Goal: Task Accomplishment & Management: Use online tool/utility

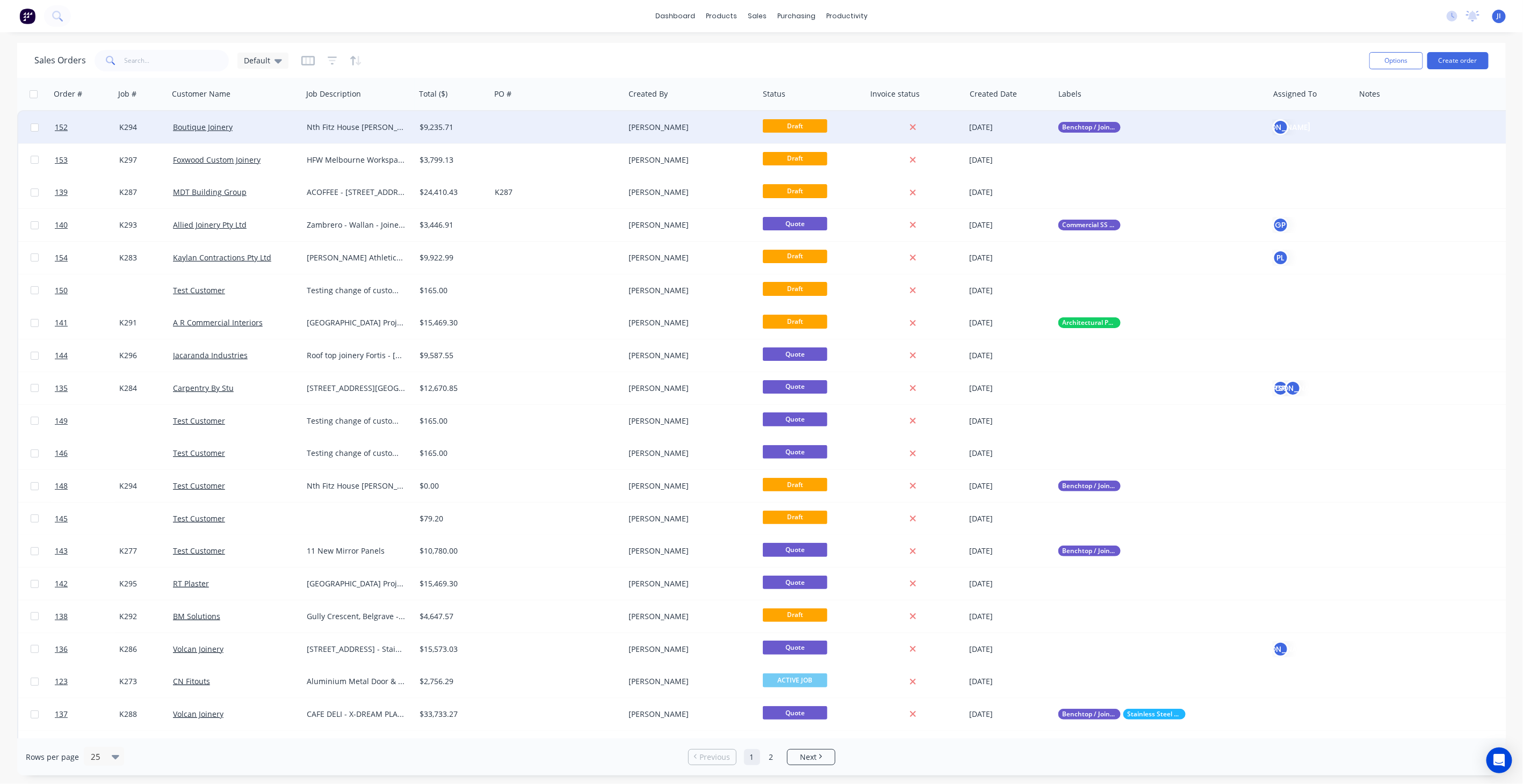
click at [515, 124] on div at bounding box center [557, 127] width 134 height 32
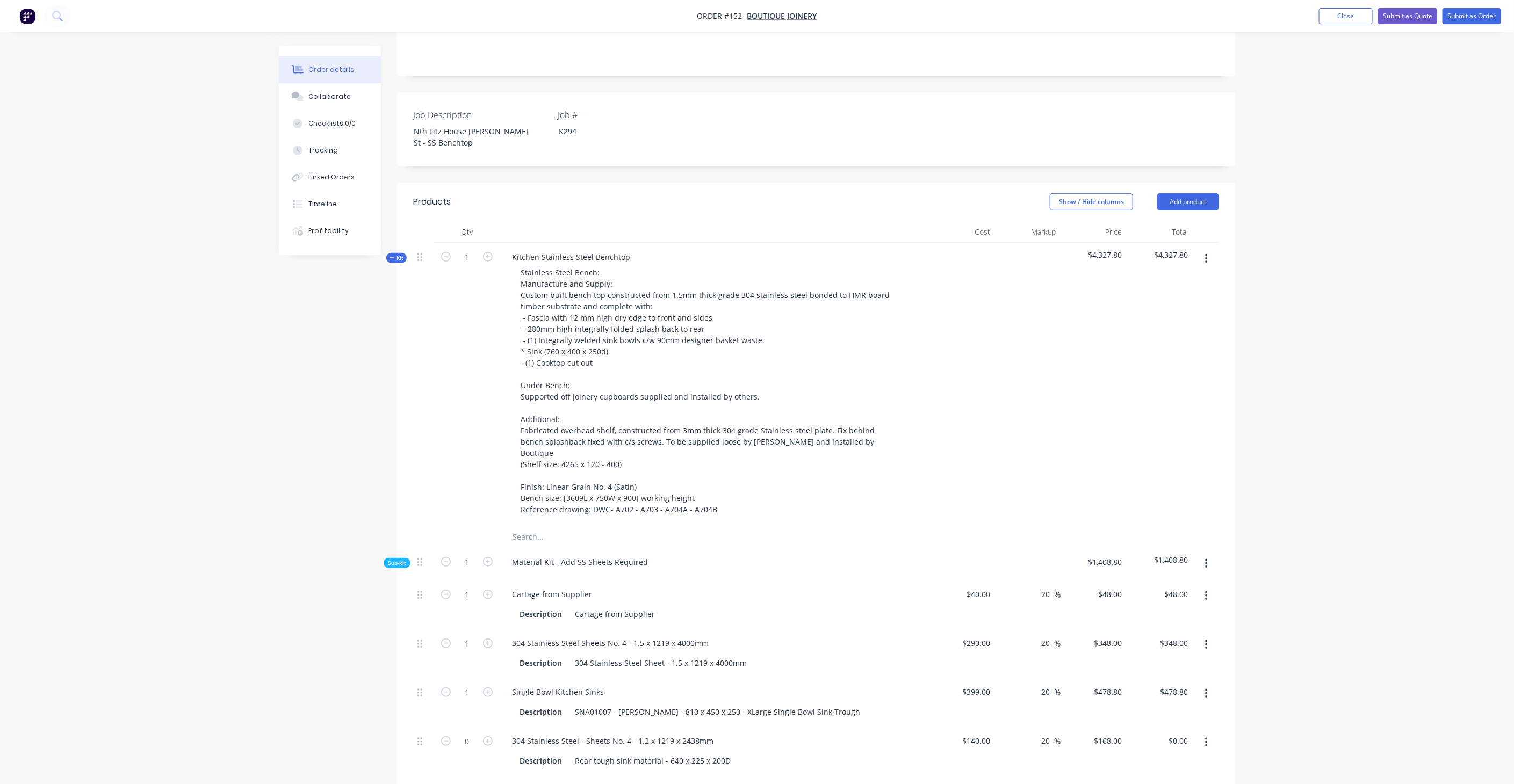
scroll to position [358, 0]
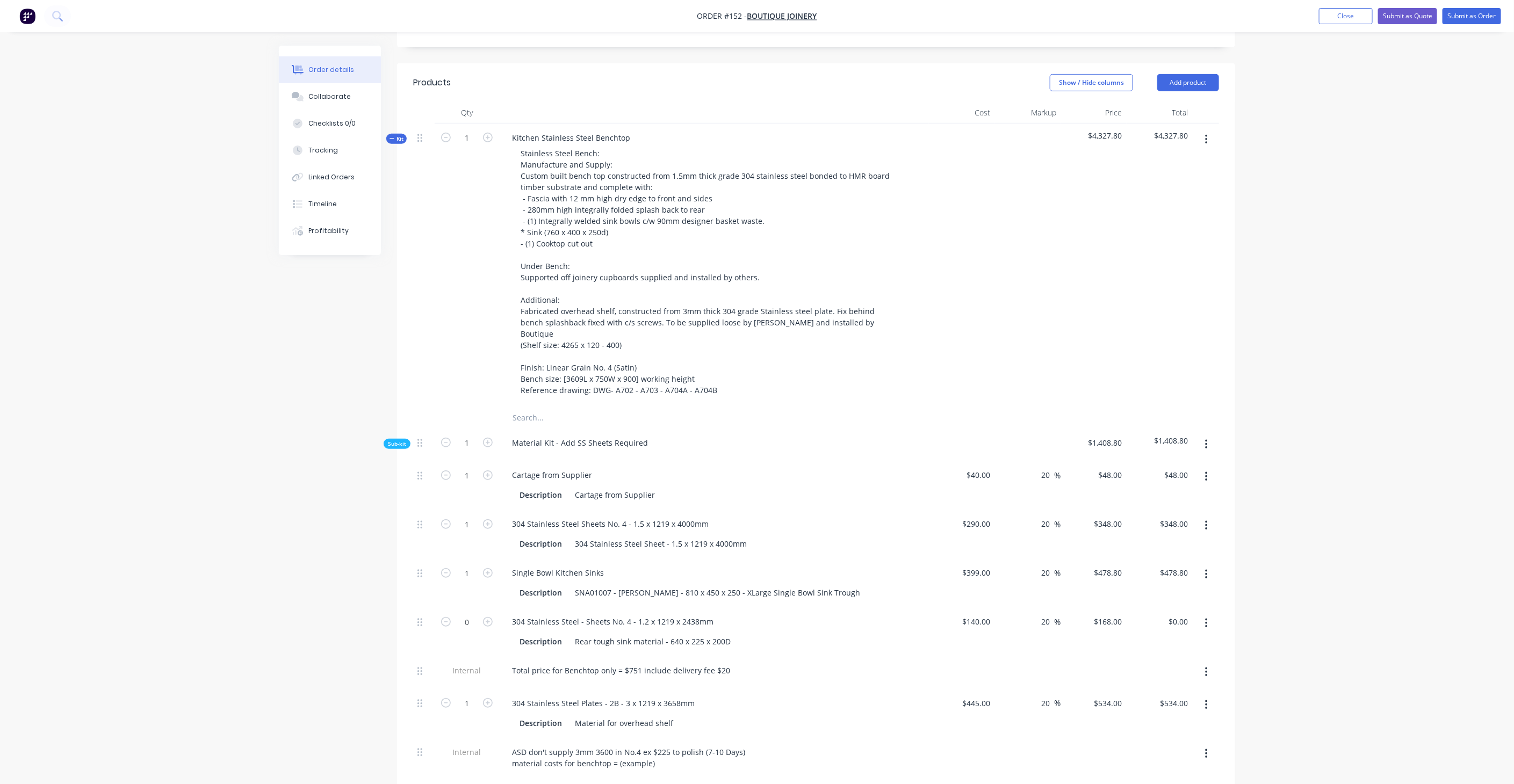
click at [397, 135] on span "Kit" at bounding box center [397, 139] width 14 height 8
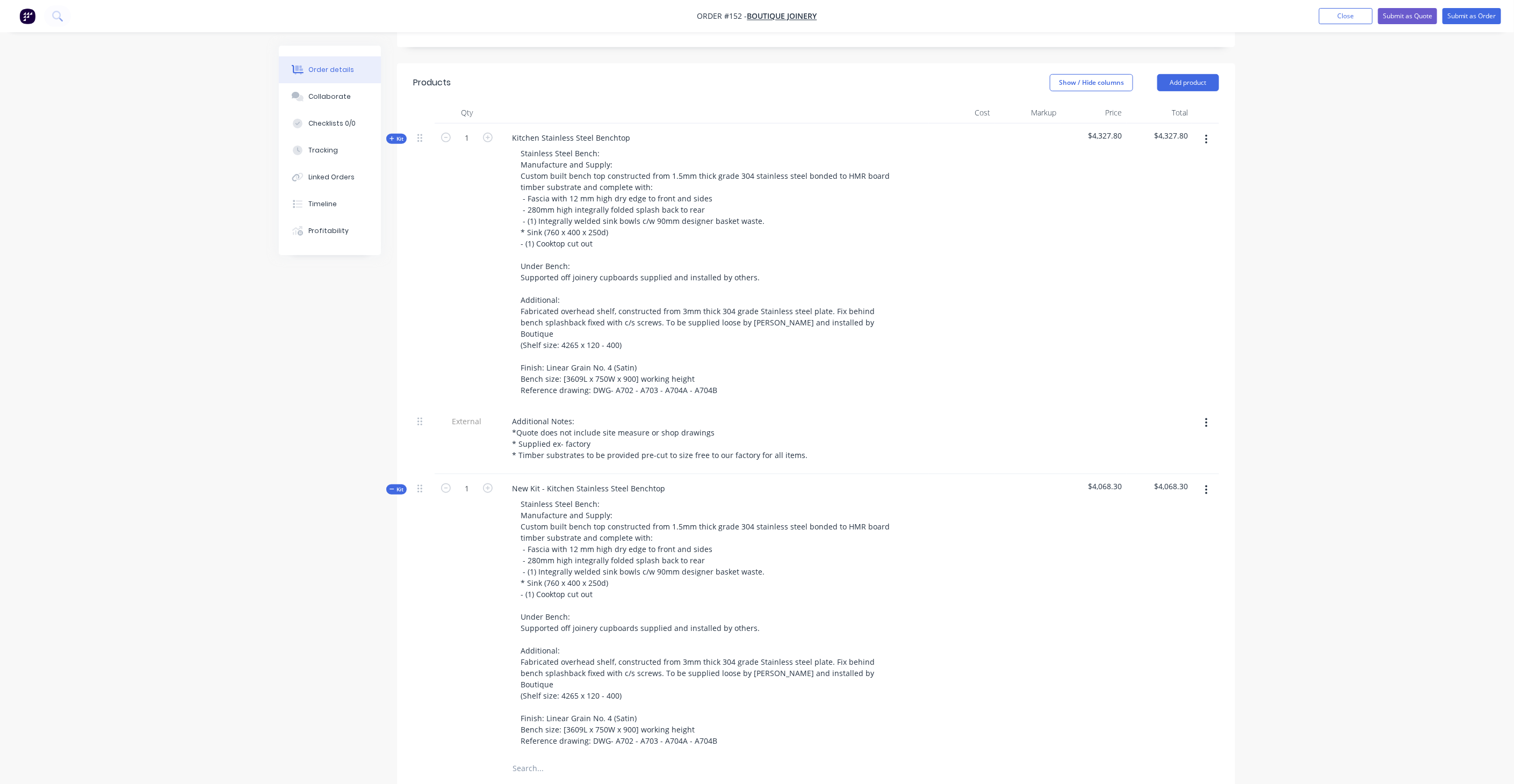
click at [397, 486] on span "Kit" at bounding box center [397, 489] width 14 height 8
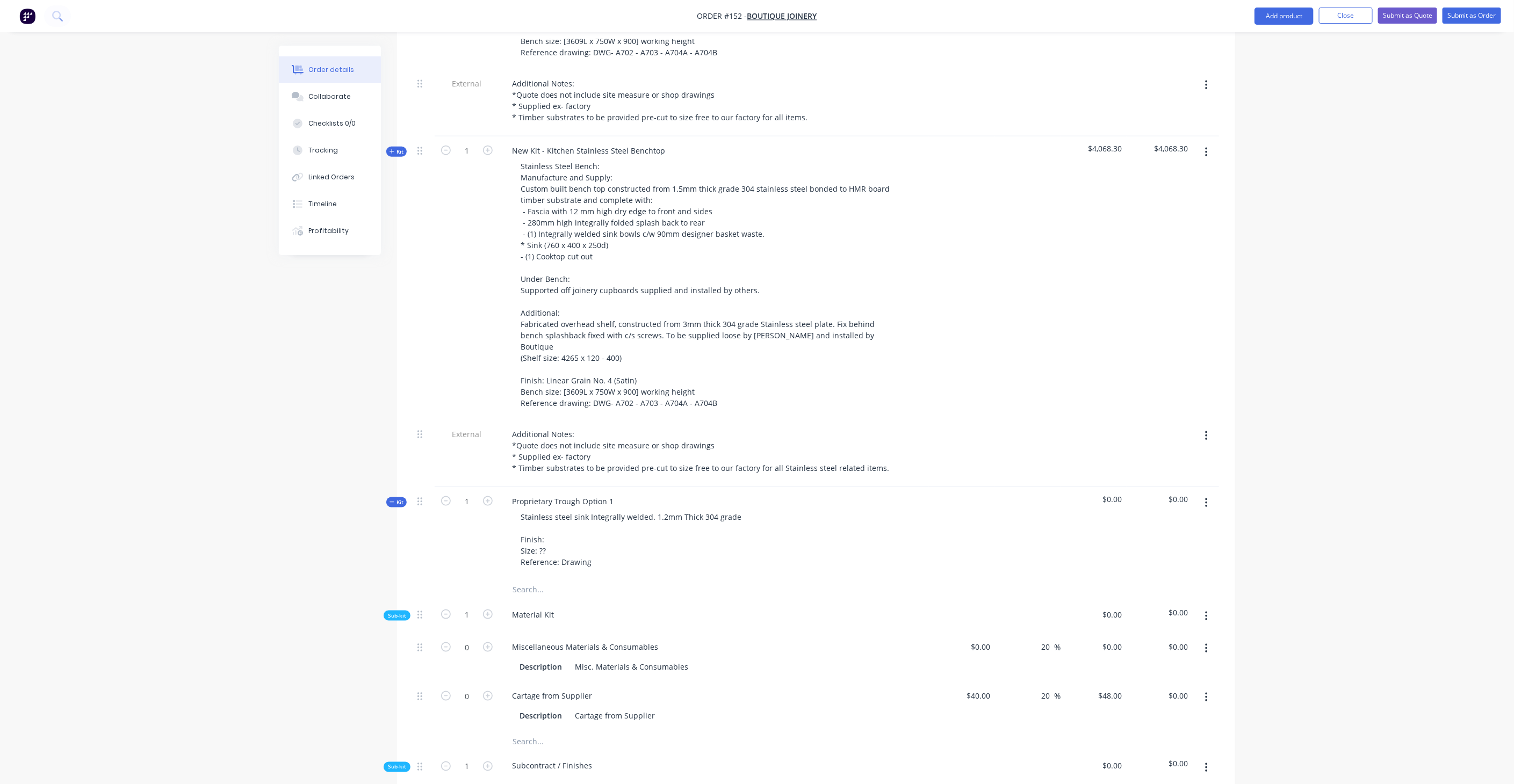
scroll to position [716, 0]
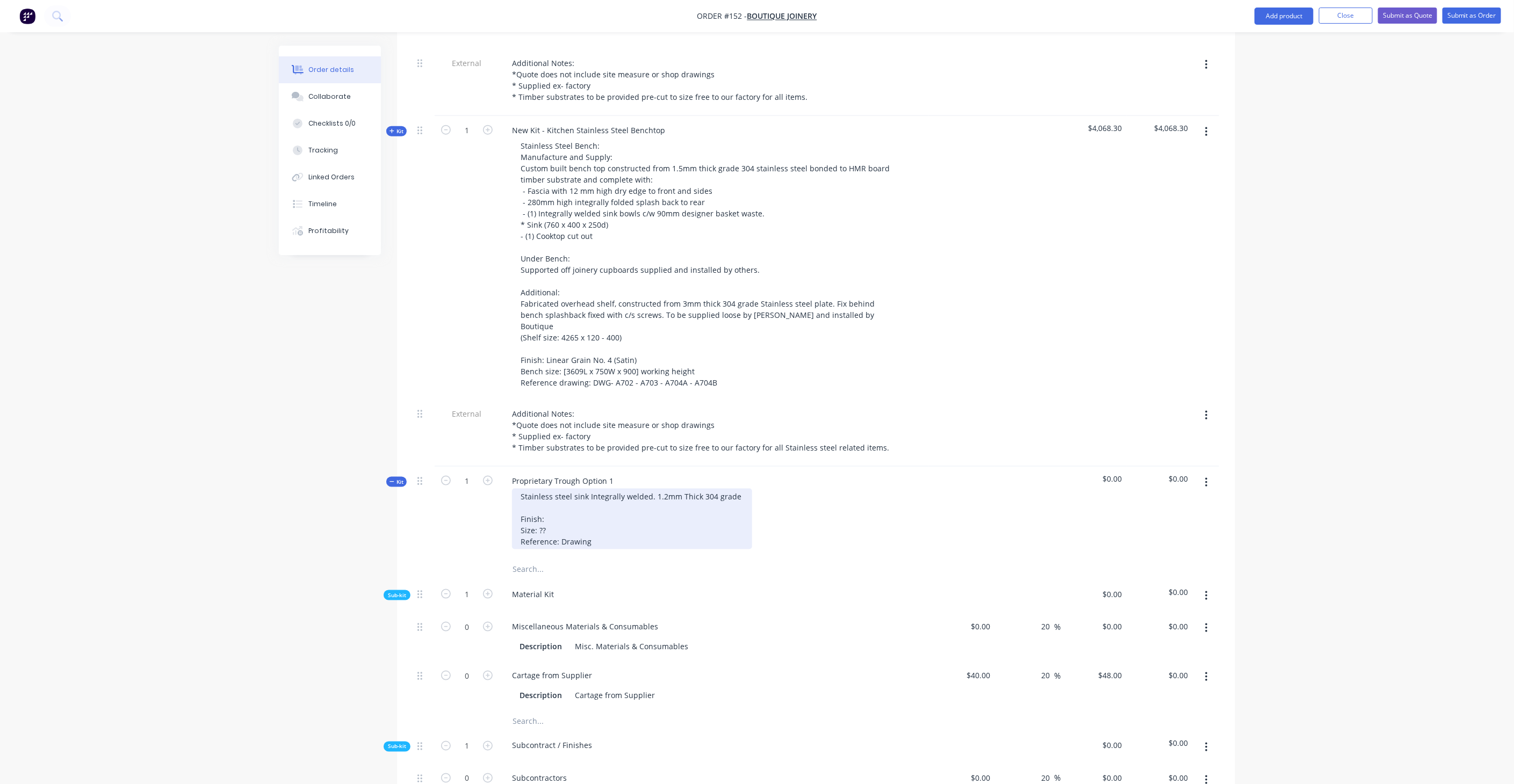
click at [560, 489] on div "Stainless steel sink Integrally welded. 1.2mm Thick 304 grade Finish: Size: ?? …" at bounding box center [632, 519] width 240 height 60
drag, startPoint x: 603, startPoint y: 488, endPoint x: 521, endPoint y: 488, distance: 82.0
click at [521, 489] on div "Stainless steel sink Integrally welded. 1.2mm Thick 304 grade Finish: Linear Gr…" at bounding box center [632, 519] width 240 height 60
click at [605, 491] on div "Stainless steel sink Integrally welded. 1.2mm Thick 304 grade Finish: Linear Gr…" at bounding box center [632, 519] width 240 height 60
drag, startPoint x: 601, startPoint y: 488, endPoint x: 507, endPoint y: 485, distance: 94.0
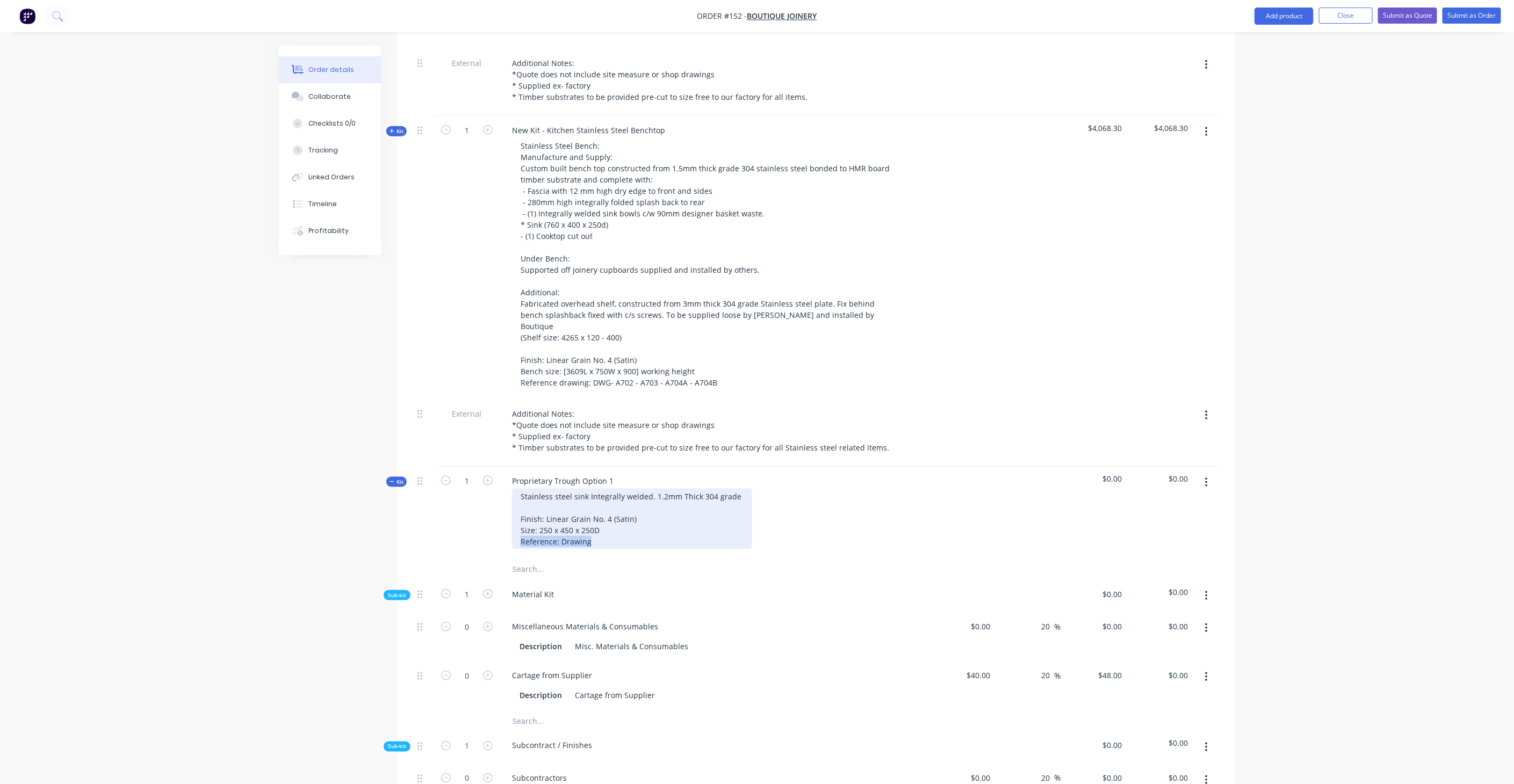
click at [507, 489] on div "Stainless steel sink Integrally welded. 1.2mm Thick 304 grade Finish: Linear Gr…" at bounding box center [714, 519] width 421 height 60
drag, startPoint x: 548, startPoint y: 477, endPoint x: 558, endPoint y: 478, distance: 10.0
click at [548, 489] on div "Stainless steel sink Integrally welded. 1.2mm Thick 304 grade Finish: Linear Gr…" at bounding box center [632, 519] width 240 height 60
drag, startPoint x: 563, startPoint y: 476, endPoint x: 574, endPoint y: 479, distance: 11.4
click at [563, 489] on div "Stainless steel sink Integrally welded. 1.2mm Thick 304 grade Finish: Linear Gr…" at bounding box center [632, 519] width 240 height 60
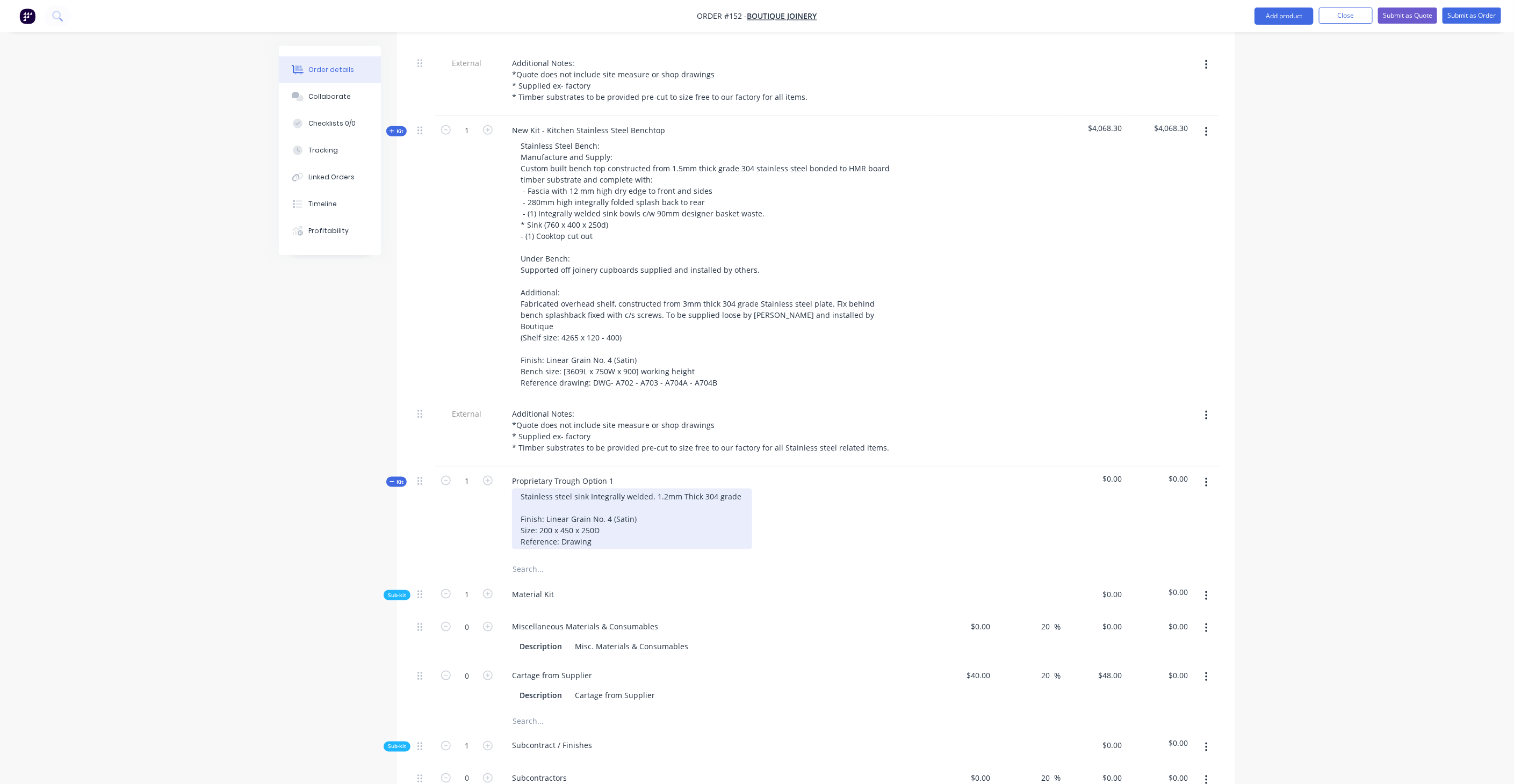
click at [567, 489] on div "Stainless steel sink Integrally welded. 1.2mm Thick 304 grade Finish: Linear Gr…" at bounding box center [632, 519] width 240 height 60
click at [1208, 473] on button "button" at bounding box center [1207, 482] width 25 height 19
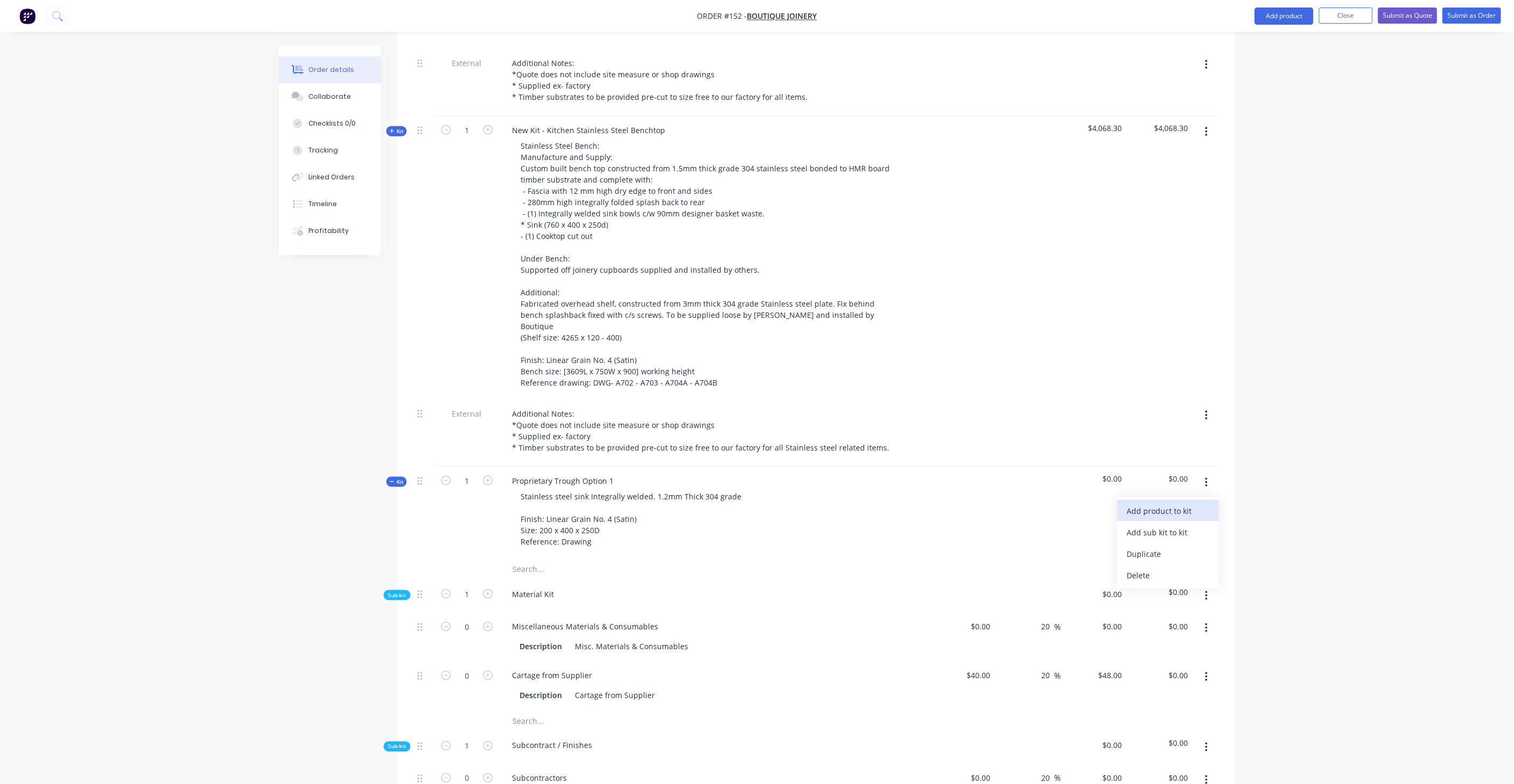
click at [1178, 504] on div "Add product to kit" at bounding box center [1168, 511] width 83 height 15
click at [1183, 654] on div "Notes (Internal)" at bounding box center [1168, 661] width 83 height 15
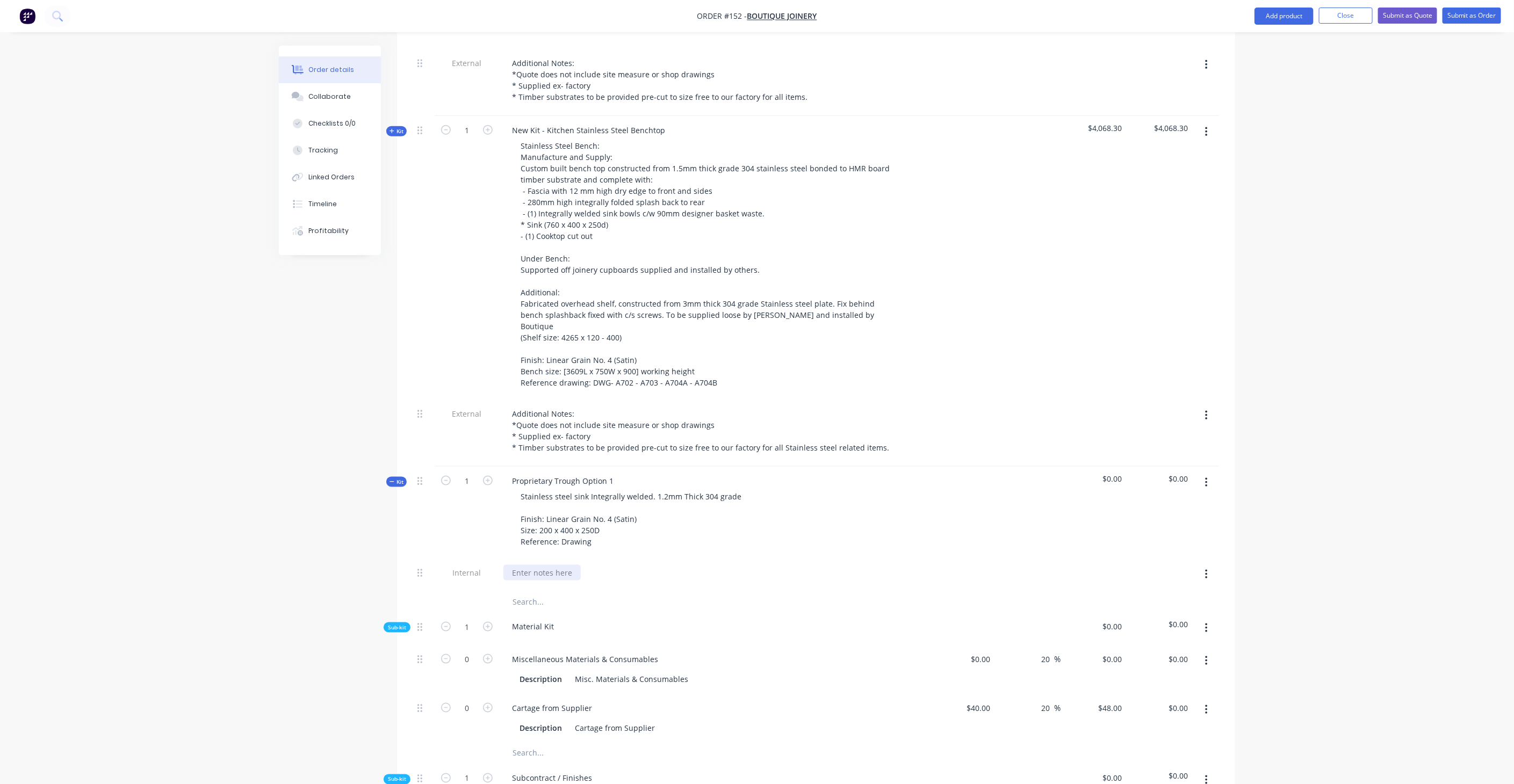
click at [577, 565] on div at bounding box center [543, 572] width 78 height 15
drag, startPoint x: 573, startPoint y: 517, endPoint x: 420, endPoint y: 509, distance: 153.2
click at [420, 559] on div "Internal Interchange: Con" at bounding box center [816, 575] width 806 height 32
click at [1213, 565] on button "button" at bounding box center [1207, 574] width 25 height 19
click at [1174, 616] on div "Delete" at bounding box center [1168, 624] width 83 height 15
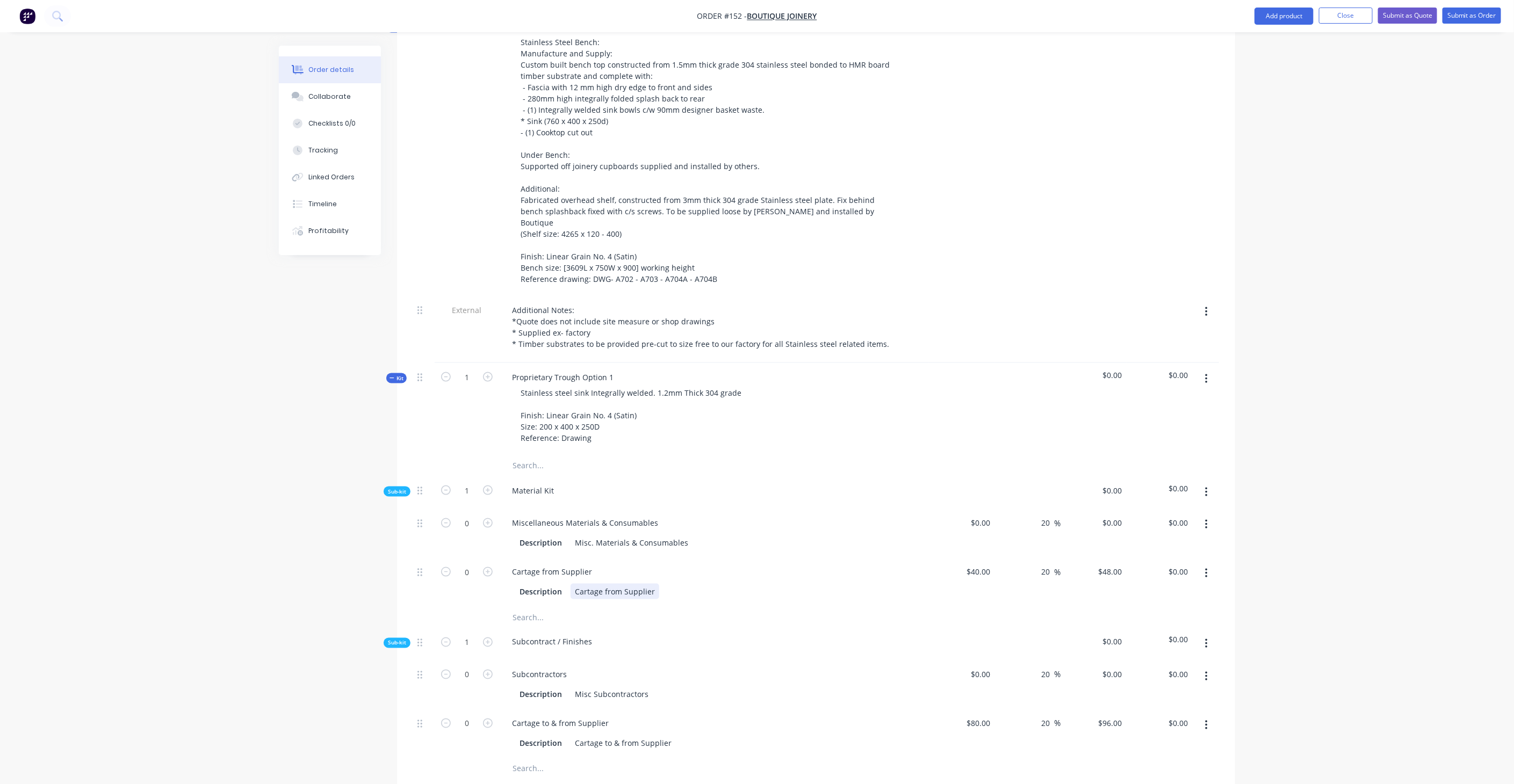
scroll to position [835, 0]
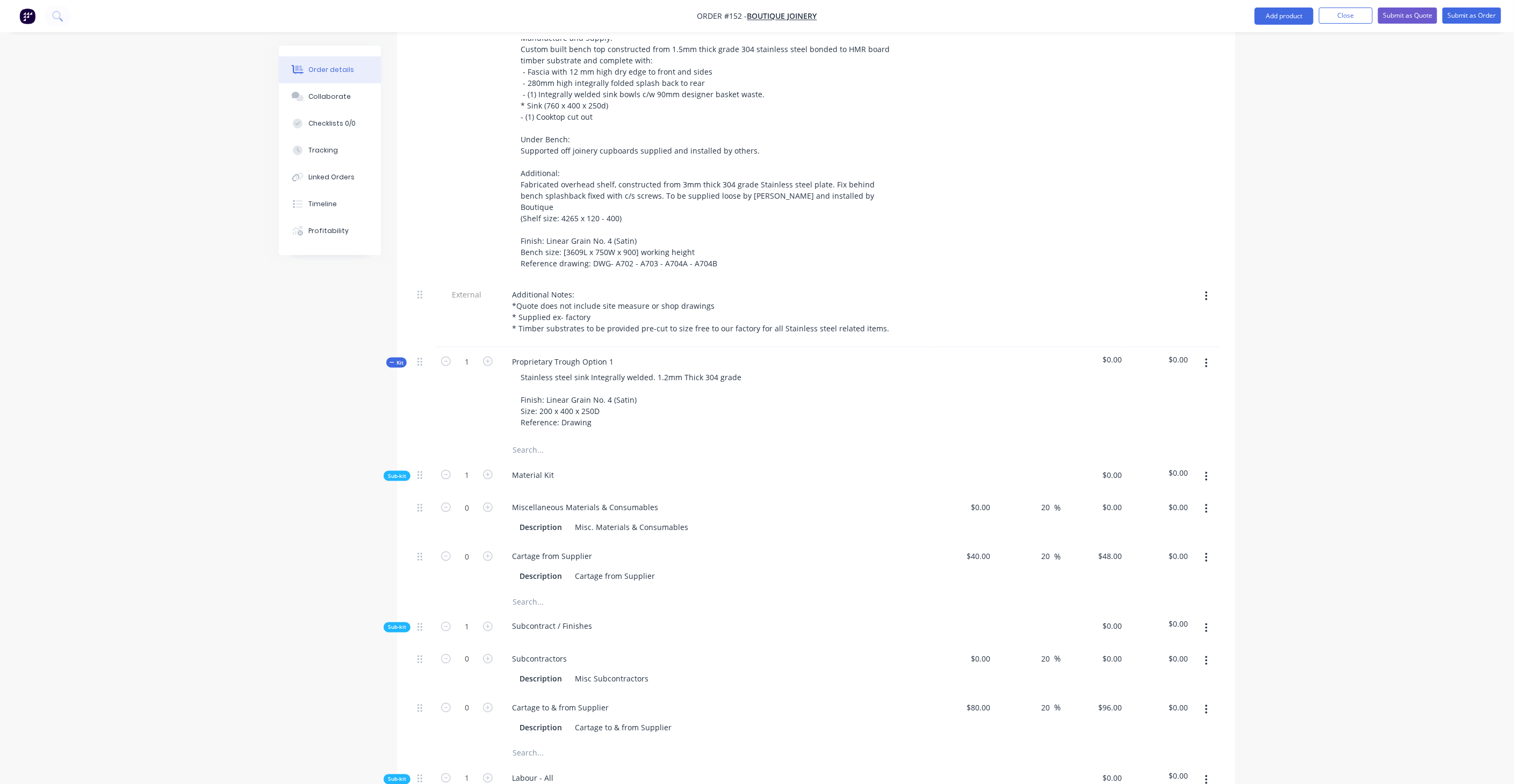
click at [1206, 505] on icon "button" at bounding box center [1206, 509] width 2 height 10
click at [1160, 573] on div "Delete" at bounding box center [1168, 580] width 83 height 15
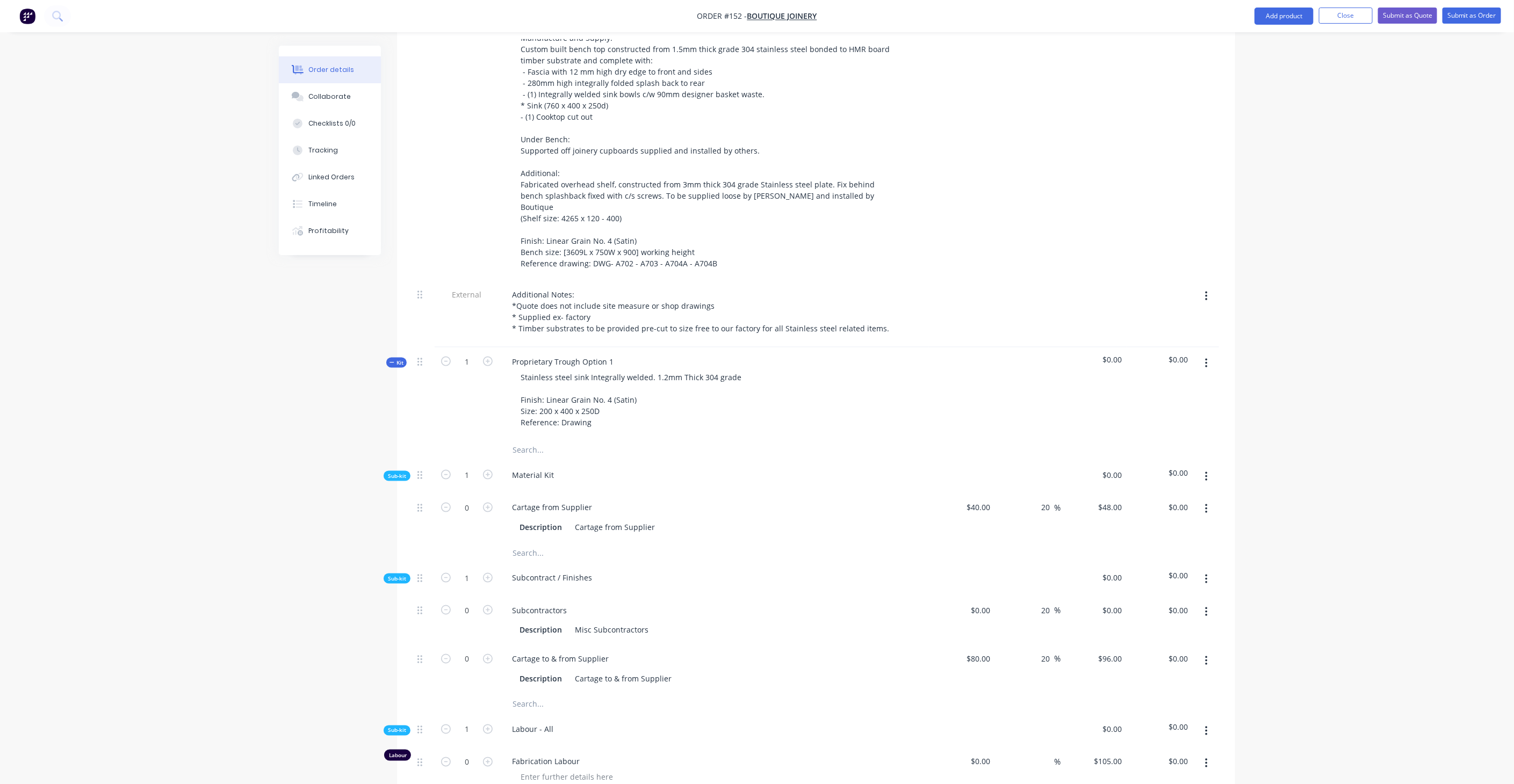
click at [1211, 499] on button "button" at bounding box center [1207, 508] width 25 height 19
click at [1208, 468] on button "button" at bounding box center [1207, 477] width 25 height 19
click at [1168, 497] on div "Add product to kit" at bounding box center [1168, 505] width 83 height 15
click at [1166, 541] on div "Product catalogue" at bounding box center [1168, 548] width 83 height 15
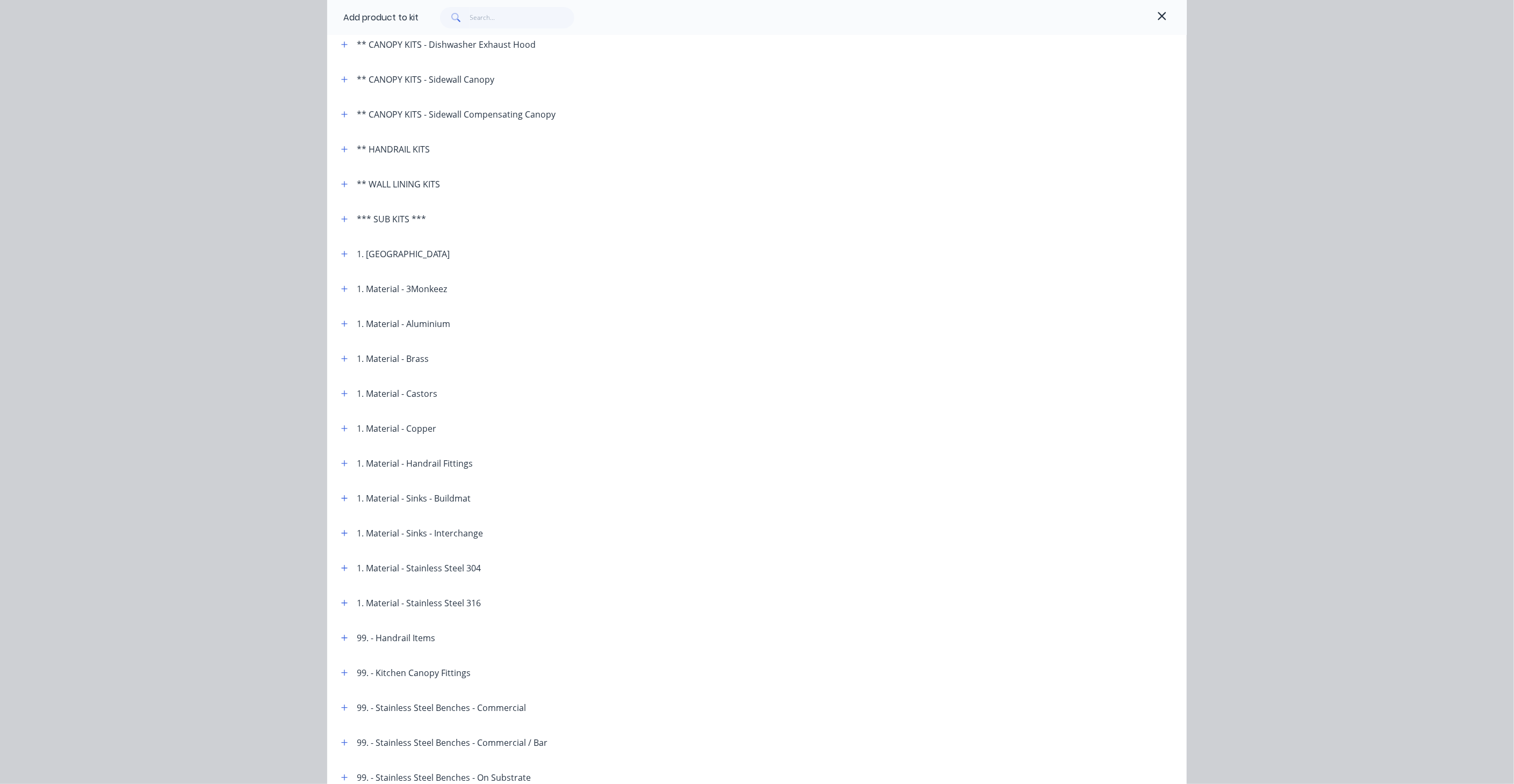
scroll to position [179, 0]
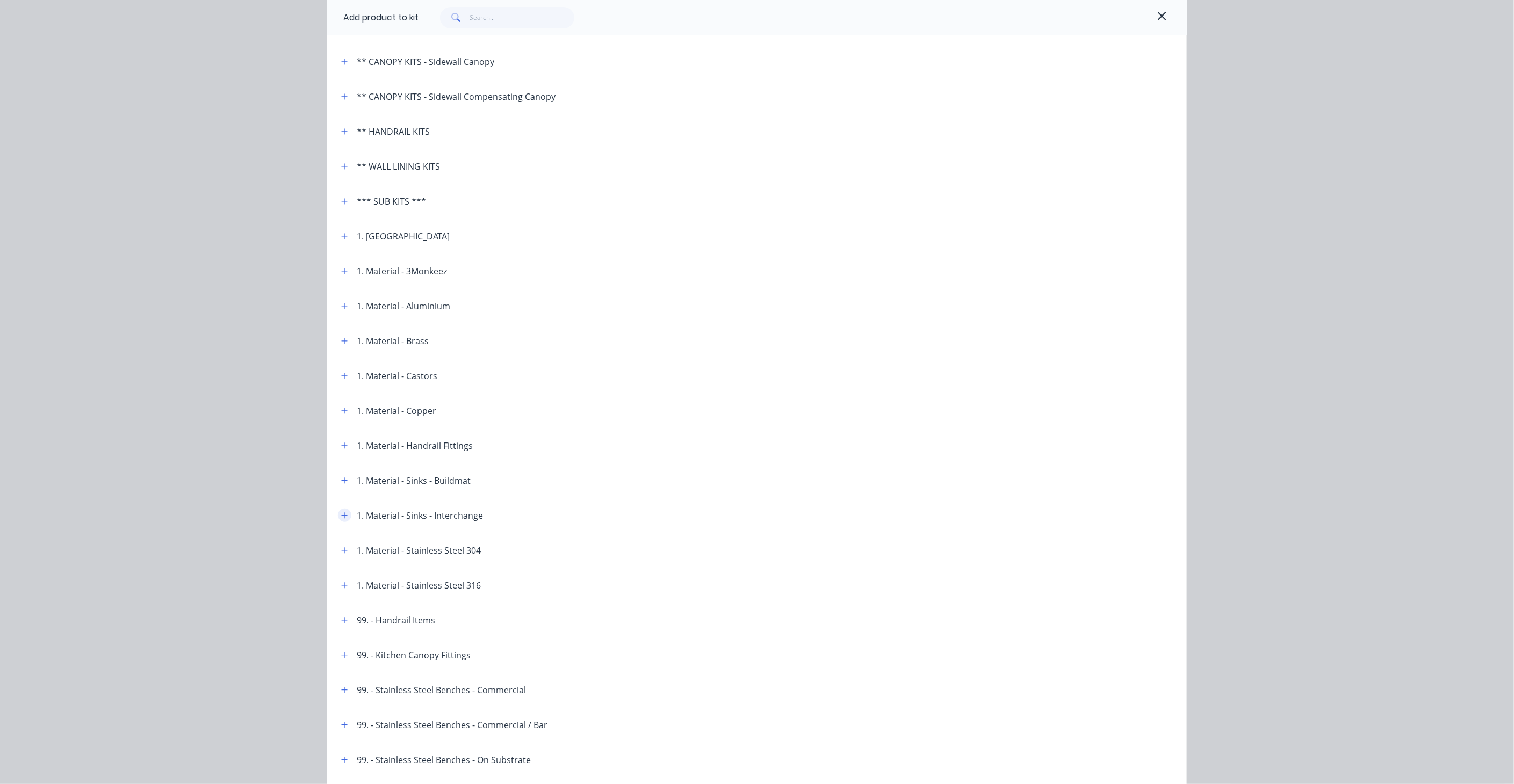
click at [342, 514] on icon "button" at bounding box center [344, 515] width 6 height 7
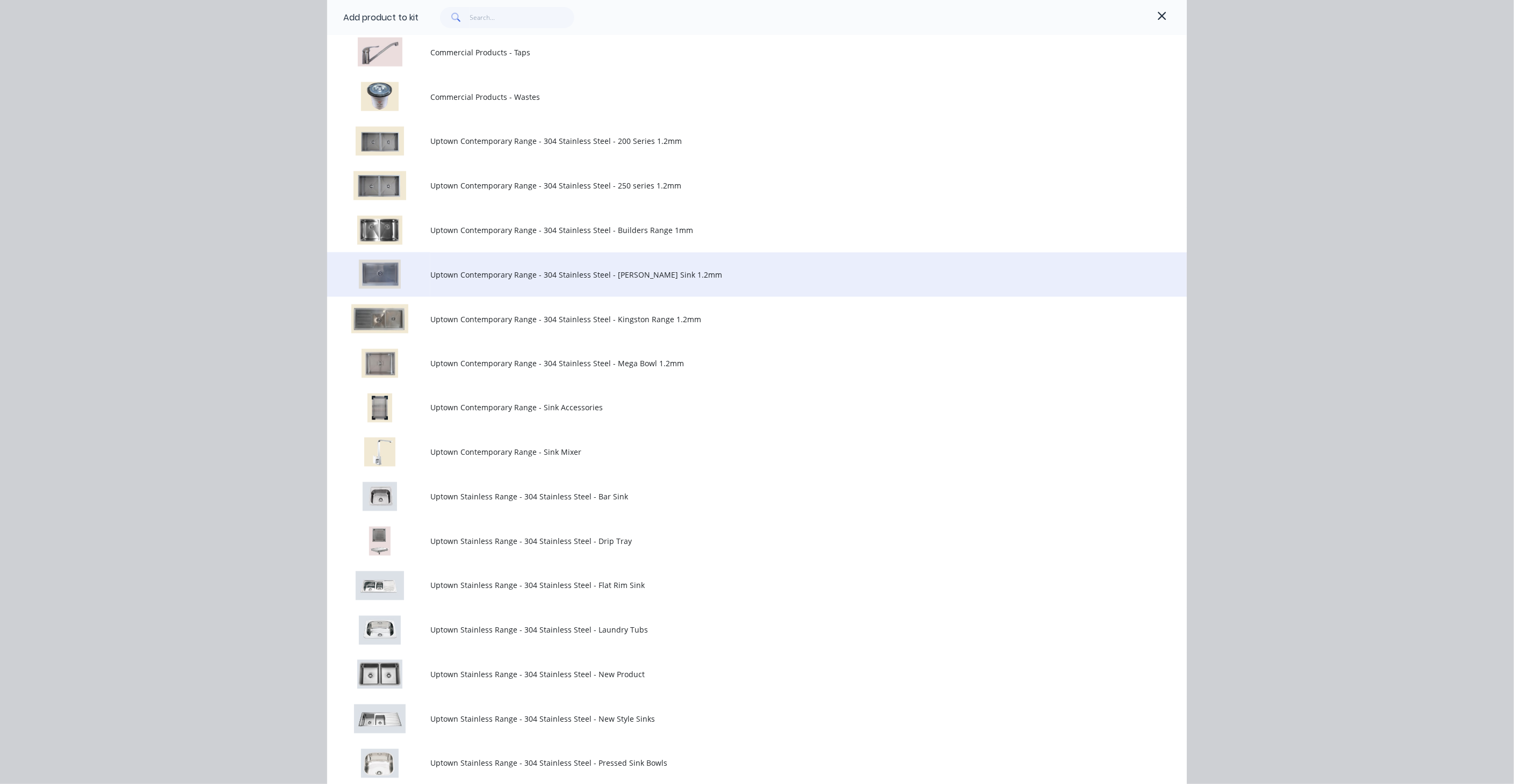
scroll to position [1074, 0]
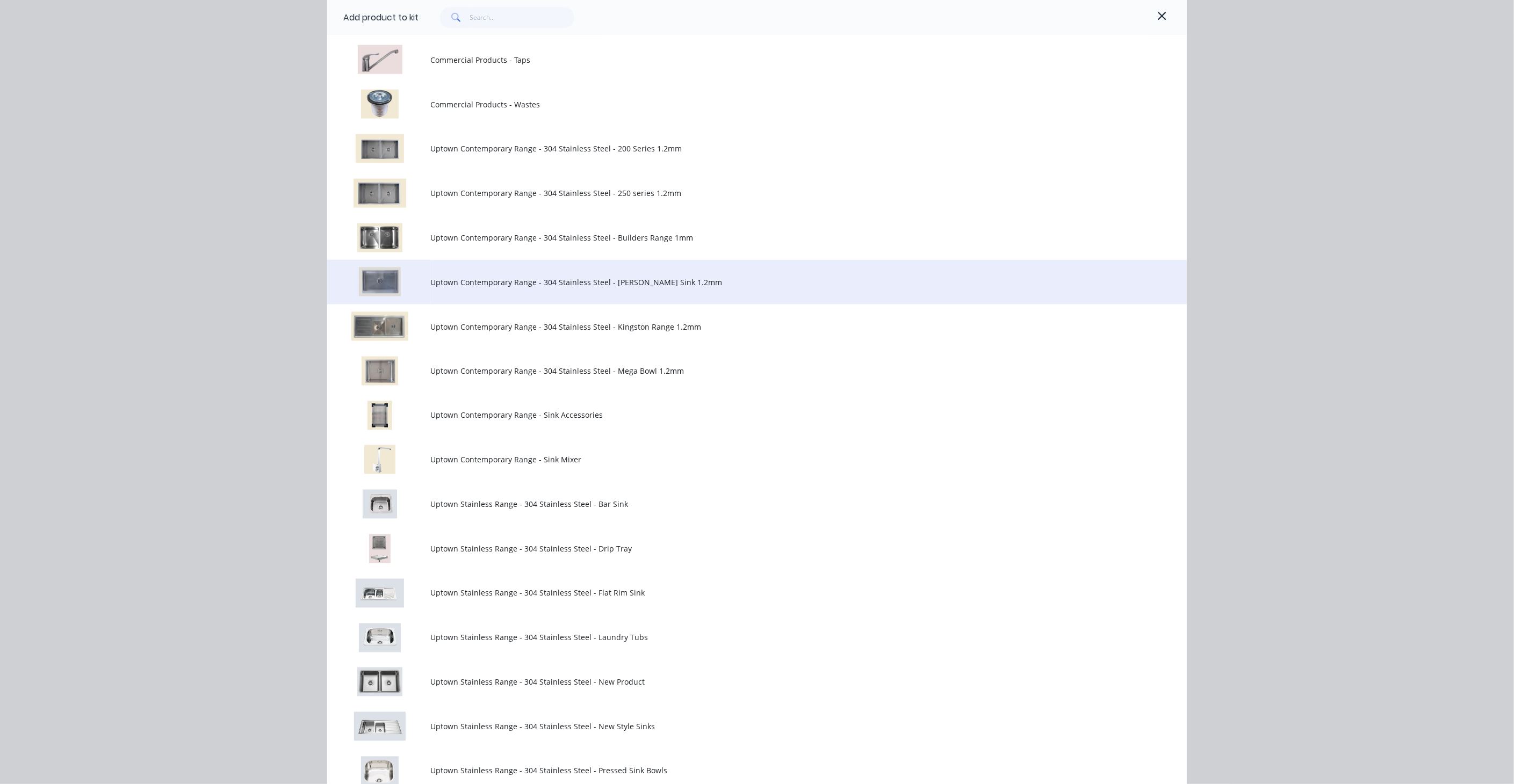
click at [543, 278] on span "Uptown Contemporary Range - 304 Stainless Steel - [PERSON_NAME] Sink 1.2mm" at bounding box center [733, 282] width 605 height 12
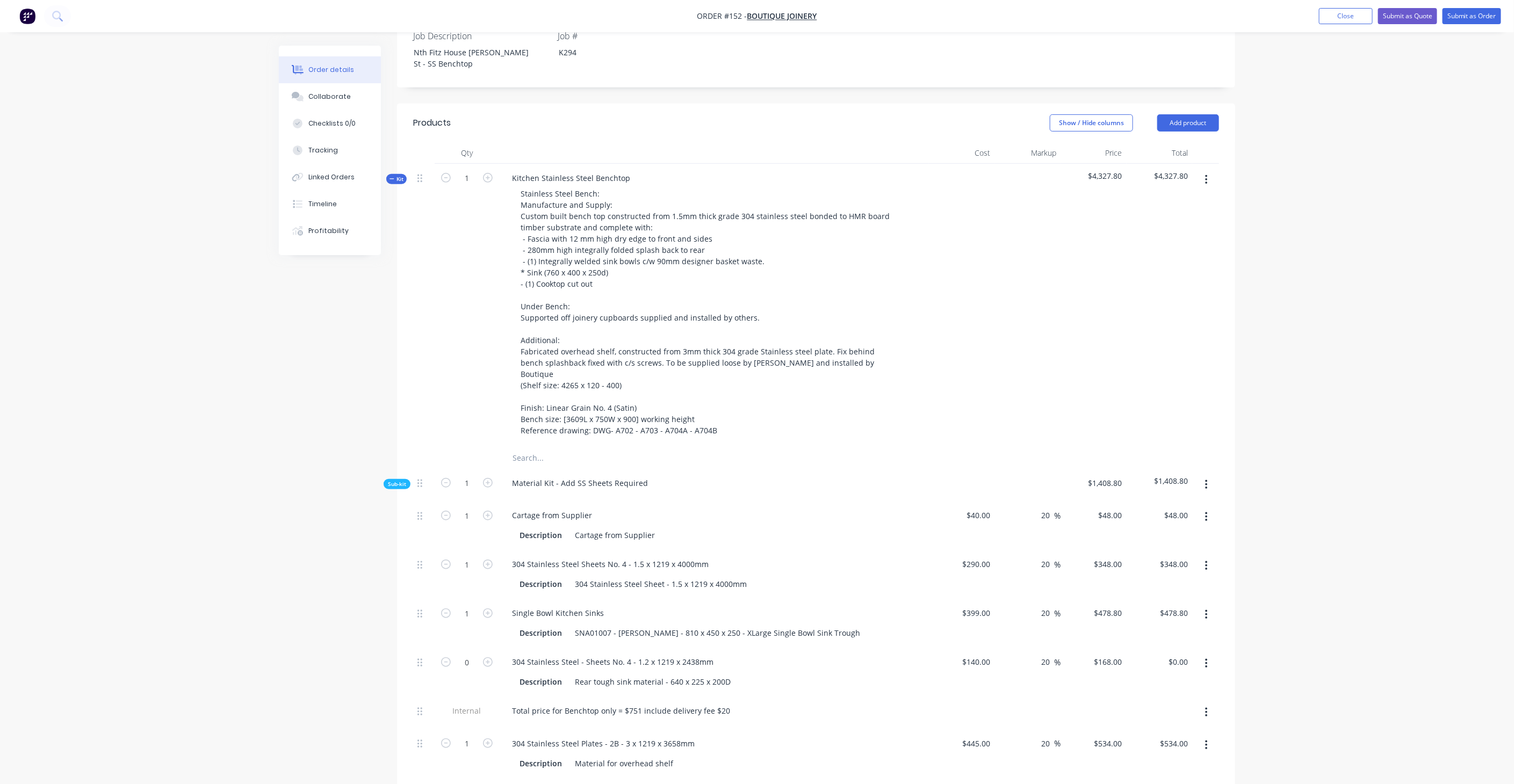
scroll to position [298, 0]
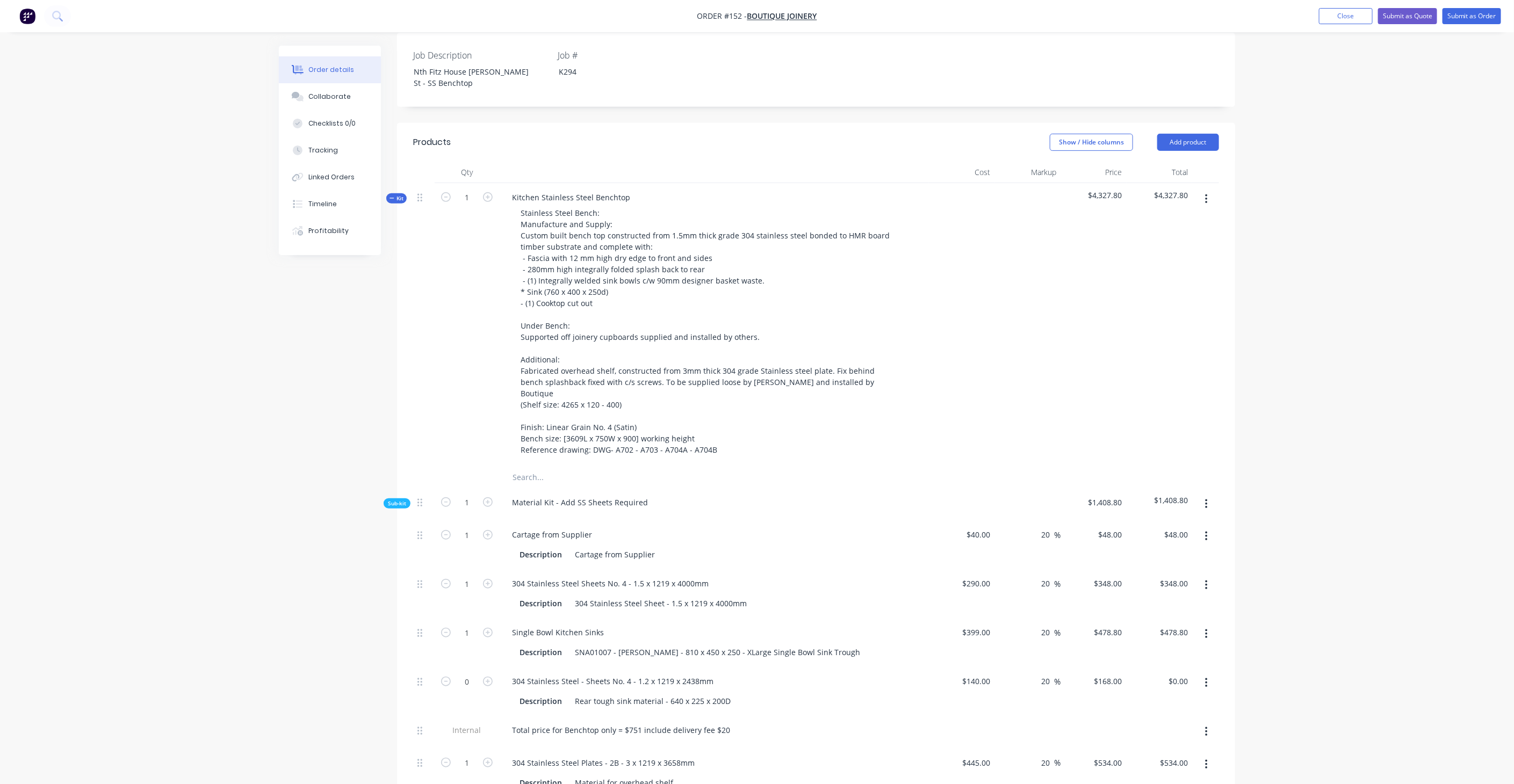
click at [401, 194] on button "Kit" at bounding box center [397, 198] width 21 height 10
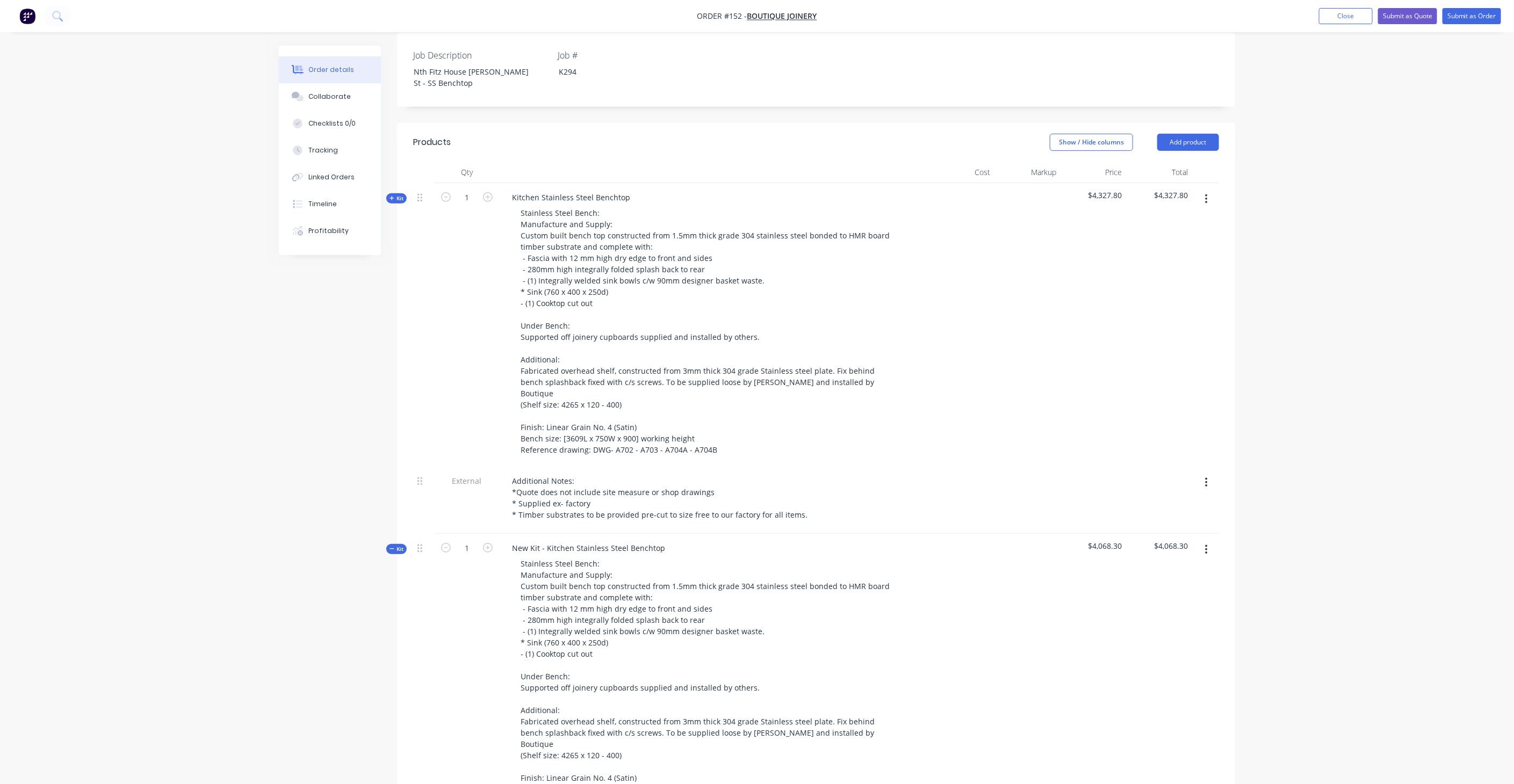
click at [390, 546] on icon "button" at bounding box center [391, 549] width 5 height 5
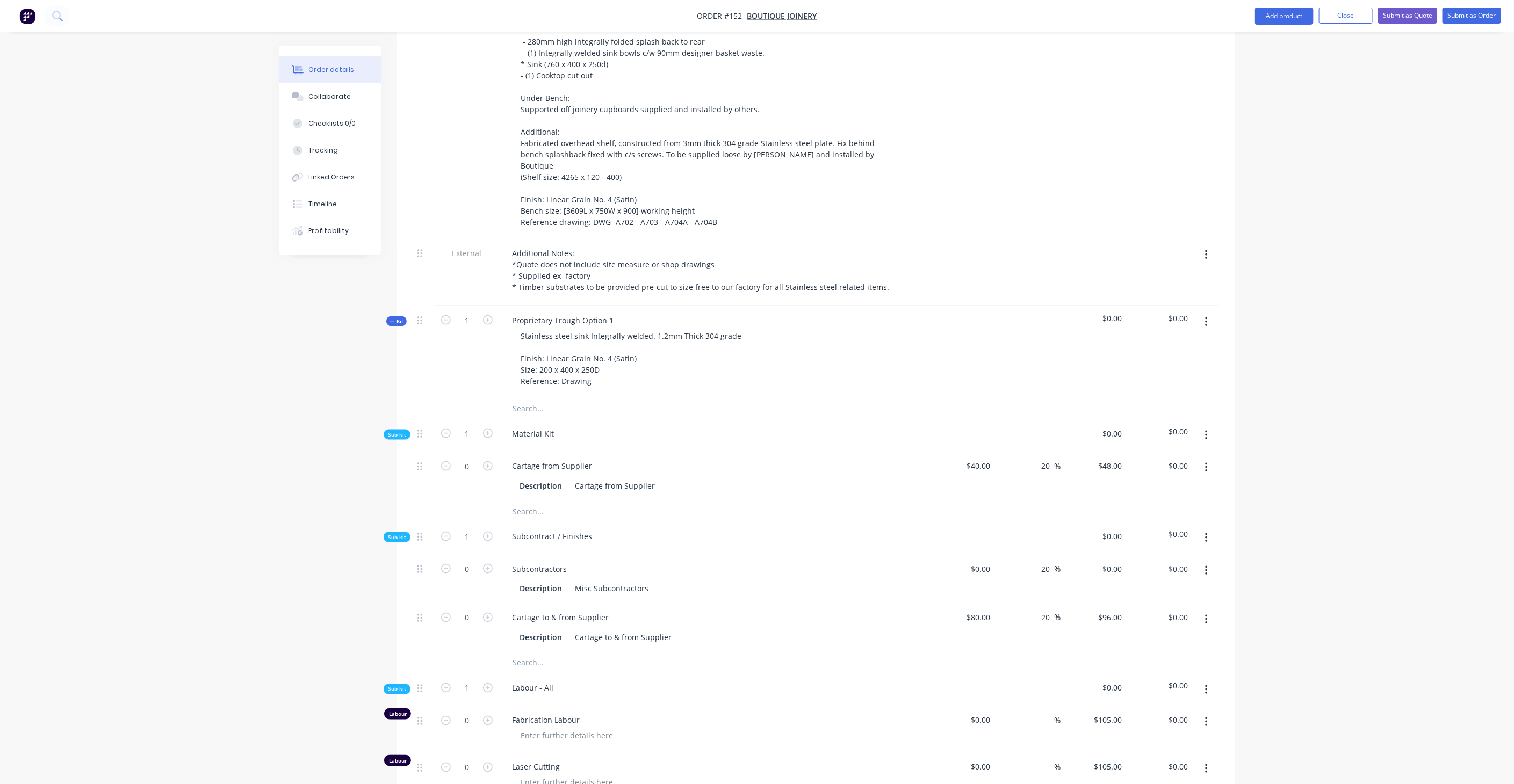
scroll to position [895, 0]
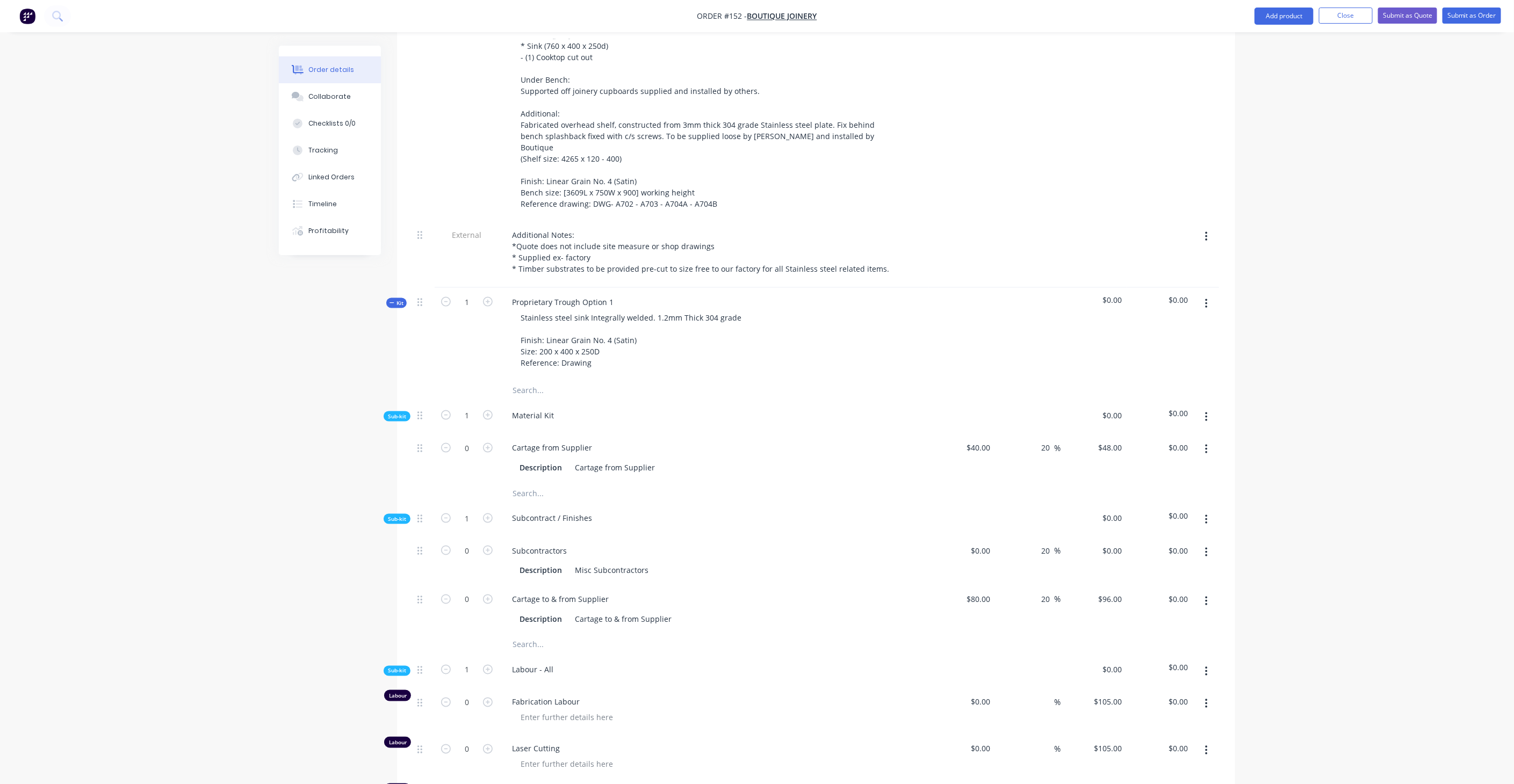
click at [1210, 407] on button "button" at bounding box center [1207, 416] width 25 height 19
click at [1170, 438] on div "Add product to kit" at bounding box center [1168, 445] width 83 height 15
click at [1170, 481] on div "Product catalogue" at bounding box center [1168, 488] width 83 height 15
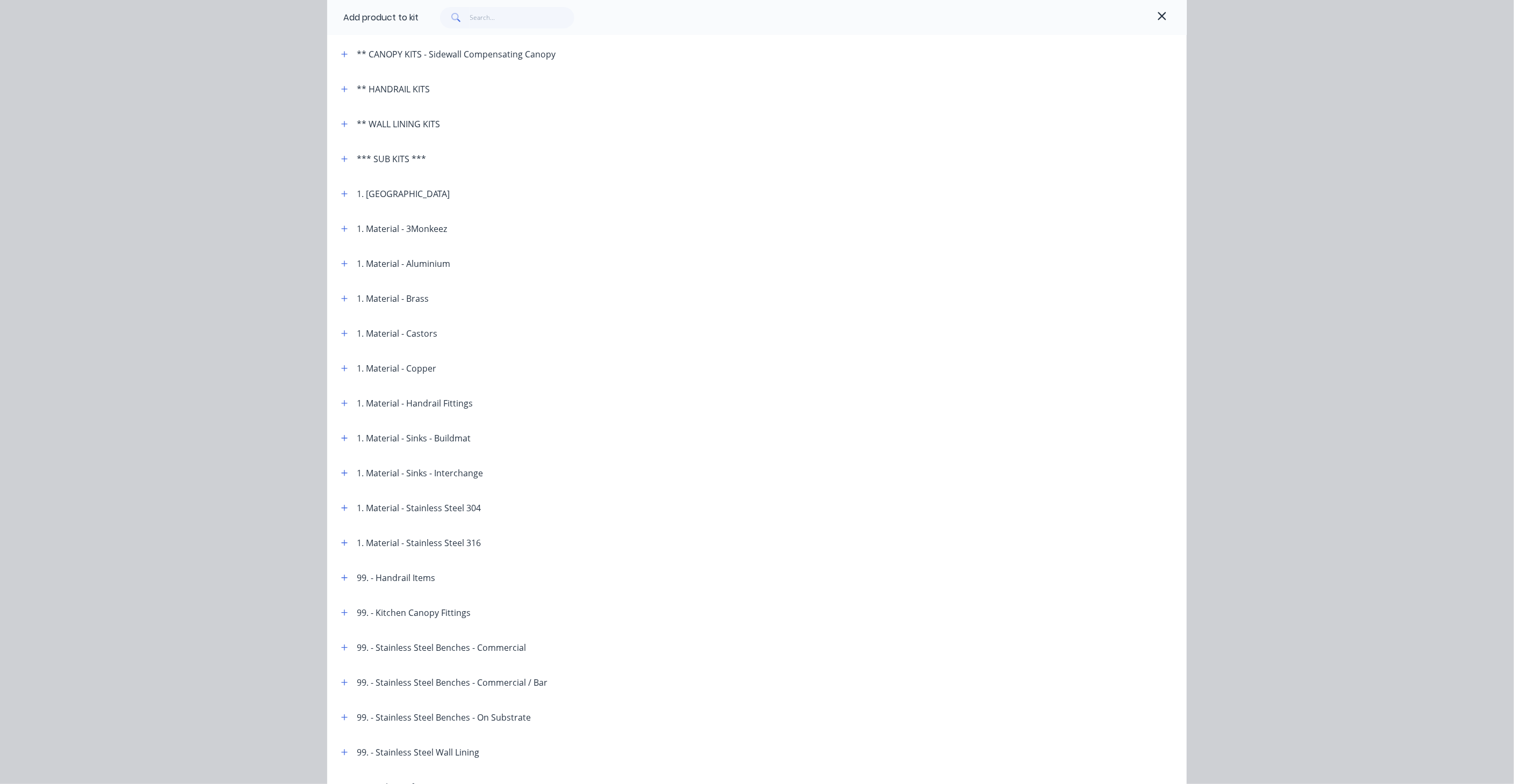
scroll to position [239, 0]
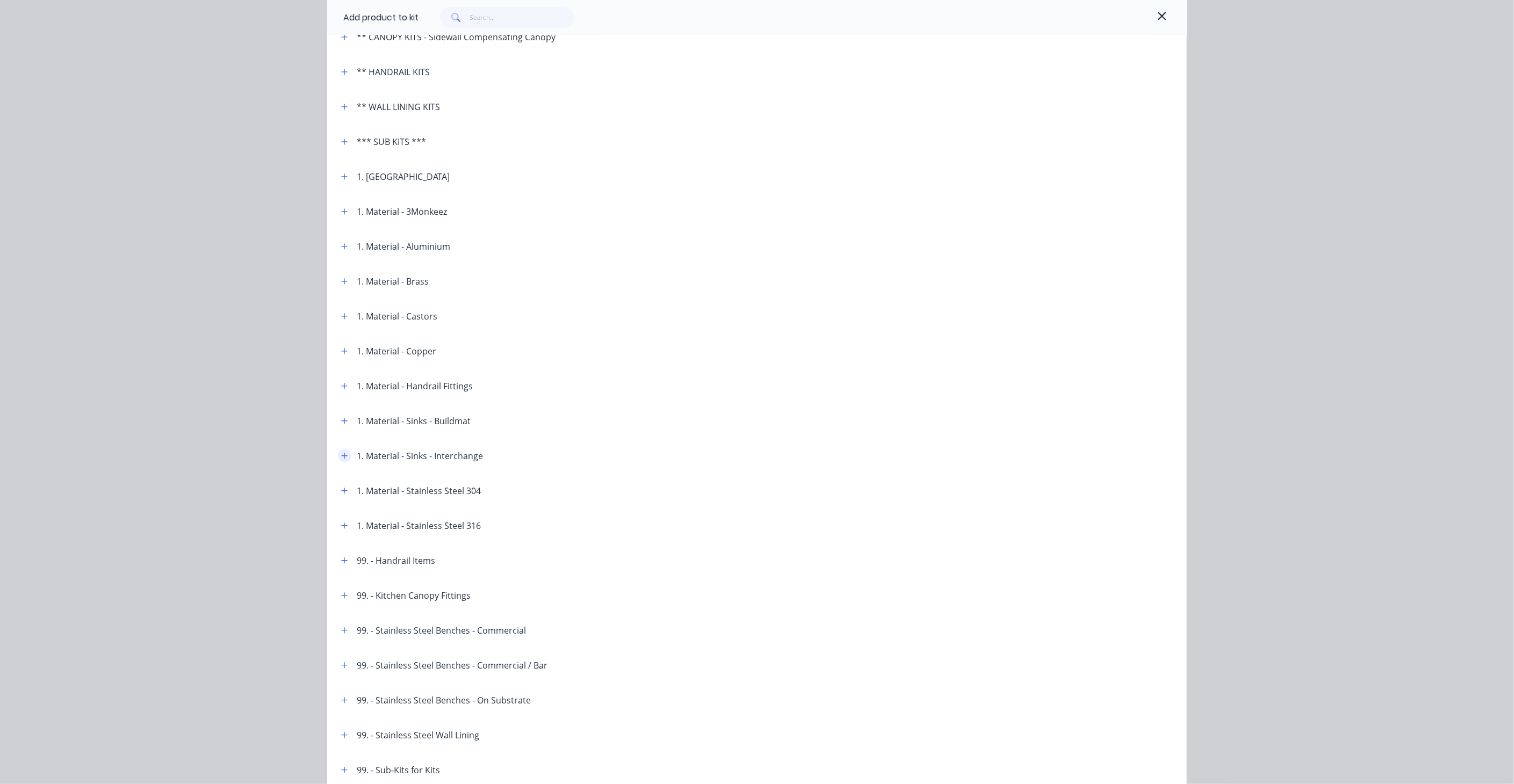
click at [342, 453] on icon "button" at bounding box center [344, 456] width 6 height 7
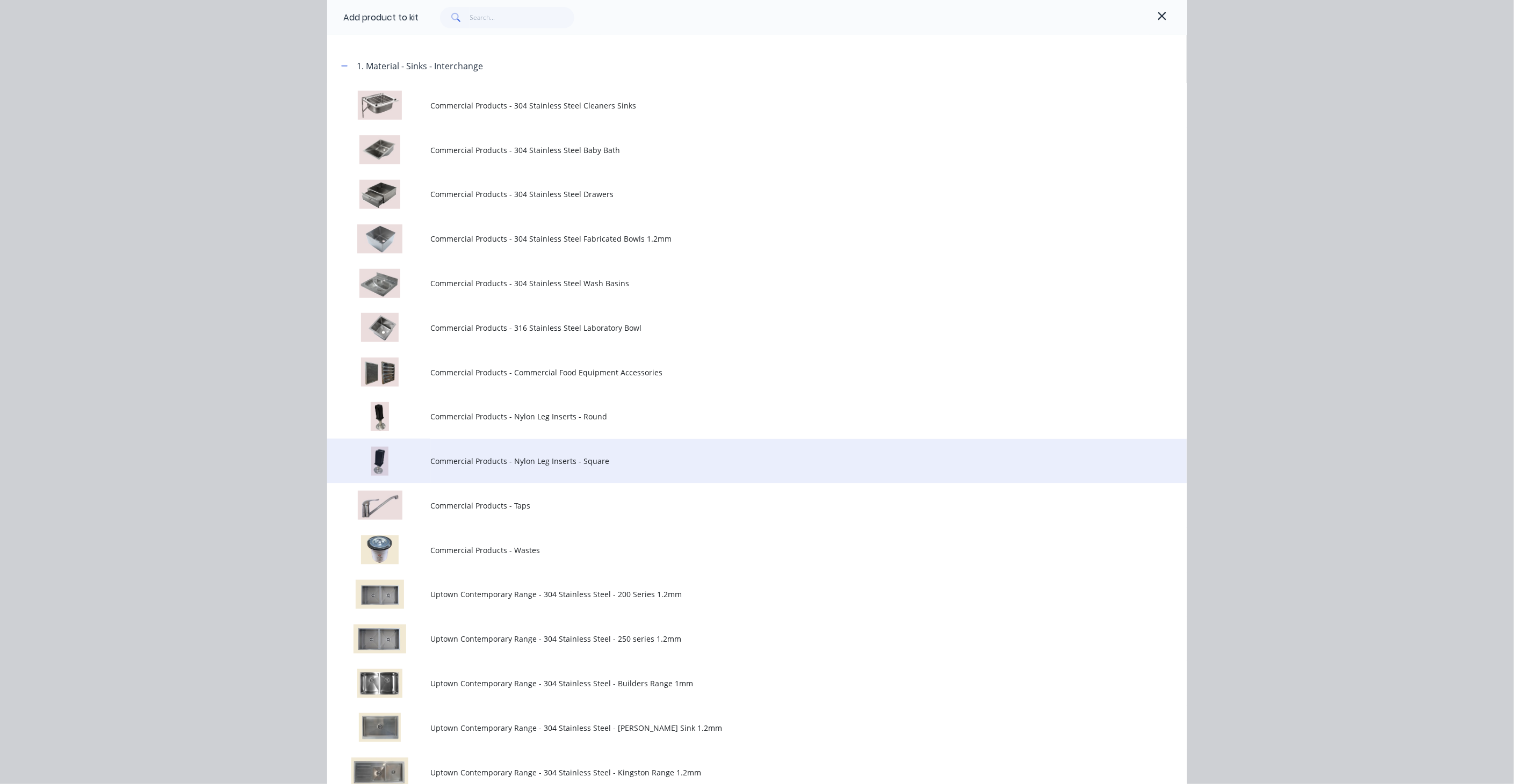
scroll to position [657, 0]
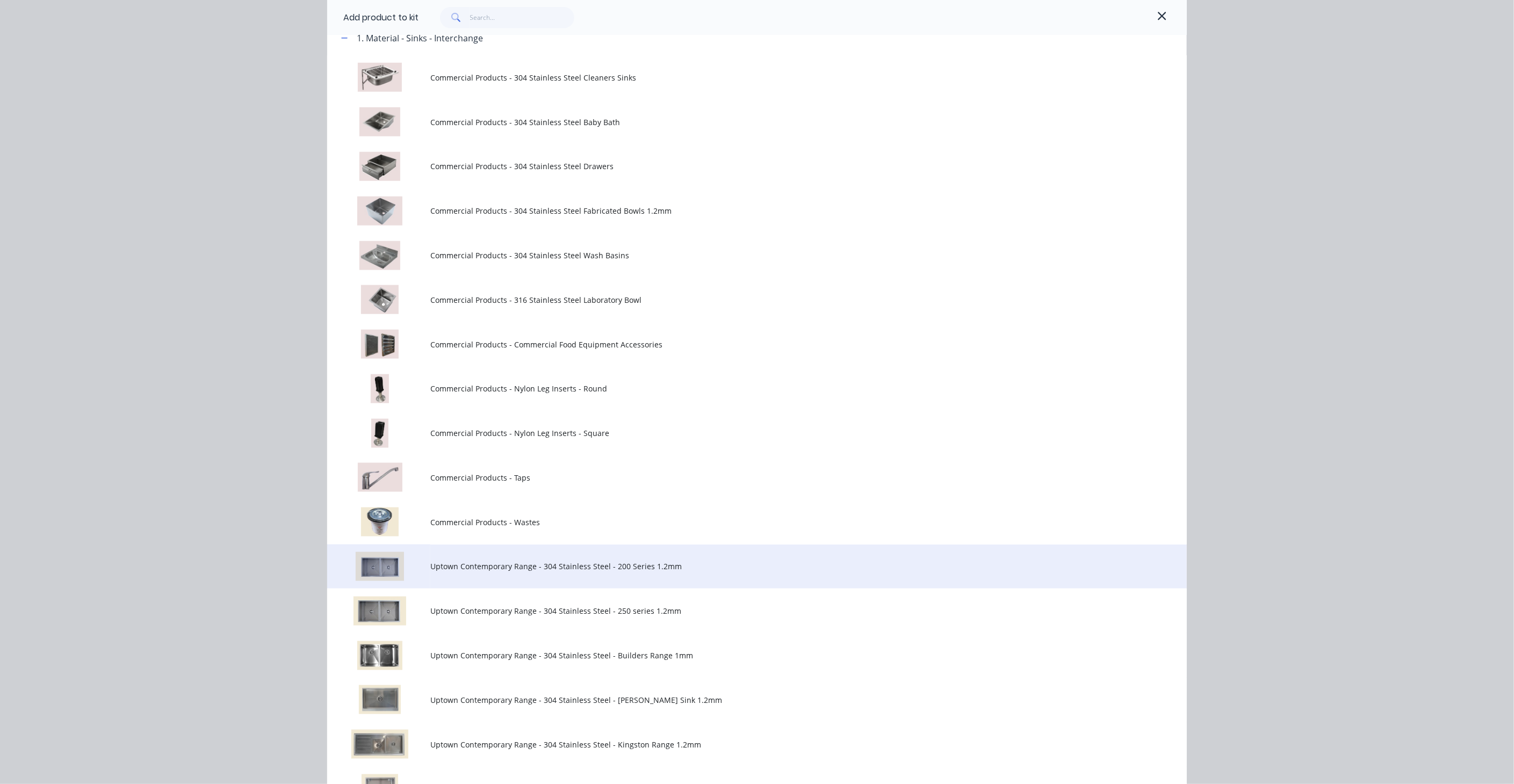
click at [678, 566] on span "Uptown Contemporary Range - 304 Stainless Steel - 200 Series 1.2mm" at bounding box center [733, 566] width 605 height 12
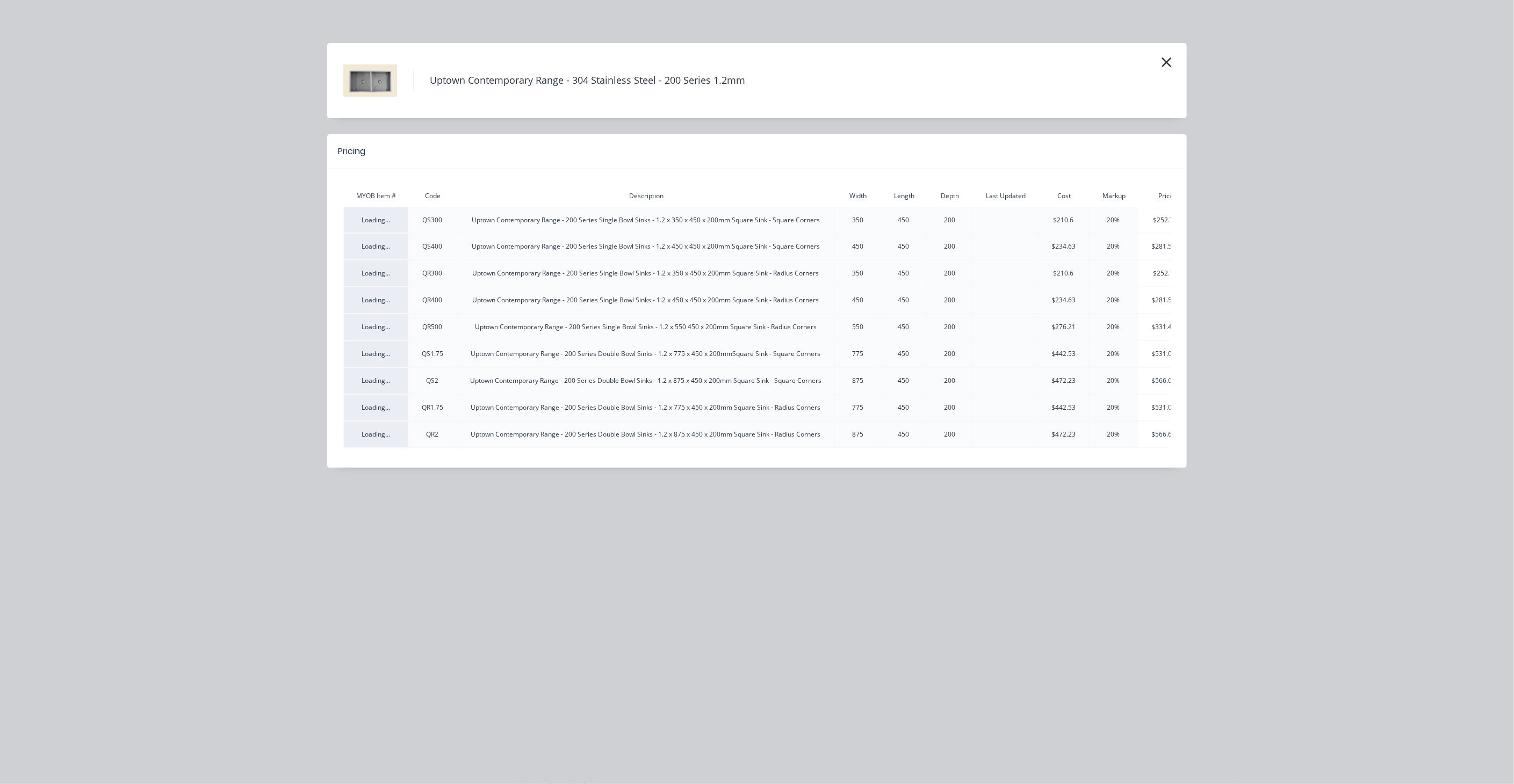
scroll to position [1015, 0]
click at [1164, 62] on icon "button" at bounding box center [1166, 62] width 12 height 15
click at [1166, 61] on icon "button" at bounding box center [1166, 62] width 10 height 10
click at [1171, 66] on icon "button" at bounding box center [1166, 62] width 12 height 15
click at [1436, 244] on div "Uptown Contemporary Range - 304 Stainless Steel - 200 Series 1.2mm Pricing MYOB…" at bounding box center [757, 392] width 1514 height 784
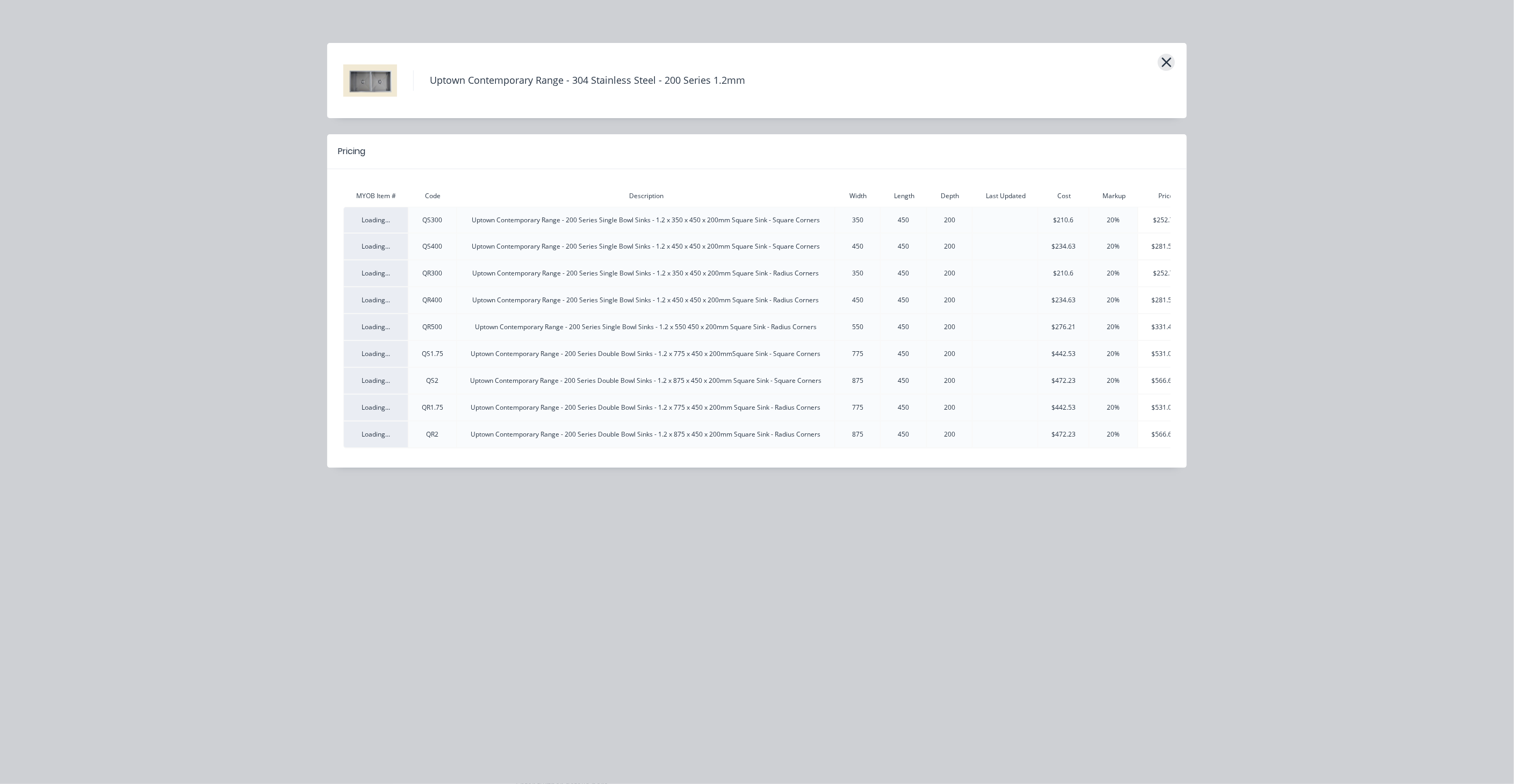
click at [1172, 66] on button "button" at bounding box center [1166, 62] width 17 height 17
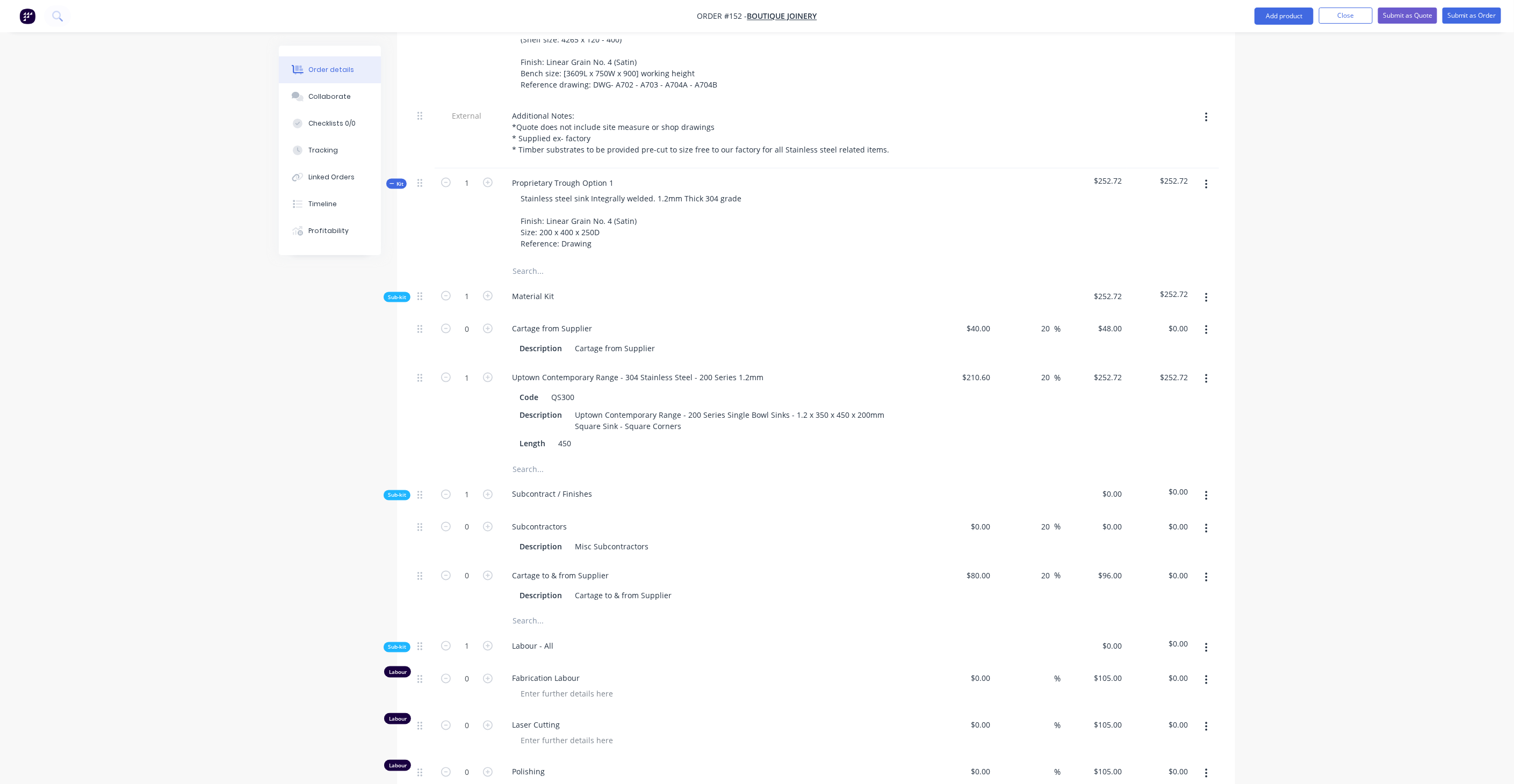
click at [1202, 369] on button "button" at bounding box center [1207, 378] width 25 height 19
click at [1154, 442] on div "Delete" at bounding box center [1168, 450] width 83 height 15
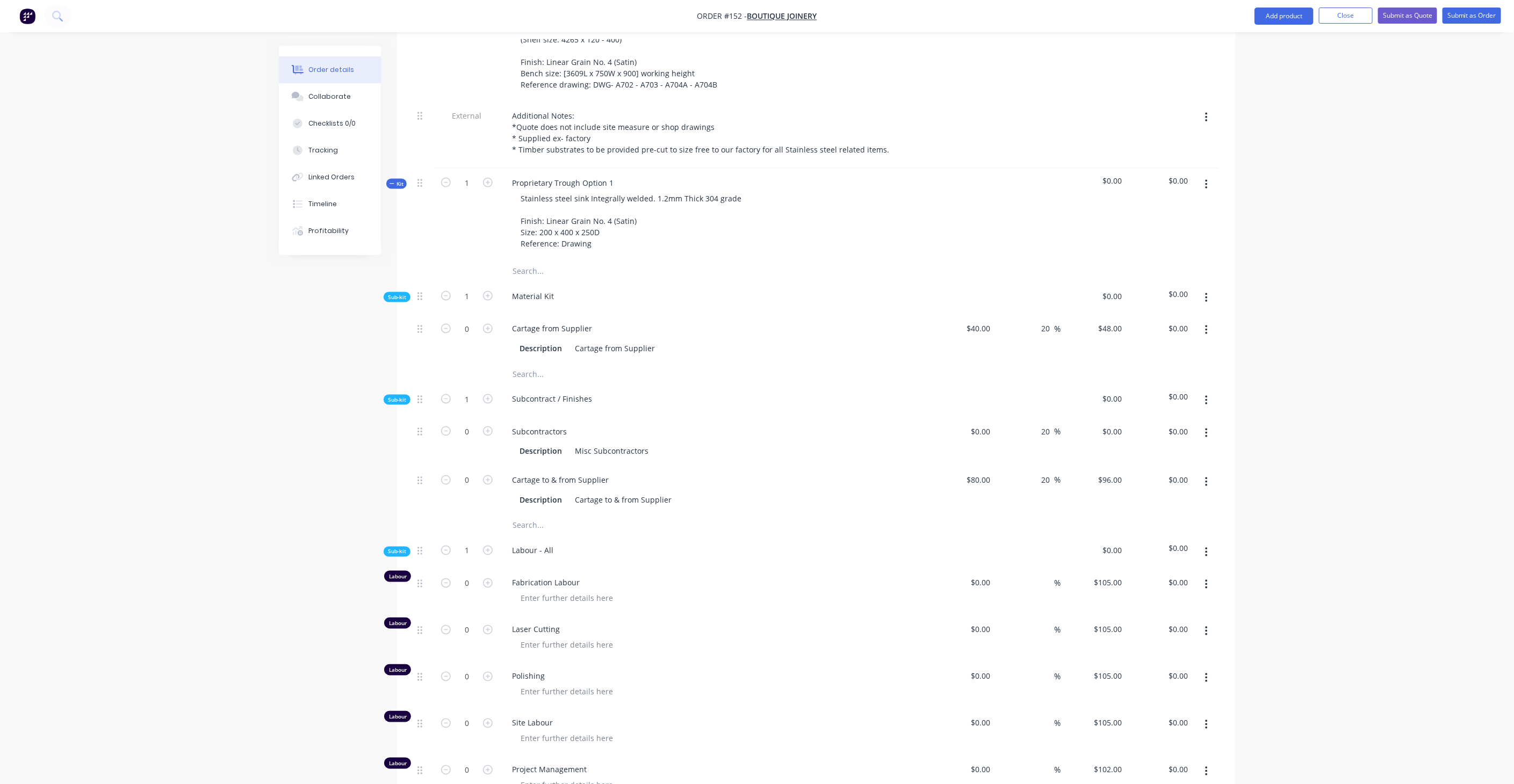
click at [1209, 288] on button "button" at bounding box center [1207, 297] width 25 height 19
click at [1174, 319] on div "Add product to kit" at bounding box center [1168, 326] width 83 height 15
click at [1159, 361] on div "Product catalogue" at bounding box center [1168, 369] width 83 height 15
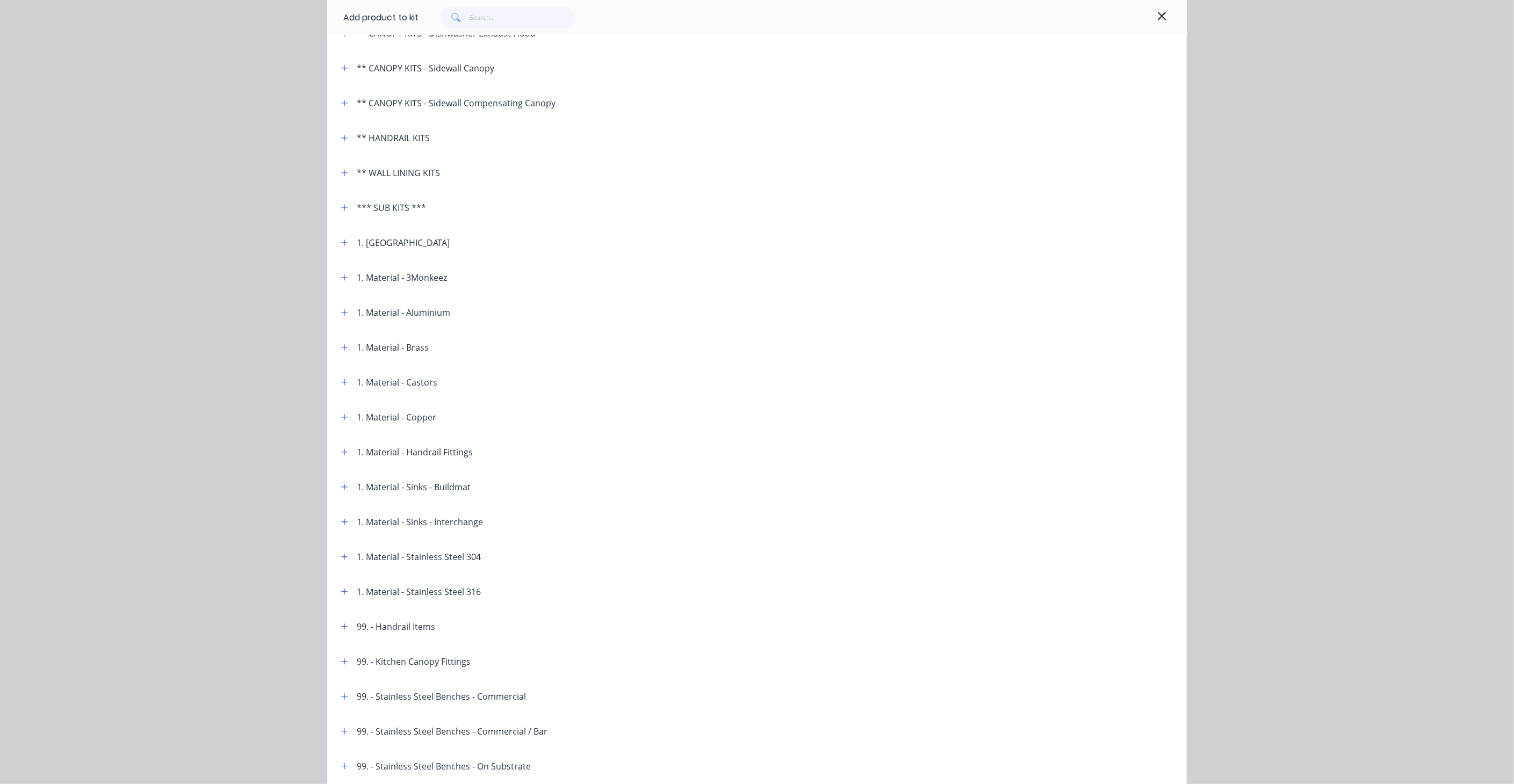
scroll to position [298, 0]
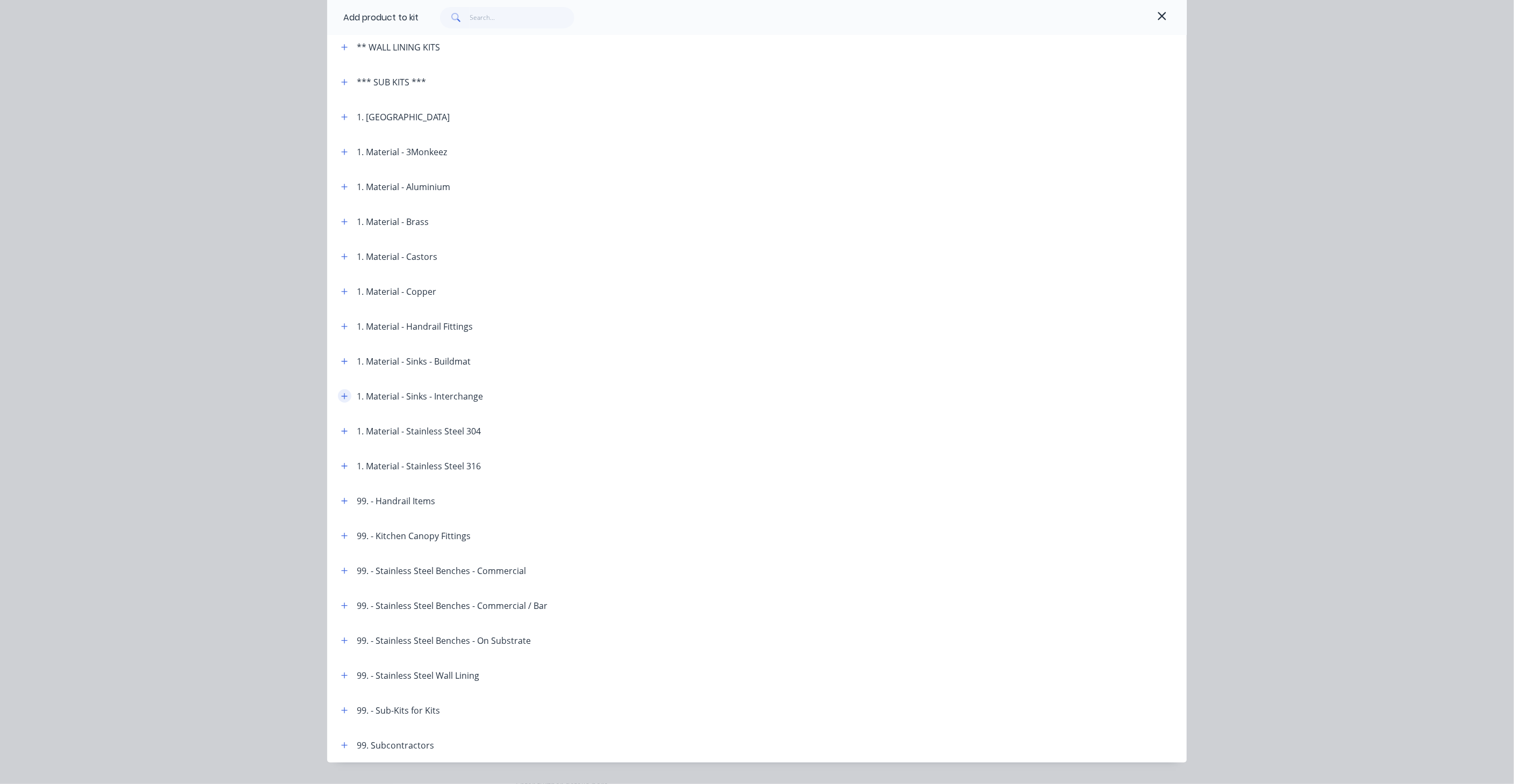
click at [342, 397] on icon "button" at bounding box center [344, 397] width 6 height 7
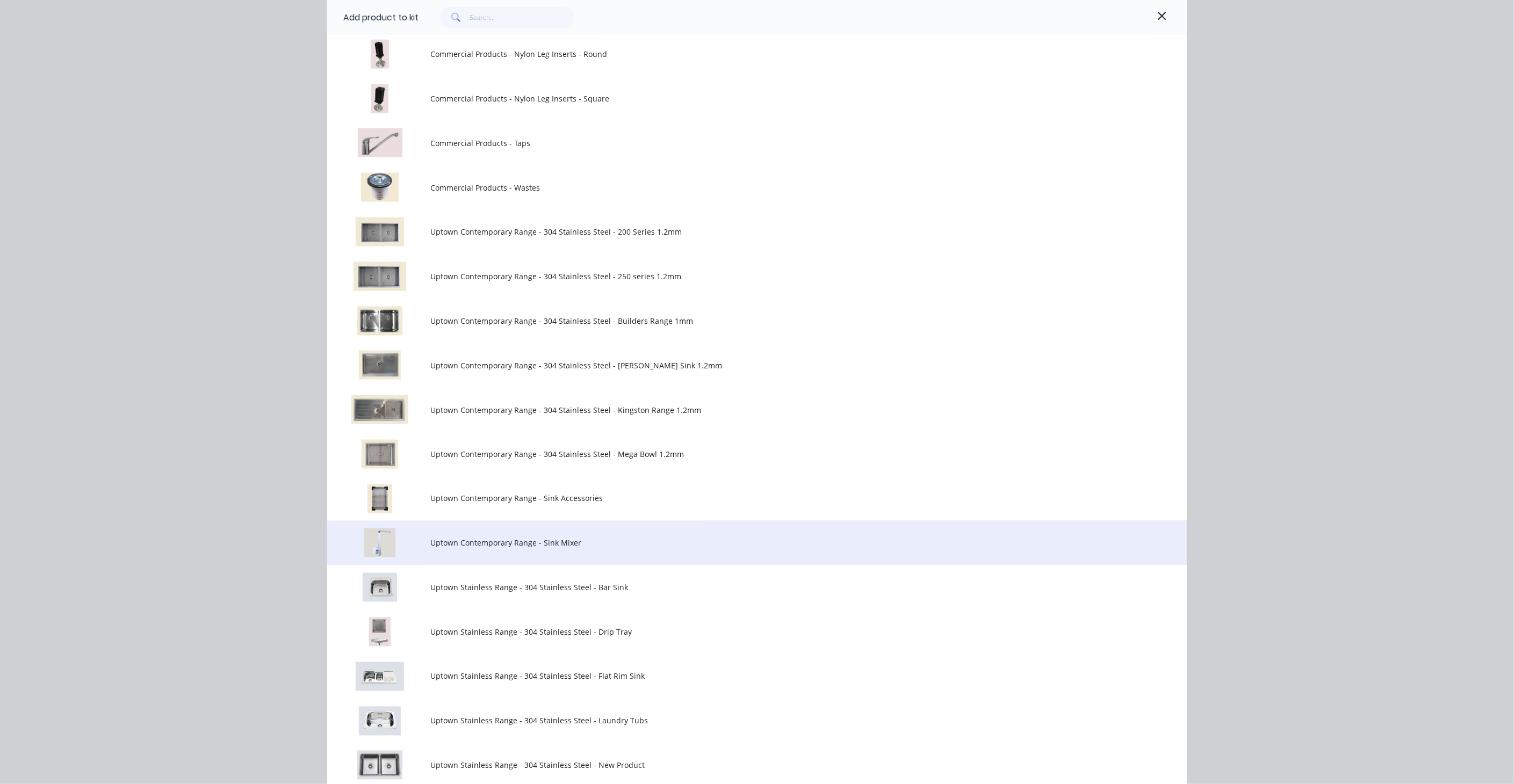
scroll to position [954, 0]
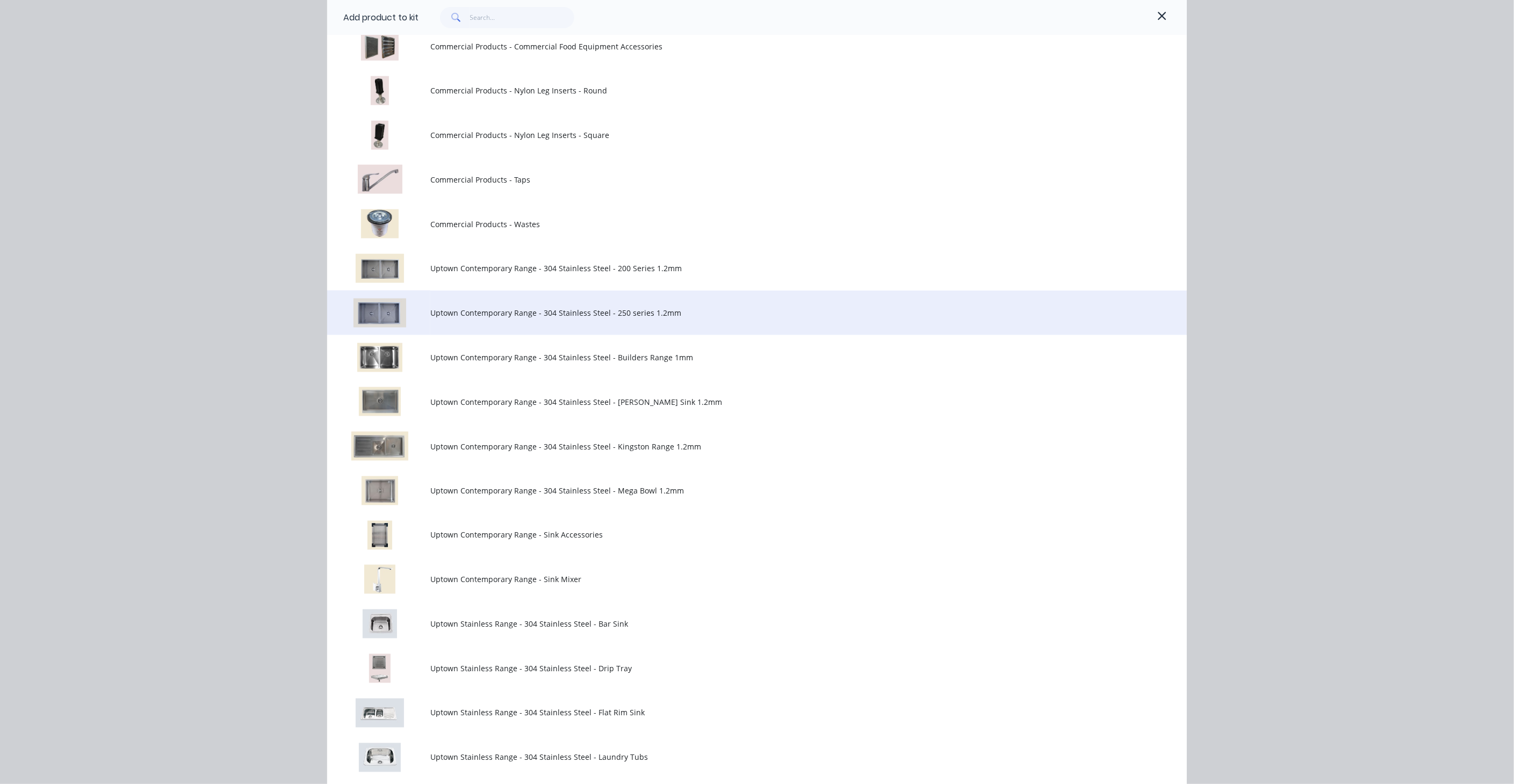
click at [633, 305] on td "Uptown Contemporary Range - 304 Stainless Steel - 250 series 1.2mm" at bounding box center [808, 313] width 756 height 44
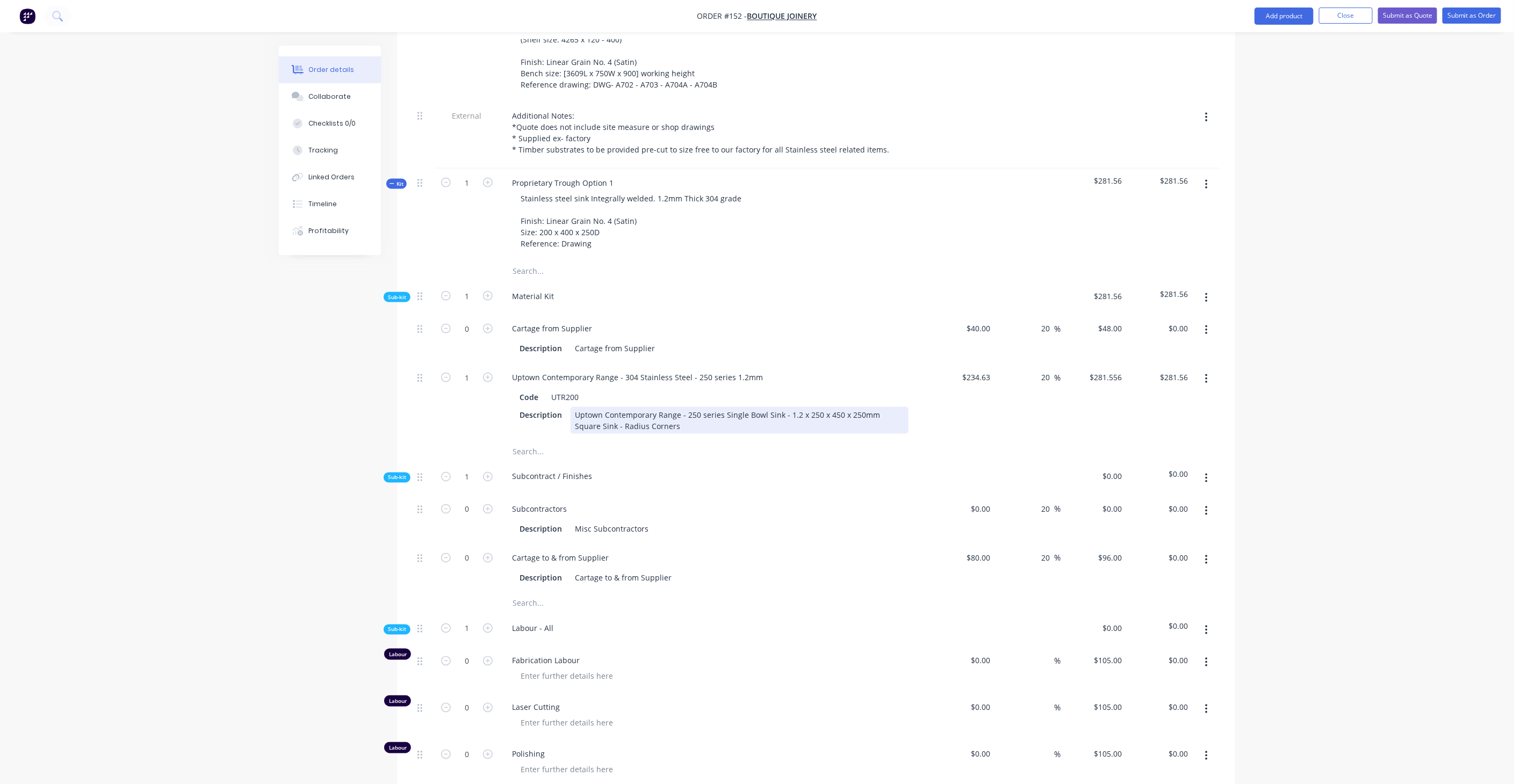
click at [703, 407] on div "Uptown Contemporary Range - 250 series Single Bowl Sink - 1.2 x 250 x 450 x 250…" at bounding box center [739, 421] width 338 height 27
drag, startPoint x: 570, startPoint y: 360, endPoint x: 700, endPoint y: 368, distance: 130.2
click at [700, 407] on div "Uptown Contemporary Range - 250 series Single Bowl Sink - 1.2 x 250 x 450 x 250…" at bounding box center [739, 421] width 338 height 27
click at [1208, 373] on icon "button" at bounding box center [1206, 378] width 3 height 12
click at [1155, 442] on div "Delete" at bounding box center [1168, 450] width 83 height 15
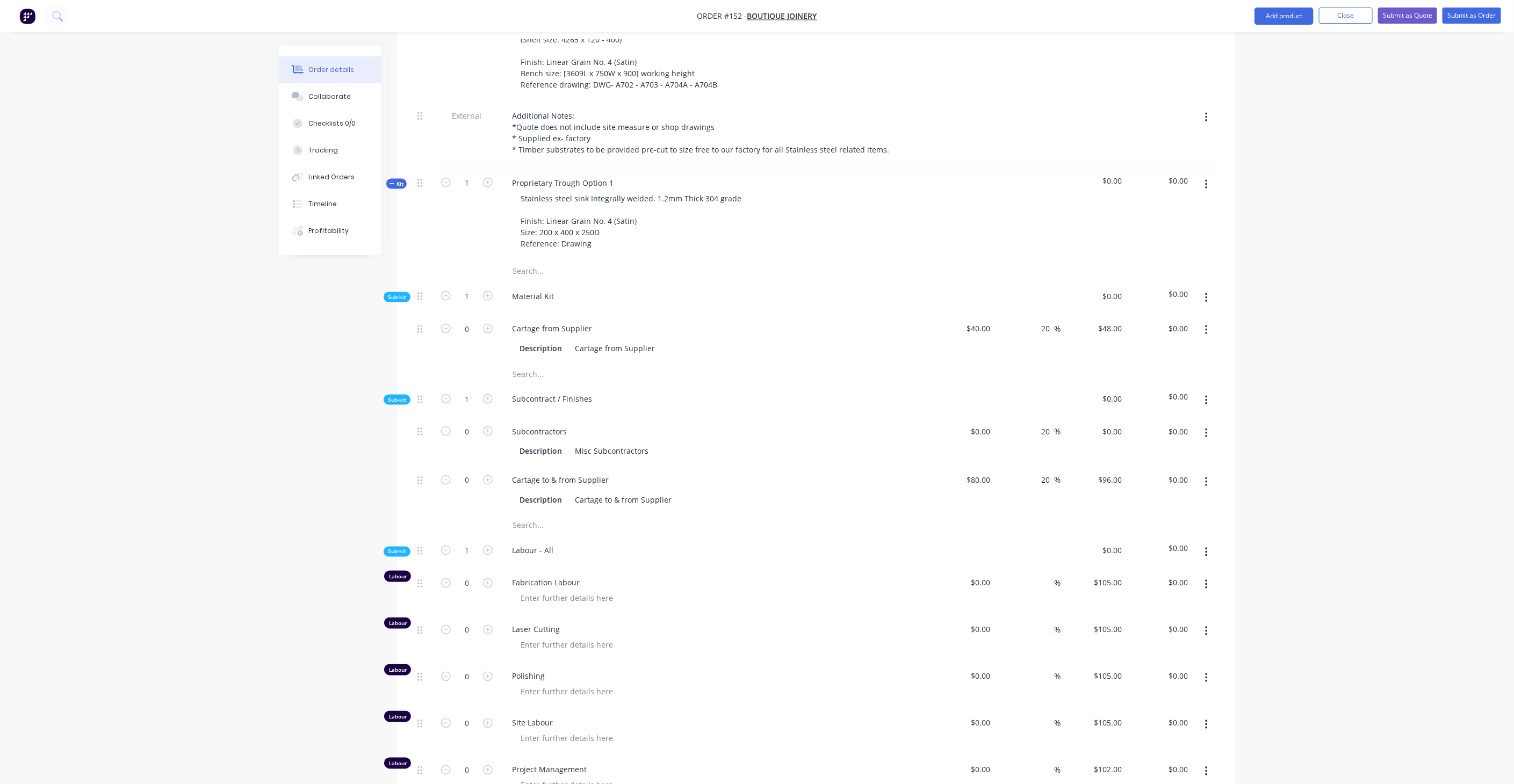
click at [1208, 288] on button "button" at bounding box center [1207, 297] width 25 height 19
click at [1185, 319] on div "Add product to kit" at bounding box center [1168, 326] width 83 height 15
click at [1181, 361] on div "Product catalogue" at bounding box center [1168, 369] width 83 height 15
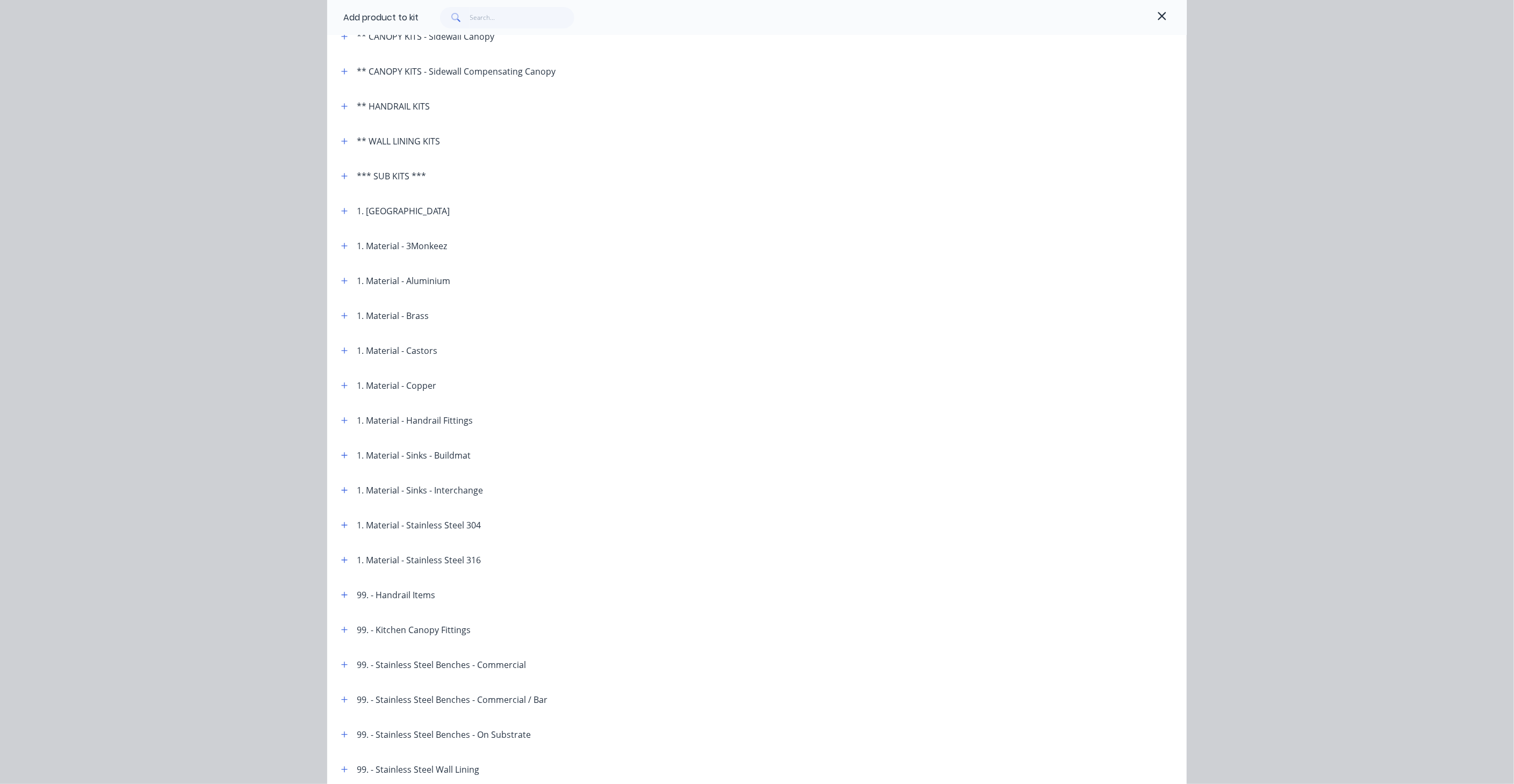
scroll to position [239, 0]
click at [342, 458] on icon "button" at bounding box center [344, 456] width 6 height 7
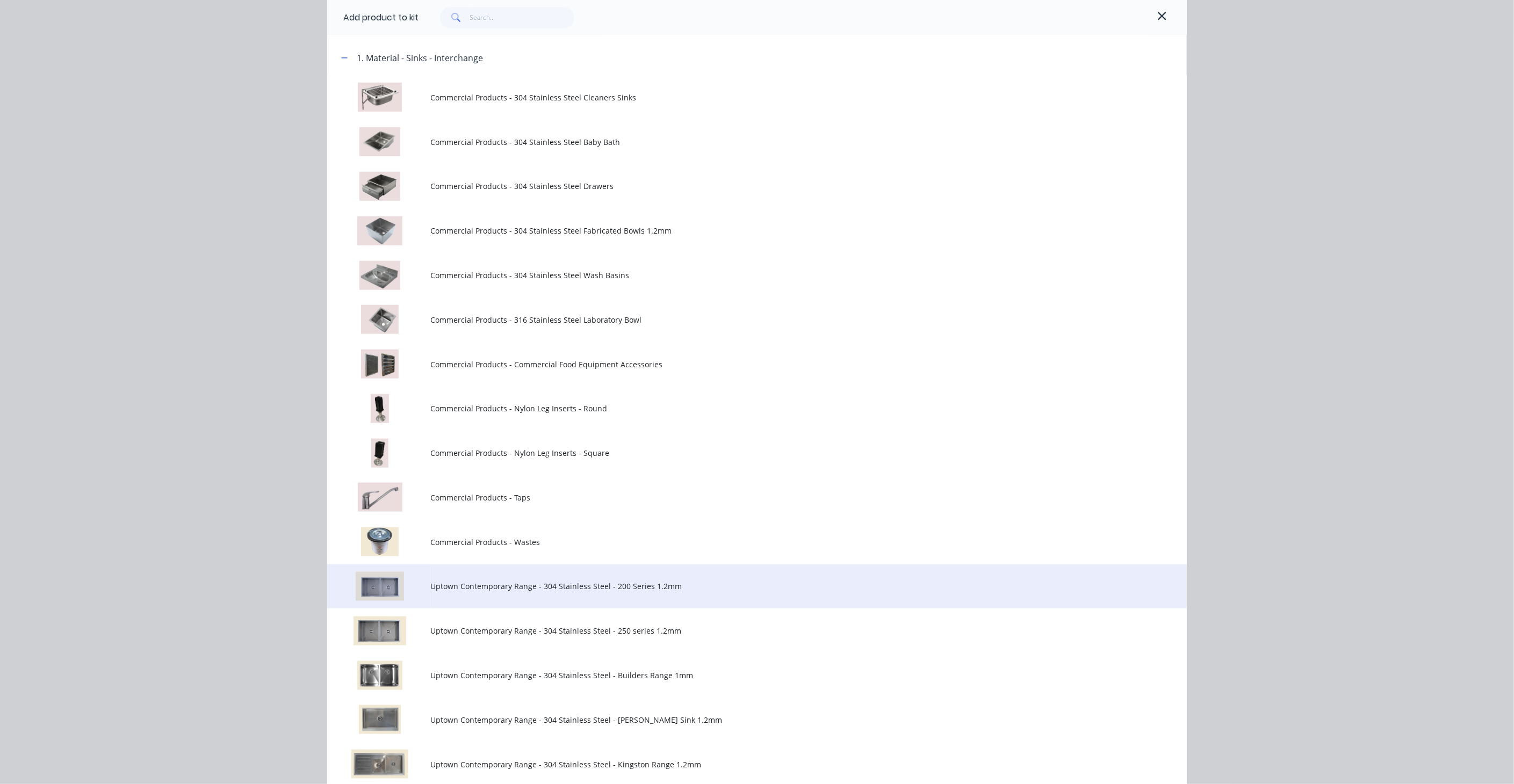
scroll to position [716, 0]
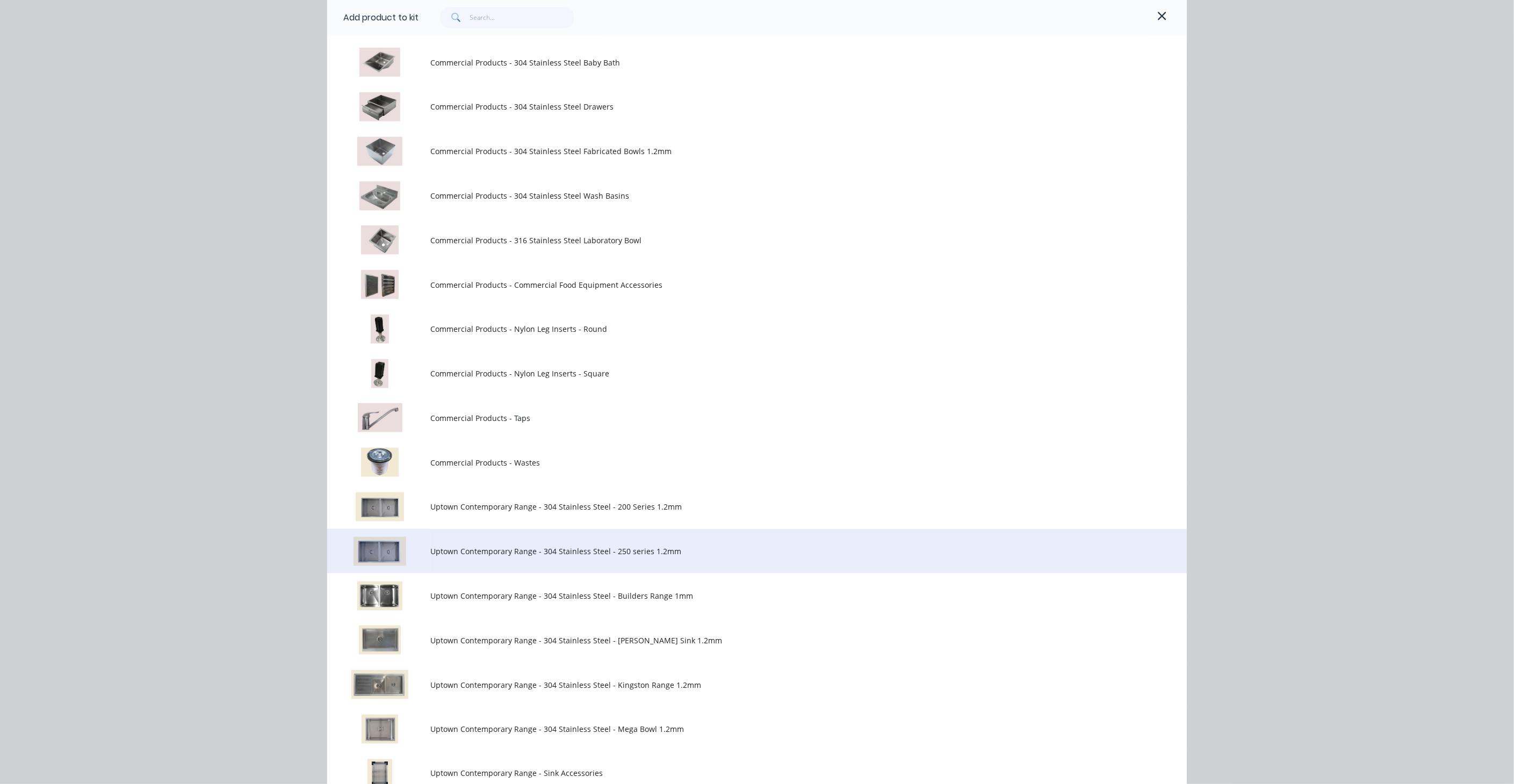
click at [667, 552] on span "Uptown Contemporary Range - 304 Stainless Steel - 250 series 1.2mm" at bounding box center [733, 552] width 605 height 12
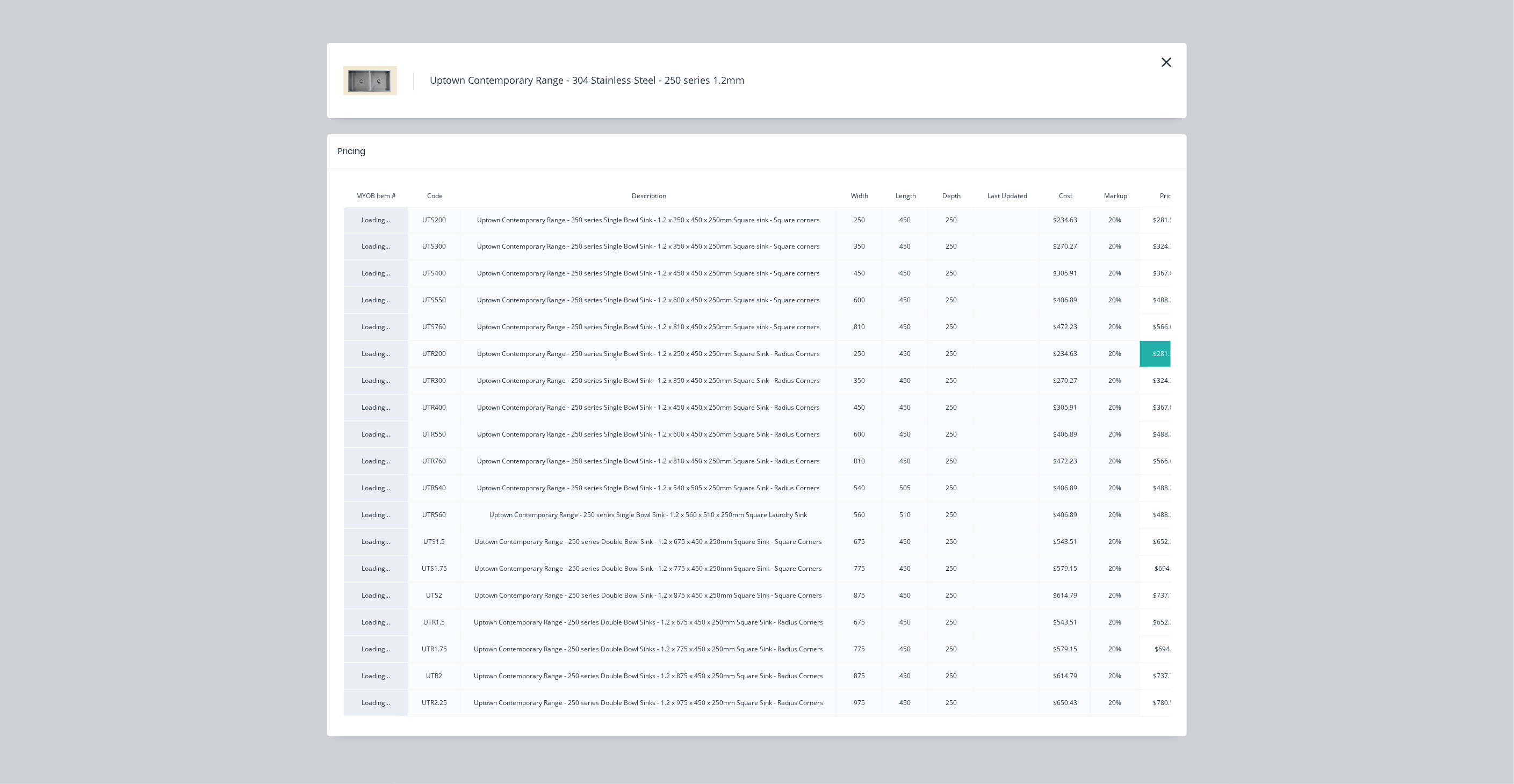
scroll to position [0, 0]
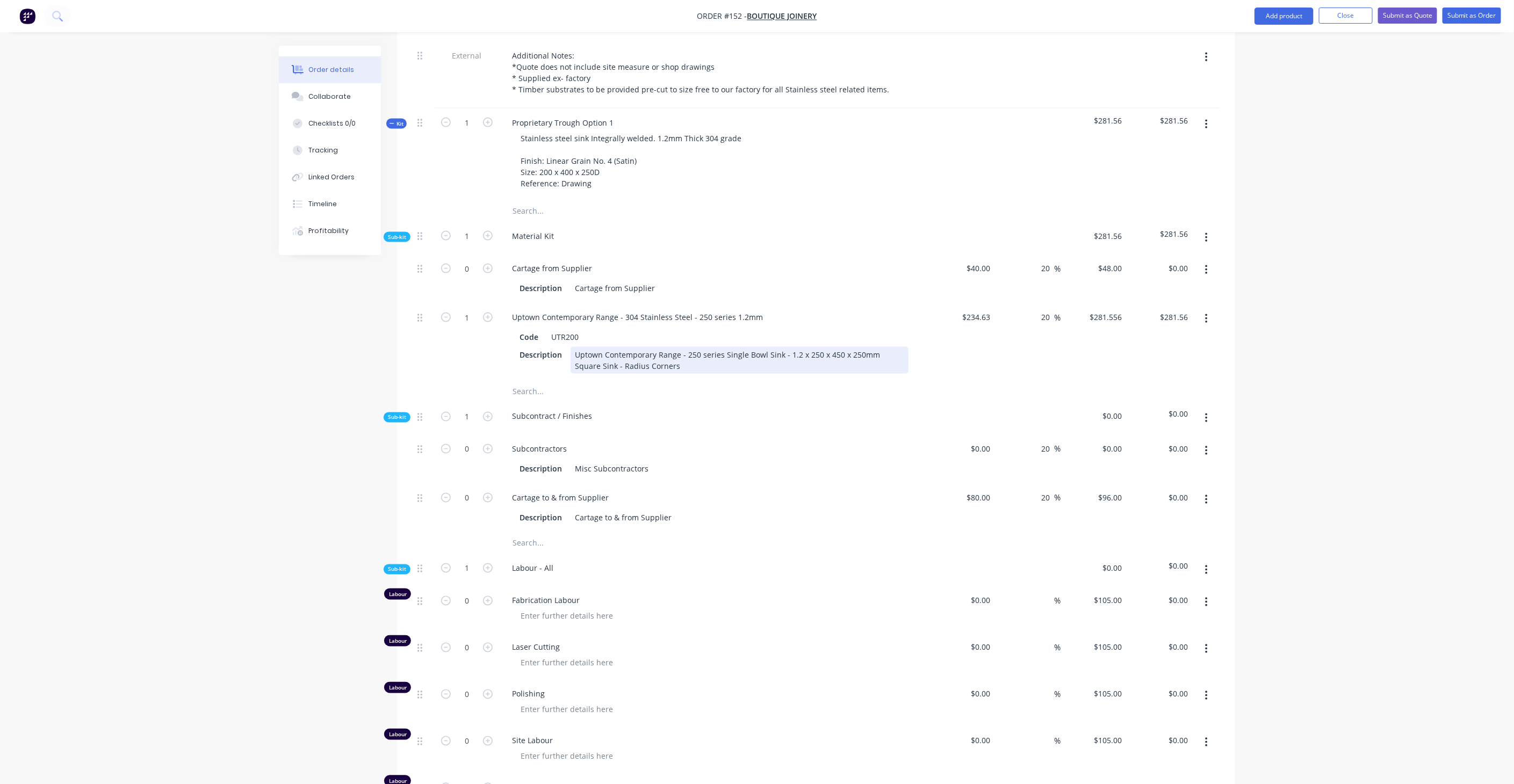
click at [607, 347] on div "Uptown Contemporary Range - 250 series Single Bowl Sink - 1.2 x 250 x 450 x 250…" at bounding box center [739, 360] width 338 height 27
click at [597, 347] on div "Uptown Contemporary Range - 250 series Single Bowl Sink - 1.2 x 250 x 450 x 250…" at bounding box center [739, 360] width 338 height 27
drag, startPoint x: 571, startPoint y: 300, endPoint x: 678, endPoint y: 315, distance: 108.0
click at [678, 347] on div "Uptown Contemporary Range - 250 series Single Bowl Sink - 1.2 x 250 x 450 x 250…" at bounding box center [739, 360] width 338 height 27
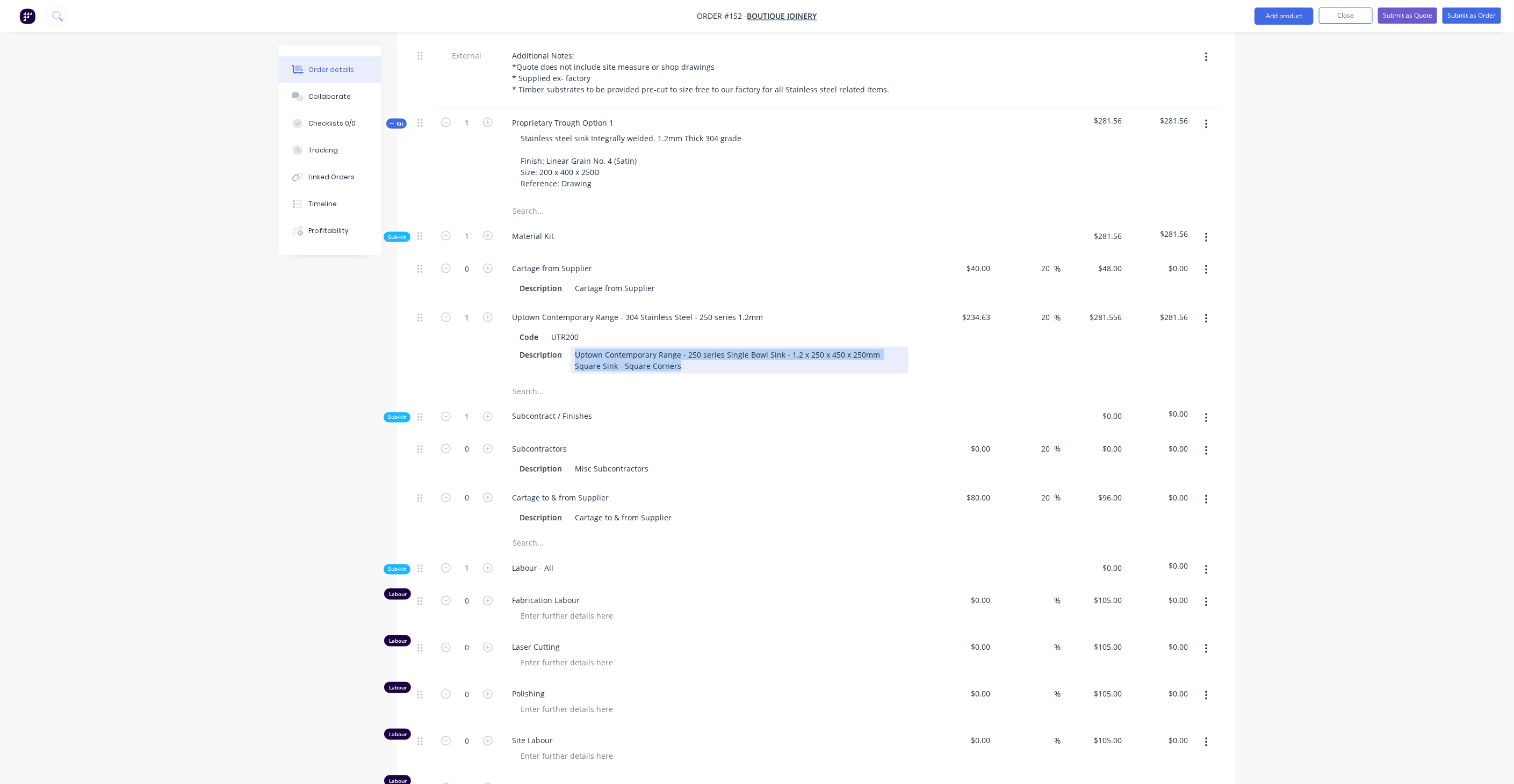
copy div "Uptown Contemporary Range - 250 series Single Bowl Sink - 1.2 x 250 x 450 x 250…"
click at [593, 329] on div "Code UTR200" at bounding box center [712, 336] width 393 height 15
paste div
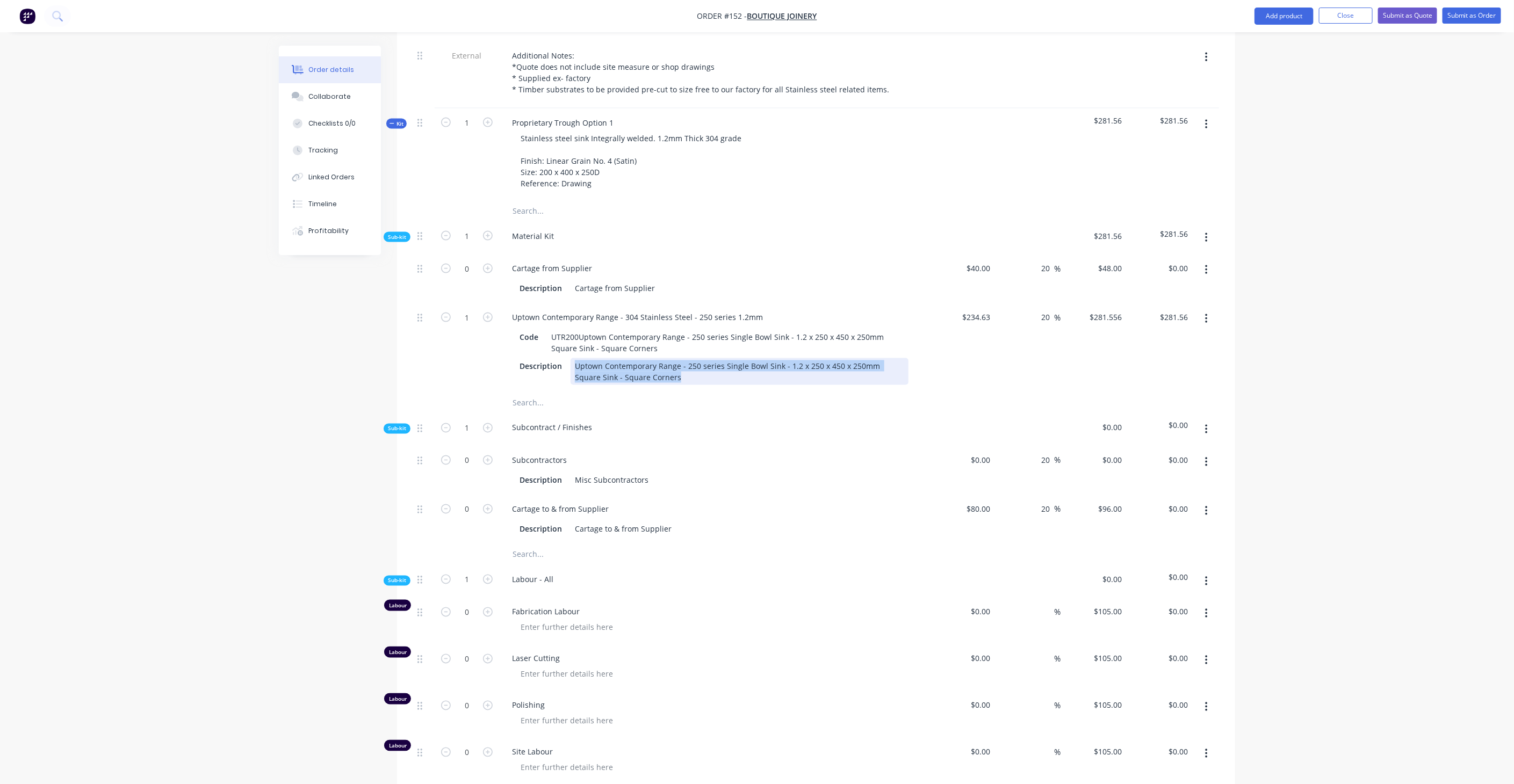
drag, startPoint x: 574, startPoint y: 312, endPoint x: 735, endPoint y: 328, distance: 161.8
click at [735, 359] on div "Uptown Contemporary Range - 250 series Single Bowl Sink - 1.2 x 250 x 450 x 250…" at bounding box center [739, 372] width 338 height 27
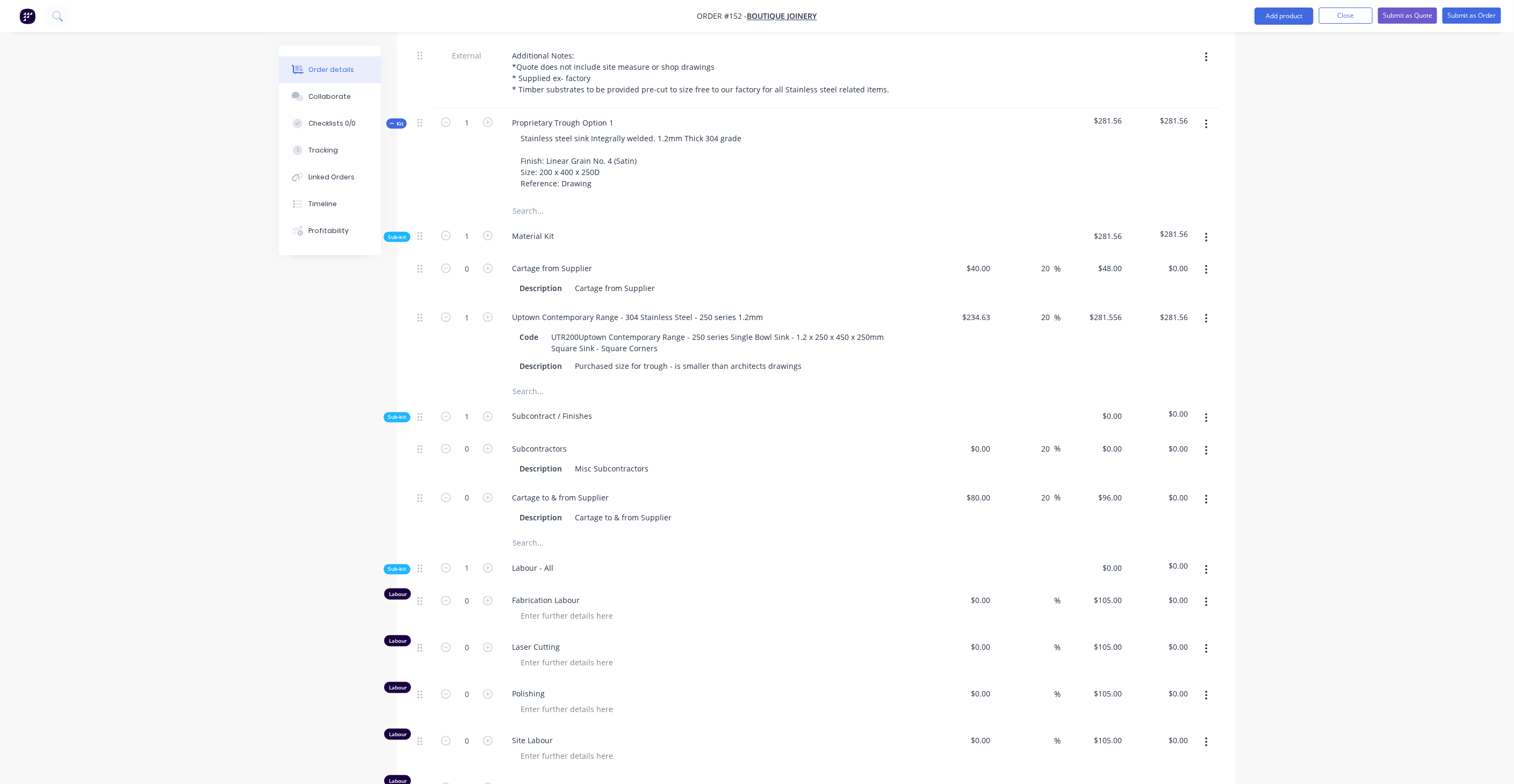
click at [1206, 414] on icon "button" at bounding box center [1206, 418] width 2 height 10
click at [1172, 460] on div "Delete" at bounding box center [1168, 468] width 83 height 15
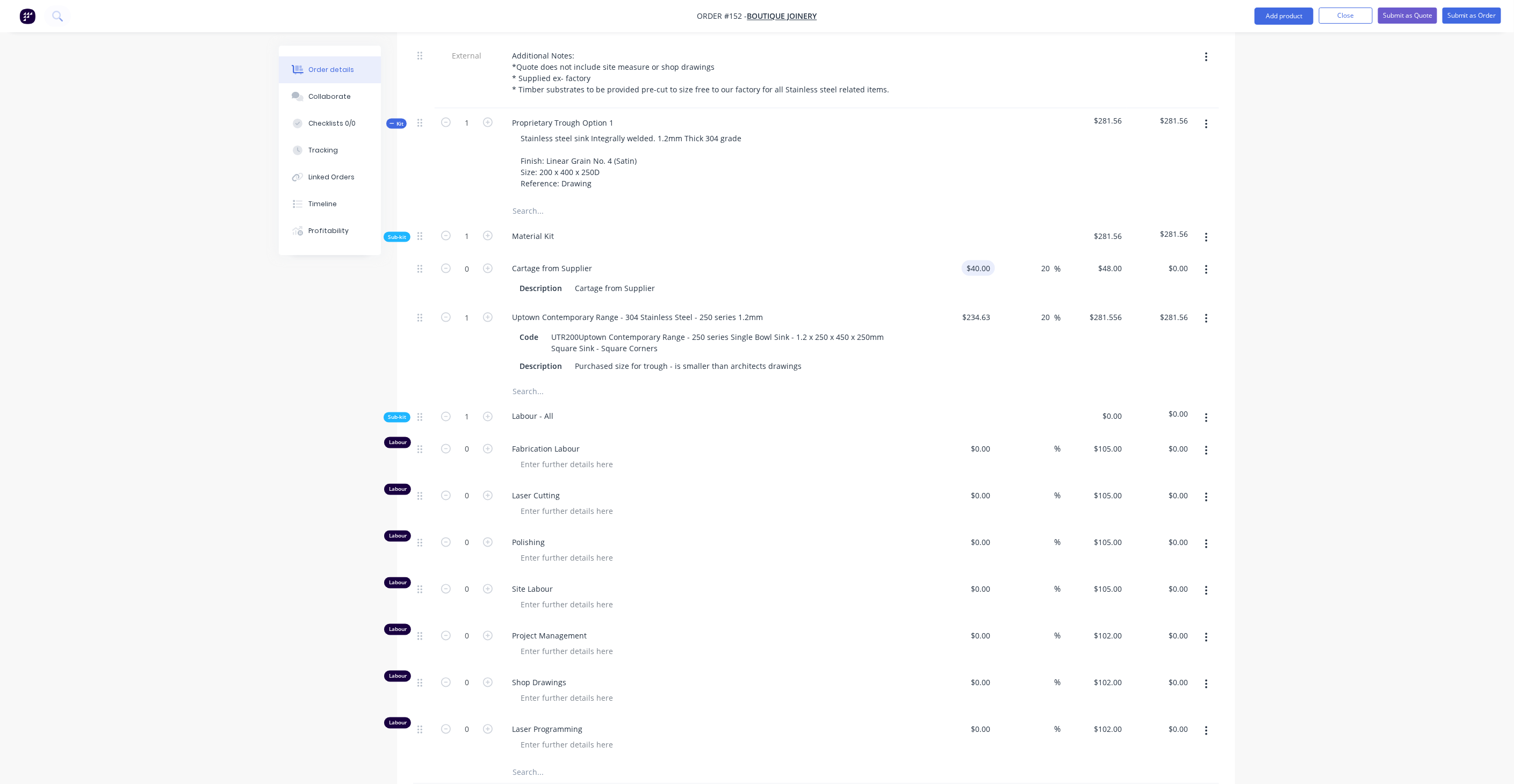
type input "40"
drag, startPoint x: 987, startPoint y: 210, endPoint x: 983, endPoint y: 214, distance: 5.7
click at [986, 260] on input "40" at bounding box center [989, 268] width 14 height 15
type input "$0.00"
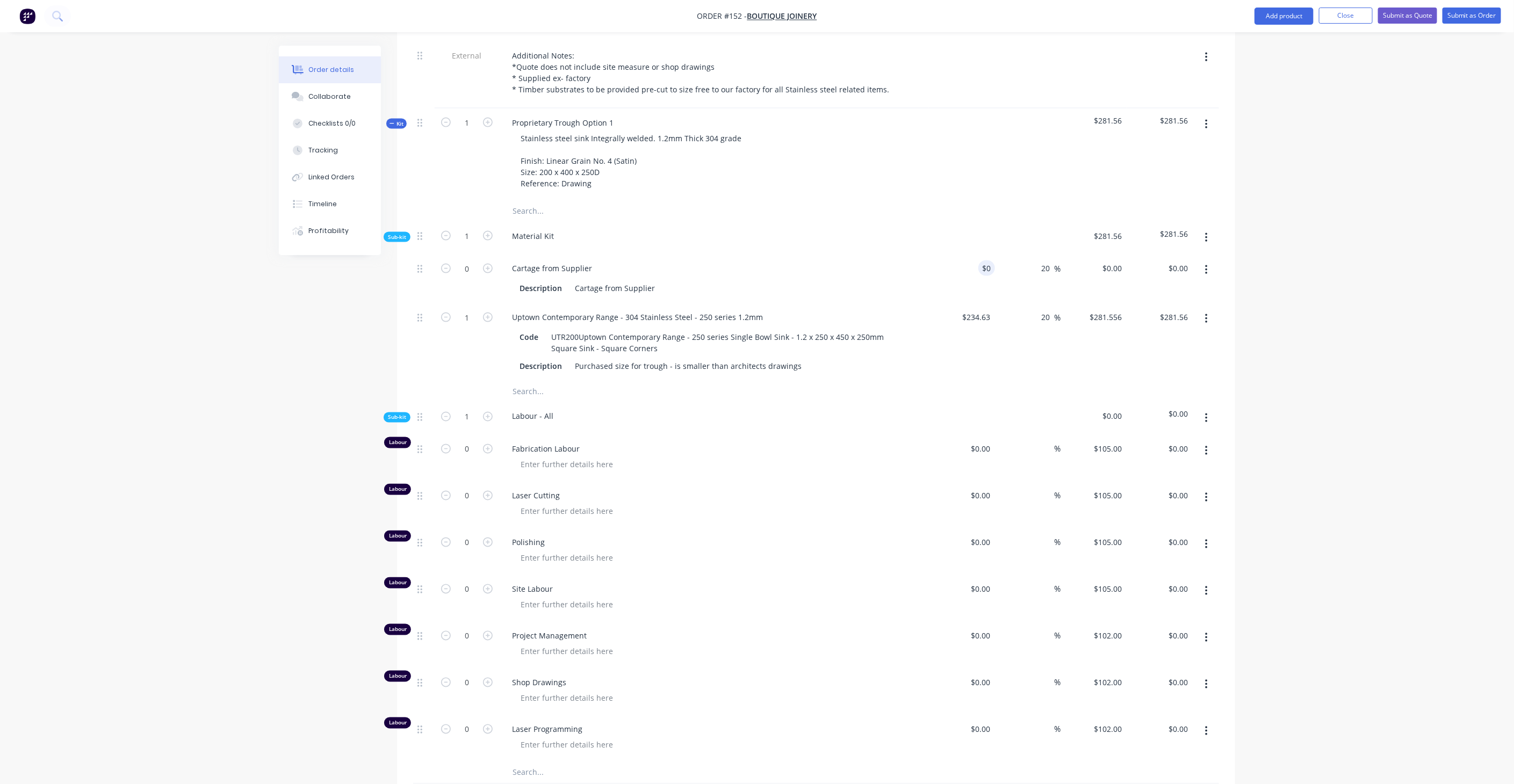
click at [871, 254] on div "Cartage from Supplier Description Cartage from Supplier" at bounding box center [714, 278] width 430 height 49
click at [553, 457] on div at bounding box center [567, 464] width 110 height 15
click at [521, 457] on div "2.5" at bounding box center [525, 464] width 28 height 15
click at [490, 444] on icon "button" at bounding box center [488, 449] width 10 height 10
type input "1"
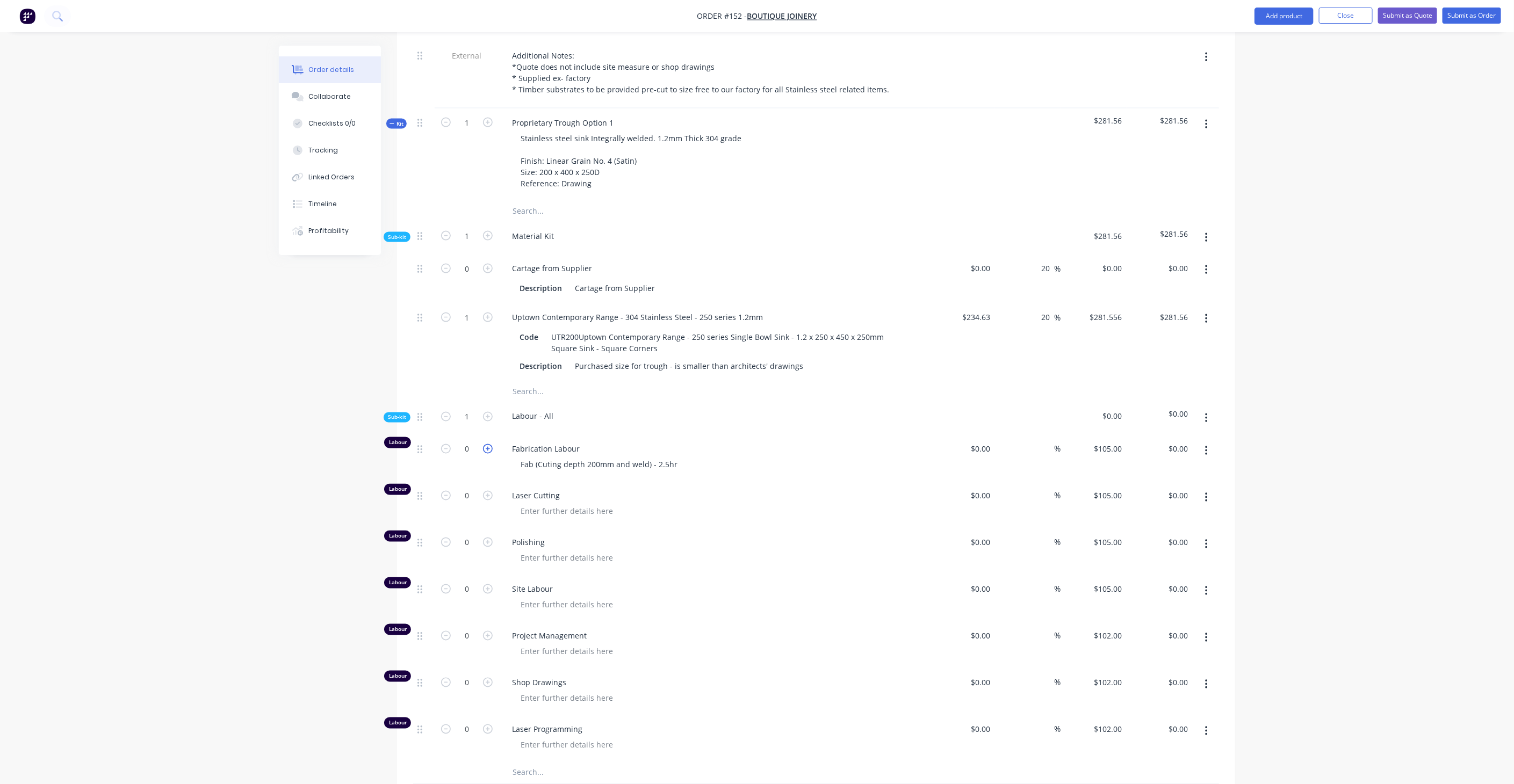
type input "$105.00"
click at [490, 444] on icon "button" at bounding box center [488, 449] width 10 height 10
type input "2"
type input "$210.00"
click at [468, 442] on input "2" at bounding box center [467, 450] width 28 height 16
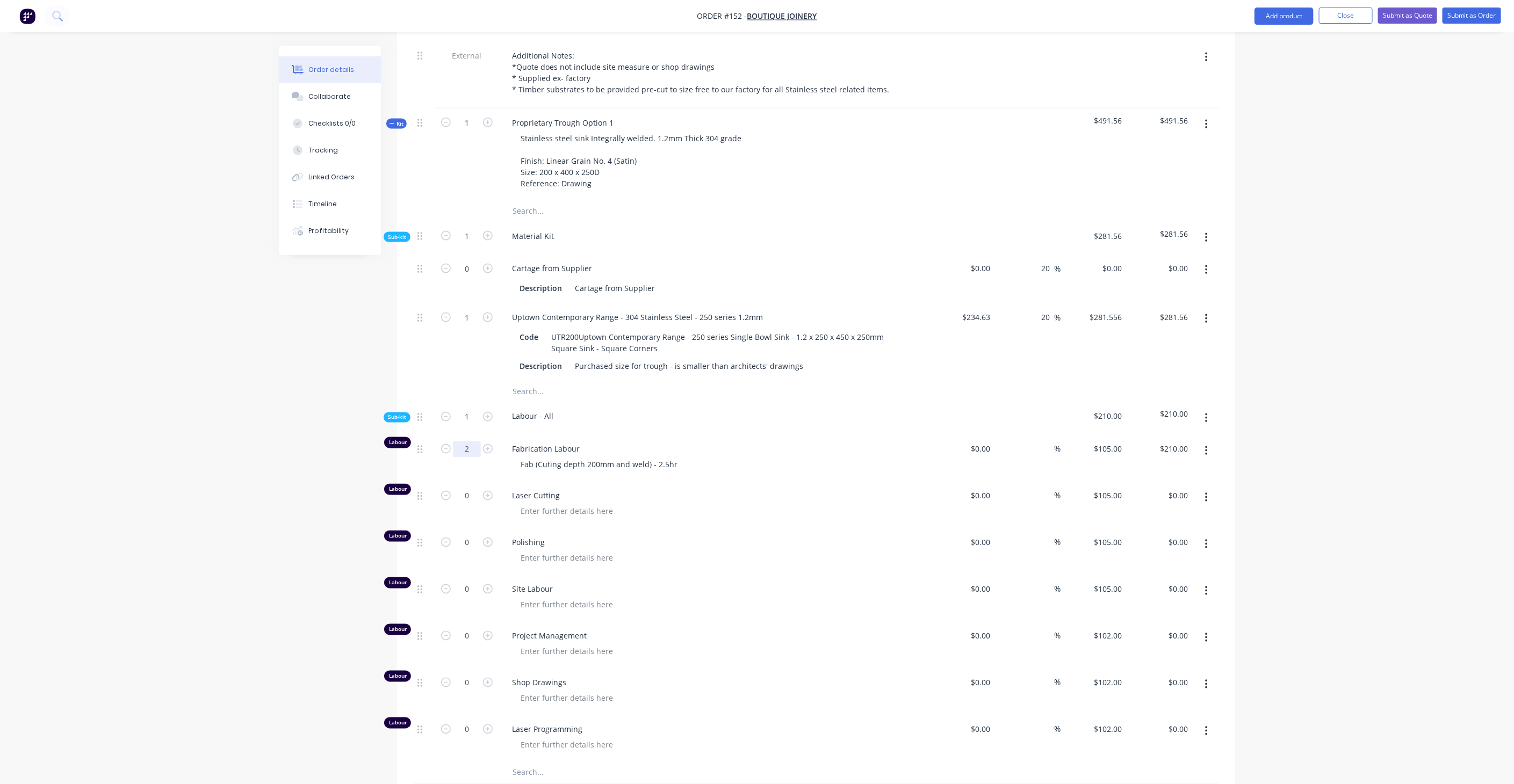
click at [471, 442] on input "2" at bounding box center [467, 450] width 28 height 16
type input "2.5"
type input "$262.50"
click at [489, 538] on icon "button" at bounding box center [488, 542] width 10 height 10
type input "1"
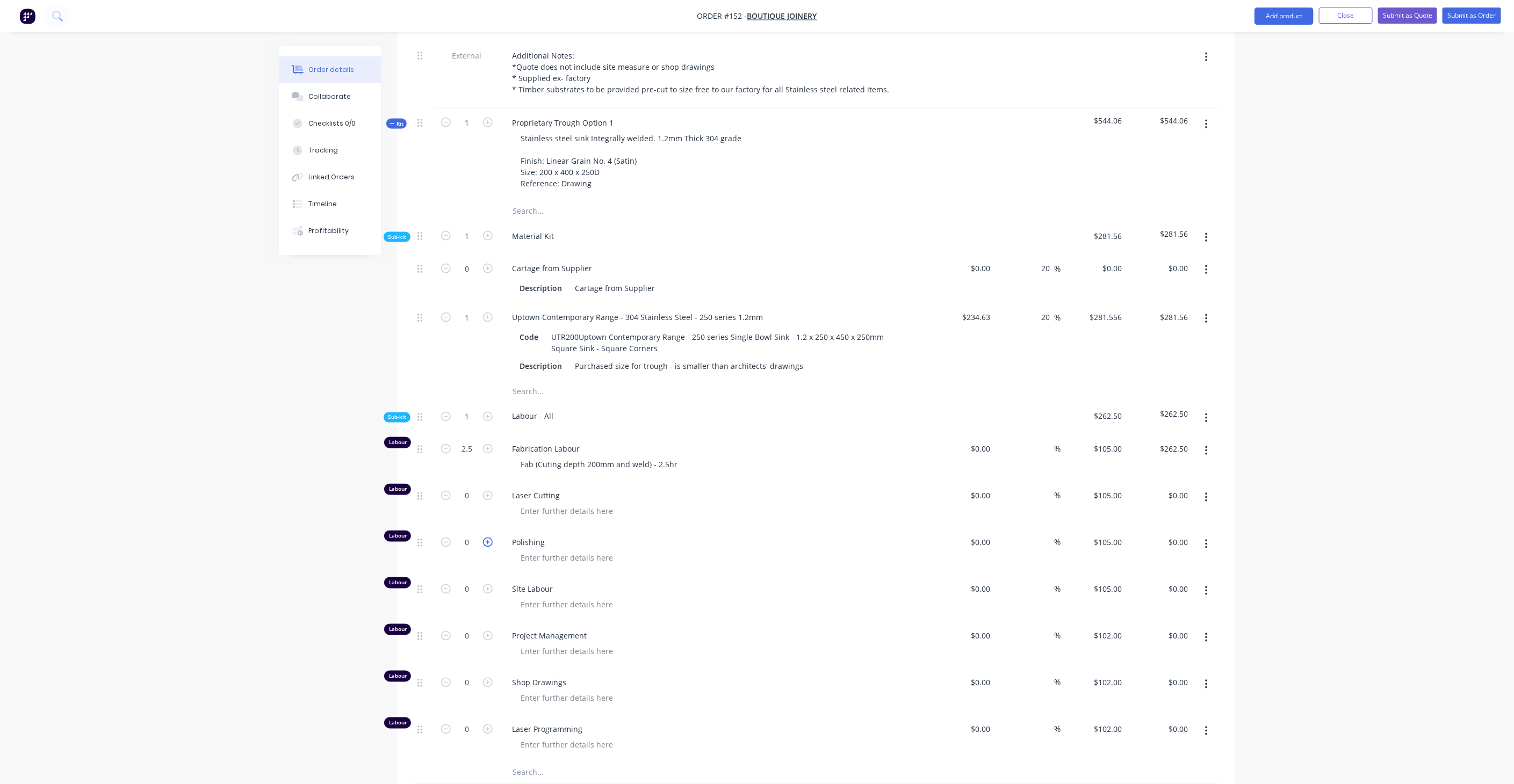
type input "$105.00"
click at [1373, 352] on div "Order details Collaborate Checklists 0/0 Tracking Linked Orders Timeline Profit…" at bounding box center [757, 10] width 1514 height 2168
click at [397, 120] on span "Kit" at bounding box center [397, 123] width 14 height 8
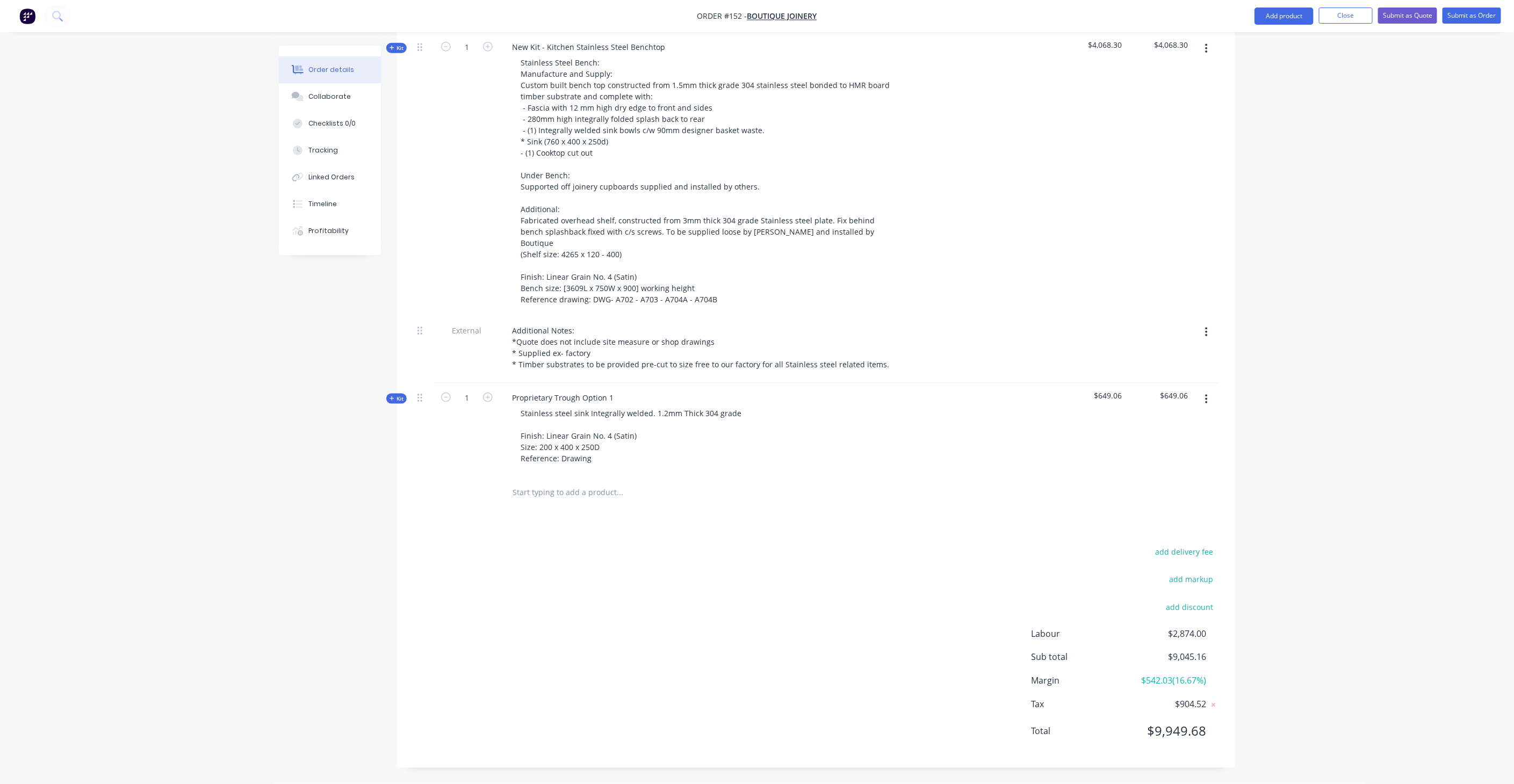
scroll to position [744, 0]
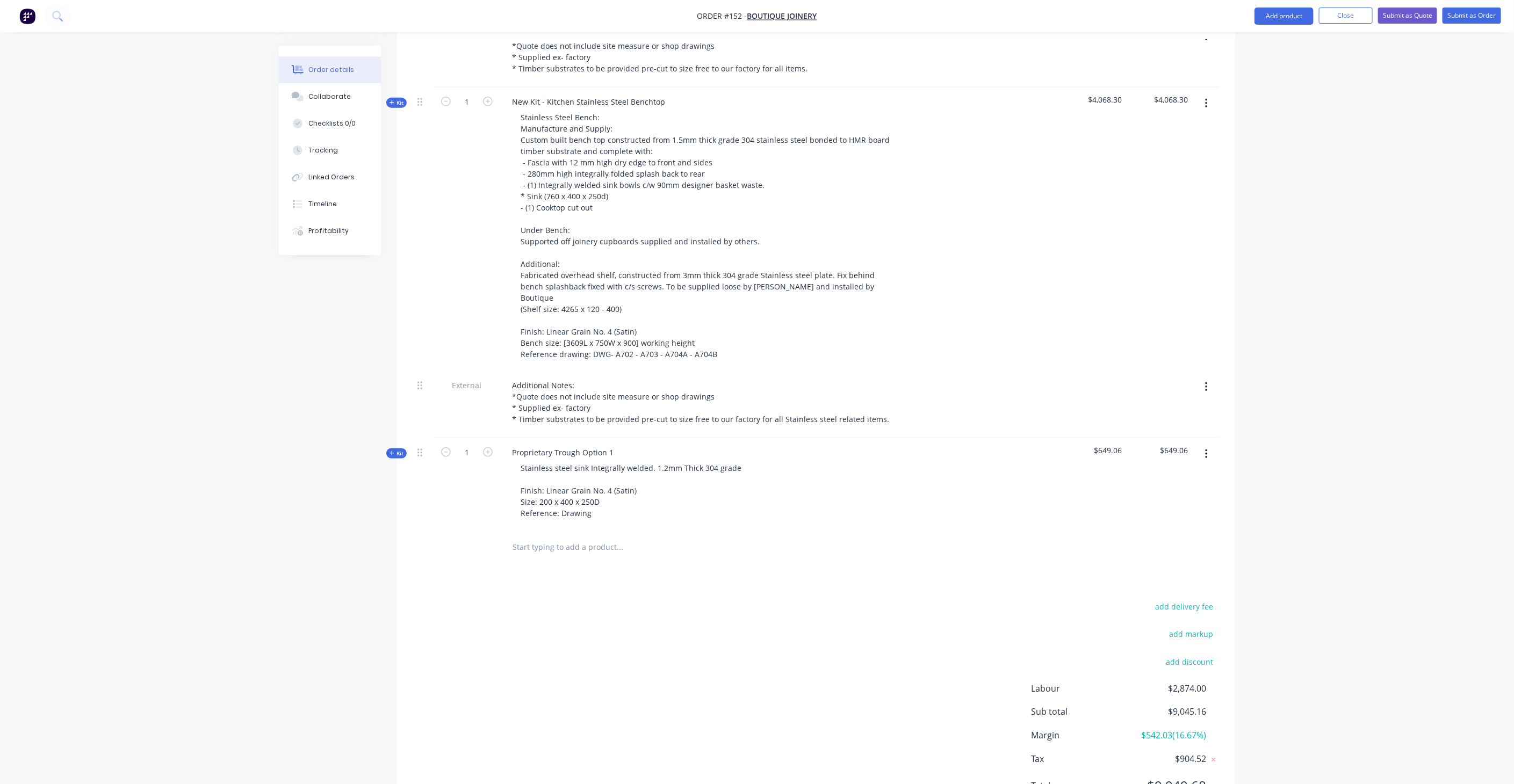
click at [1203, 445] on button "button" at bounding box center [1207, 454] width 25 height 19
click at [1154, 518] on div "Duplicate" at bounding box center [1168, 525] width 83 height 15
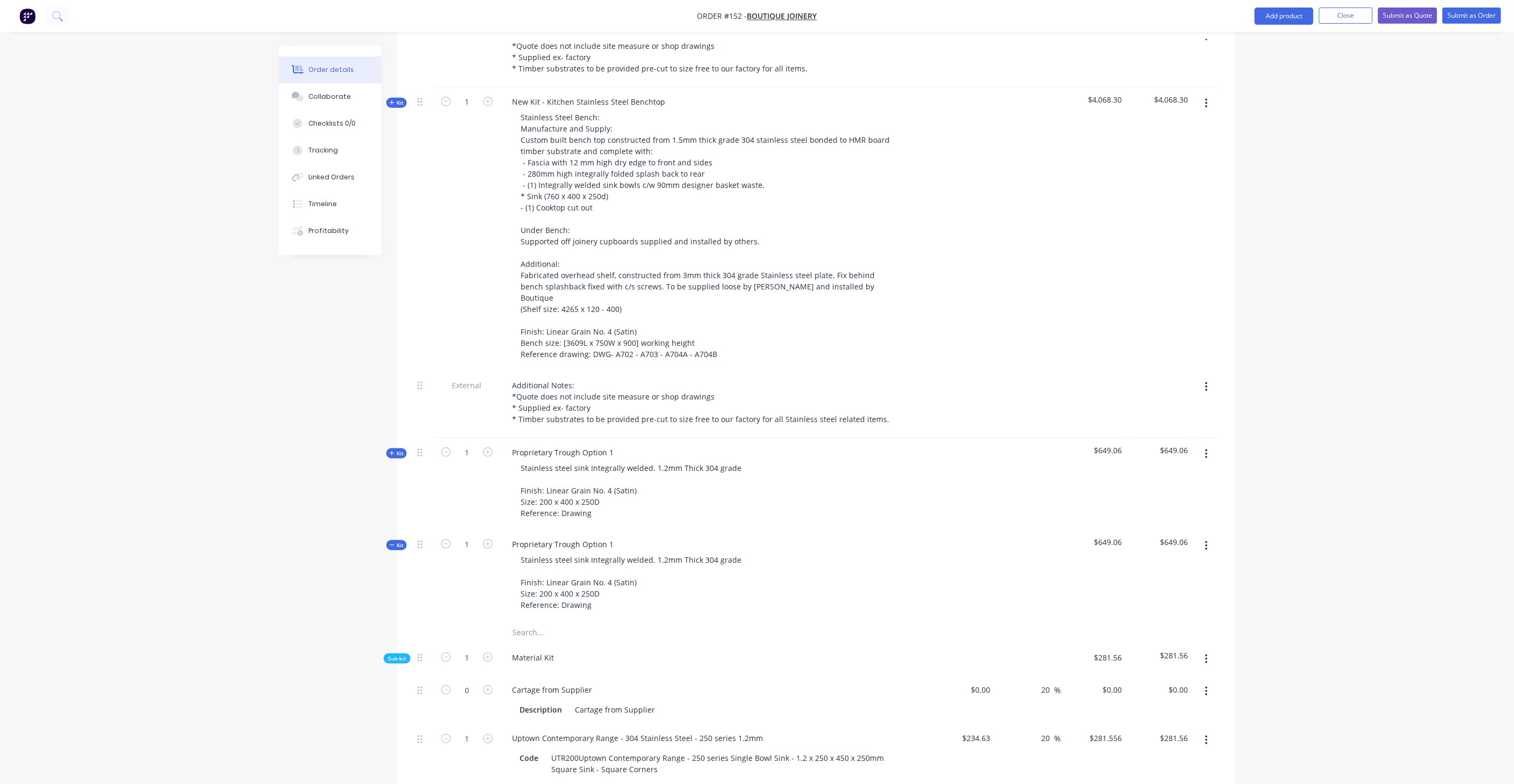
click at [388, 541] on button "Kit" at bounding box center [397, 545] width 21 height 10
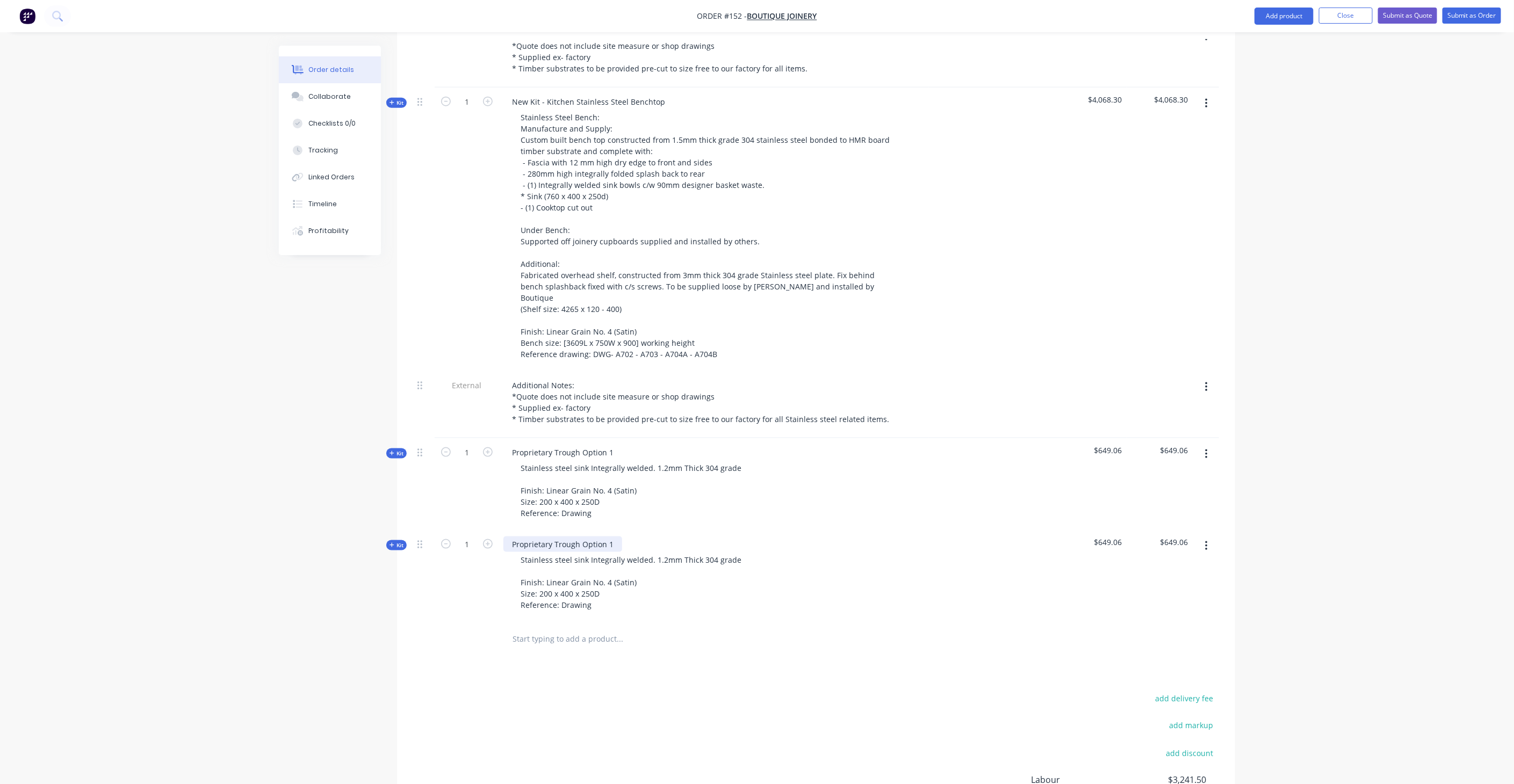
click at [609, 537] on div "Proprietary Trough Option 1" at bounding box center [563, 544] width 119 height 15
click at [518, 552] on div "Stainless steel sink Integrally welded. 1.2mm Thick 304 grade Finish: Linear Gr…" at bounding box center [632, 582] width 240 height 60
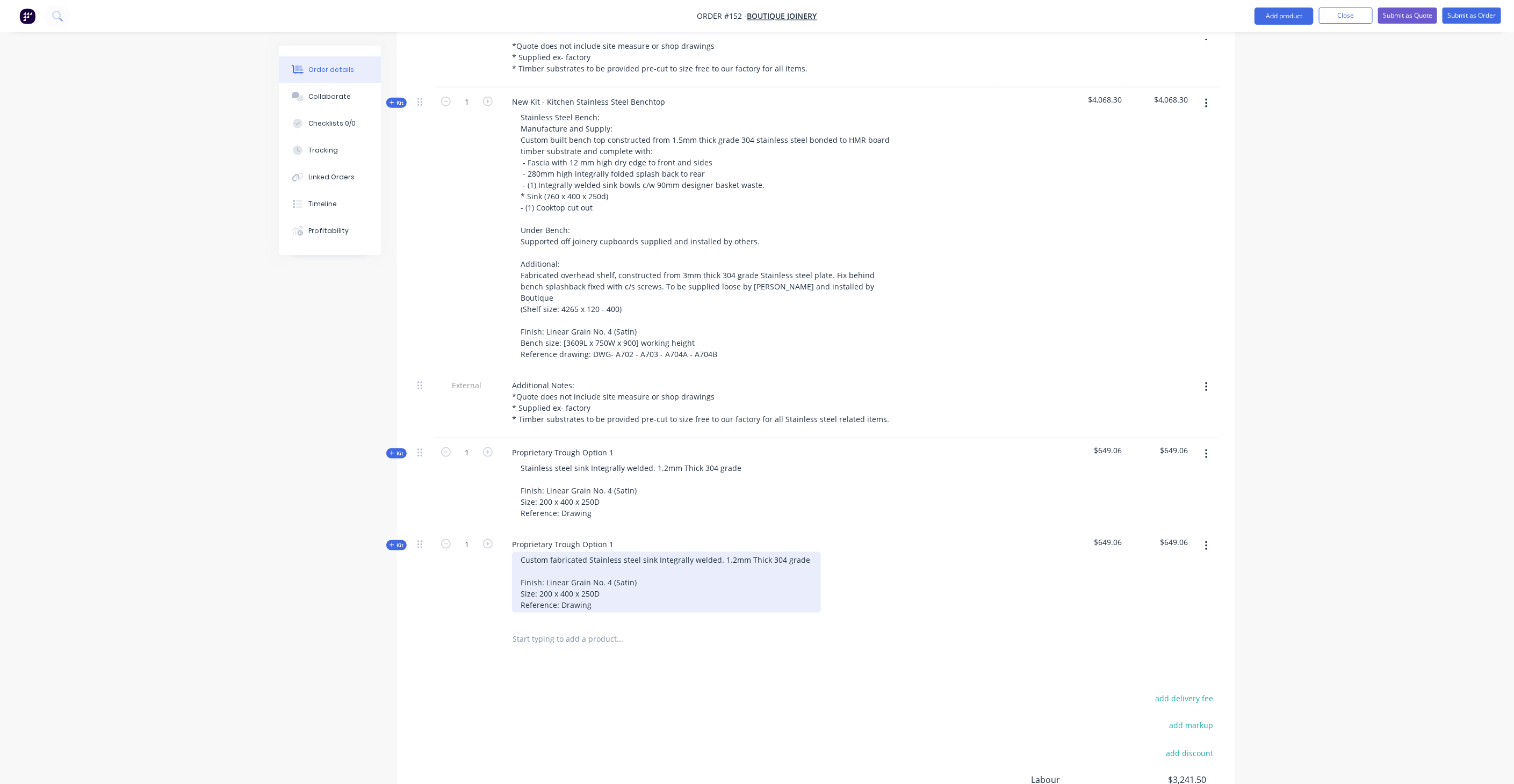
click at [652, 552] on div "Custom fabricated Stainless steel sink Integrally welded. 1.2mm Thick 304 grade…" at bounding box center [666, 582] width 309 height 60
drag, startPoint x: 654, startPoint y: 507, endPoint x: 714, endPoint y: 507, distance: 60.0
click at [714, 552] on div "Custom fabricated Stainless steel sink Integrally welded. 1.2mm Thick 304 grade…" at bounding box center [666, 582] width 309 height 60
click at [803, 552] on div "Custom fabricated Stainless steel sink constructed from 1.2mm Thick 304 grade F…" at bounding box center [665, 582] width 306 height 60
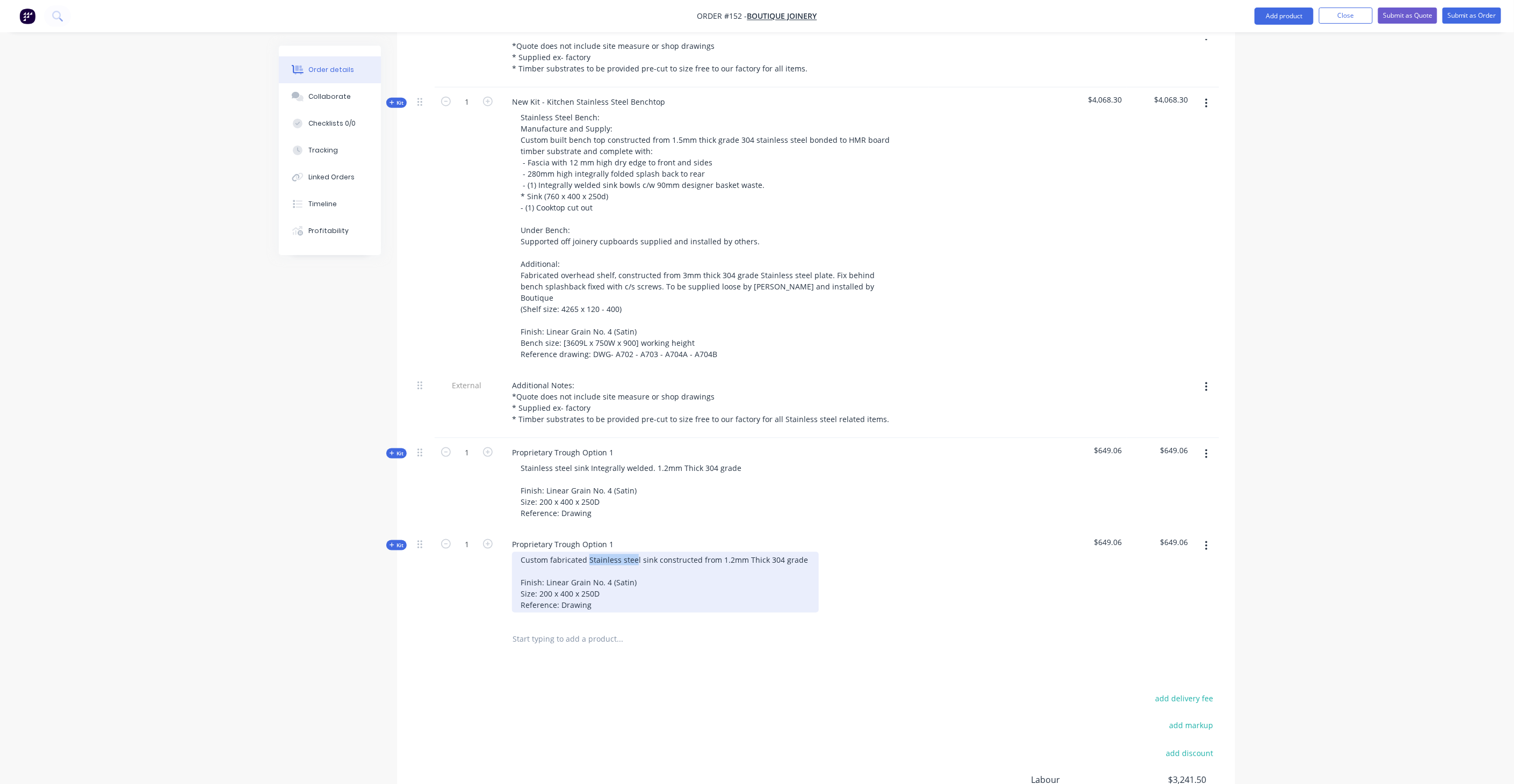
drag, startPoint x: 635, startPoint y: 505, endPoint x: 588, endPoint y: 502, distance: 47.1
click at [588, 552] on div "Custom fabricated Stainless steel sink constructed from 1.2mm Thick 304 grade F…" at bounding box center [665, 582] width 306 height 60
click at [839, 552] on div "Custom fabricated trough to Architects drawings. Constructed from 1.2mm Thick 3…" at bounding box center [686, 582] width 349 height 60
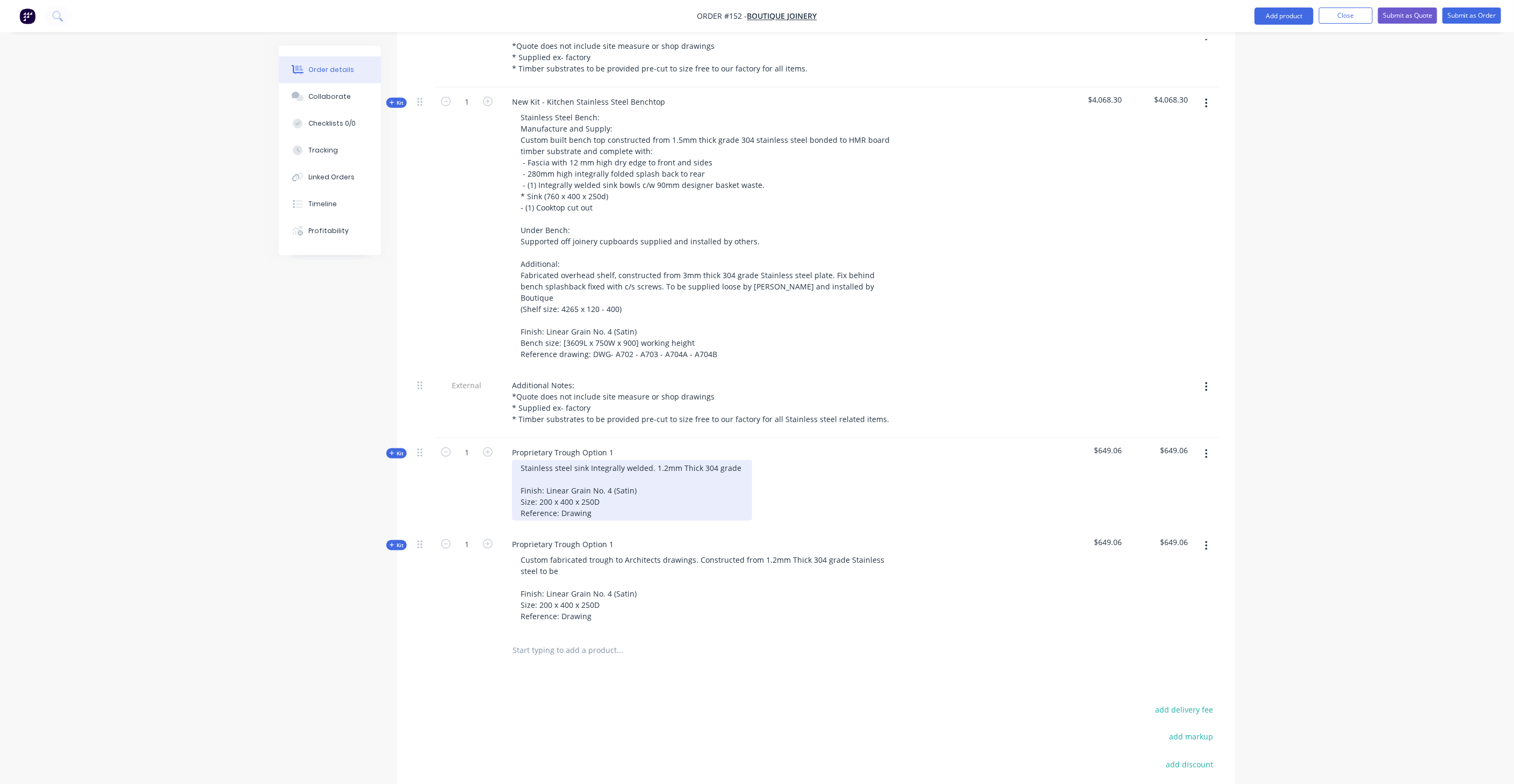
click at [597, 460] on div "Stainless steel sink Integrally welded. 1.2mm Thick 304 grade Finish: Linear Gr…" at bounding box center [632, 490] width 240 height 60
drag, startPoint x: 597, startPoint y: 412, endPoint x: 629, endPoint y: 409, distance: 32.1
click at [629, 460] on div "Stainless steel sink Integrally welded. 1.2mm Thick 304 grade Finish: Linear Gr…" at bounding box center [632, 490] width 240 height 60
copy div "Integrally welded"
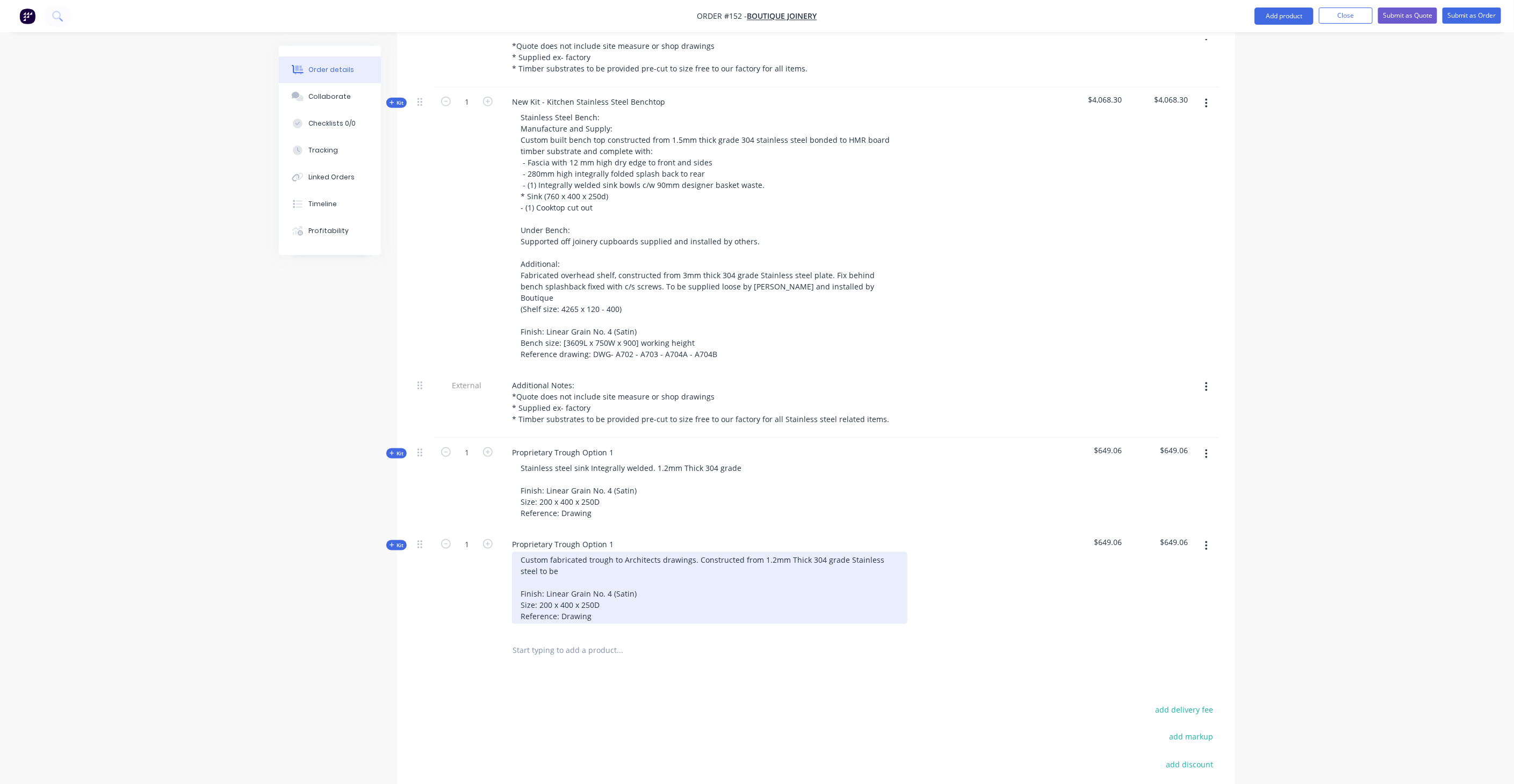
click at [865, 552] on div "Custom fabricated trough to Architects drawings. Constructed from 1.2mm Thick 3…" at bounding box center [709, 588] width 396 height 72
click at [623, 552] on div "Custom fabricated trough to Architects drawings. Constructed from 1.2mm Thick 3…" at bounding box center [709, 588] width 396 height 72
click at [549, 552] on div "Custom fabricated trough to Architects drawings. Constructed from 1.2mm Thick 3…" at bounding box center [709, 588] width 396 height 72
click at [571, 552] on div "Custom fabricated trough to Architects drawings. Constructed from 1.2mm Thick 3…" at bounding box center [709, 588] width 396 height 72
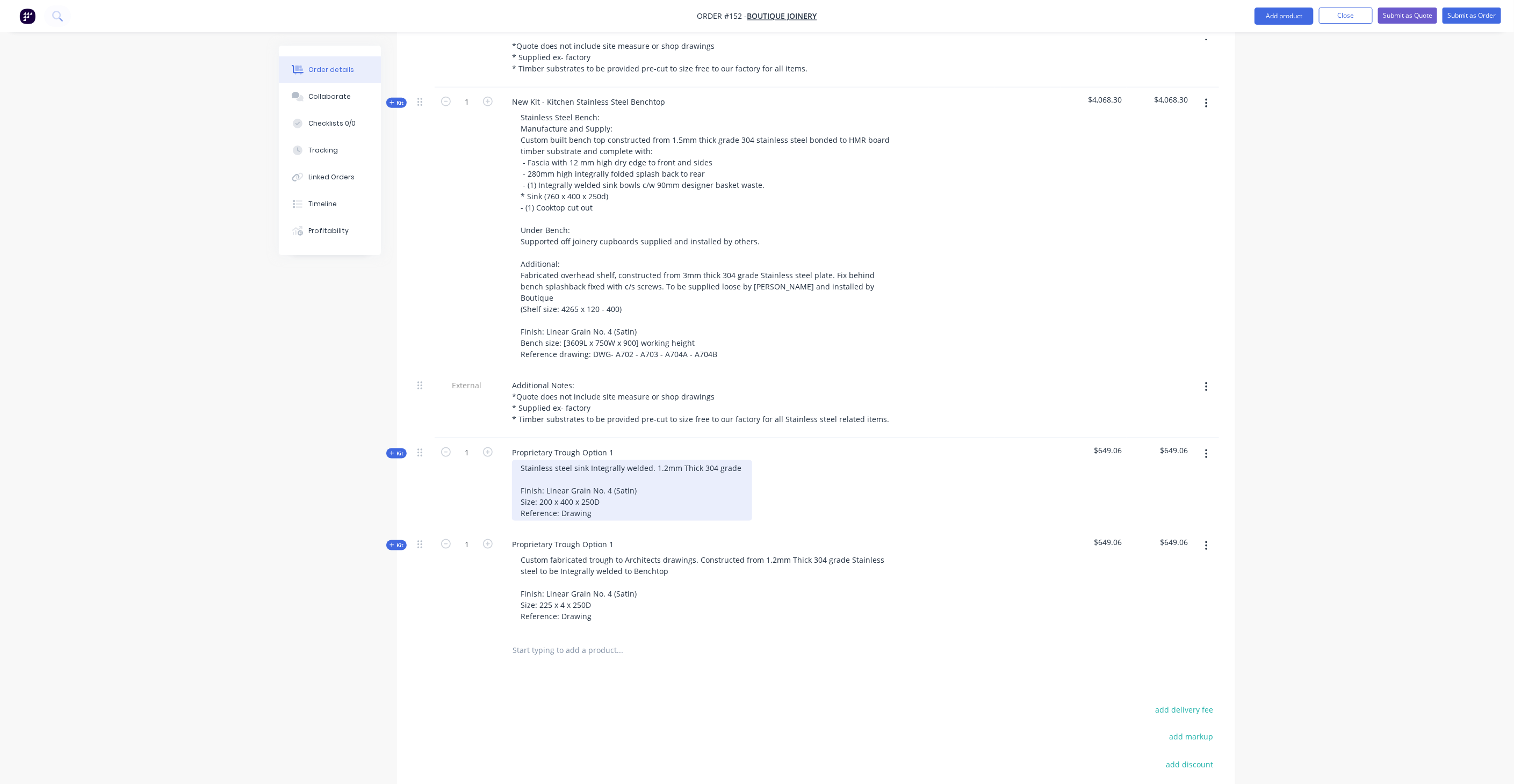
click at [587, 460] on div "Stainless steel sink Integrally welded. 1.2mm Thick 304 grade Finish: Linear Gr…" at bounding box center [632, 490] width 240 height 60
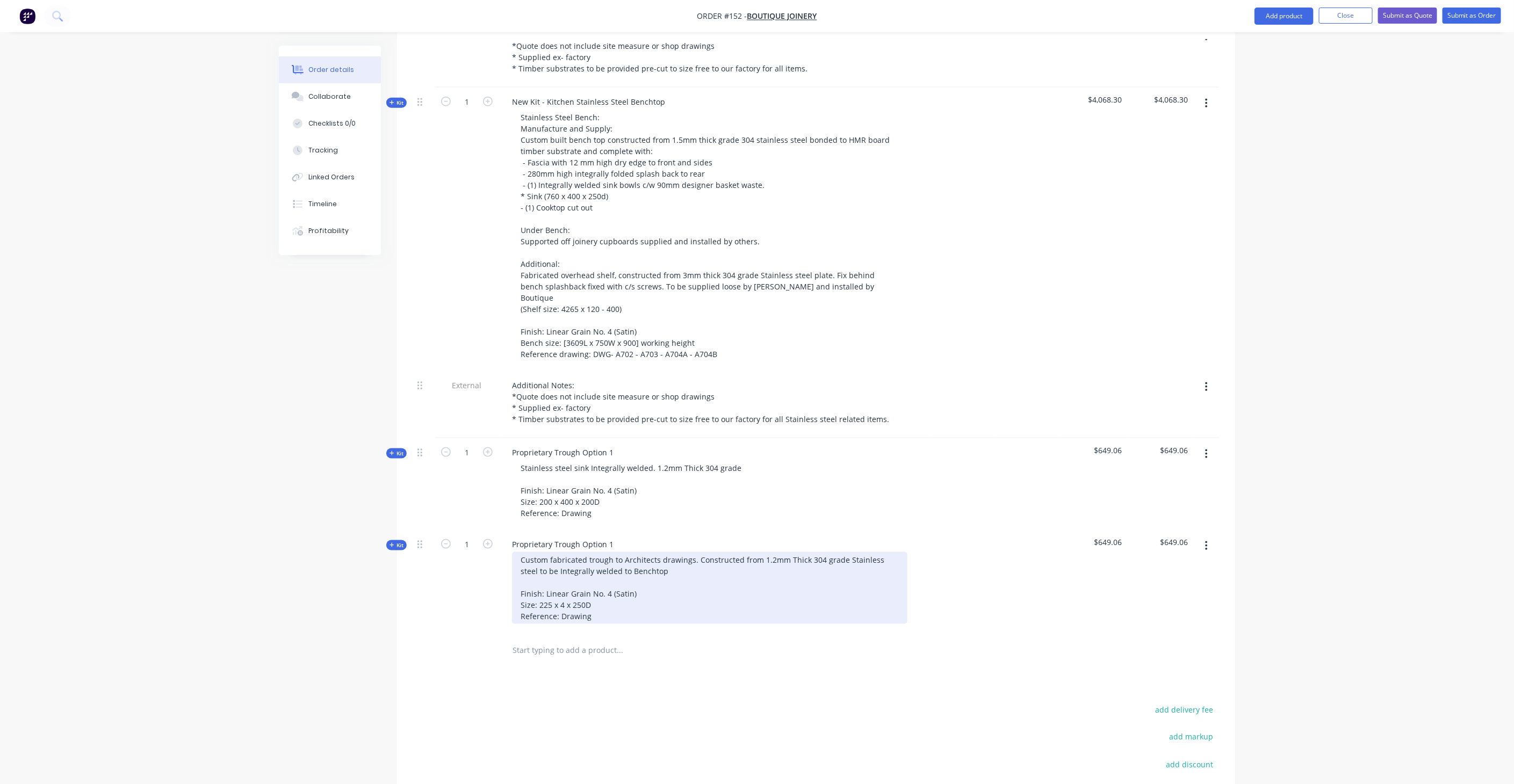
click at [606, 552] on div "Custom fabricated trough to Architects drawings. Constructed from 1.2mm Thick 3…" at bounding box center [709, 588] width 396 height 72
click at [561, 552] on div "Custom fabricated trough to Architects drawings. Constructed from 1.2mm Thick 3…" at bounding box center [709, 588] width 396 height 72
click at [563, 554] on div "Custom fabricated trough to Architects drawings. Constructed from 1.2mm Thick 3…" at bounding box center [709, 588] width 396 height 72
click at [588, 552] on div "Custom fabricated trough to Architects drawings. Constructed from 1.2mm Thick 3…" at bounding box center [709, 588] width 396 height 72
click at [599, 564] on div "Custom fabricated trough to Architects drawings. Constructed from 1.2mm Thick 3…" at bounding box center [709, 588] width 396 height 72
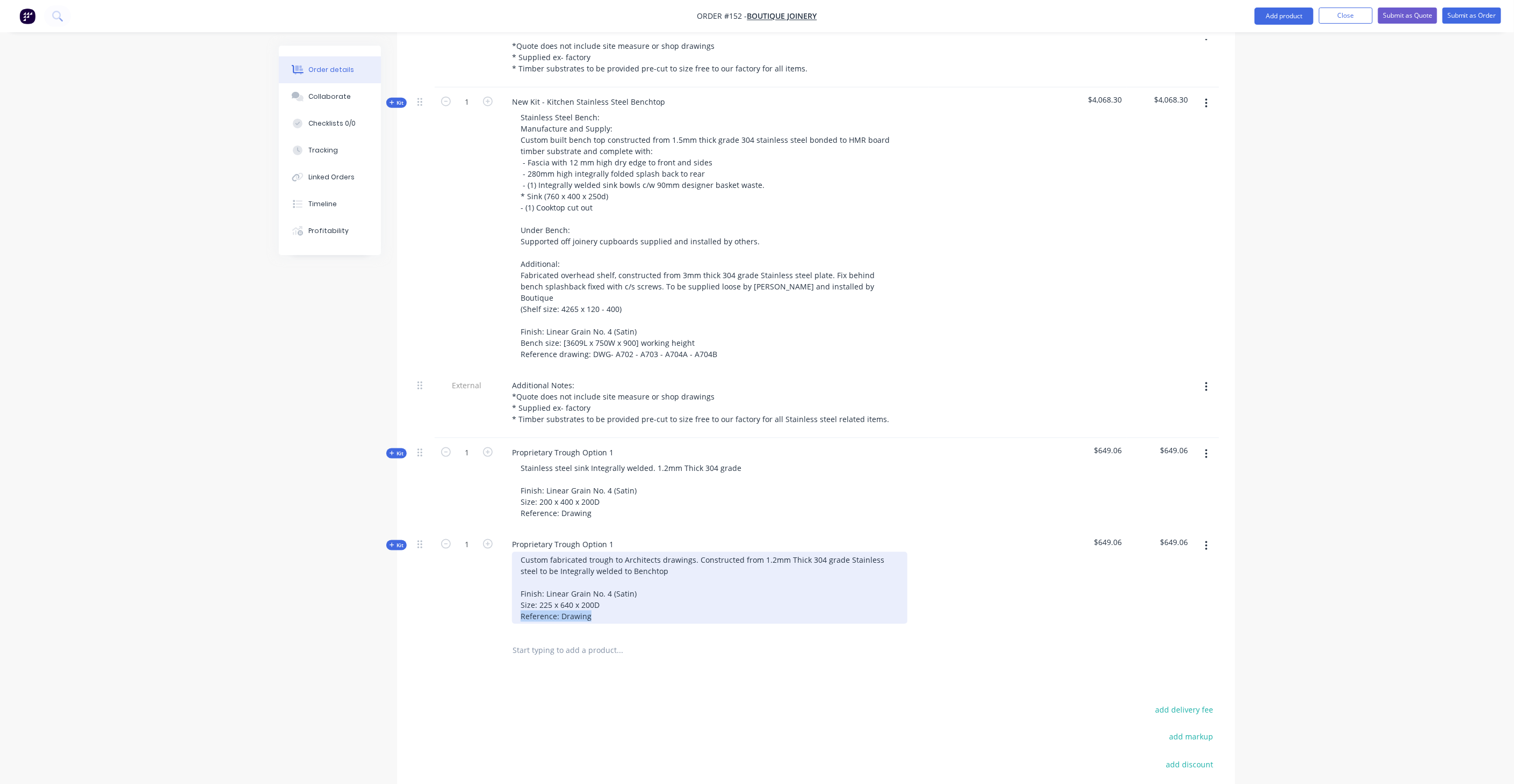
drag, startPoint x: 594, startPoint y: 563, endPoint x: 513, endPoint y: 561, distance: 81.0
click at [513, 561] on div "Custom fabricated trough to Architects drawings. Constructed from 1.2mm Thick 3…" at bounding box center [709, 588] width 396 height 72
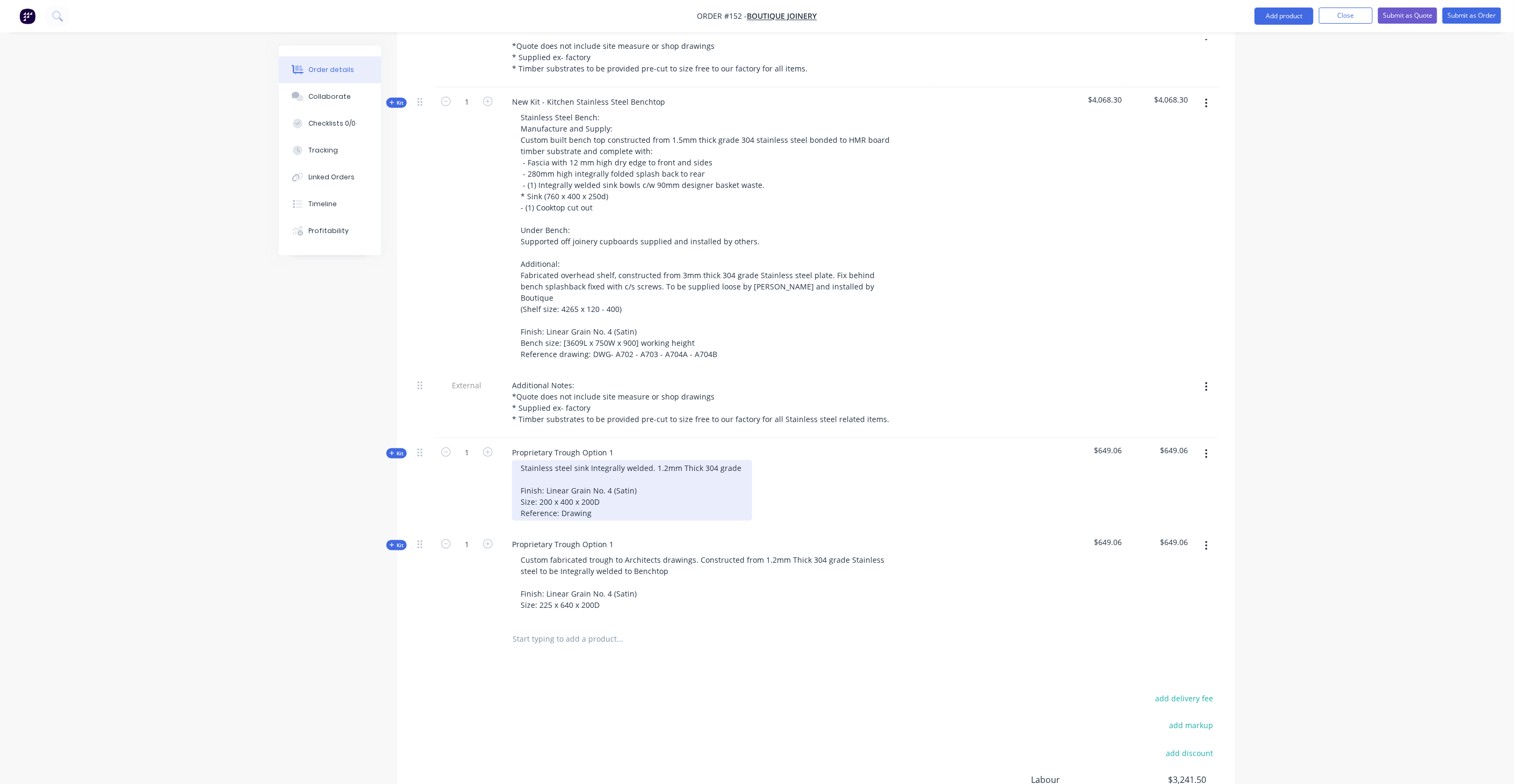
click at [597, 463] on div "Stainless steel sink Integrally welded. 1.2mm Thick 304 grade Finish: Linear Gr…" at bounding box center [632, 490] width 240 height 60
drag, startPoint x: 588, startPoint y: 461, endPoint x: 502, endPoint y: 461, distance: 86.0
click at [502, 461] on div "Proprietary Trough Option 1 Stainless steel sink Integrally welded. 1.2mm Thick…" at bounding box center [714, 484] width 430 height 92
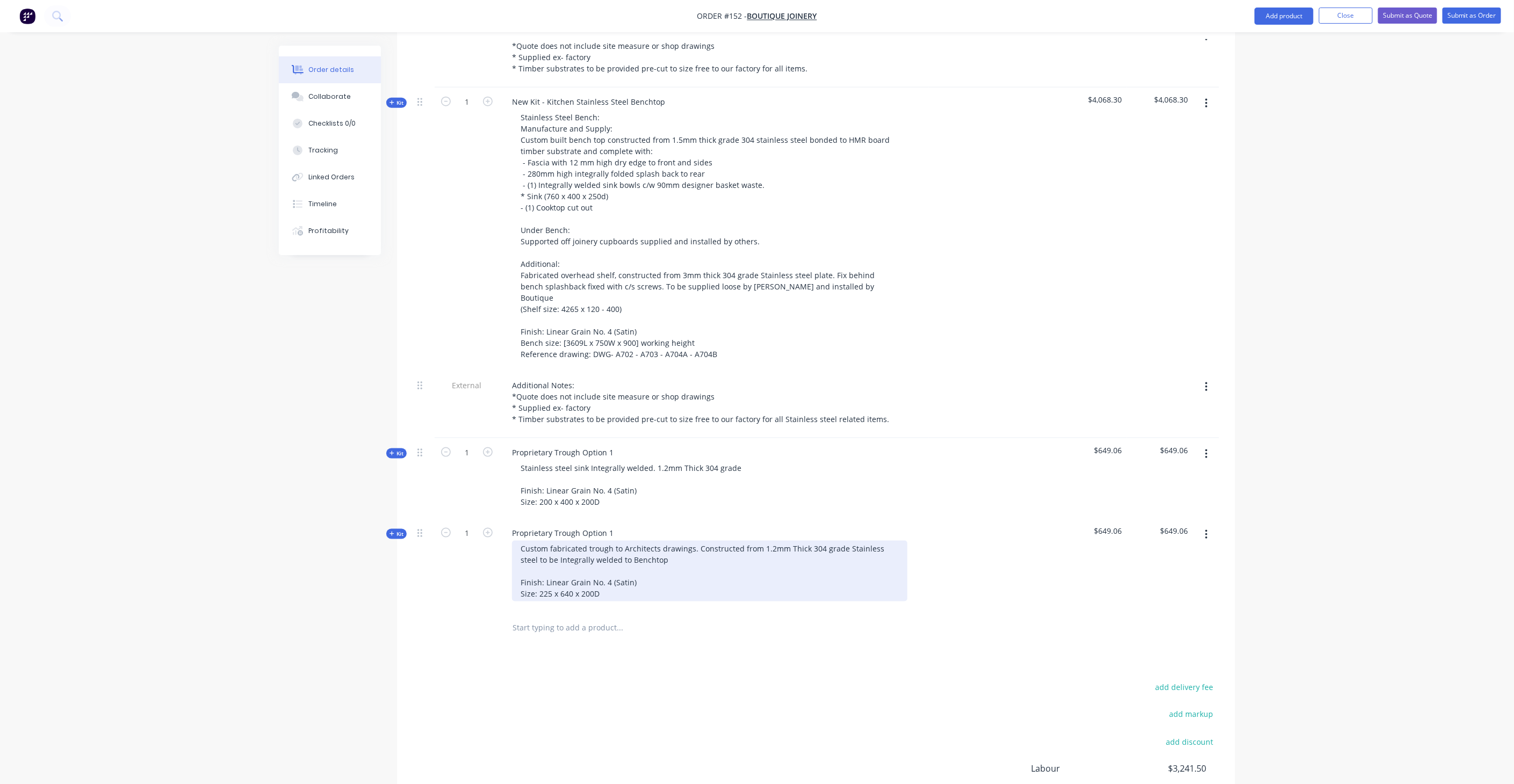
click at [627, 541] on div "Custom fabricated trough to Architects drawings. Constructed from 1.2mm Thick 3…" at bounding box center [709, 570] width 396 height 60
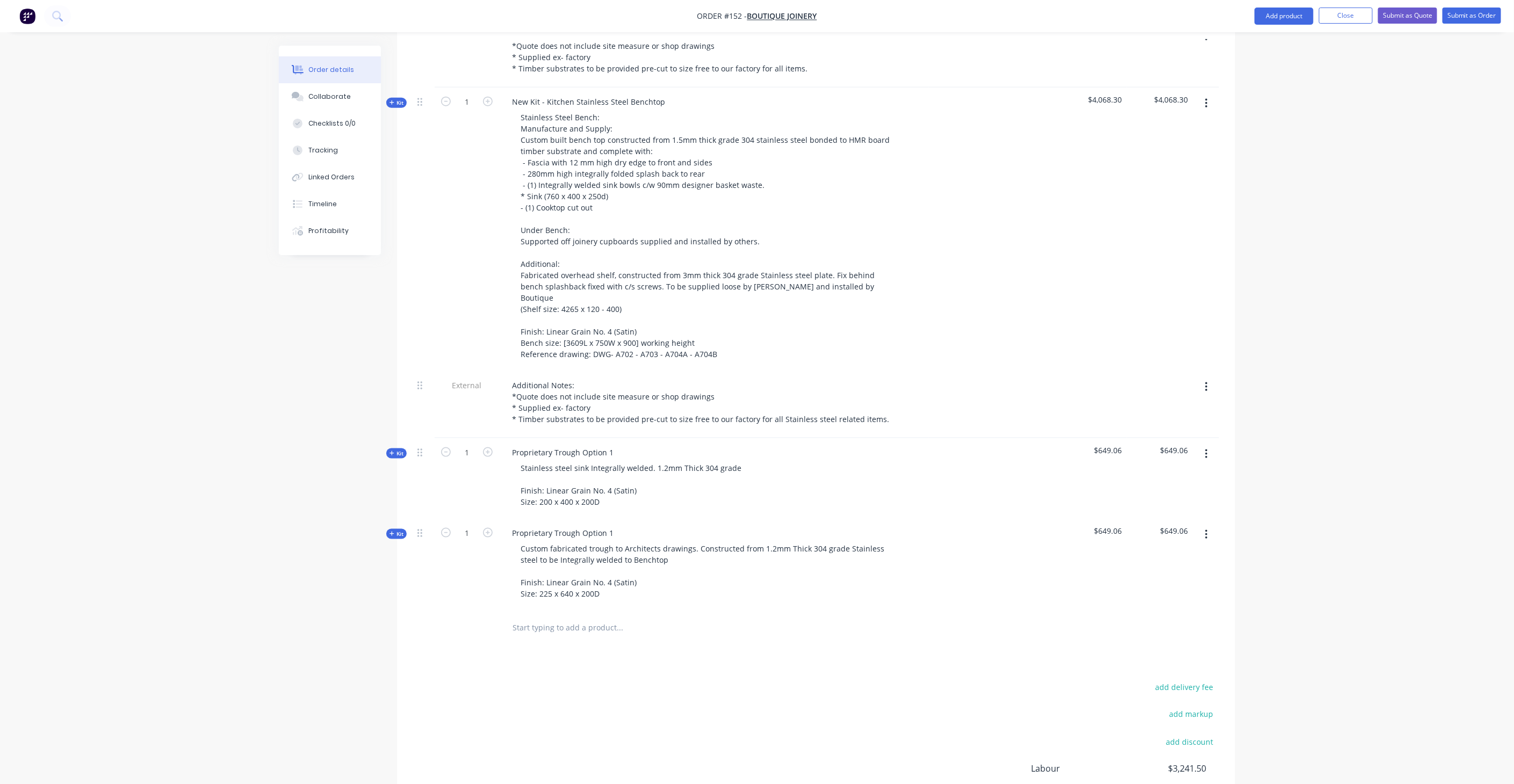
click at [402, 530] on span "Kit" at bounding box center [397, 533] width 14 height 8
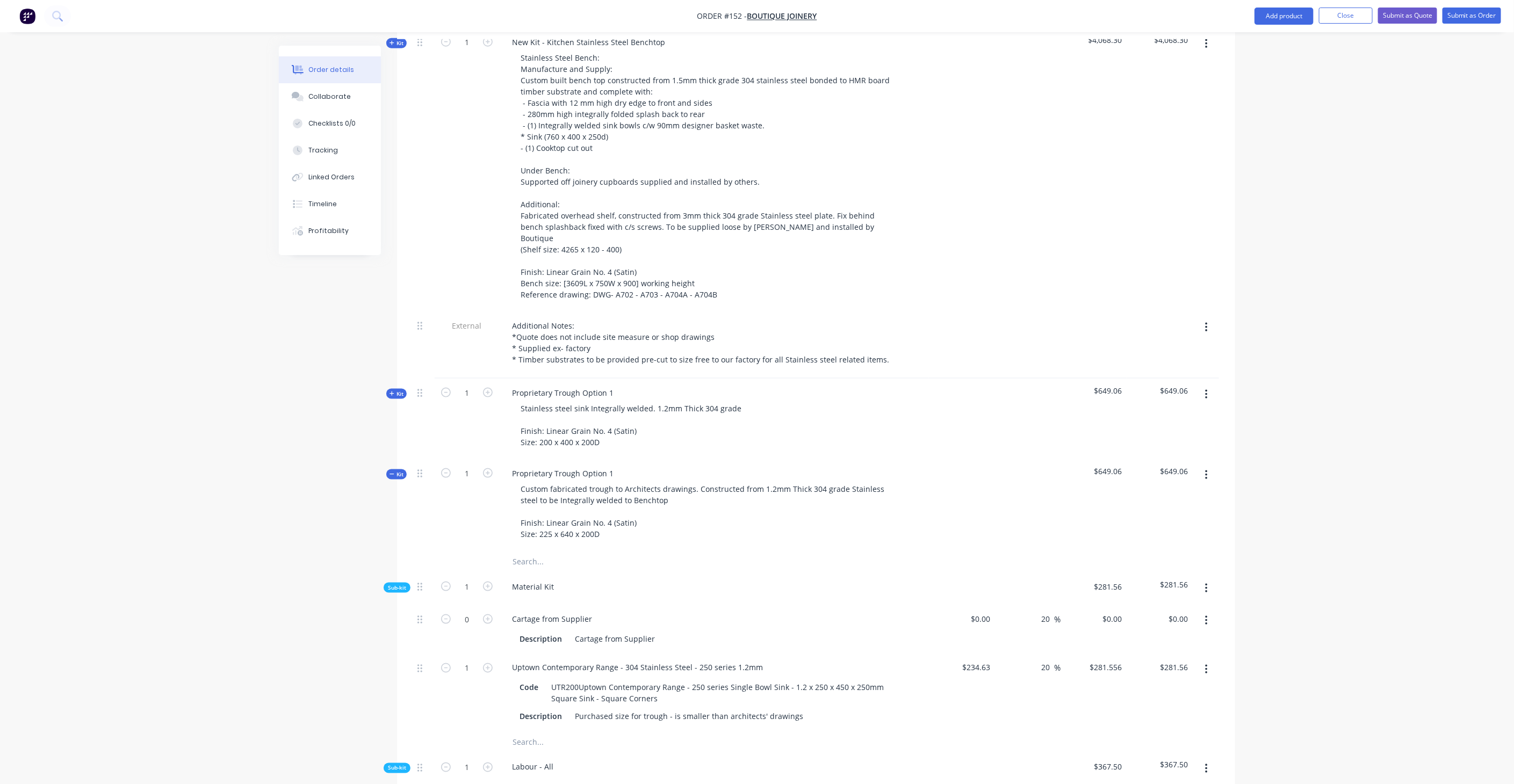
scroll to position [864, 0]
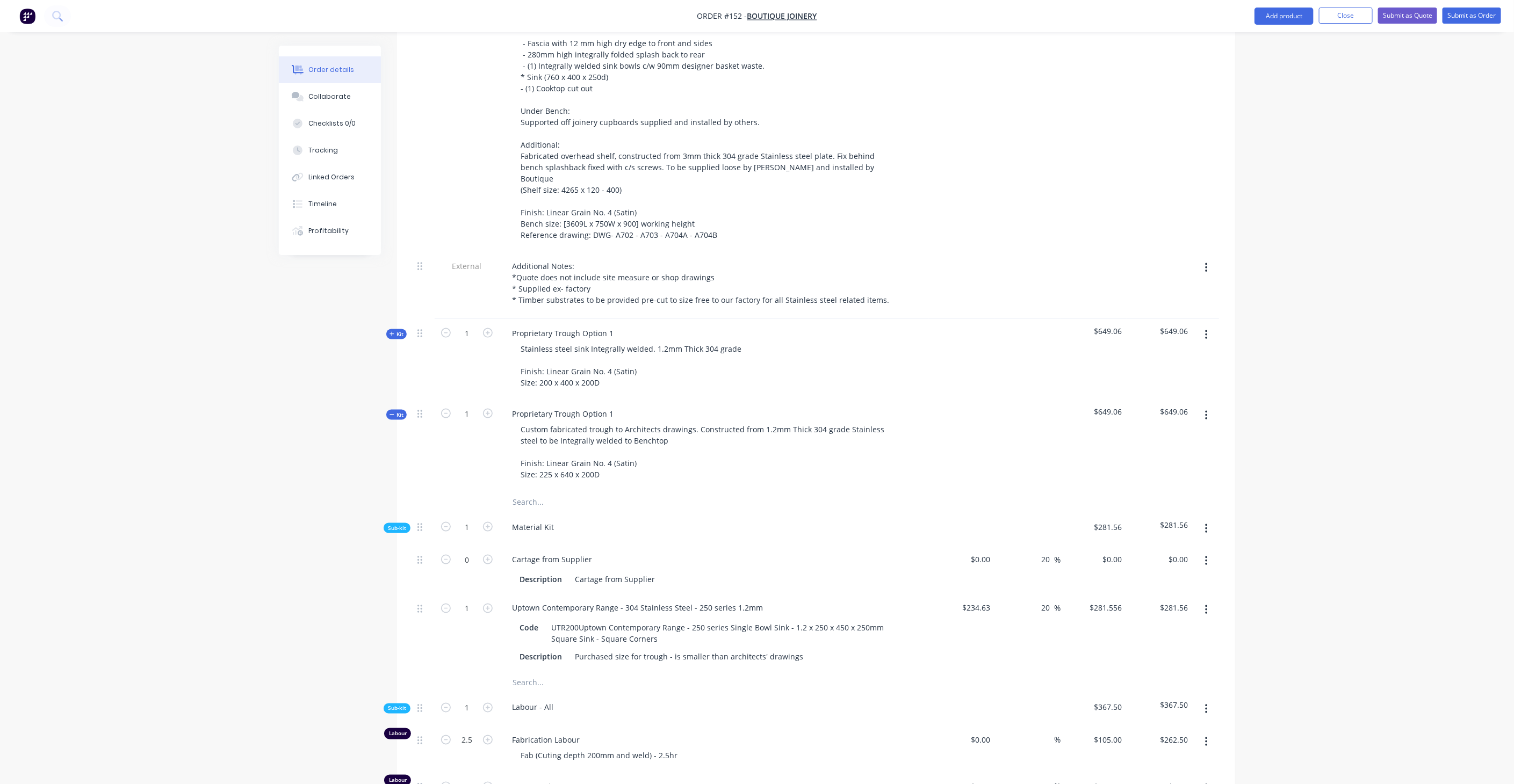
click at [1206, 606] on icon "button" at bounding box center [1206, 610] width 2 height 10
click at [1172, 674] on div "Delete" at bounding box center [1168, 681] width 83 height 15
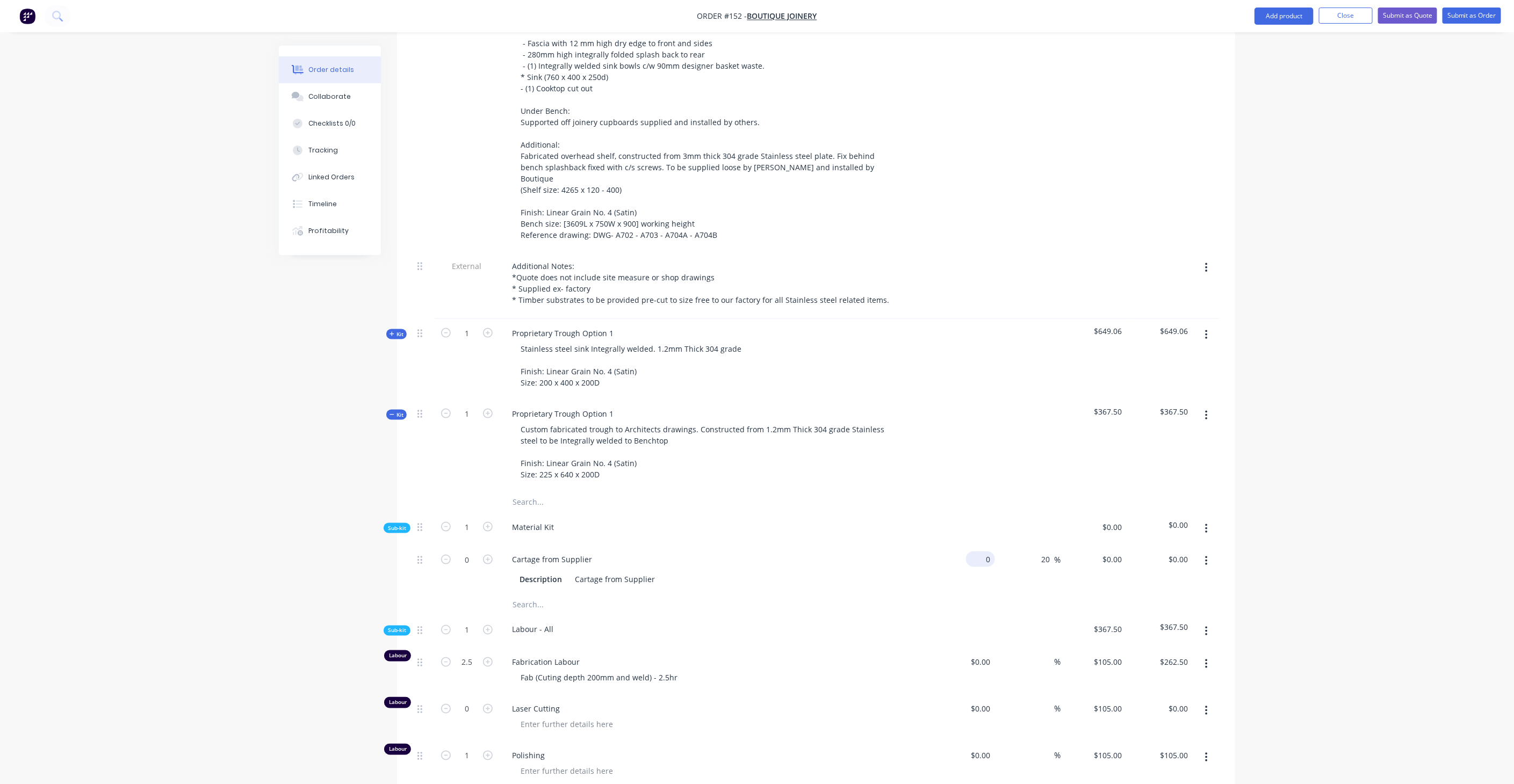
click at [984, 552] on input "0" at bounding box center [982, 559] width 24 height 15
type input "$0.00"
click at [1208, 552] on button "button" at bounding box center [1207, 561] width 25 height 19
click at [731, 571] on div "Description Cartage from Supplier" at bounding box center [712, 579] width 393 height 15
click at [1201, 552] on button "button" at bounding box center [1207, 561] width 25 height 19
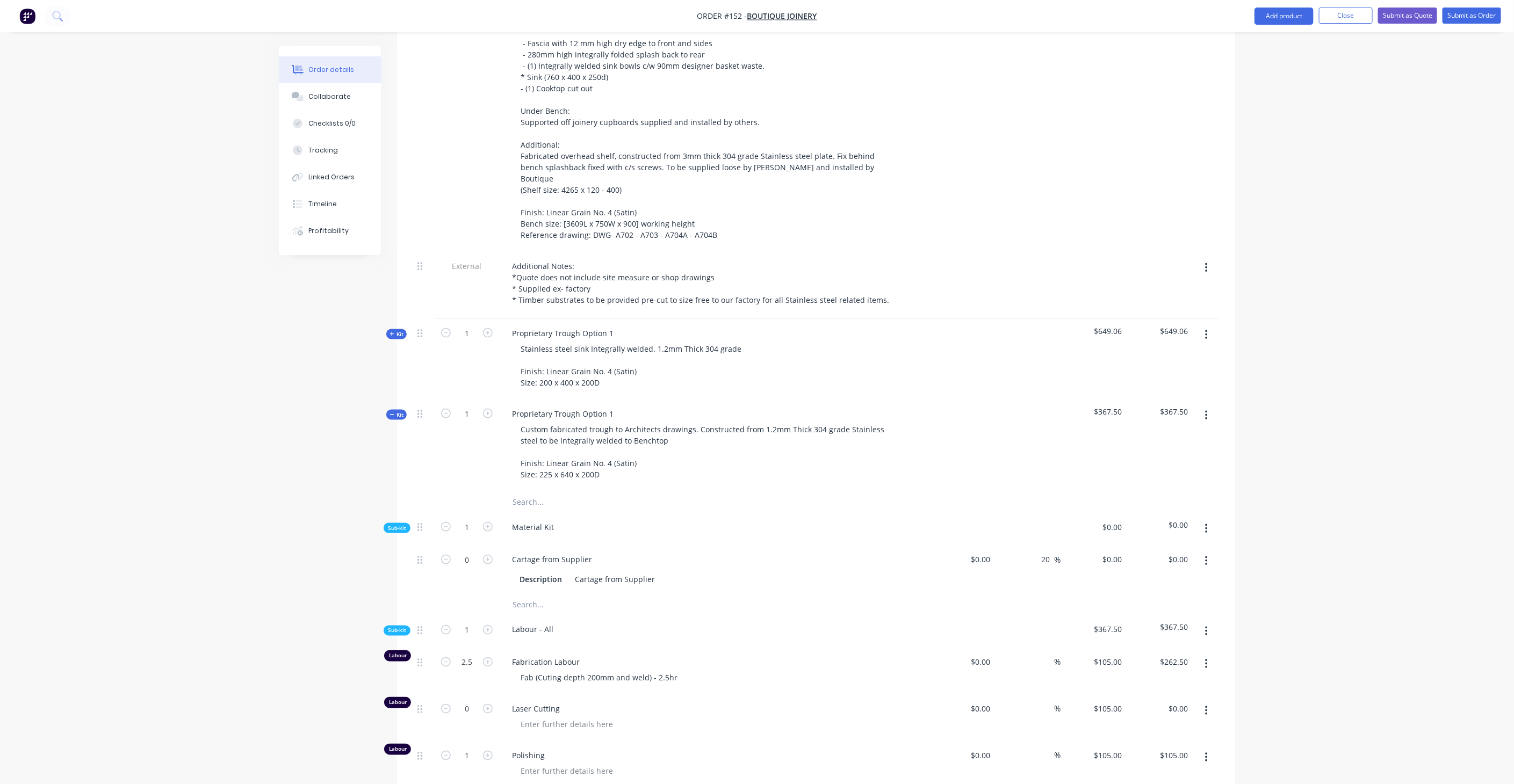
click at [1215, 519] on button "button" at bounding box center [1207, 528] width 25 height 19
click at [1175, 550] on div "Add product to kit" at bounding box center [1168, 557] width 83 height 15
click at [1160, 593] on div "Product catalogue" at bounding box center [1168, 600] width 83 height 15
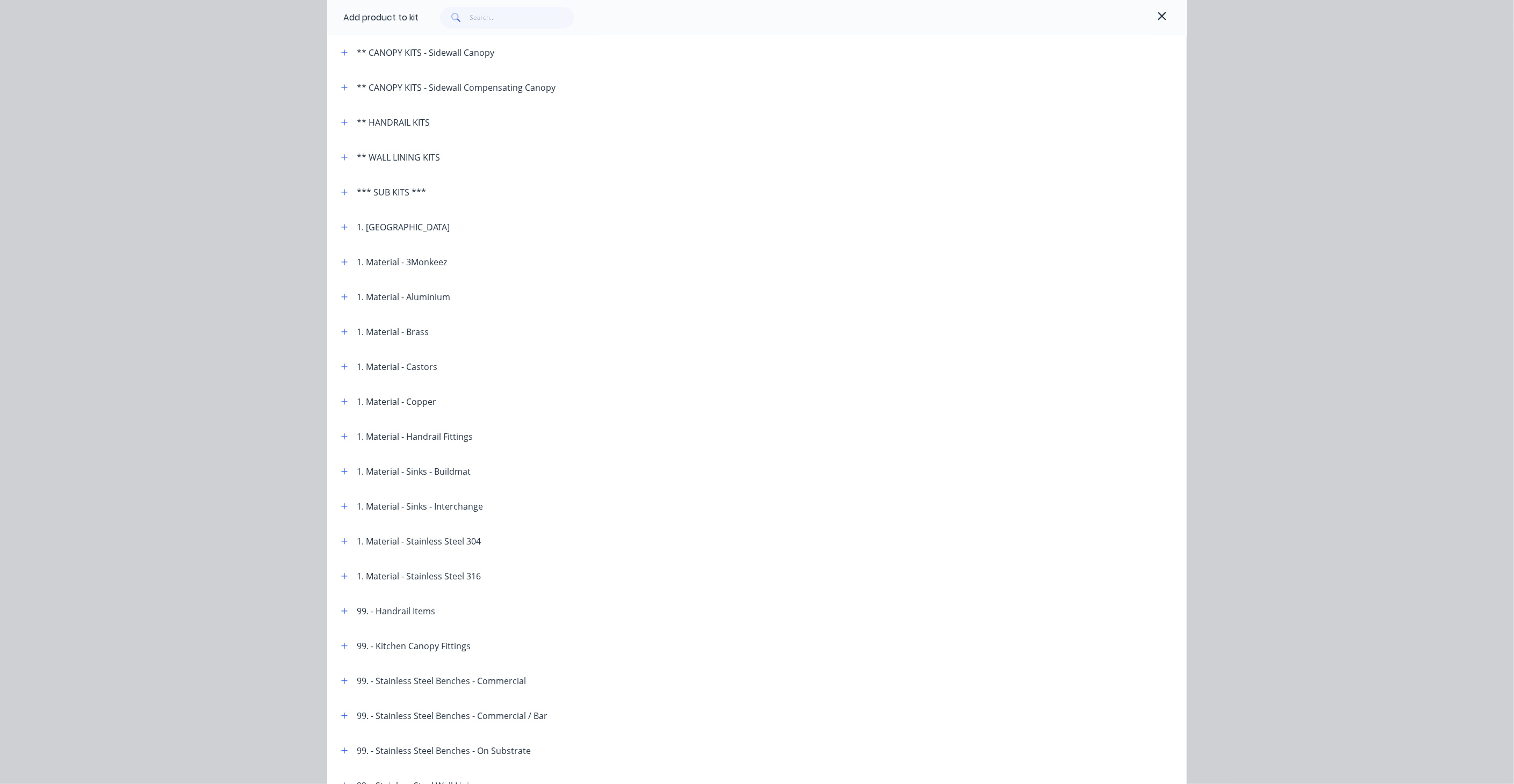
scroll to position [298, 0]
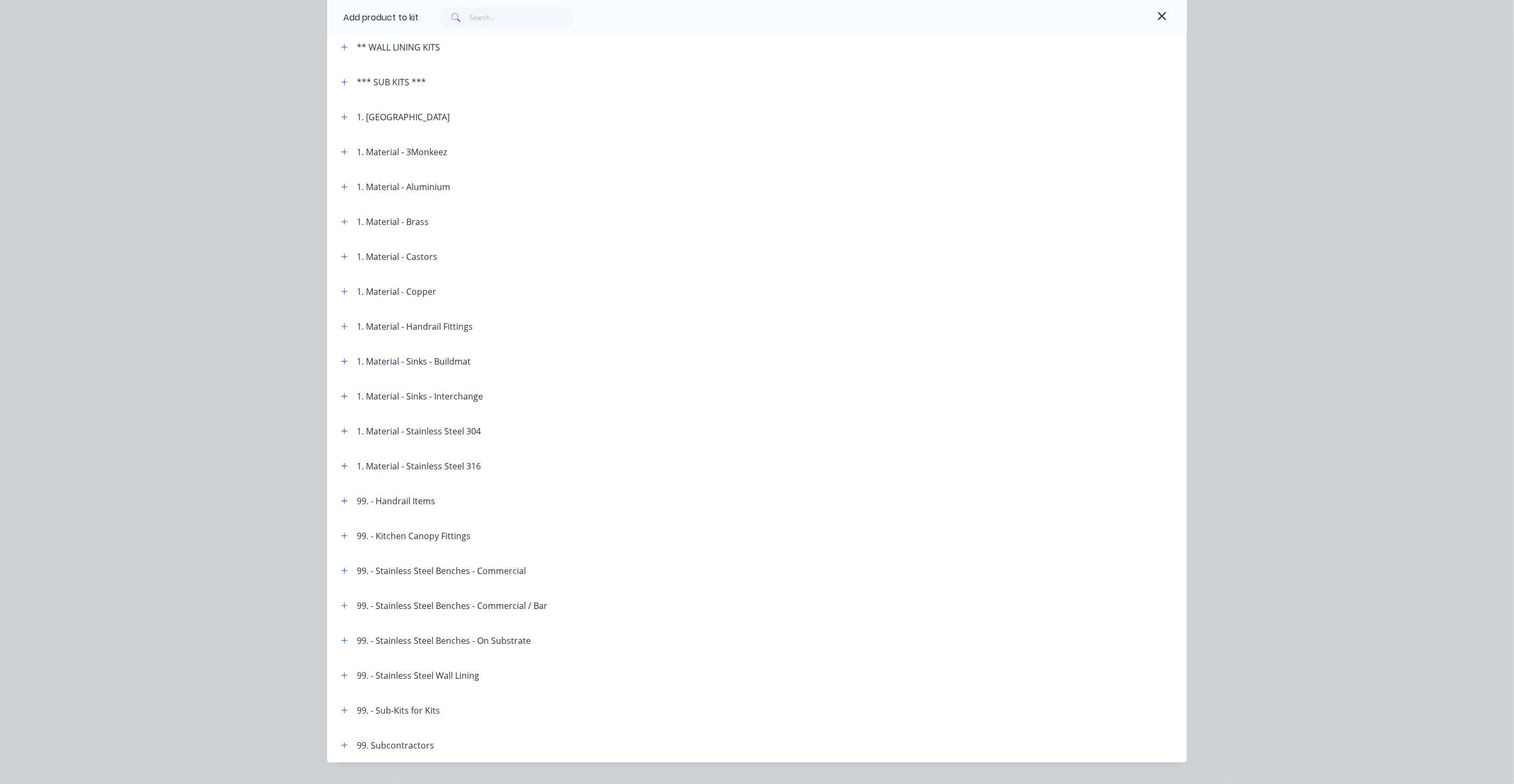
click at [404, 429] on div "1. Material - Stainless Steel 304" at bounding box center [419, 432] width 124 height 13
click at [344, 429] on button "button" at bounding box center [344, 431] width 14 height 14
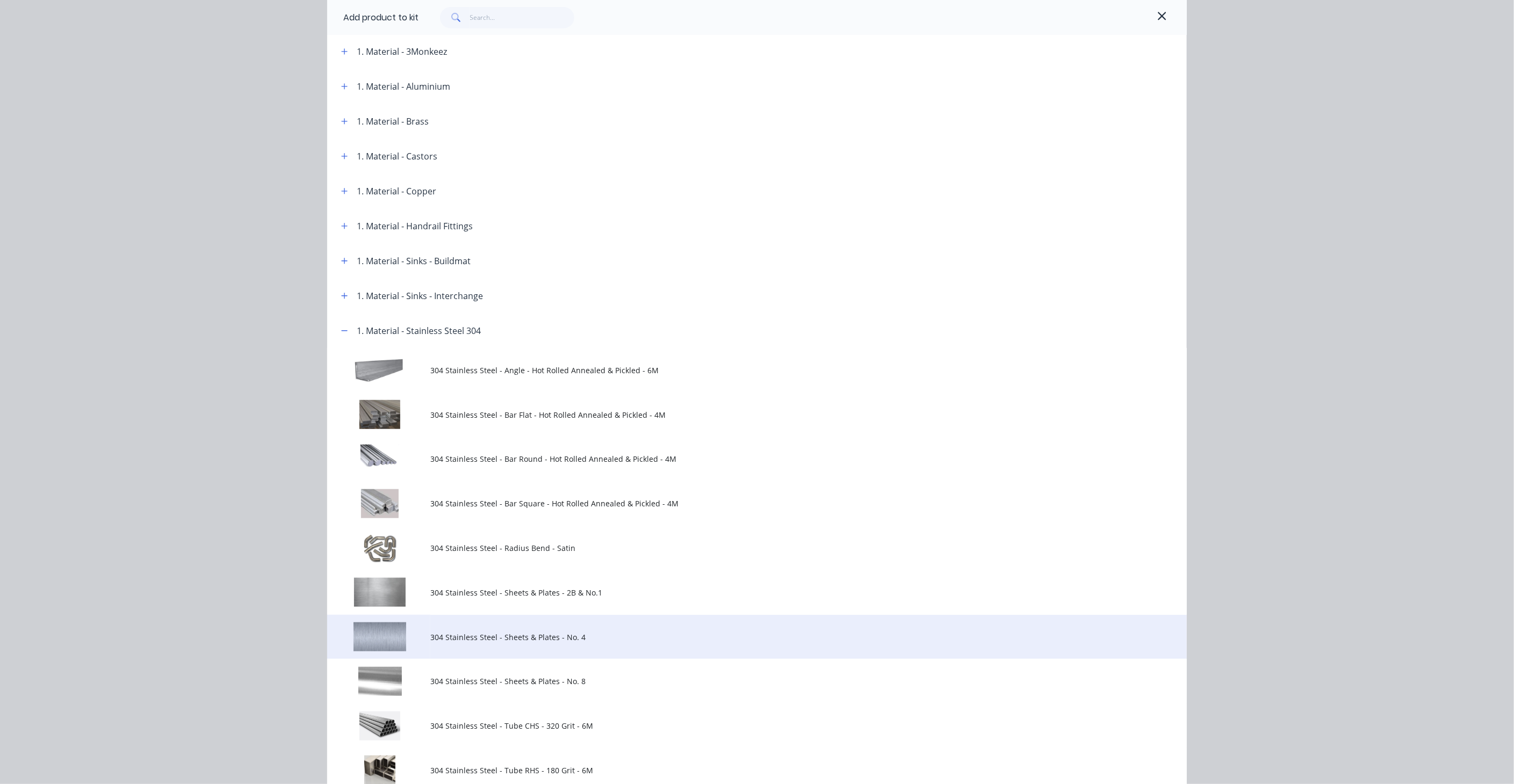
scroll to position [657, 0]
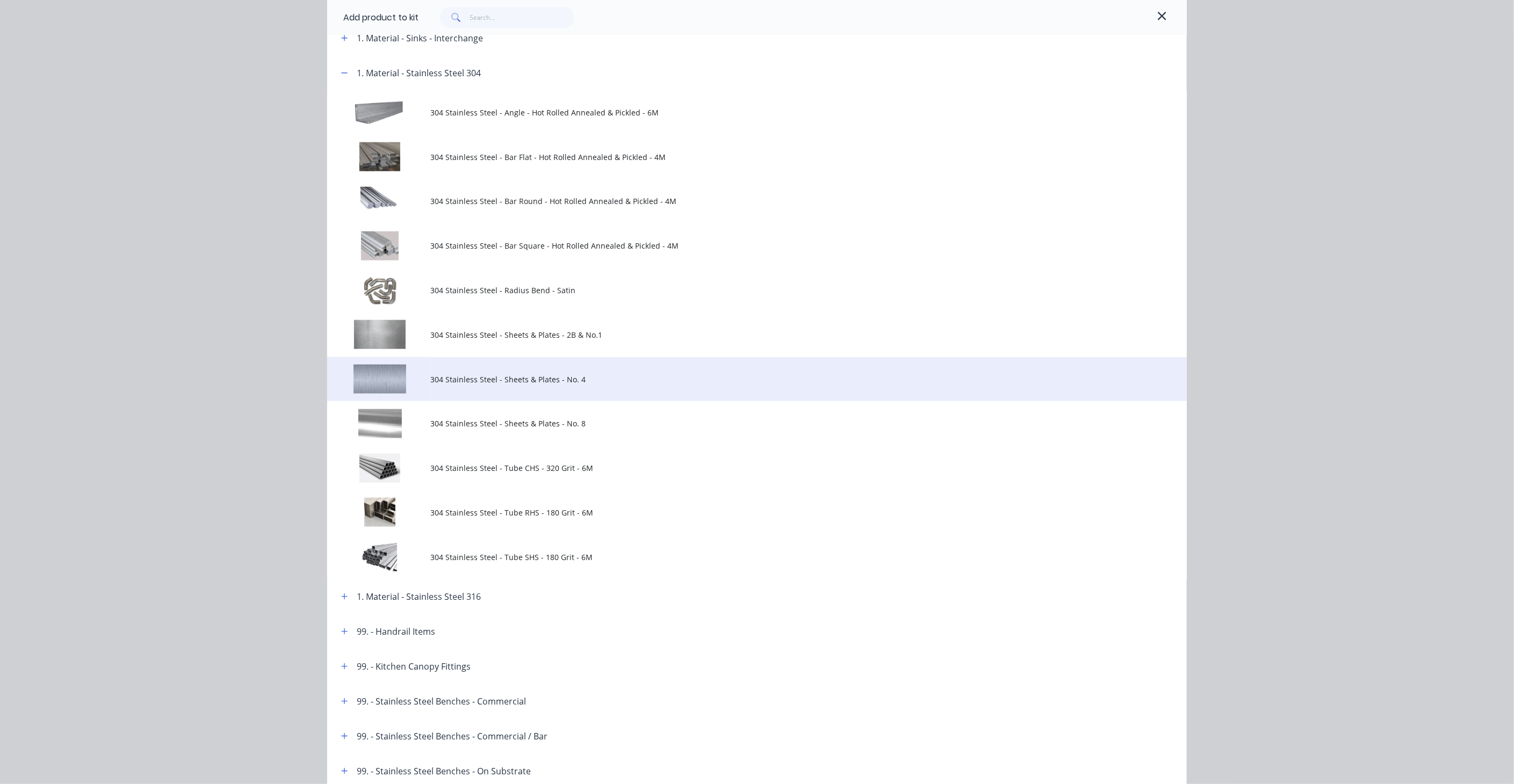
click at [479, 381] on span "304 Stainless Steel - Sheets & Plates - No. 4" at bounding box center [733, 379] width 605 height 12
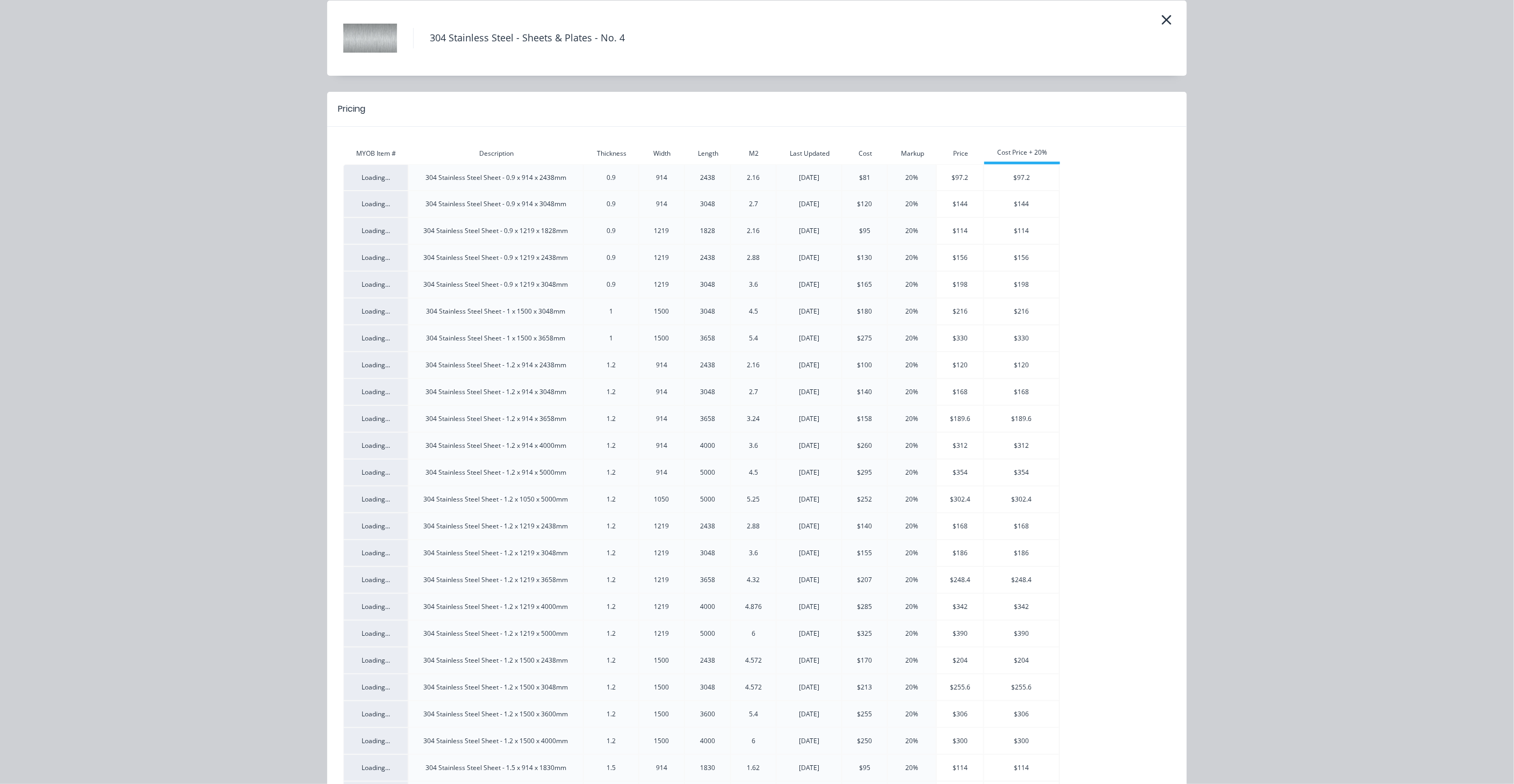
scroll to position [59, 0]
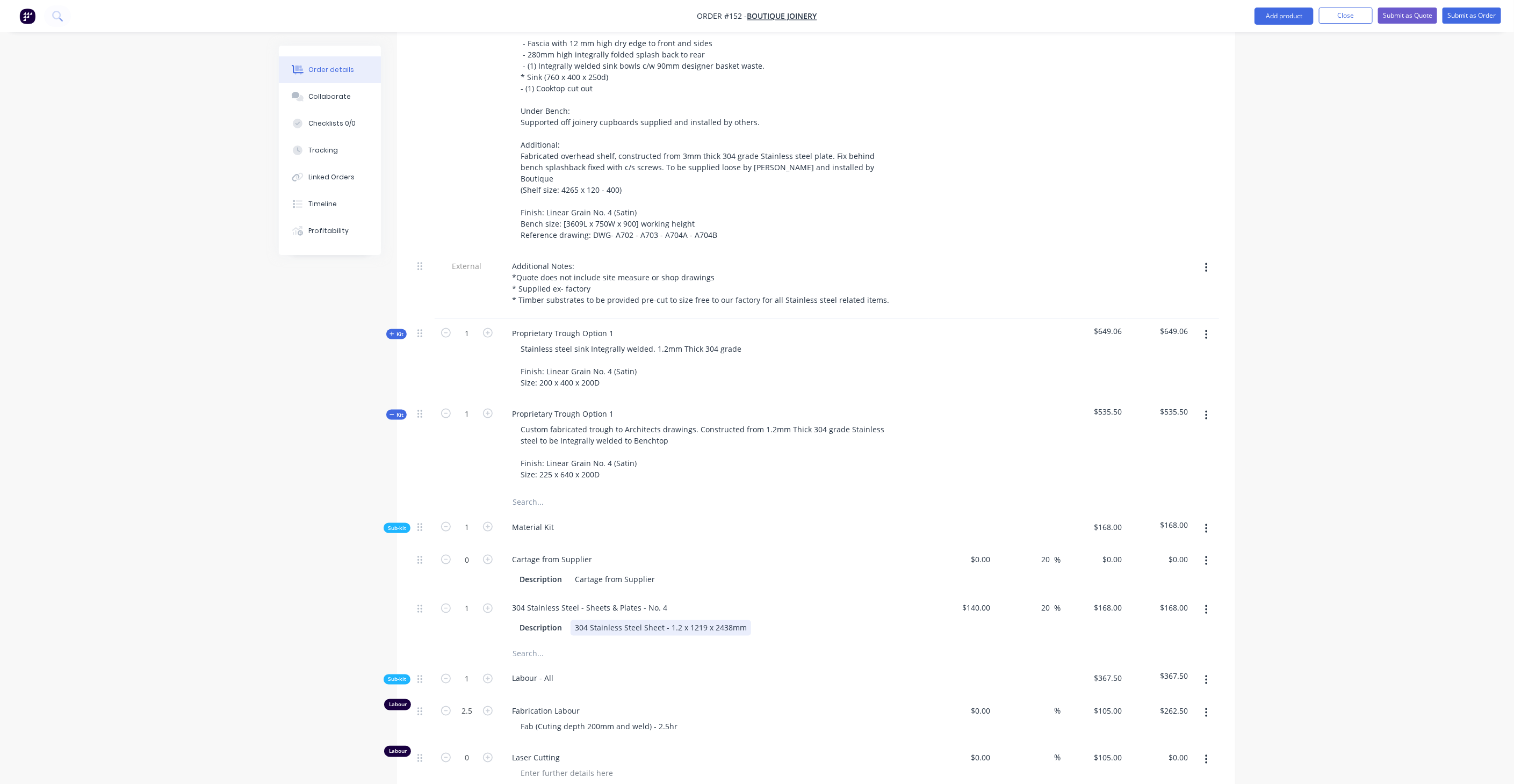
click at [661, 621] on div "304 Stainless Steel Sheet - 1.2 x 1219 x 2438mm" at bounding box center [661, 628] width 180 height 15
drag, startPoint x: 607, startPoint y: 552, endPoint x: 643, endPoint y: 560, distance: 36.9
click at [643, 601] on div "304 Stainless Steel - Sheets & Plates - No. 4" at bounding box center [589, 608] width 172 height 15
drag, startPoint x: 642, startPoint y: 570, endPoint x: 626, endPoint y: 570, distance: 16.0
click at [634, 621] on div "304 Stainless Steel Sheet - 1.2 x 1219 x 2438mm" at bounding box center [661, 628] width 180 height 15
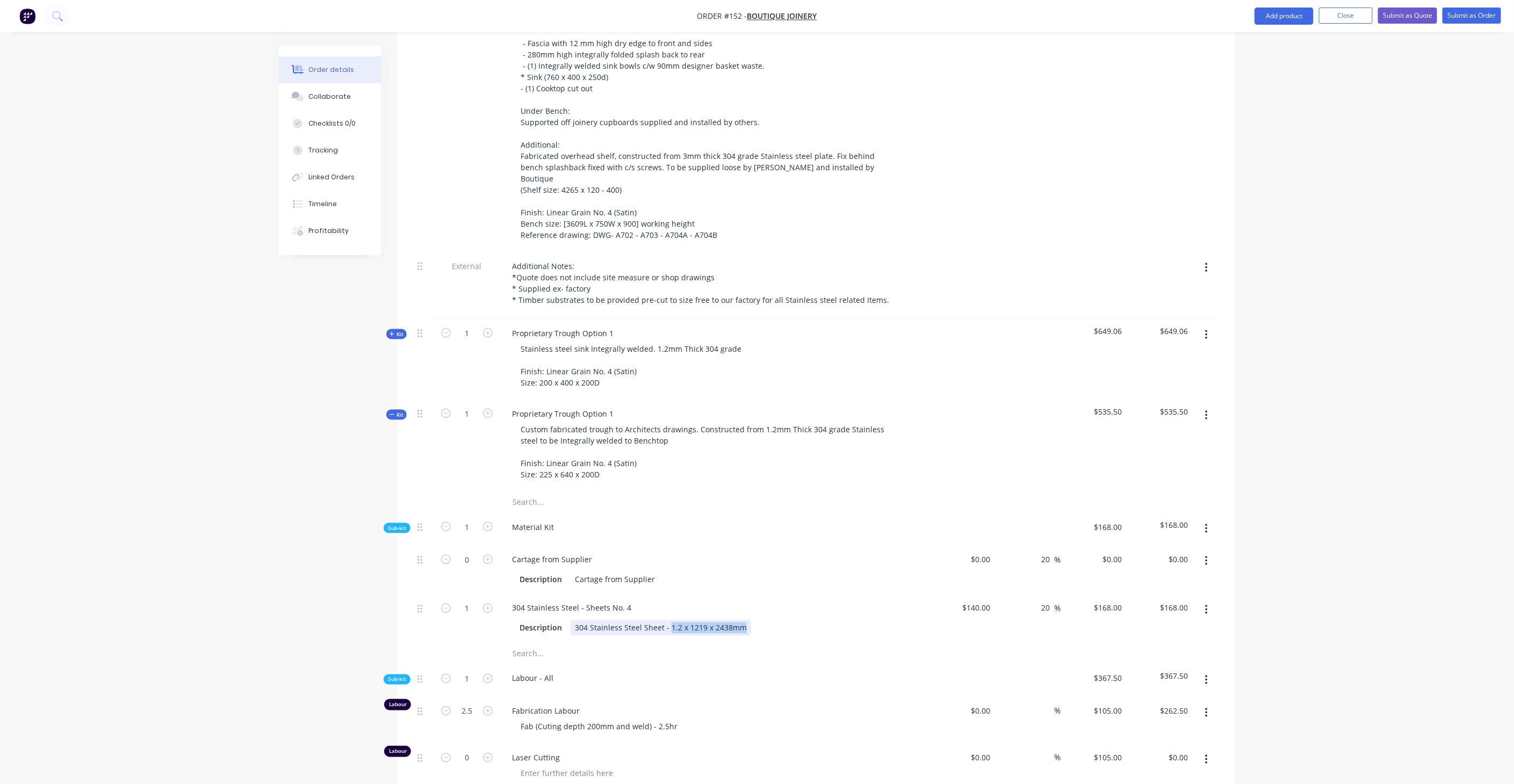
drag, startPoint x: 667, startPoint y: 571, endPoint x: 776, endPoint y: 578, distance: 109.2
click at [776, 621] on div "Description 304 Stainless Steel Sheet - 1.2 x 1219 x 2438mm" at bounding box center [712, 628] width 393 height 15
click at [634, 601] on div "304 Stainless Steel - Sheets No. 4" at bounding box center [571, 608] width 136 height 15
click at [625, 601] on div "304 Stainless Steel - Sheets No. 41.2 x 1219 x 2438mm" at bounding box center [609, 608] width 212 height 15
click at [663, 621] on div "304 Stainless Steel Sheet -" at bounding box center [622, 628] width 103 height 15
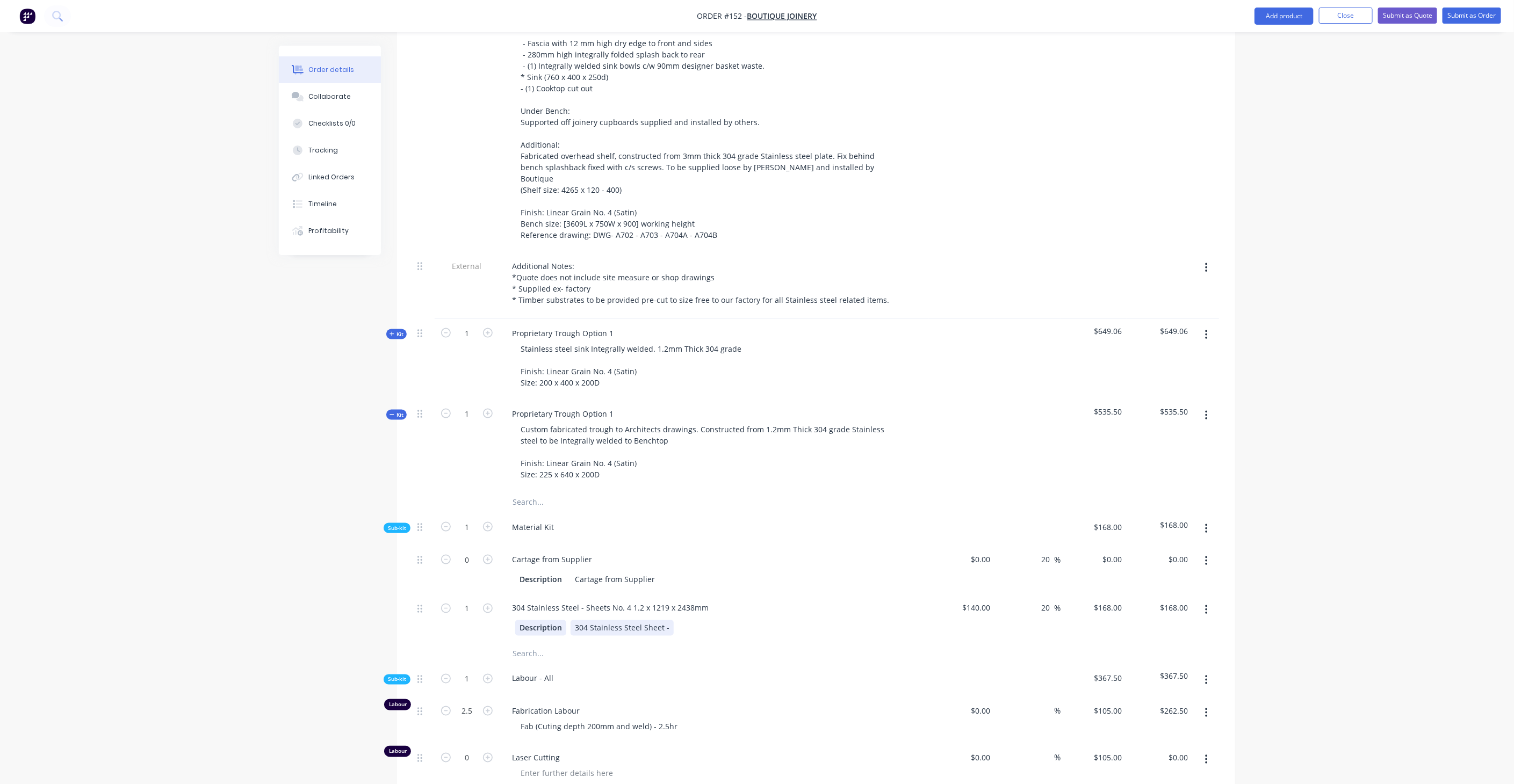
drag, startPoint x: 669, startPoint y: 574, endPoint x: 517, endPoint y: 574, distance: 152.0
click at [517, 621] on div "Description 304 Stainless Steel Sheet -" at bounding box center [712, 628] width 393 height 15
click at [471, 601] on input "1" at bounding box center [467, 609] width 28 height 16
type input "0.25"
type input "$42.00"
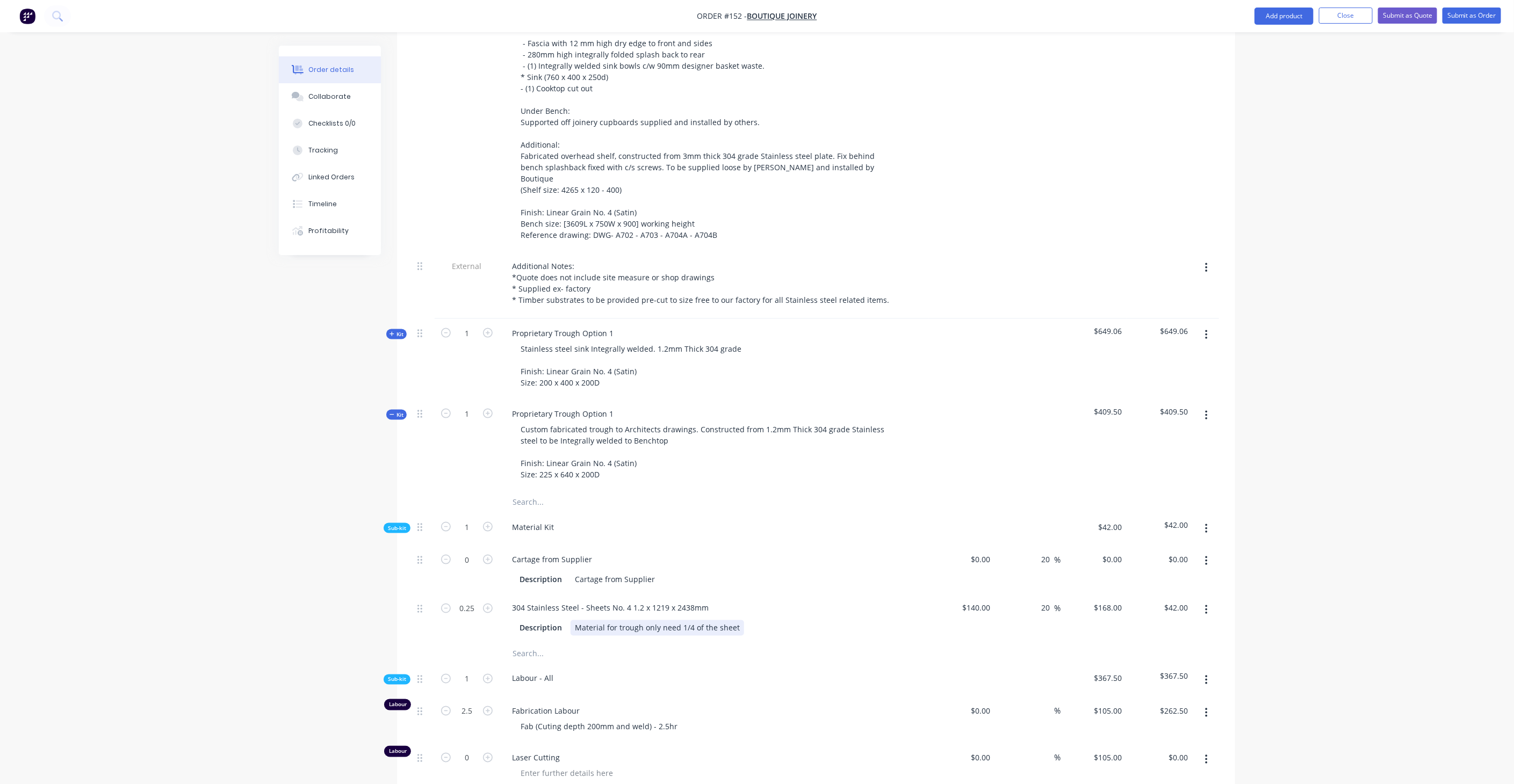
click at [686, 621] on div "Material for trough only need 1/4 of the sheet" at bounding box center [657, 628] width 174 height 15
click at [768, 621] on div "Description Material for trough only need 1/4 of the sheet" at bounding box center [712, 628] width 393 height 15
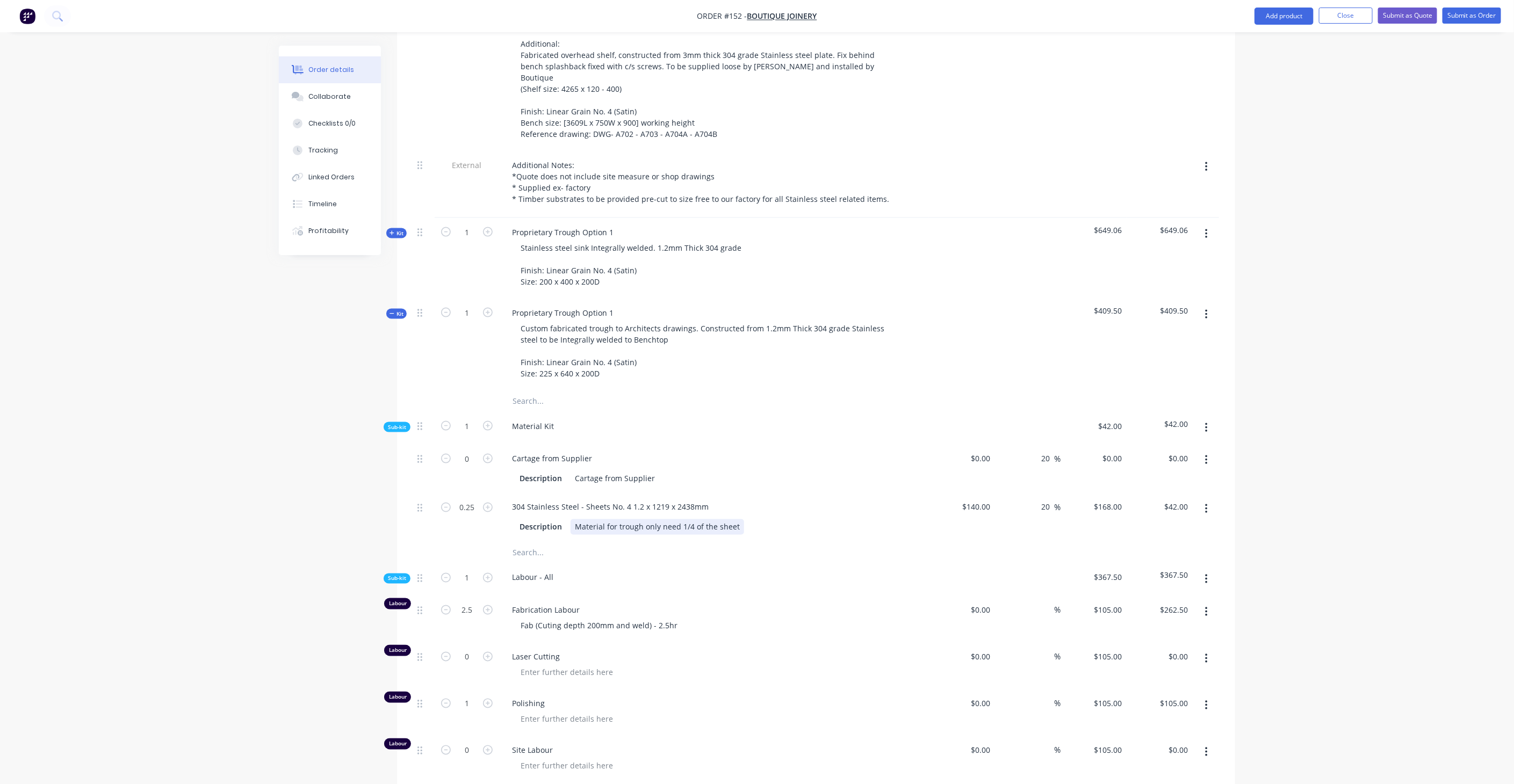
scroll to position [984, 0]
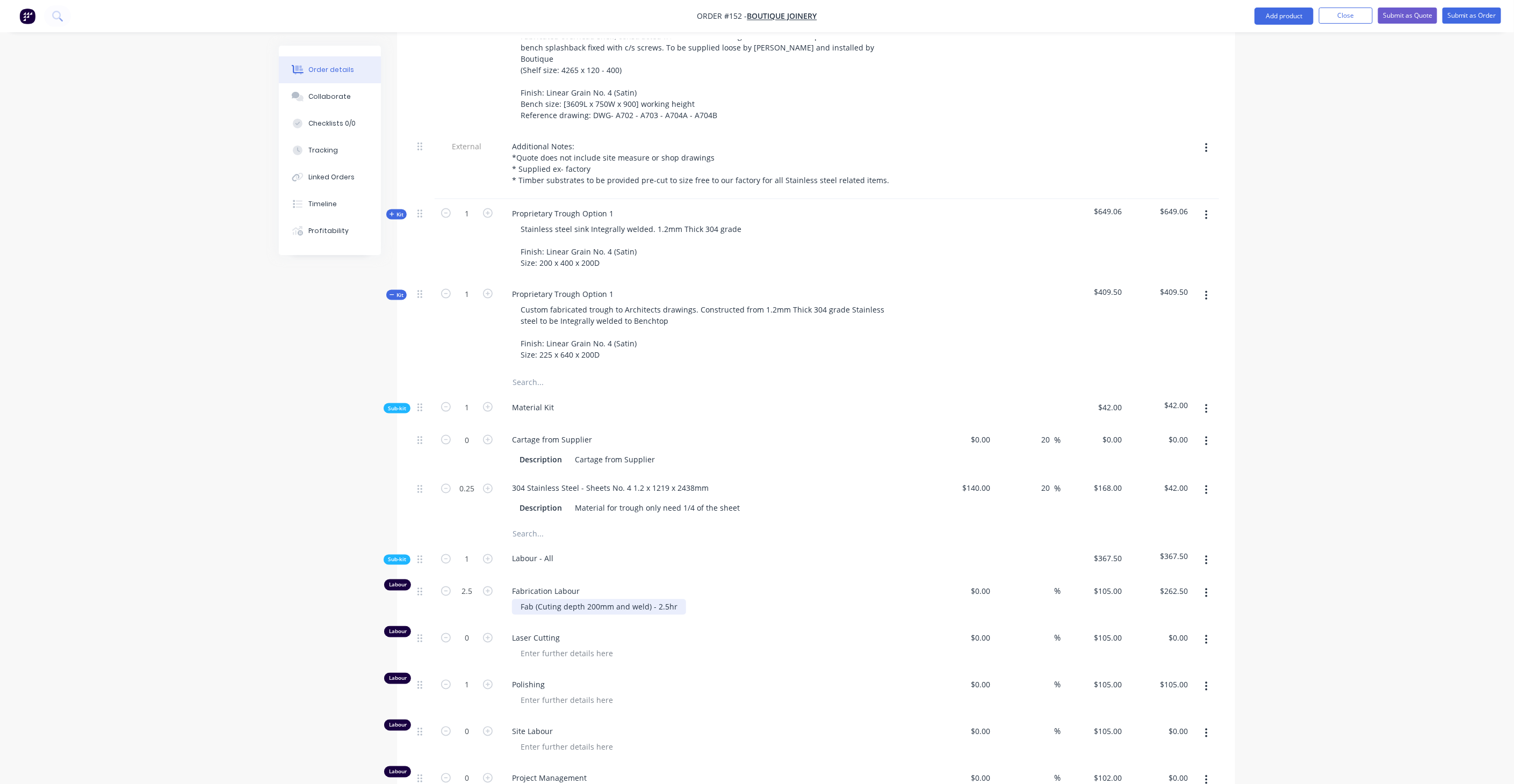
click at [578, 599] on div "Fab (Cuting depth 200mm and weld) - 2.5hr" at bounding box center [598, 606] width 174 height 15
drag, startPoint x: 534, startPoint y: 552, endPoint x: 693, endPoint y: 552, distance: 159.0
click at [693, 599] on div "Fab (Cuting depth 200mm and weld) - 2.5hr" at bounding box center [718, 606] width 413 height 15
click at [569, 599] on div "Program laser - 1.5hr folding - 0.5hr Welding - 1 hr Polishing - 2.5 hr welding…" at bounding box center [561, 629] width 97 height 60
click at [602, 599] on div "Program laser - 1.5hr folding - 0.5hr Welding - 1 hr Polishing - 1.5 hr + 1.5hr…" at bounding box center [577, 629] width 130 height 60
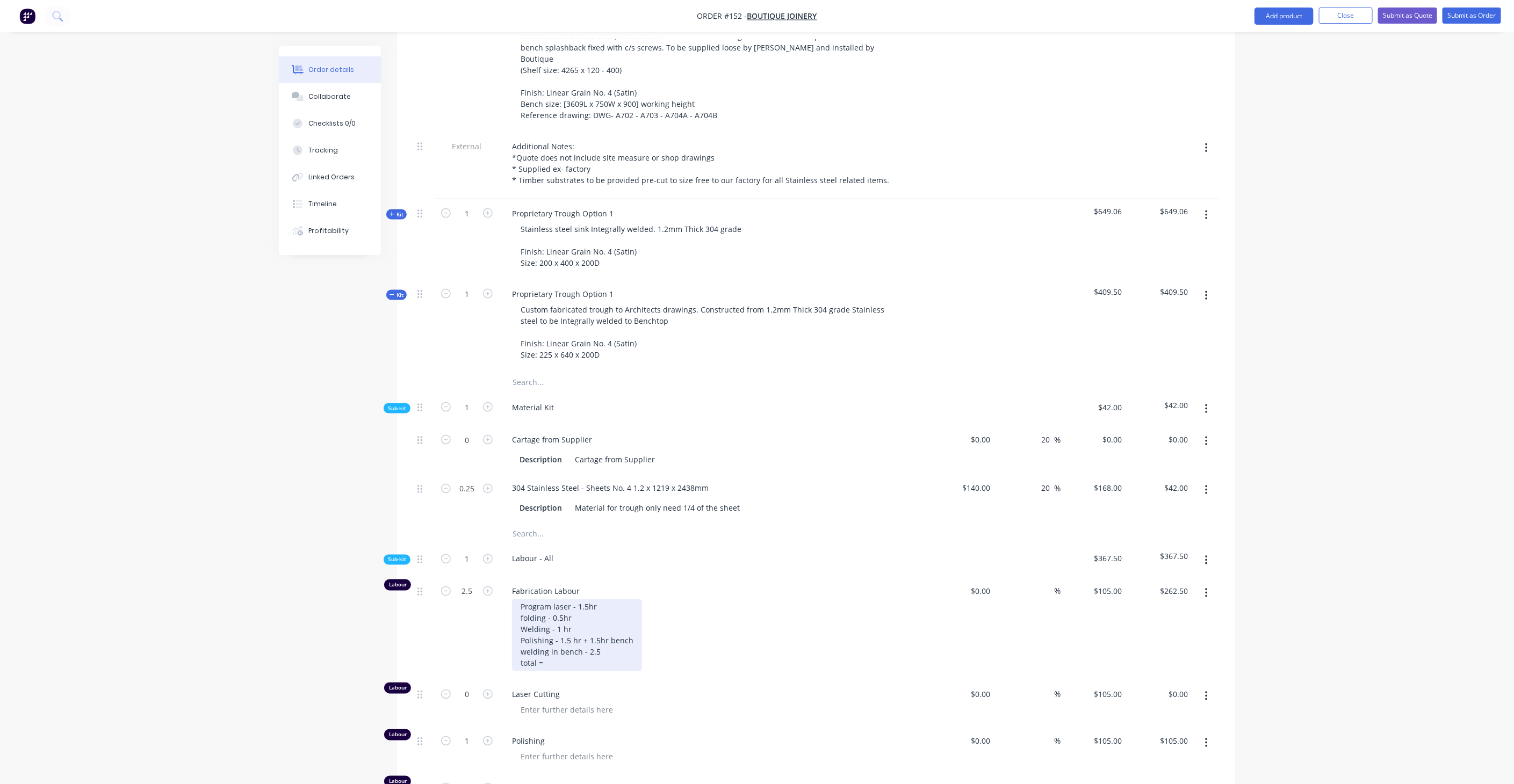
click at [534, 599] on div "Program laser - 1.5hr folding - 0.5hr Welding - 1 hr Polishing - 1.5 hr + 1.5hr…" at bounding box center [577, 635] width 130 height 72
click at [548, 599] on div "laser - 1.5hr folding - 0.5hr Welding - 1 hr Polishing - 1.5 hr + 1.5hr bench w…" at bounding box center [577, 635] width 130 height 72
click at [563, 606] on div "laser - 0.5hr folding - 0.5hr Welding - 1 hr Polishing - 1.5 hr + 1.5hr bench w…" at bounding box center [577, 635] width 130 height 72
click at [706, 599] on div "laser - 0.5hr folding - 0.5hr Welding - 1 hr Polishing - 1.5 hr + 1.5hr bench w…" at bounding box center [718, 635] width 413 height 72
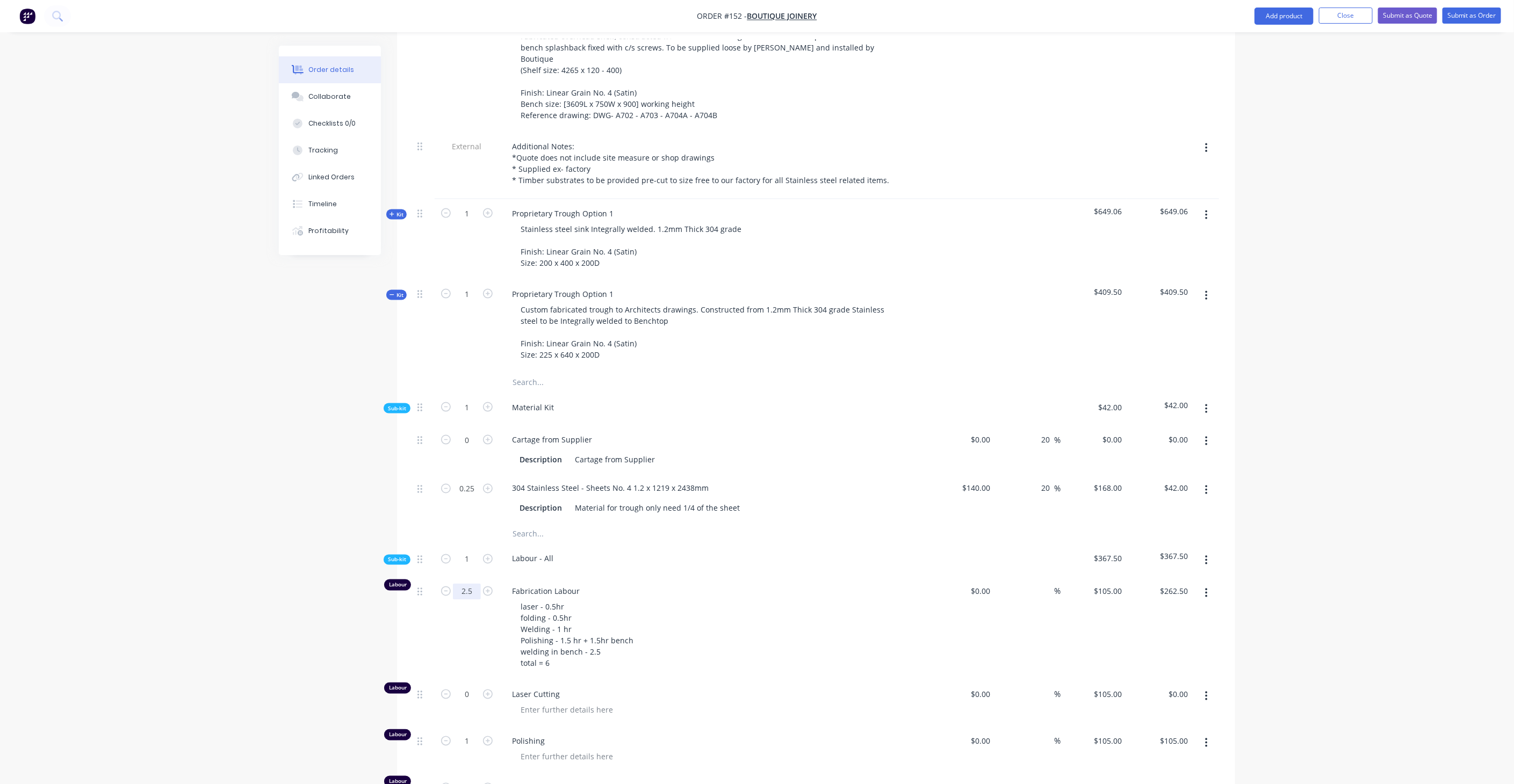
click at [477, 584] on input "2.5" at bounding box center [467, 592] width 28 height 16
type input "6"
type input "$630.00"
click at [291, 582] on div "Created by [PERSON_NAME] Created [DATE] Required [DATE] Assigned to JA Status D…" at bounding box center [756, 177] width 956 height 2230
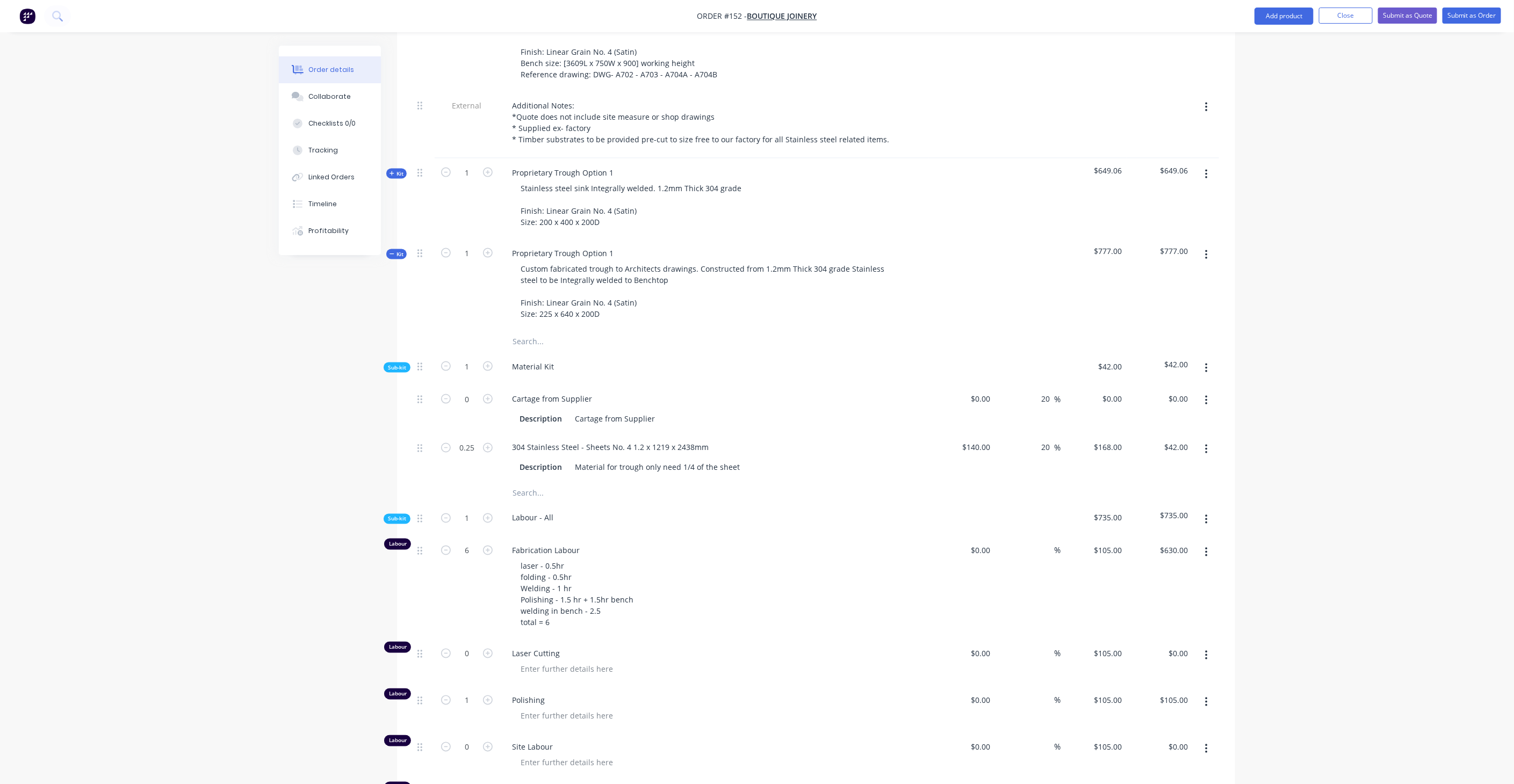
scroll to position [1044, 0]
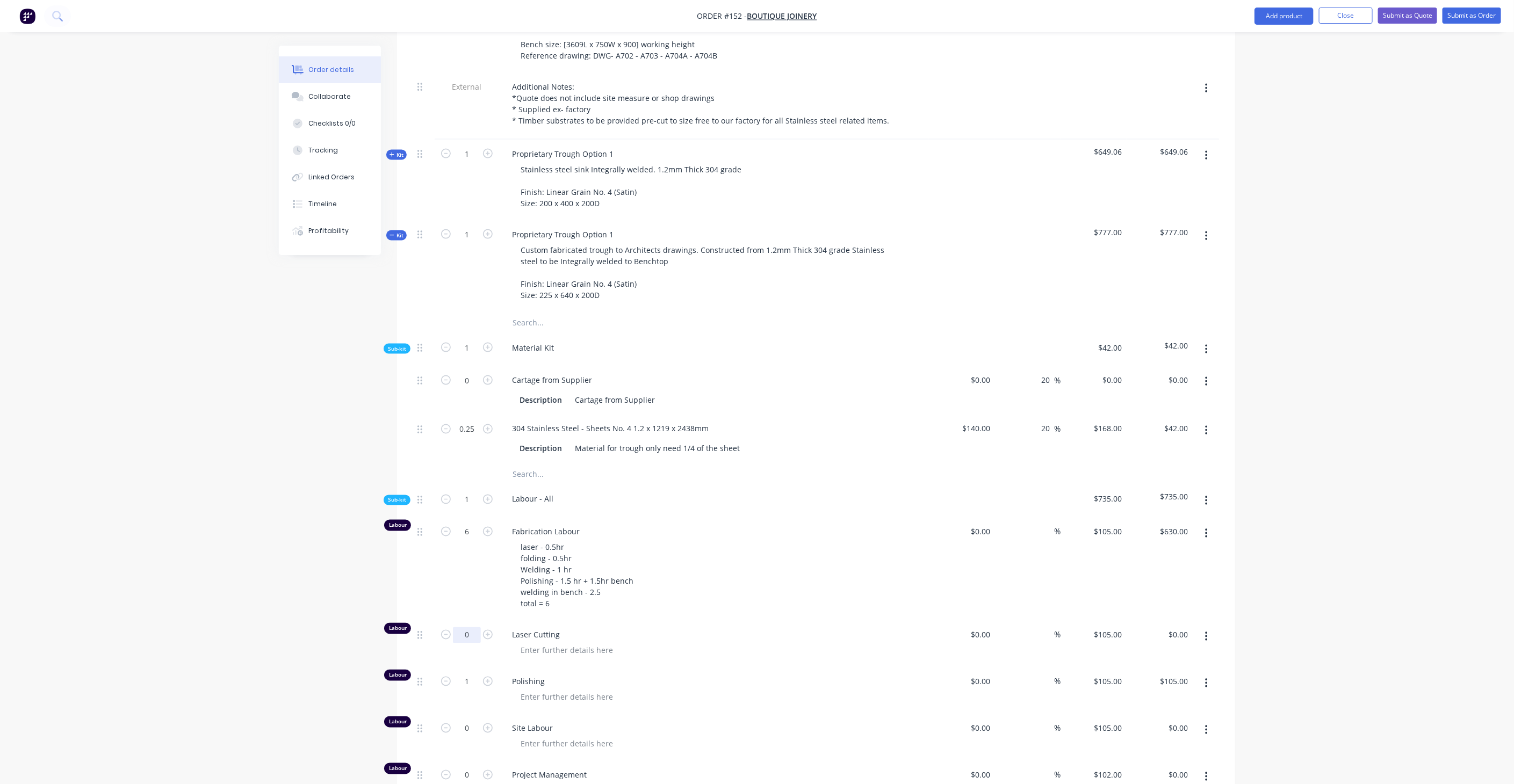
click at [471, 627] on input "0" at bounding box center [467, 635] width 28 height 16
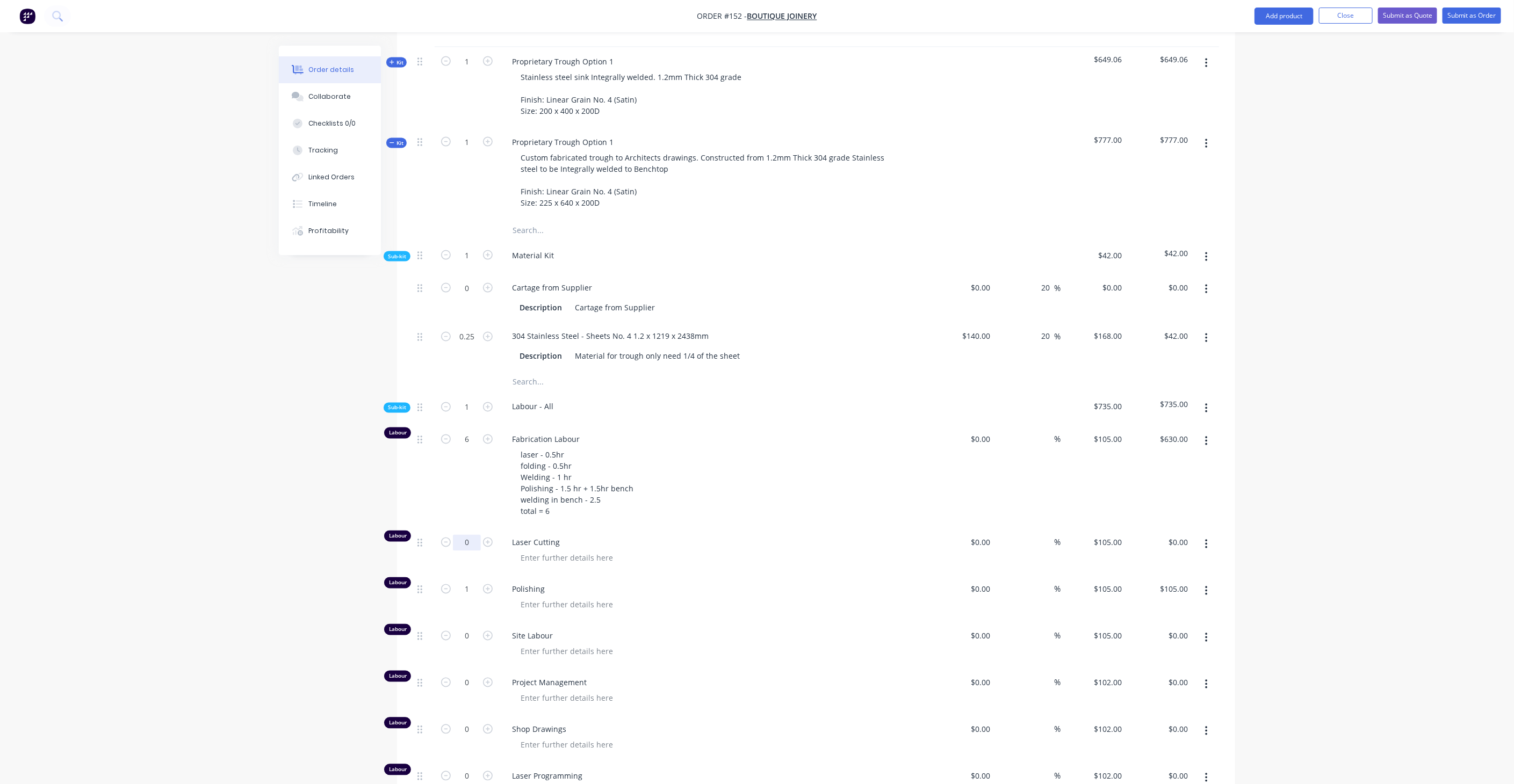
scroll to position [1162, 0]
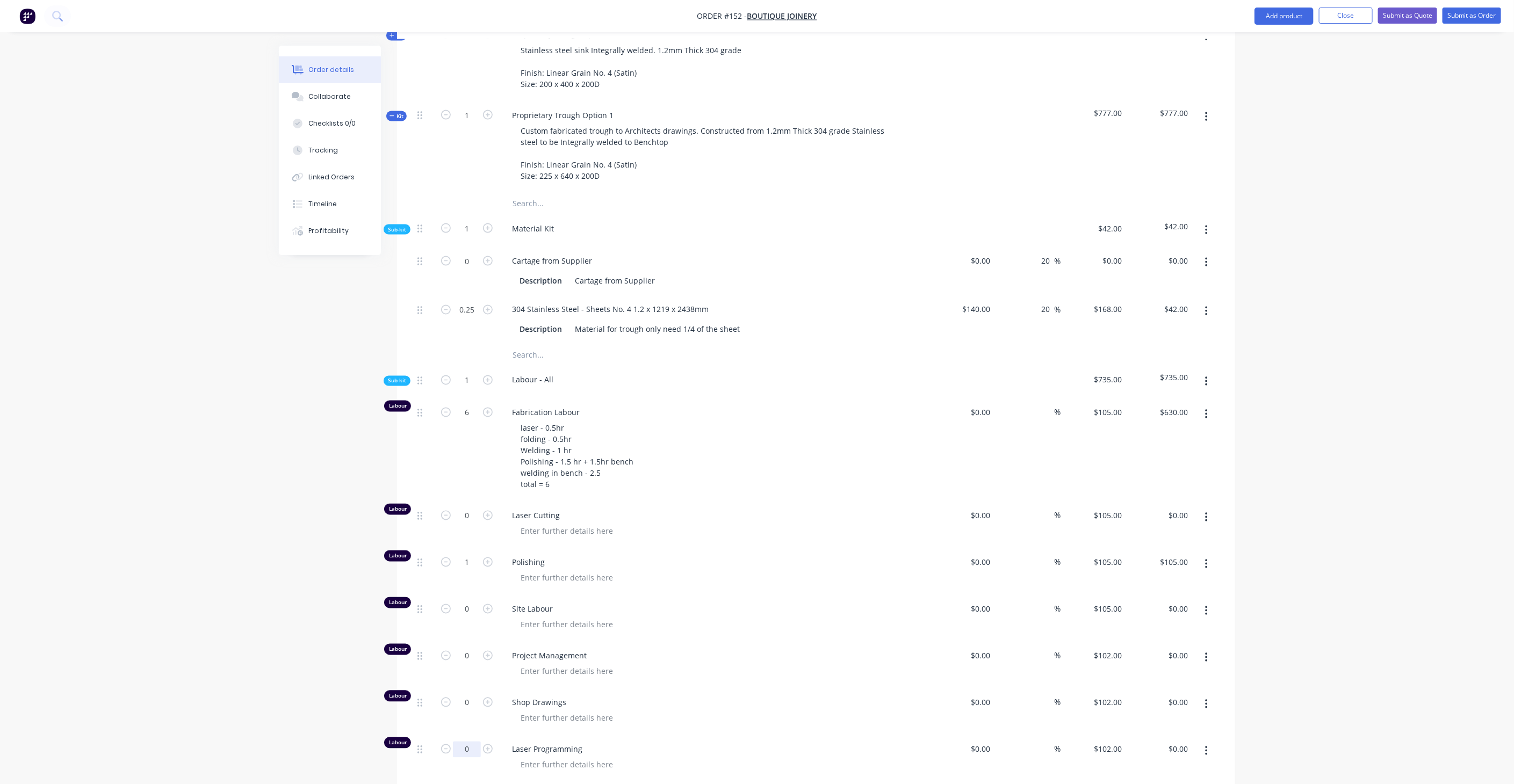
click at [474, 742] on input "0" at bounding box center [467, 750] width 28 height 16
type input "0.5"
type input "$51.00"
click at [861, 711] on div at bounding box center [718, 718] width 413 height 15
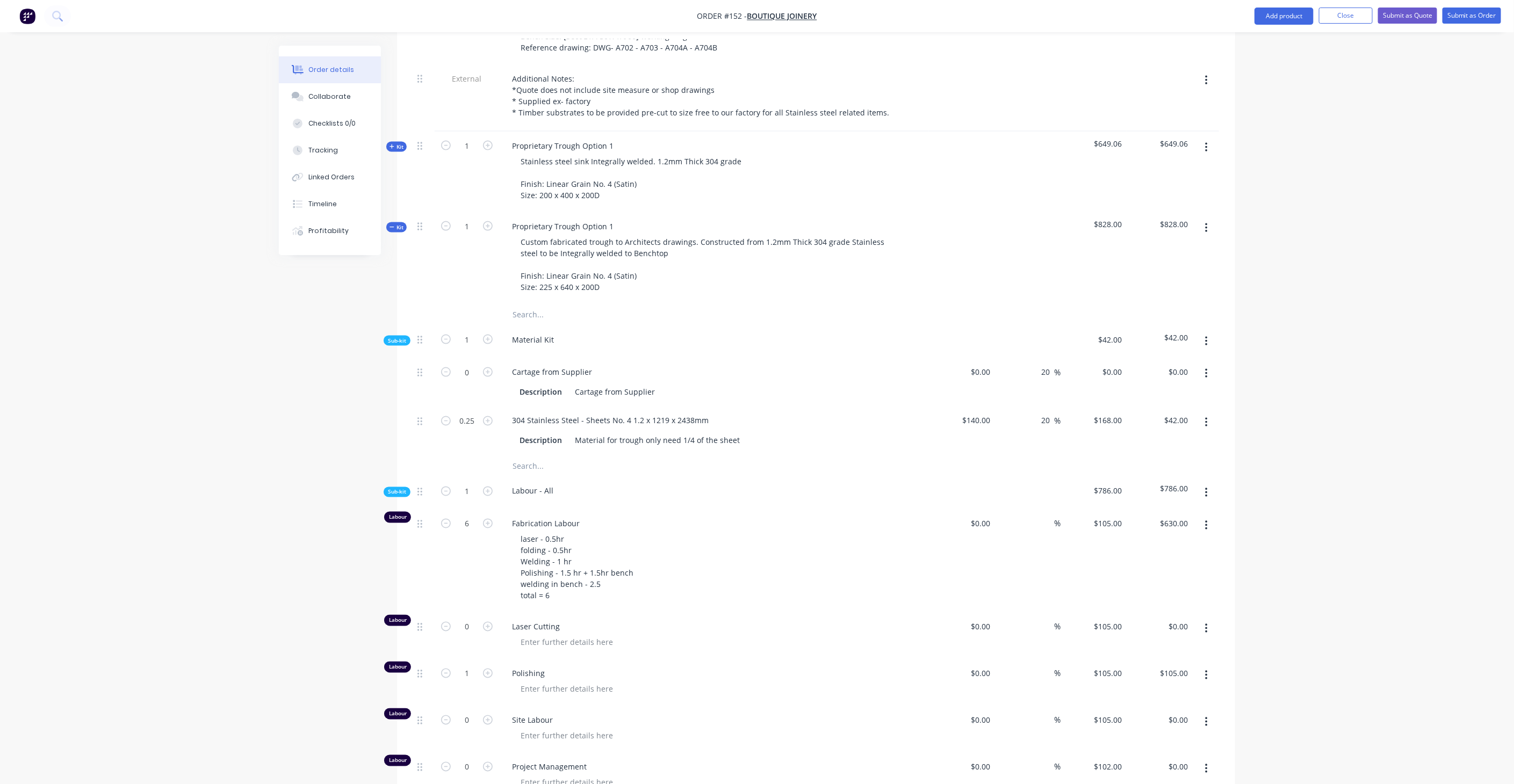
scroll to position [1044, 0]
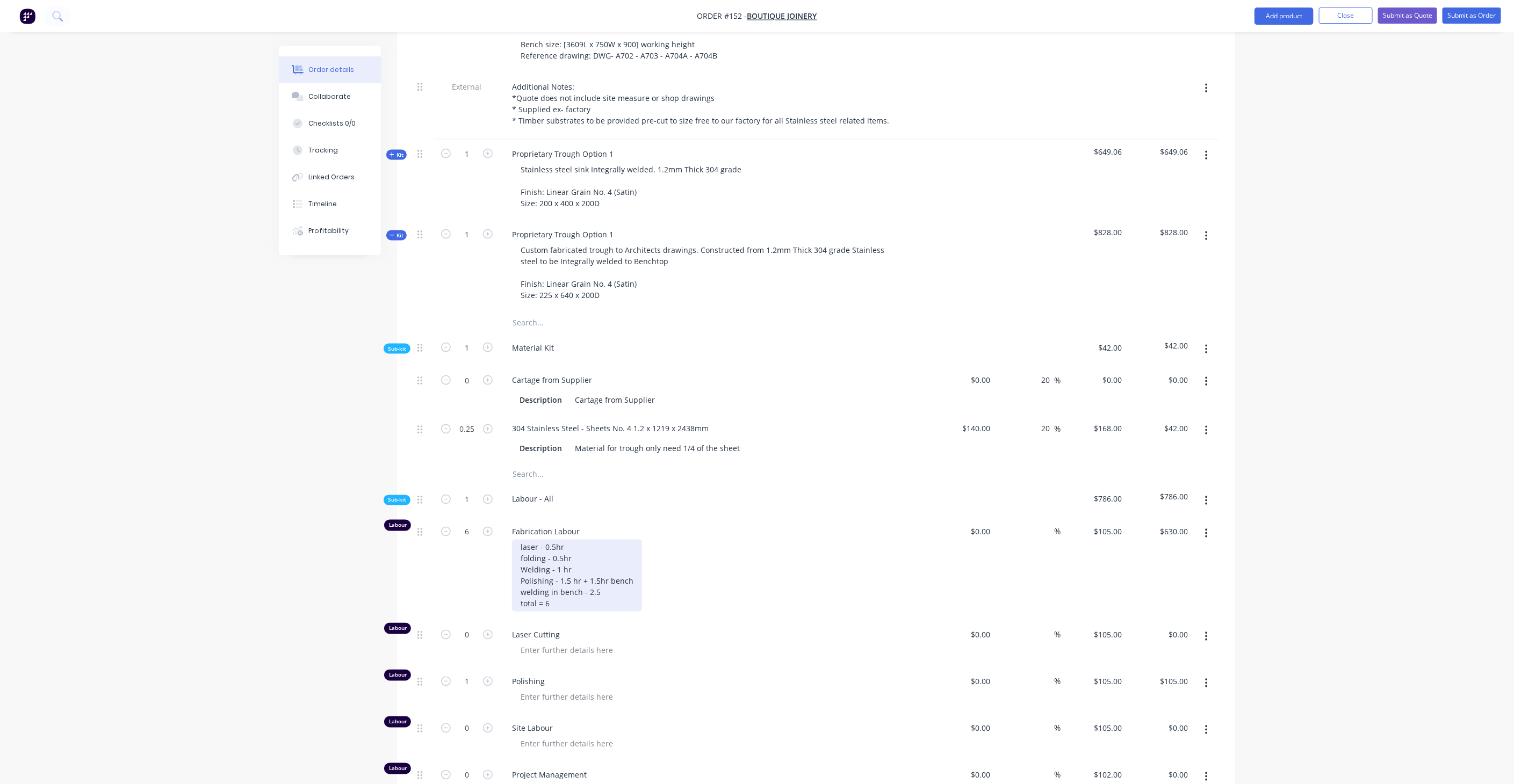
click at [569, 548] on div "laser - 0.5hr folding - 0.5hr Welding - 1 hr Polishing - 1.5 hr + 1.5hr bench w…" at bounding box center [577, 576] width 130 height 72
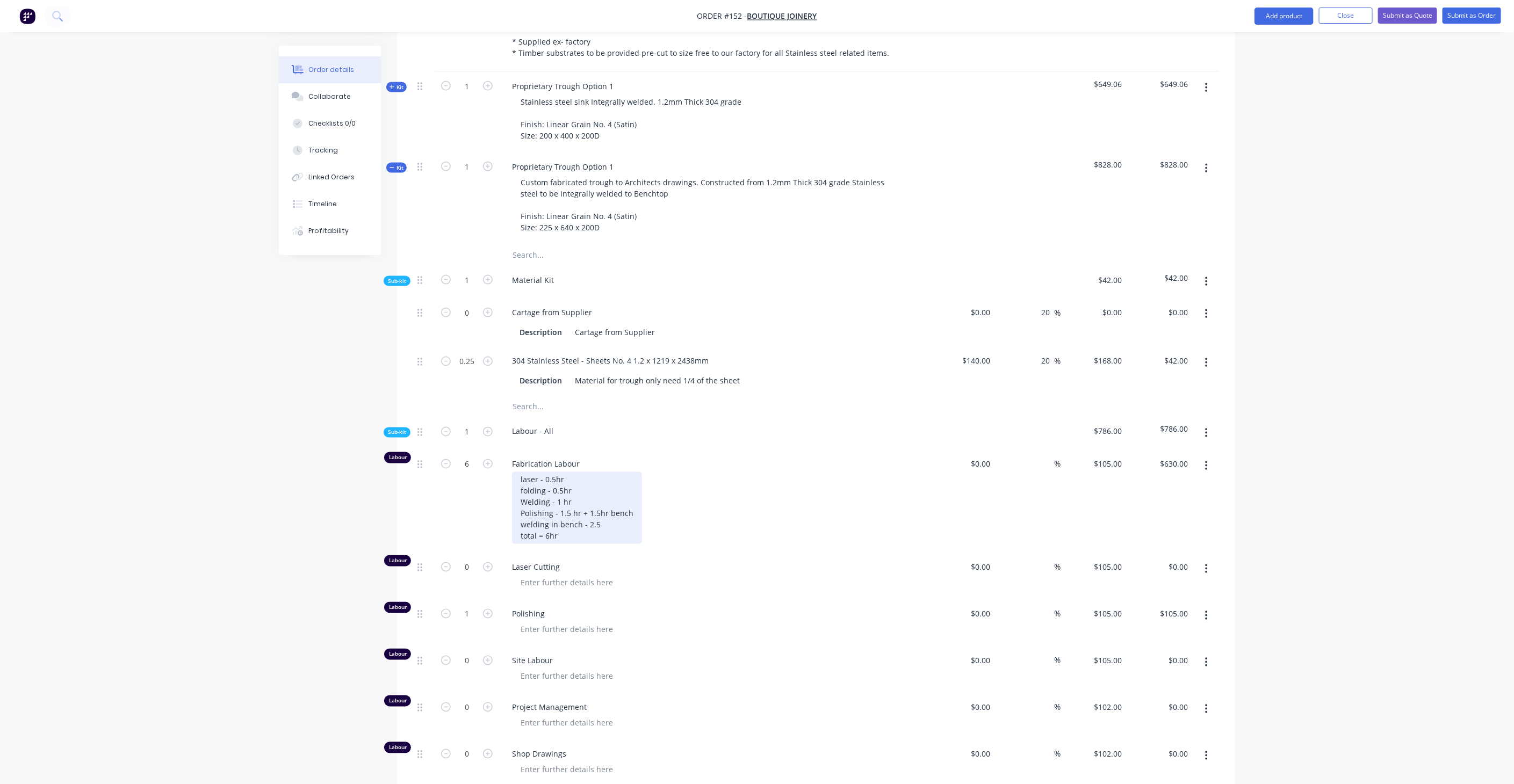
scroll to position [1222, 0]
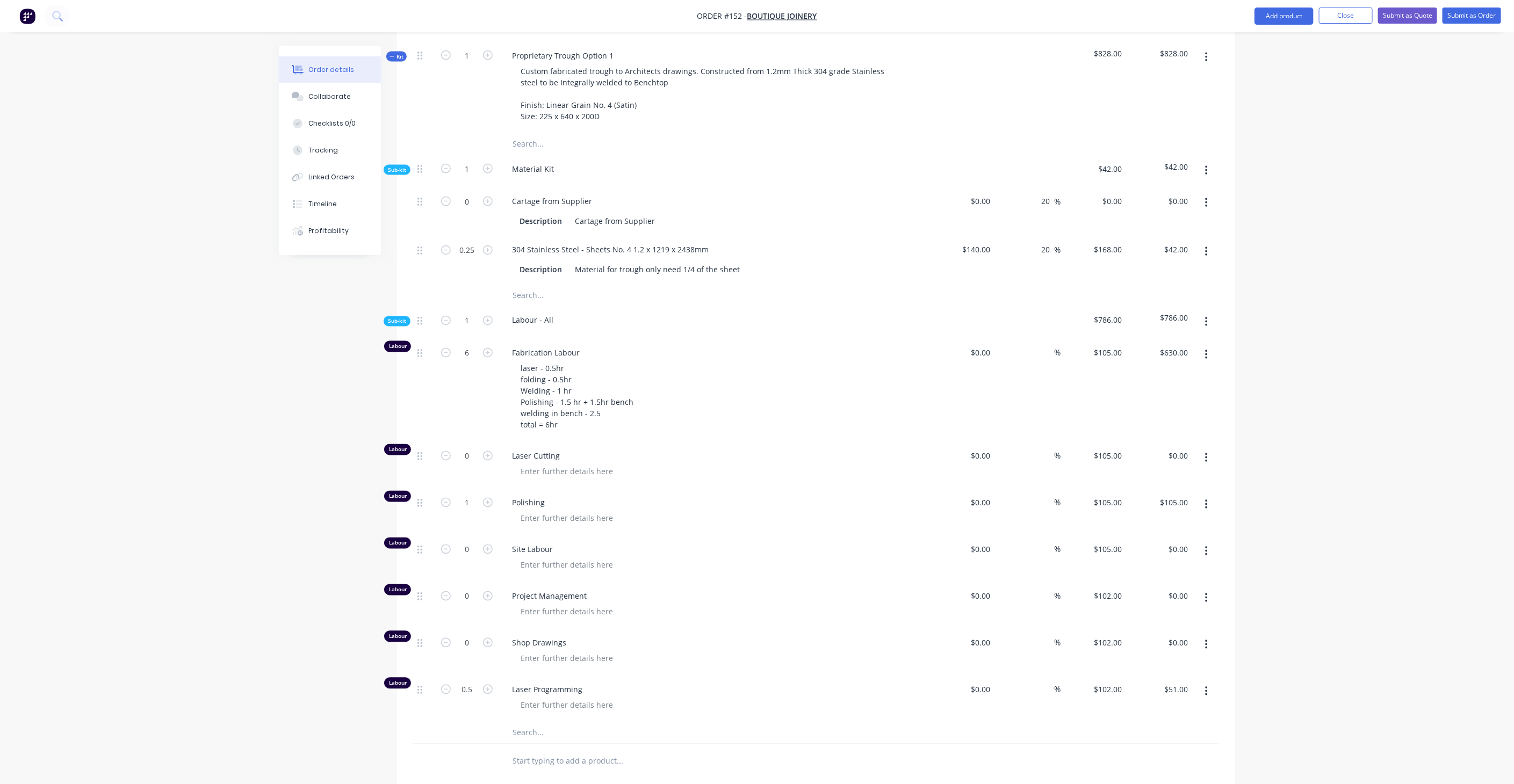
click at [732, 497] on span "Polishing" at bounding box center [718, 503] width 413 height 12
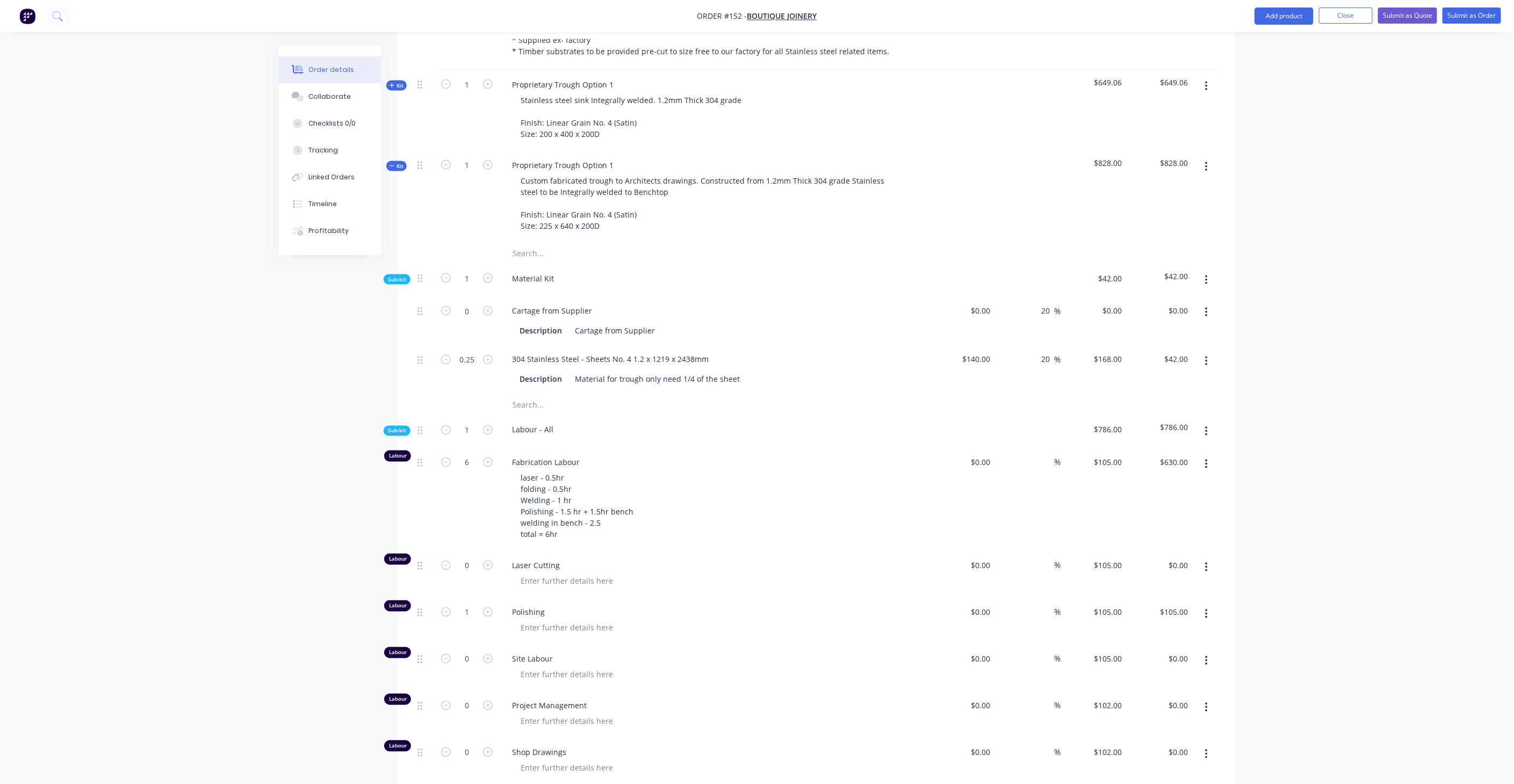
scroll to position [1044, 0]
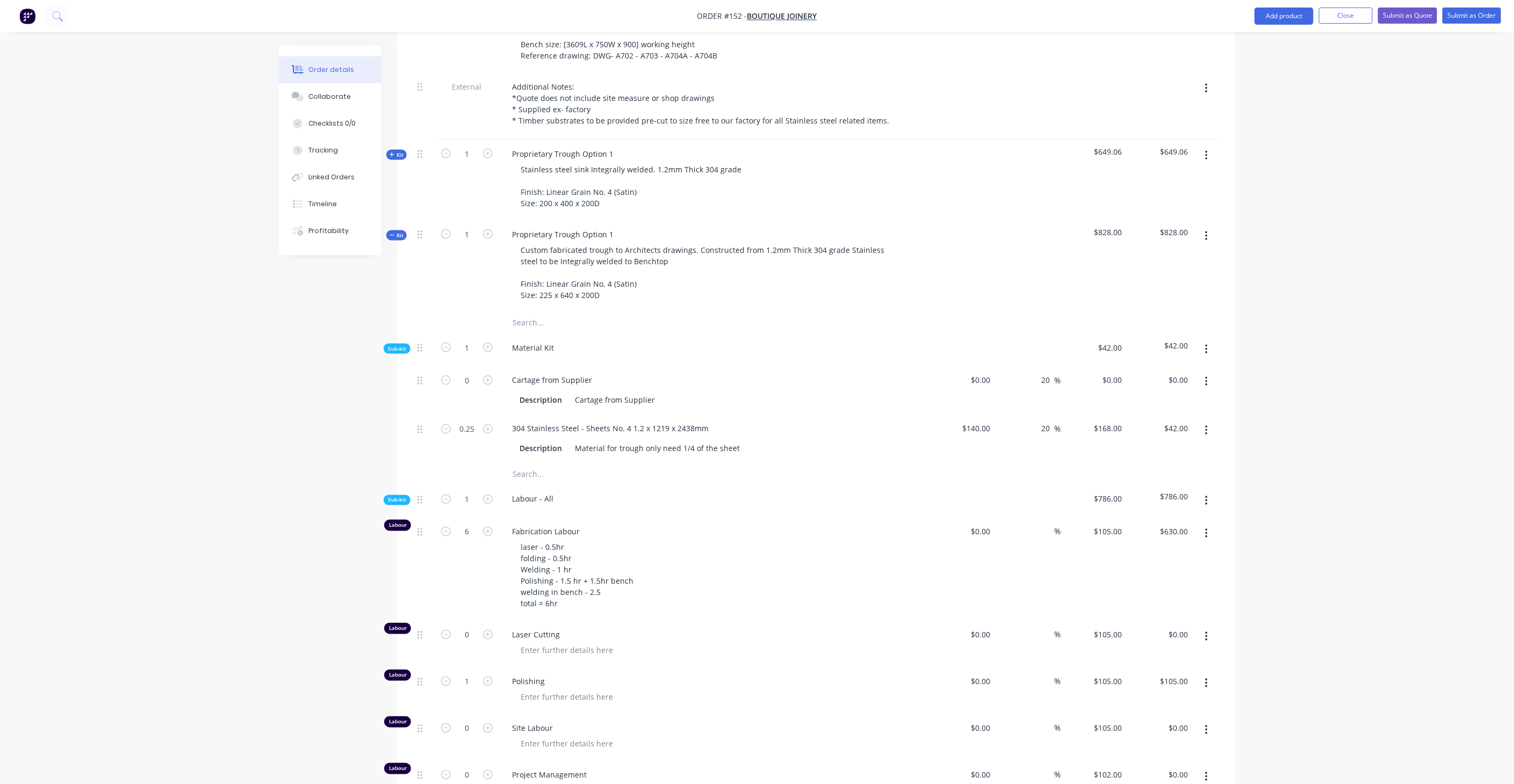
click at [397, 232] on span "Kit" at bounding box center [397, 235] width 14 height 8
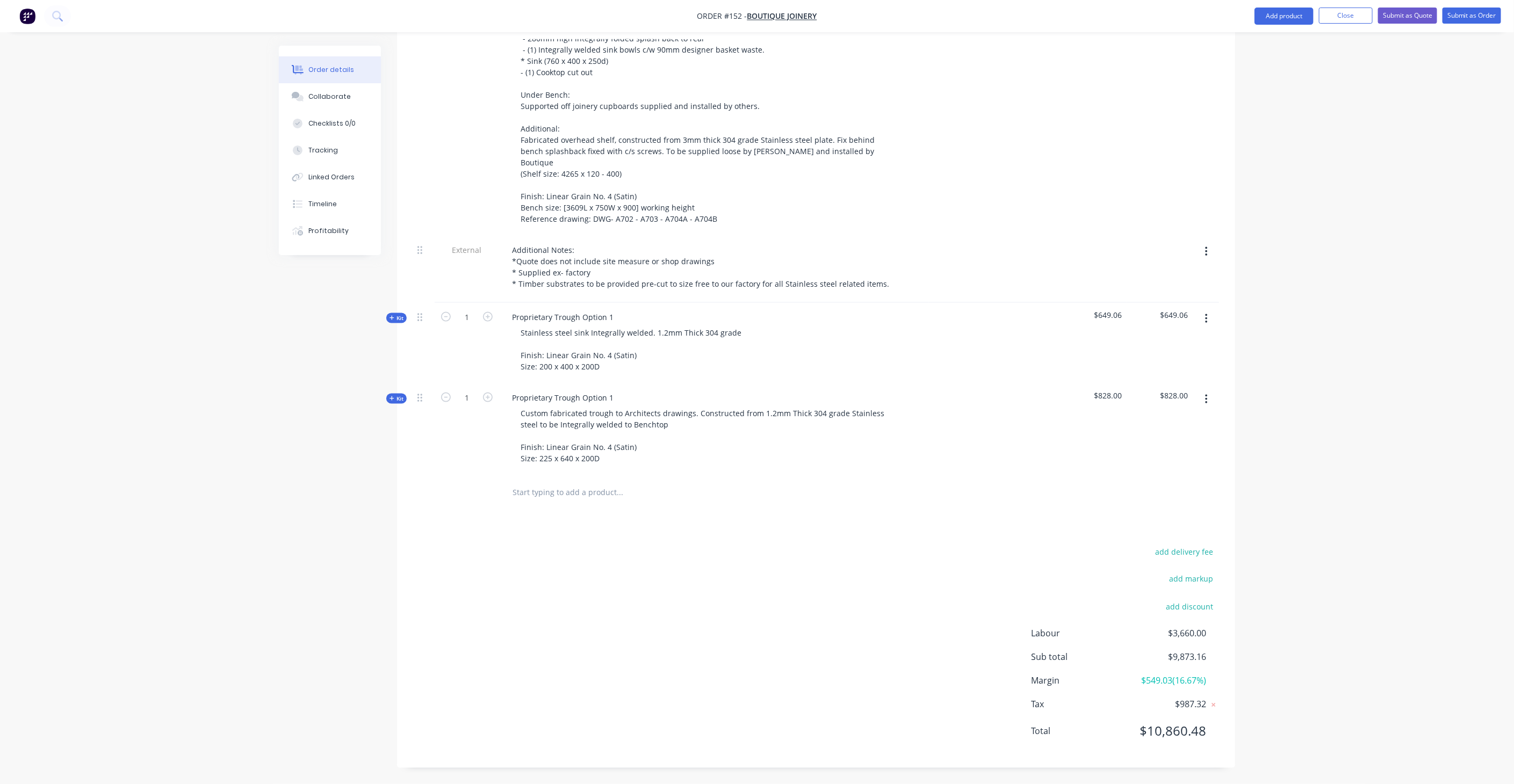
scroll to position [825, 0]
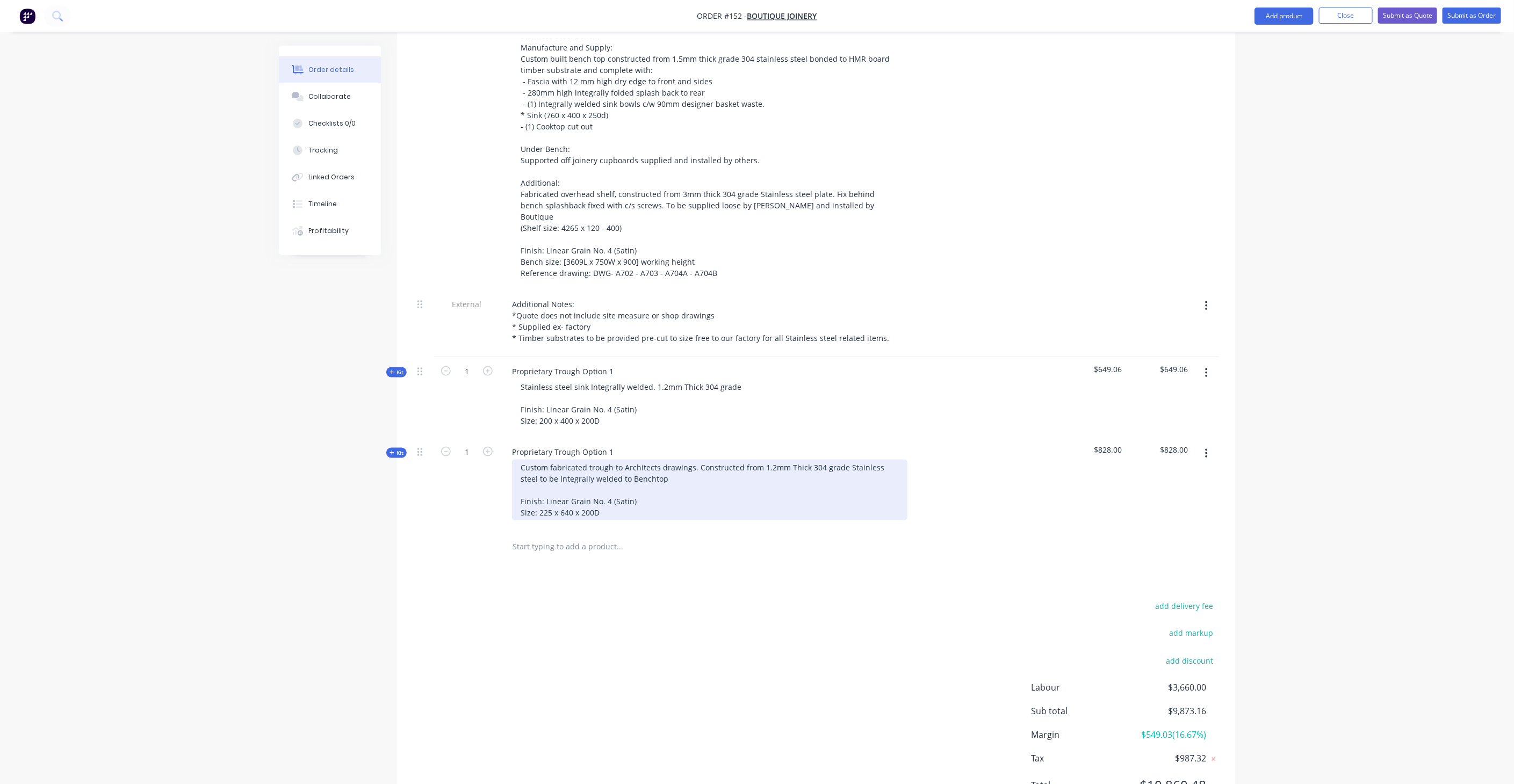
click at [789, 460] on div "Custom fabricated trough to Architects drawings. Constructed from 1.2mm Thick 3…" at bounding box center [709, 489] width 396 height 60
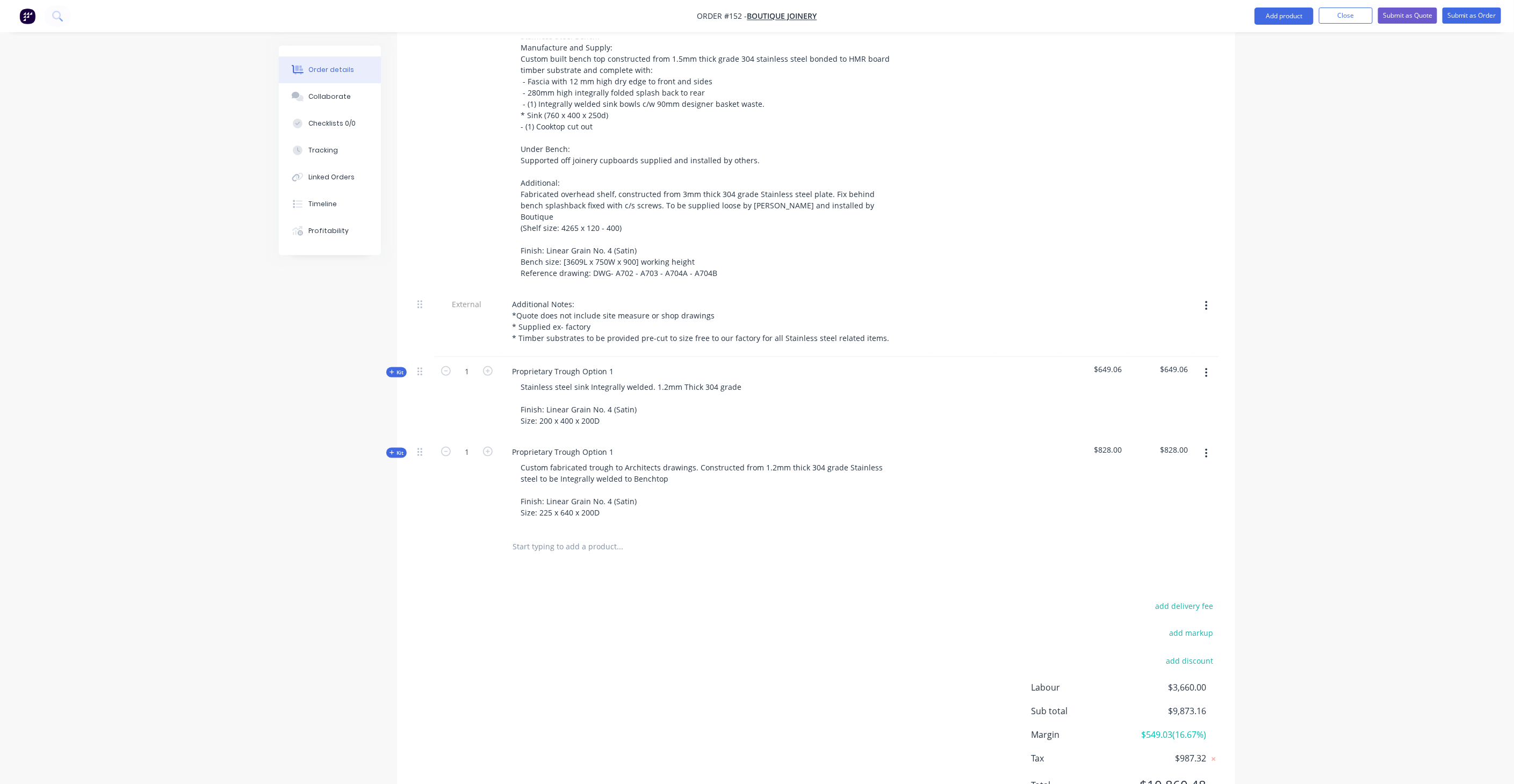
click at [839, 379] on div "Stainless steel sink Integrally welded. 1.2mm Thick 304 grade Finish: Linear Gr…" at bounding box center [714, 404] width 421 height 50
click at [392, 369] on icon "button" at bounding box center [391, 372] width 5 height 5
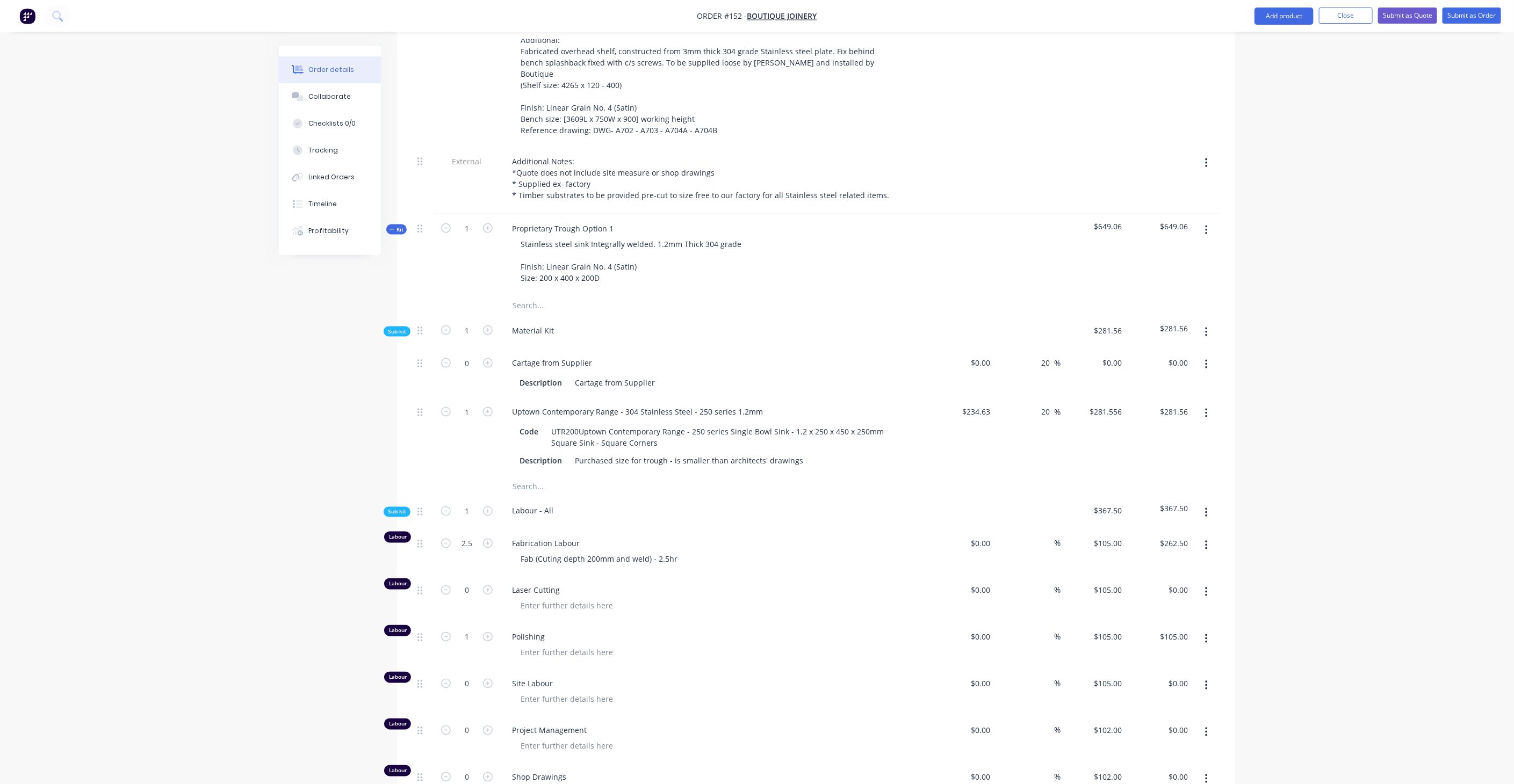
scroll to position [1005, 0]
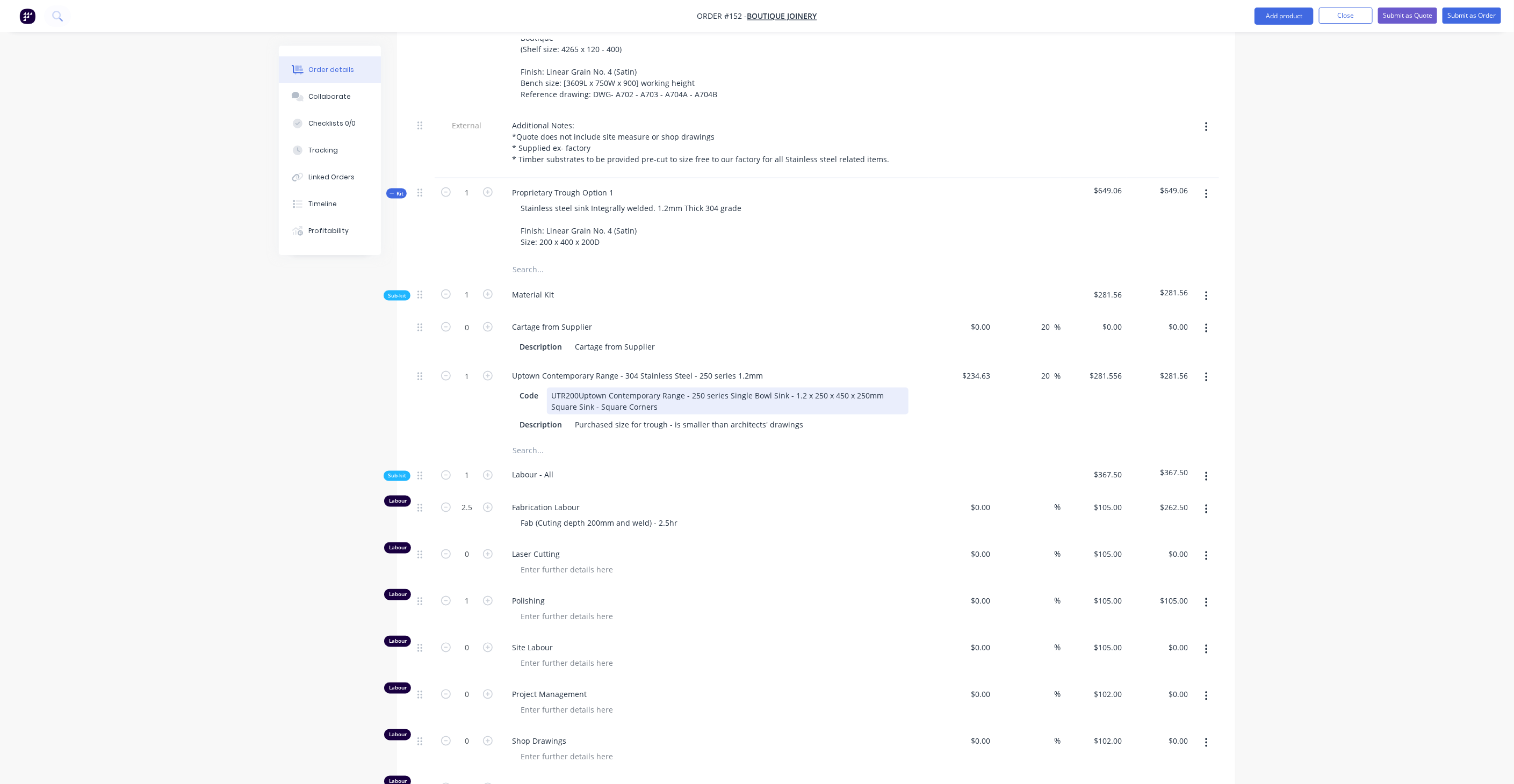
click at [579, 387] on div "UTR200Uptown Contemporary Range - 250 series Single Bowl Sink - 1.2 x 250 x 450…" at bounding box center [727, 401] width 361 height 27
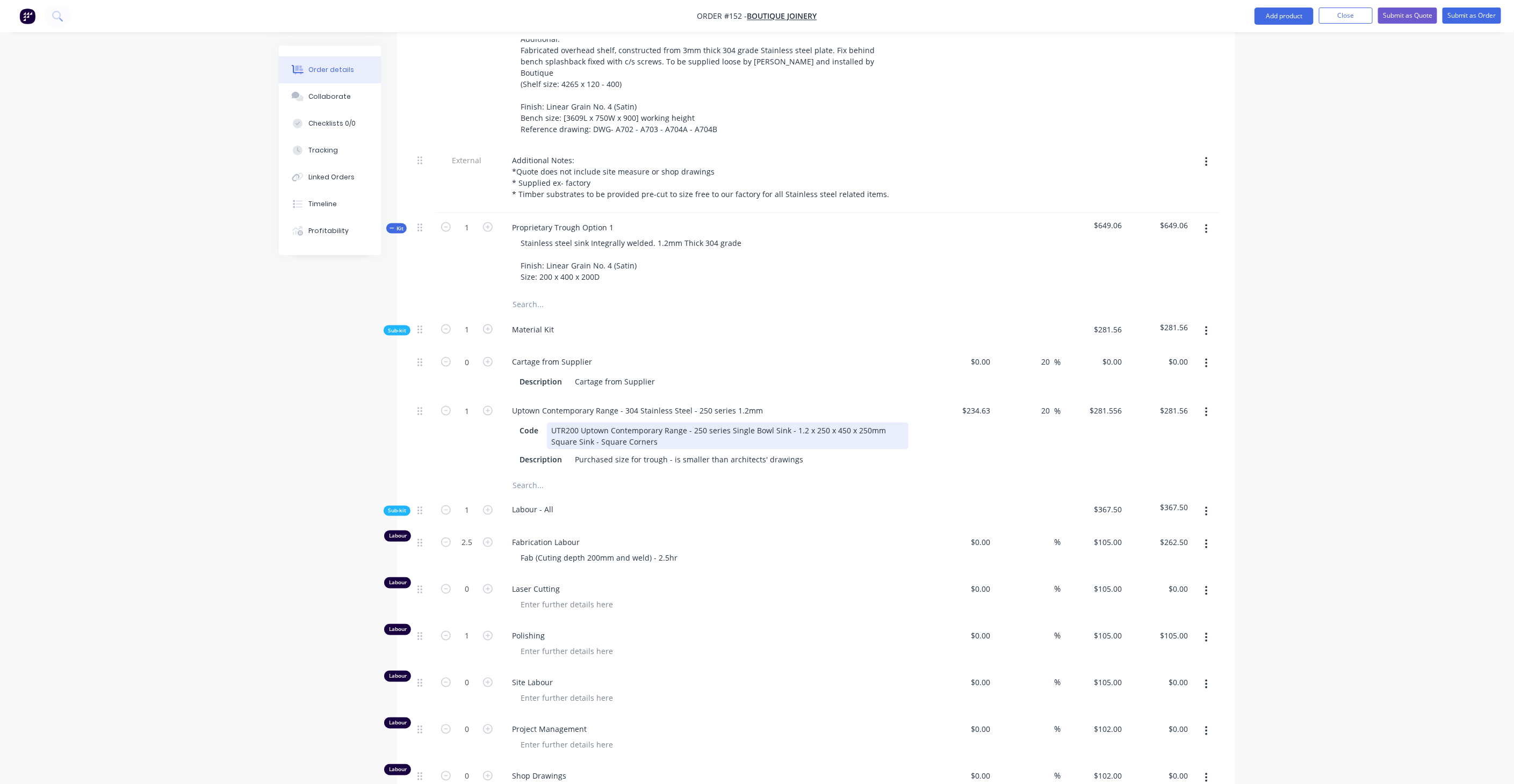
scroll to position [945, 0]
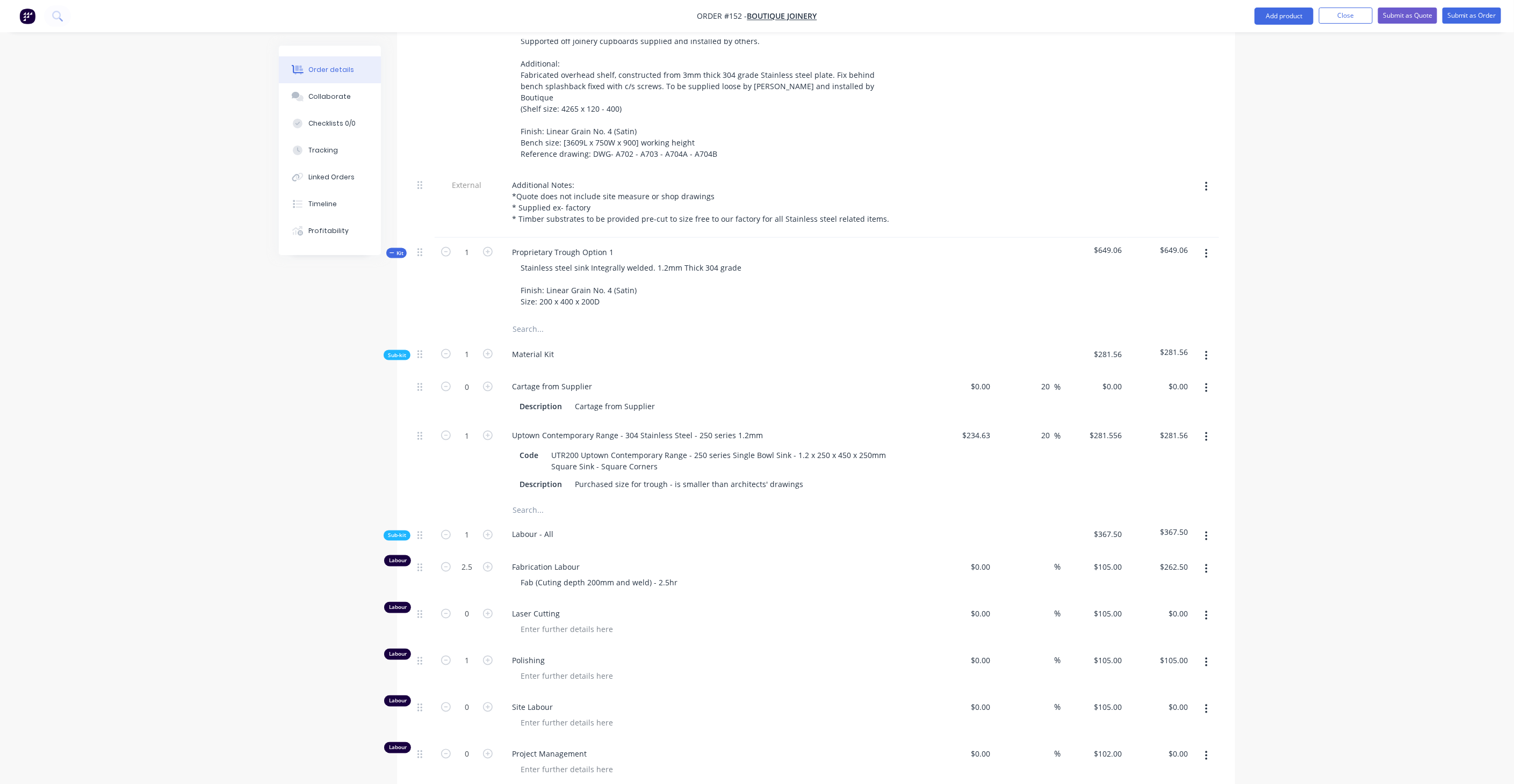
click at [398, 250] on span "Kit" at bounding box center [397, 253] width 14 height 8
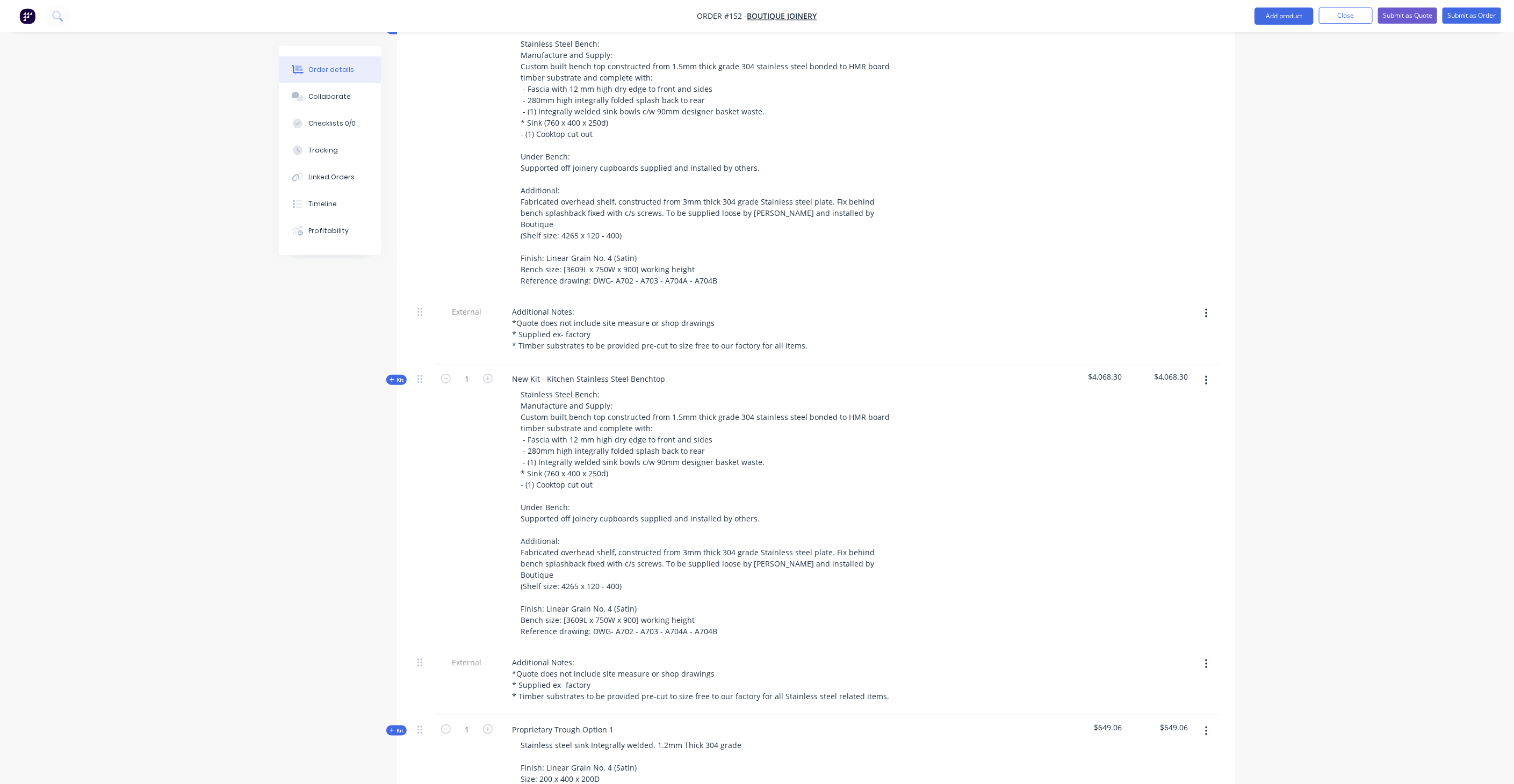
scroll to position [228, 0]
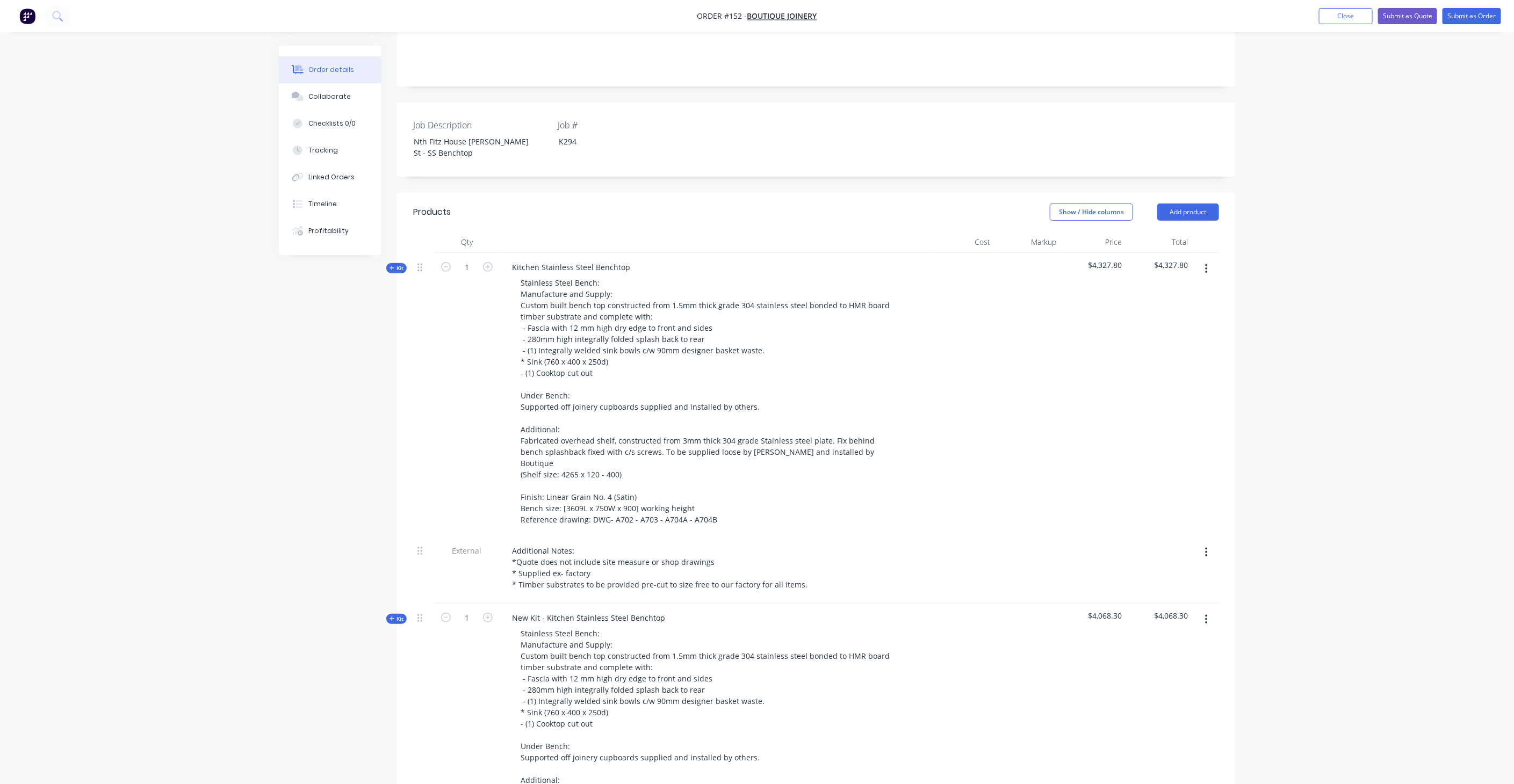
click at [401, 264] on span "Kit" at bounding box center [397, 268] width 14 height 8
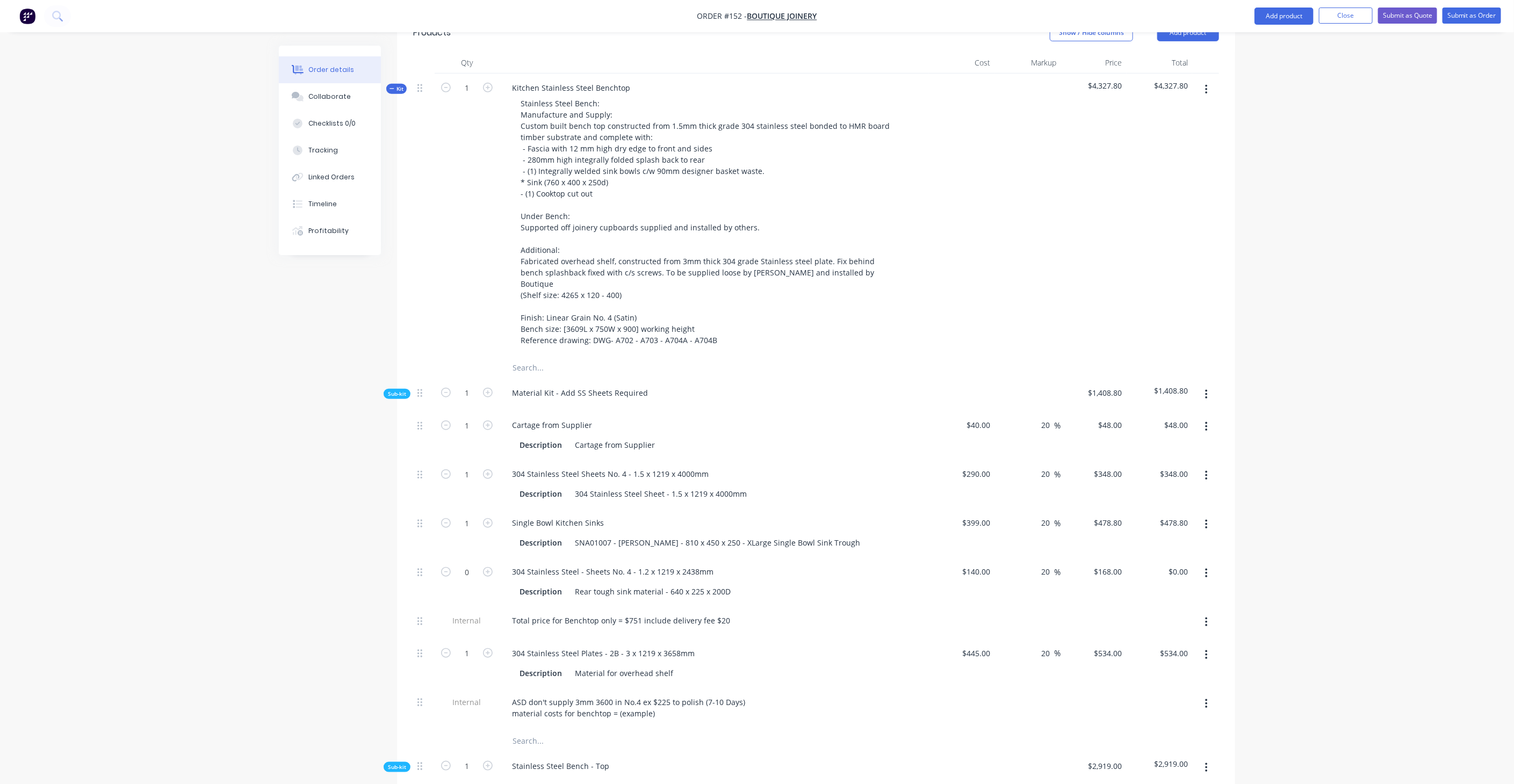
scroll to position [468, 0]
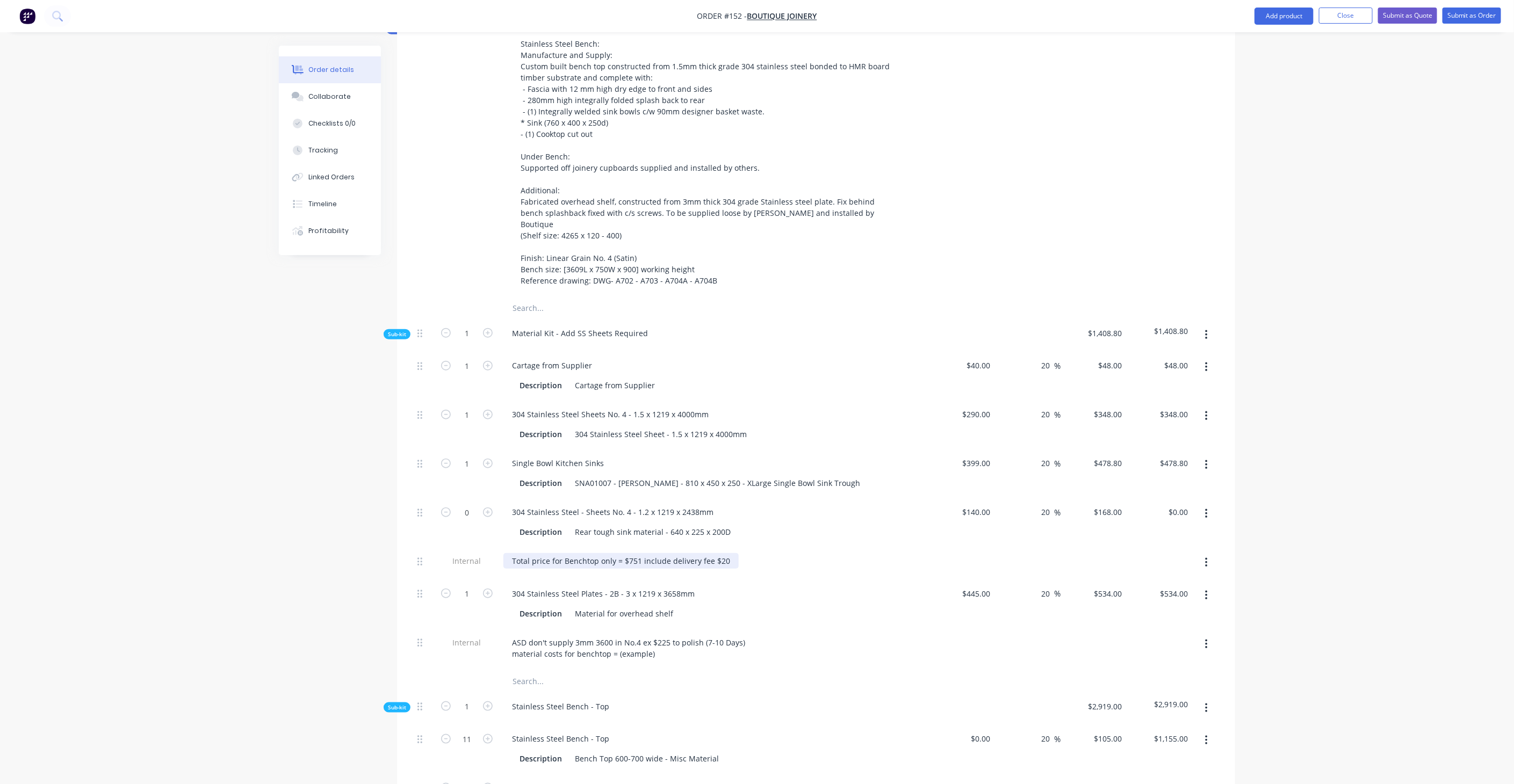
click at [718, 553] on div "Total price for Benchtop only = $751 include delivery fee $20" at bounding box center [621, 561] width 235 height 15
click at [772, 553] on div "Total price for Benchtop only = $751 include delivery fee $40" at bounding box center [714, 561] width 421 height 15
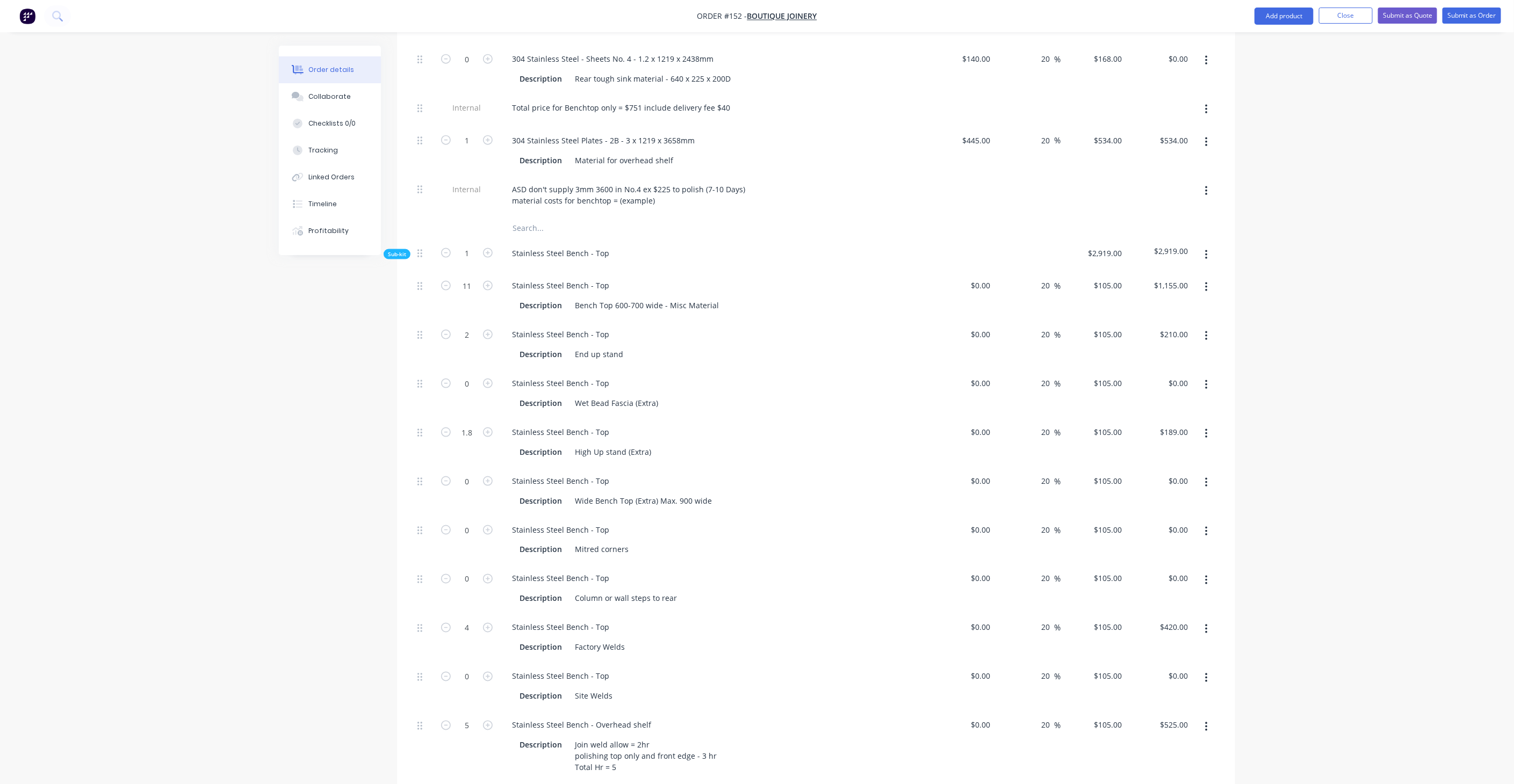
scroll to position [945, 0]
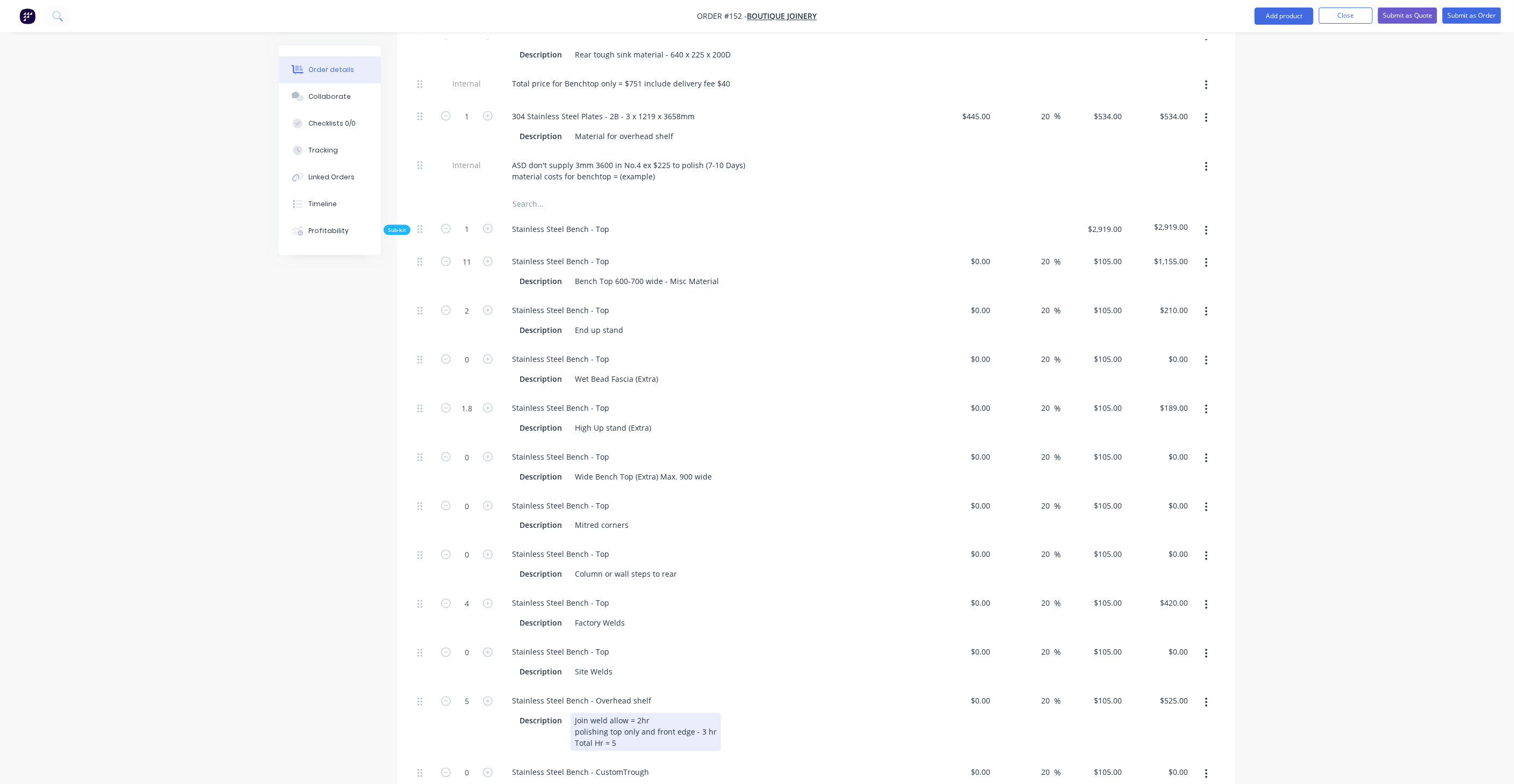
click at [625, 714] on div "Join weld allow = 2hr polishing top only and front edge - 3 hr Total Hr = 5" at bounding box center [645, 733] width 150 height 38
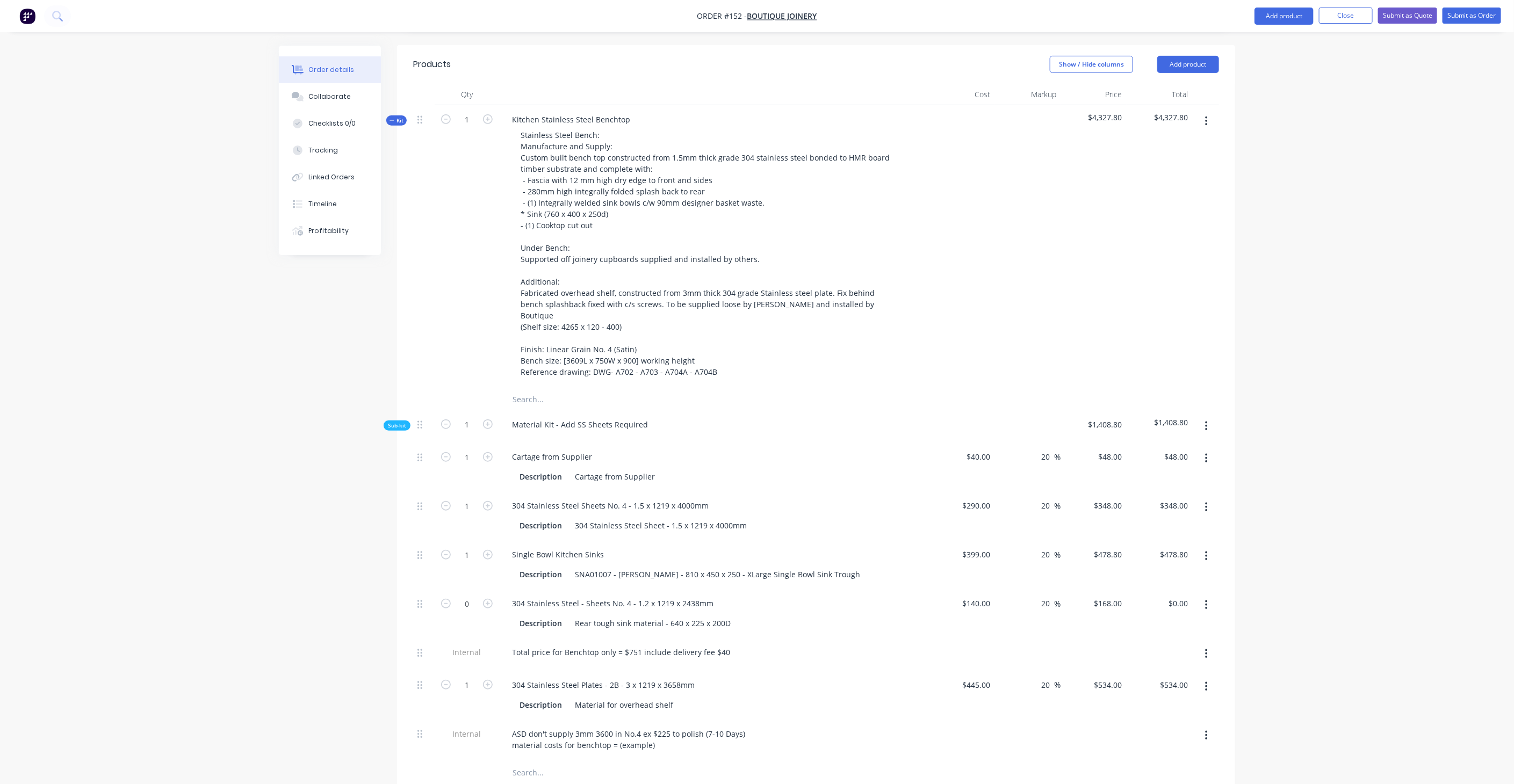
scroll to position [288, 0]
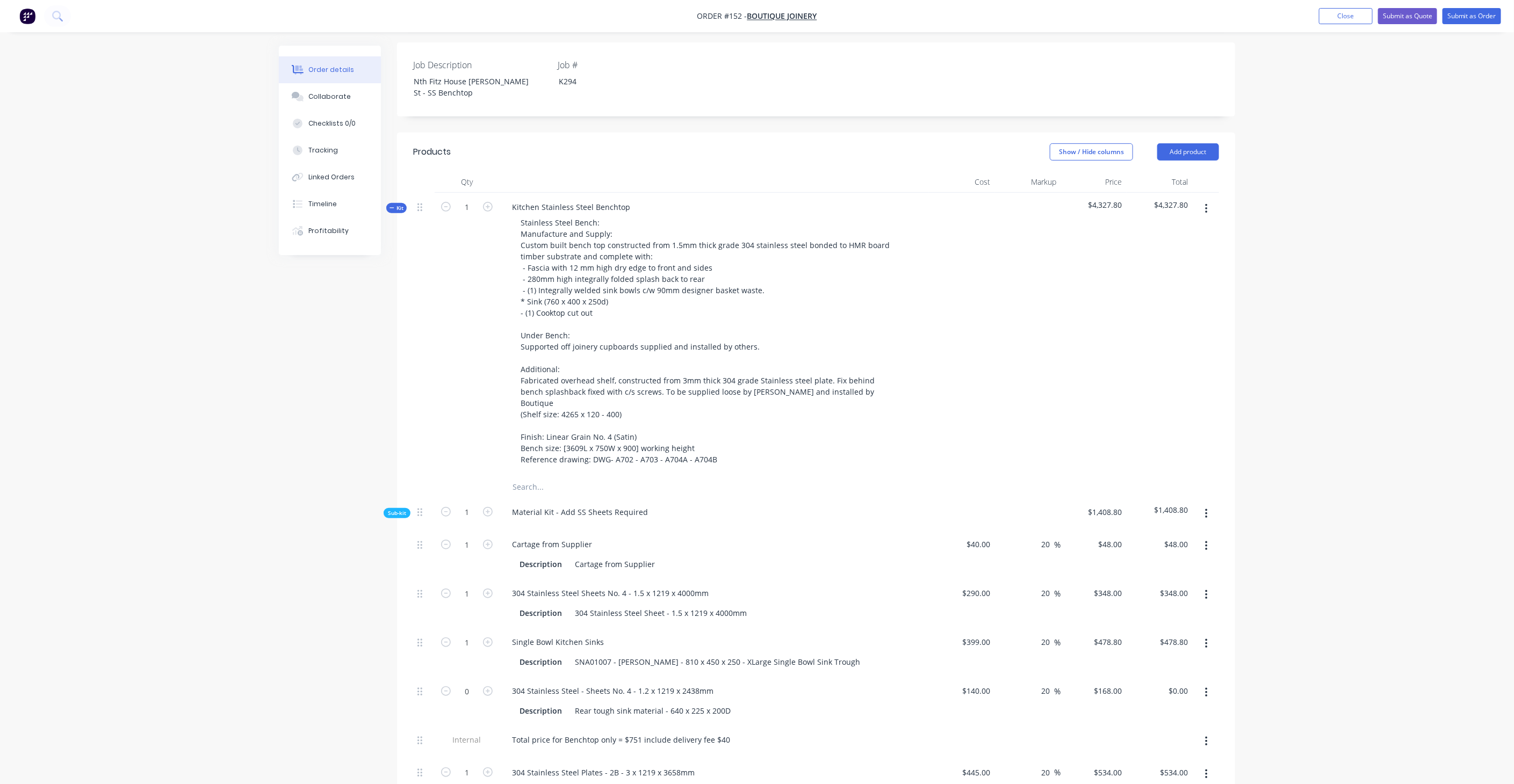
click at [990, 326] on div at bounding box center [962, 334] width 66 height 284
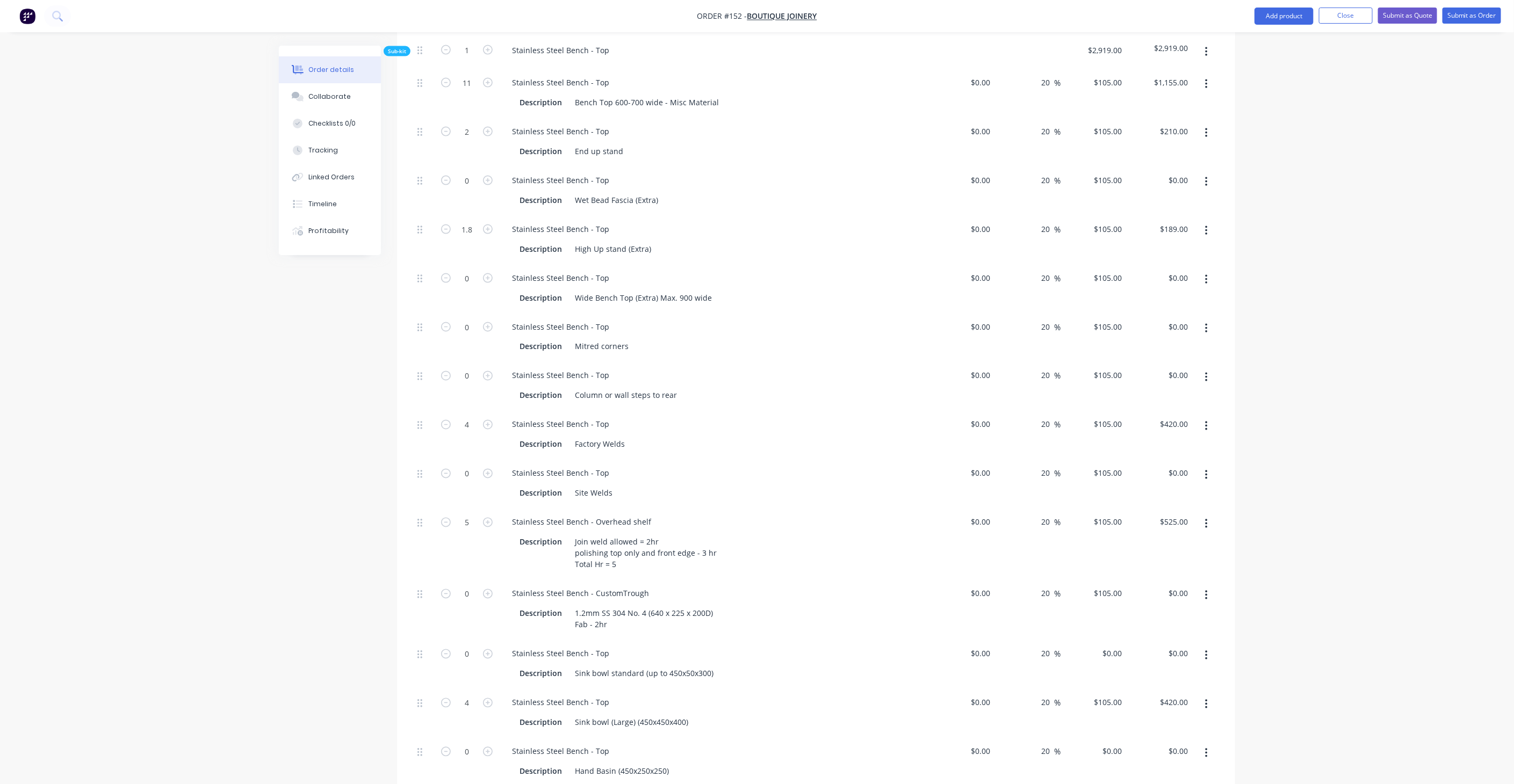
scroll to position [1183, 0]
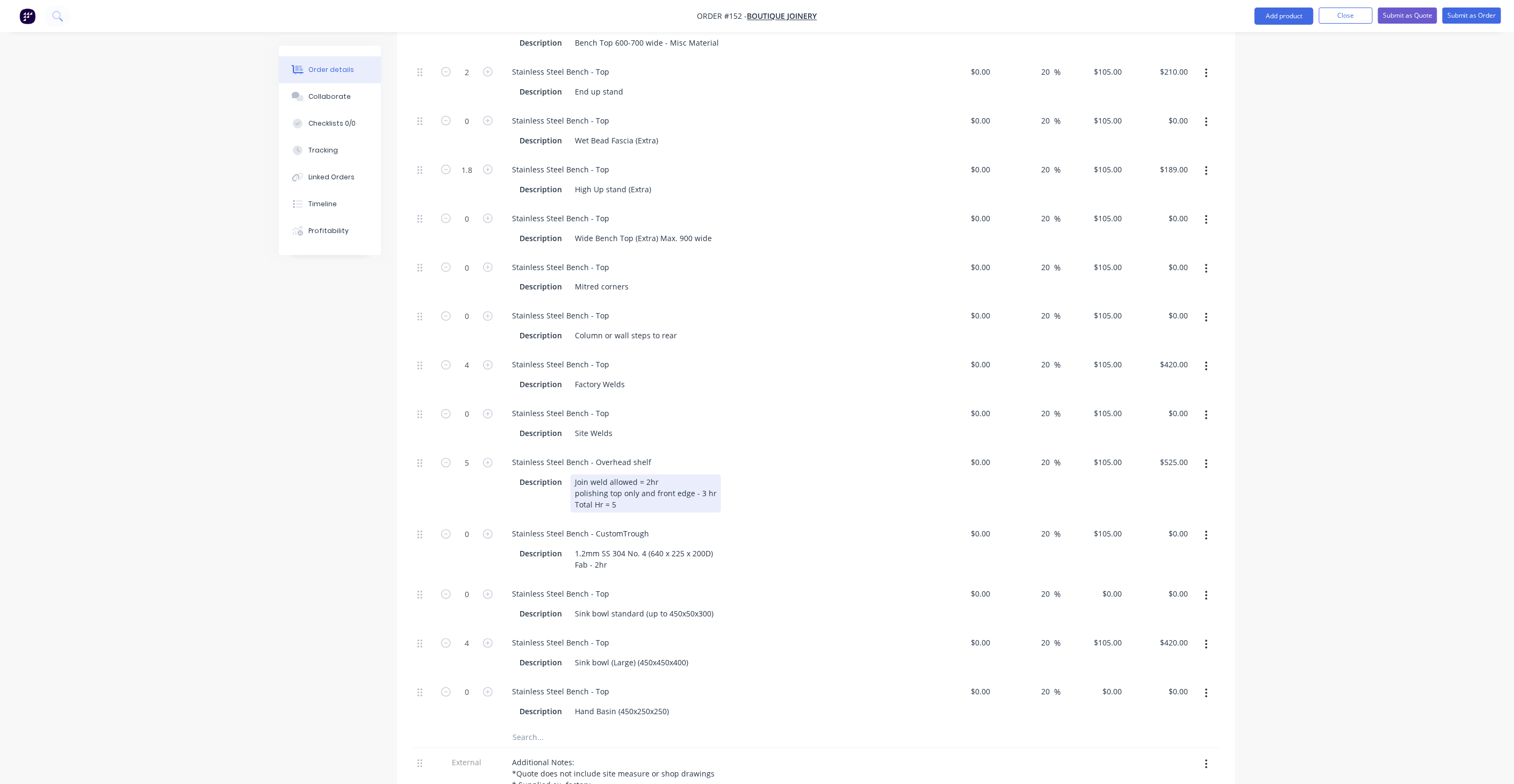
click at [578, 475] on div "Join weld allowed = 2hr polishing top only and front edge - 3 hr Total Hr = 5" at bounding box center [645, 494] width 150 height 38
click at [805, 455] on div "Stainless Steel Bench - Overhead shelf" at bounding box center [714, 462] width 421 height 15
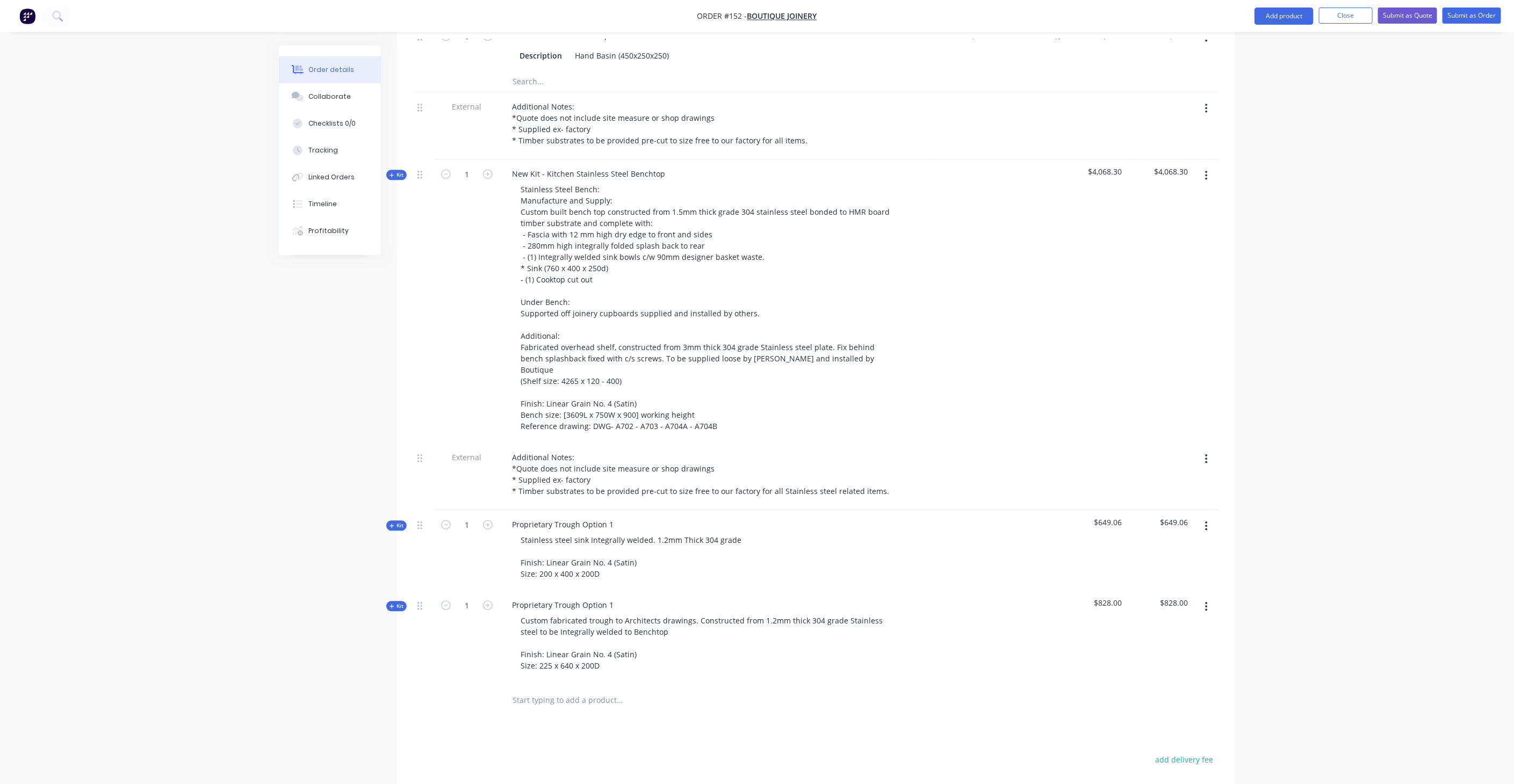
scroll to position [1840, 0]
click at [394, 604] on icon "button" at bounding box center [391, 606] width 5 height 5
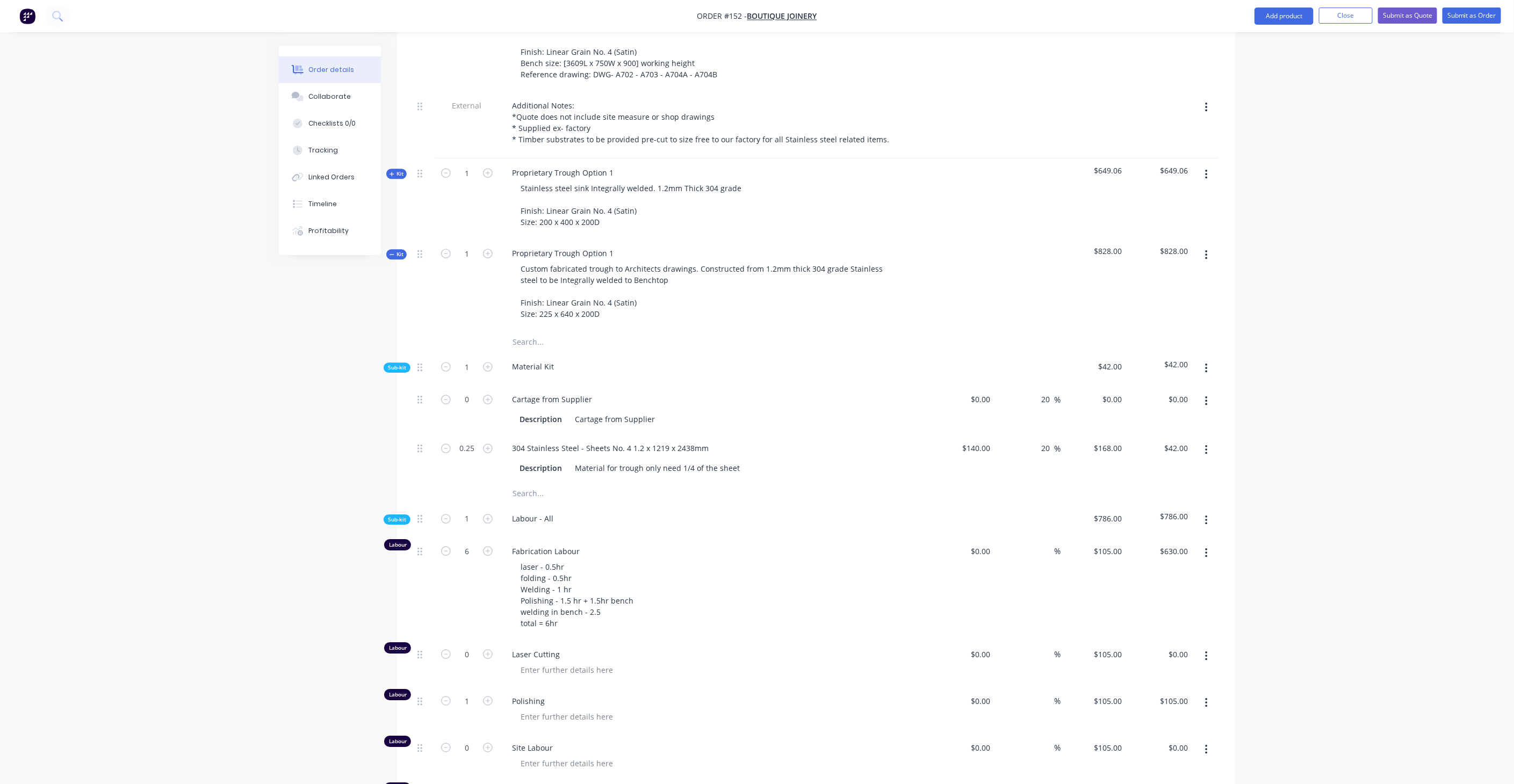
scroll to position [2019, 0]
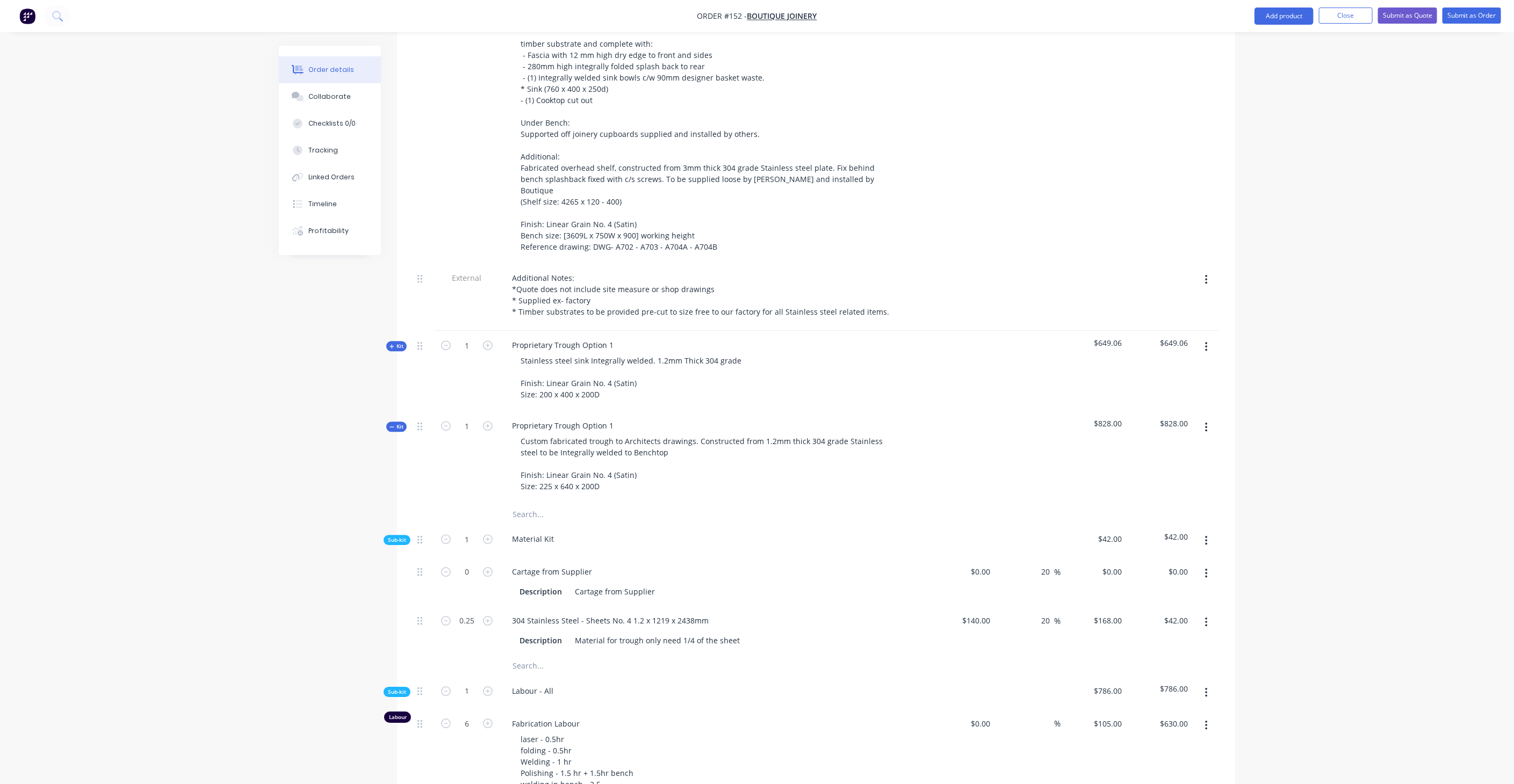
click at [391, 344] on icon "button" at bounding box center [391, 347] width 5 height 5
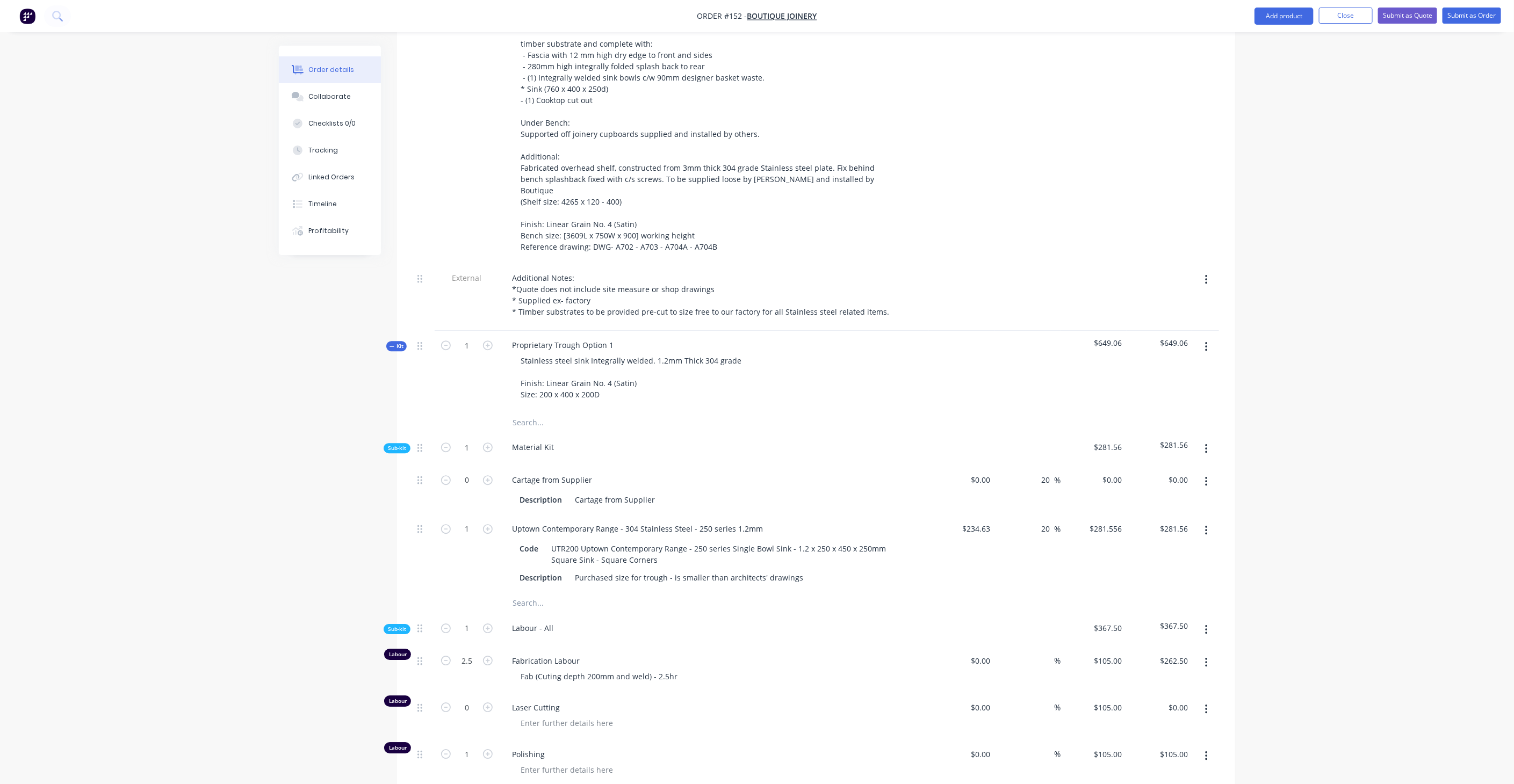
click at [396, 342] on span "Kit" at bounding box center [397, 346] width 14 height 8
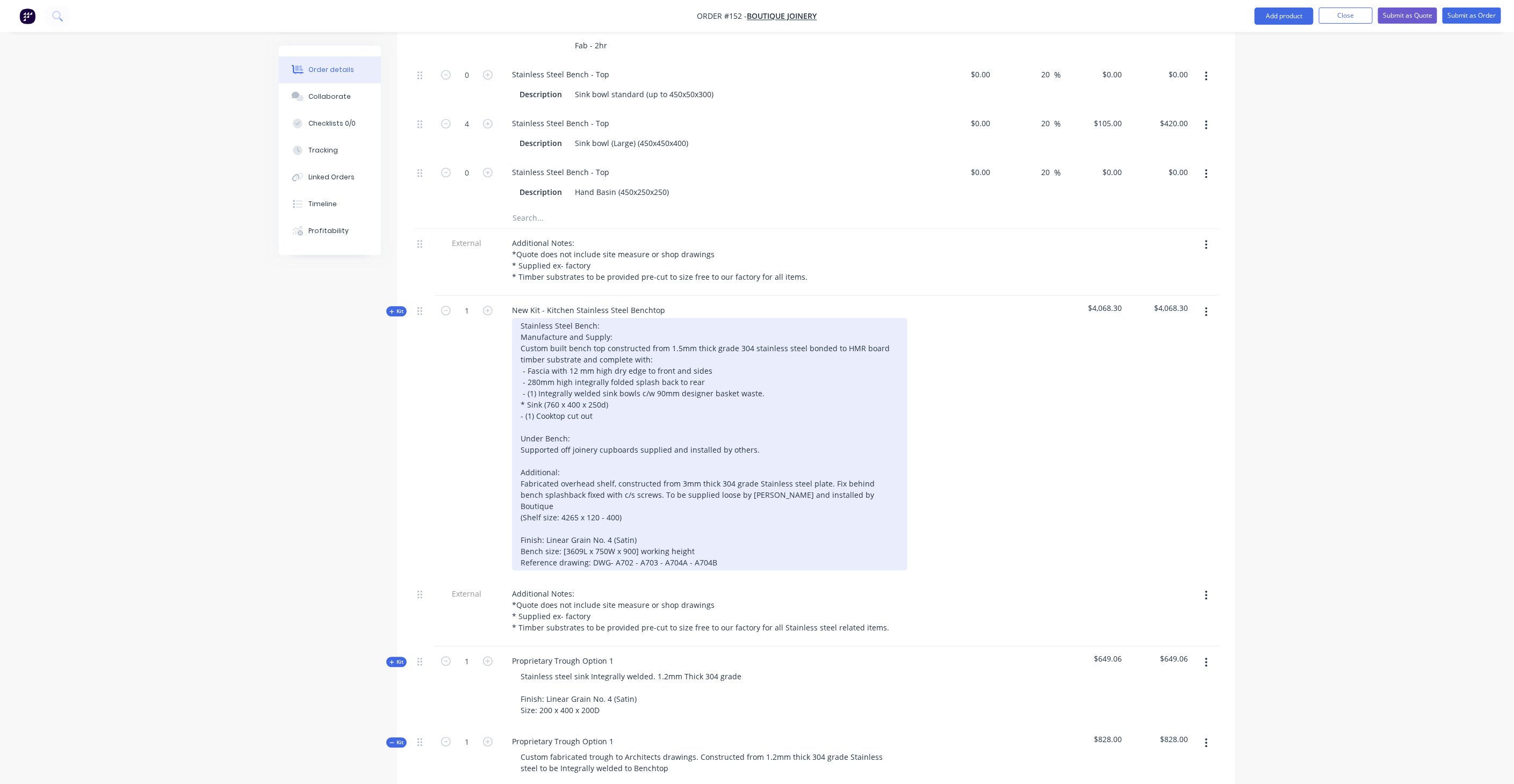
scroll to position [1661, 0]
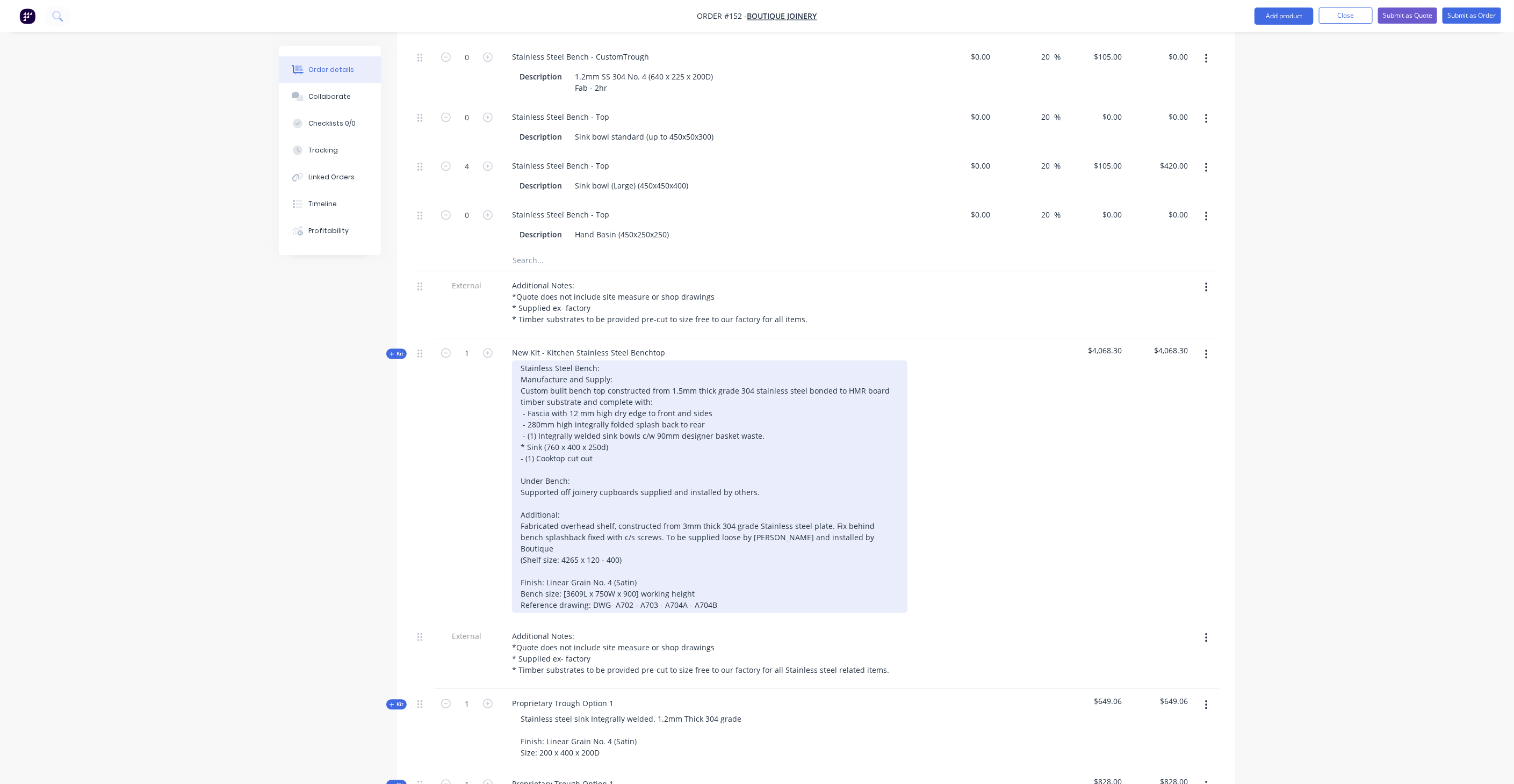
click at [526, 398] on div "Stainless Steel Bench: Manufacture and Supply: Custom built bench top construct…" at bounding box center [709, 487] width 396 height 252
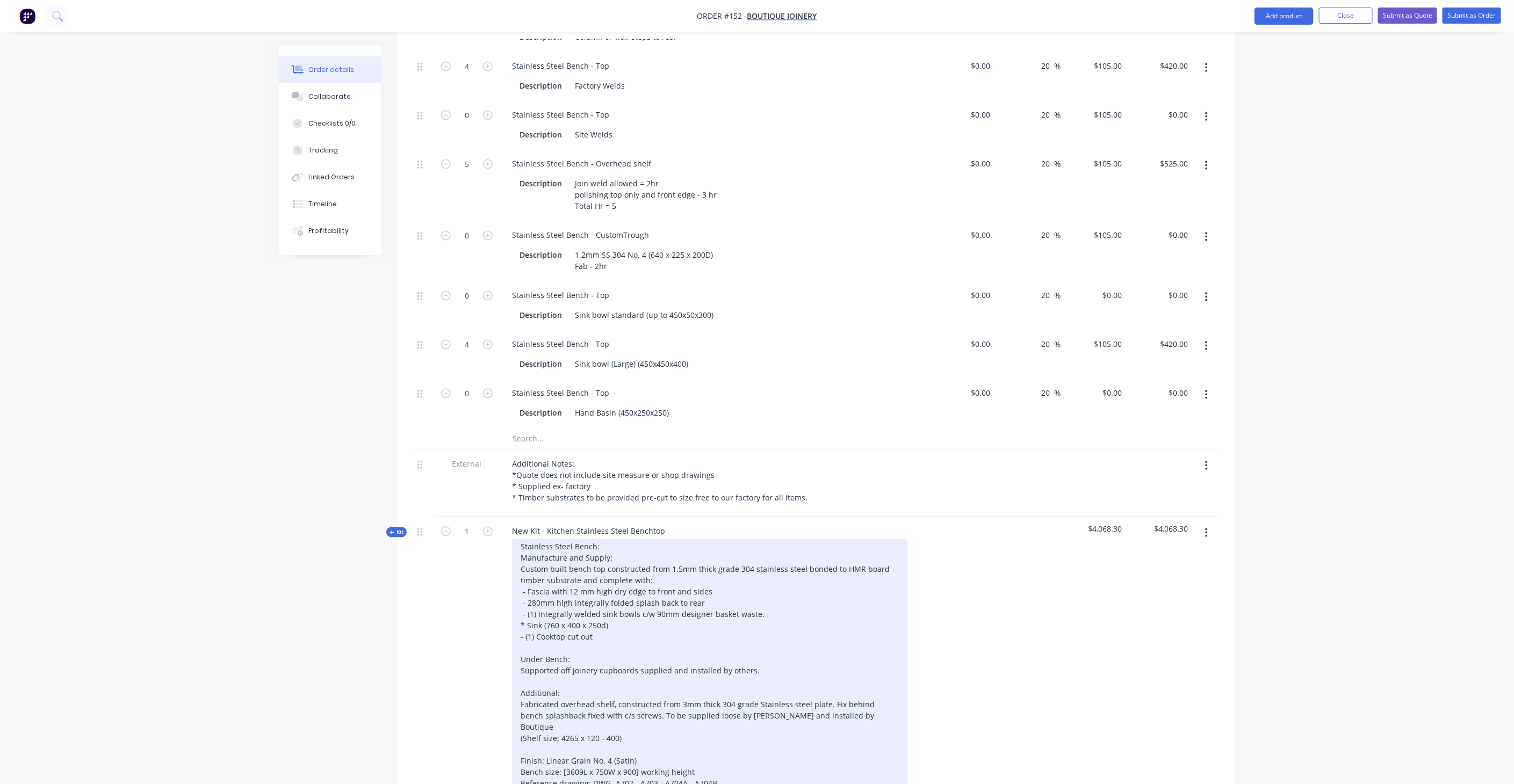
scroll to position [1482, 0]
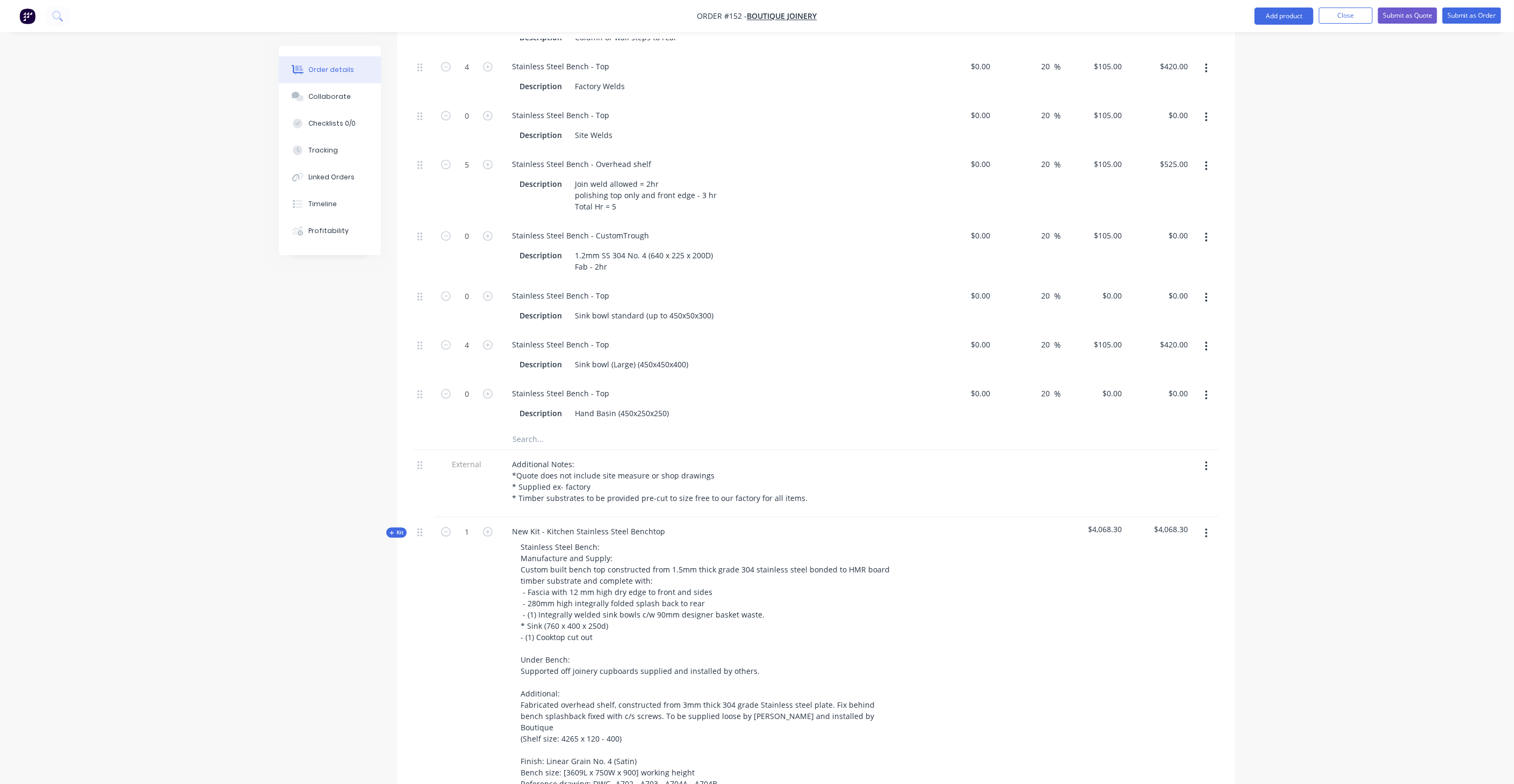
click at [391, 530] on icon "button" at bounding box center [391, 533] width 5 height 5
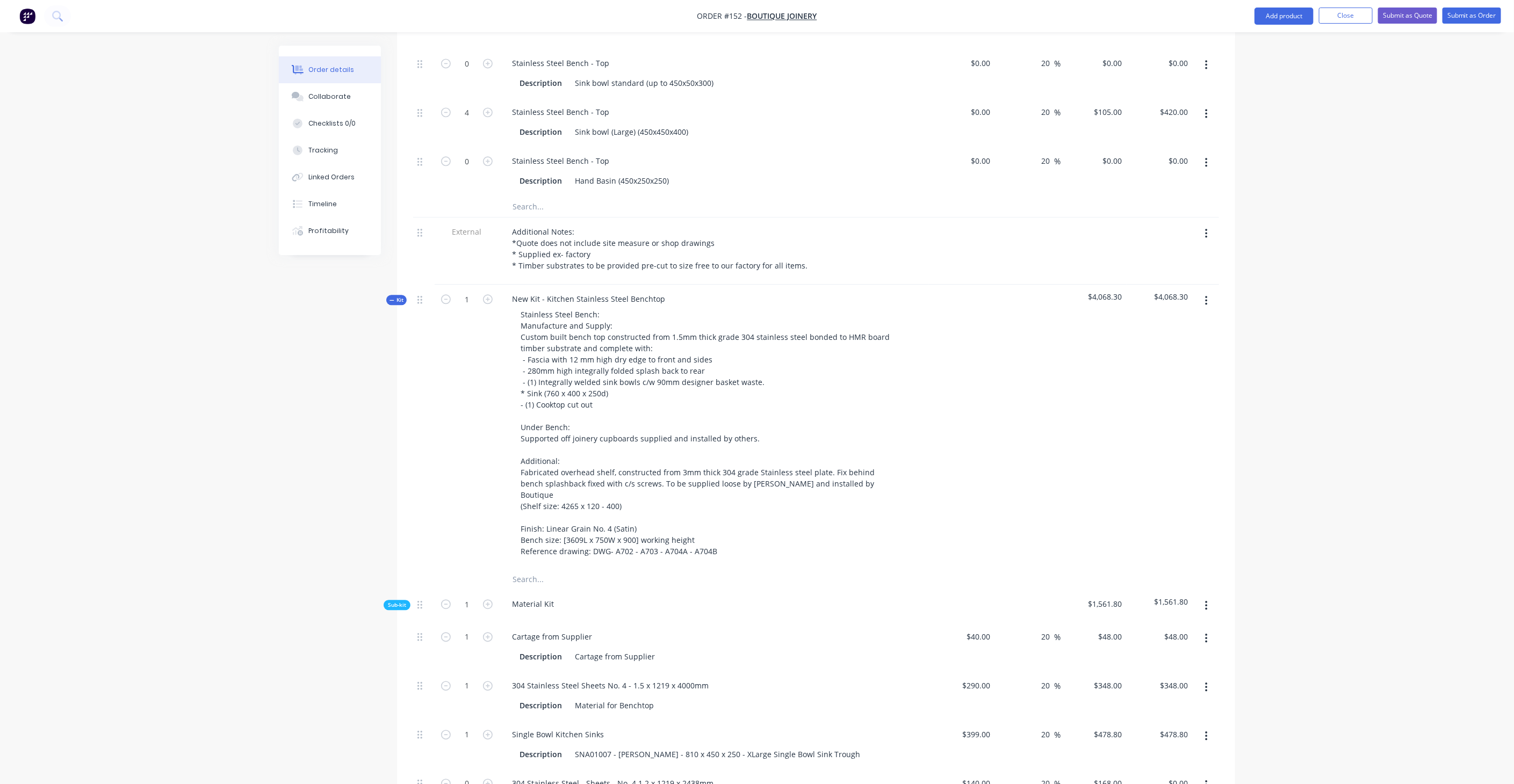
scroll to position [1721, 0]
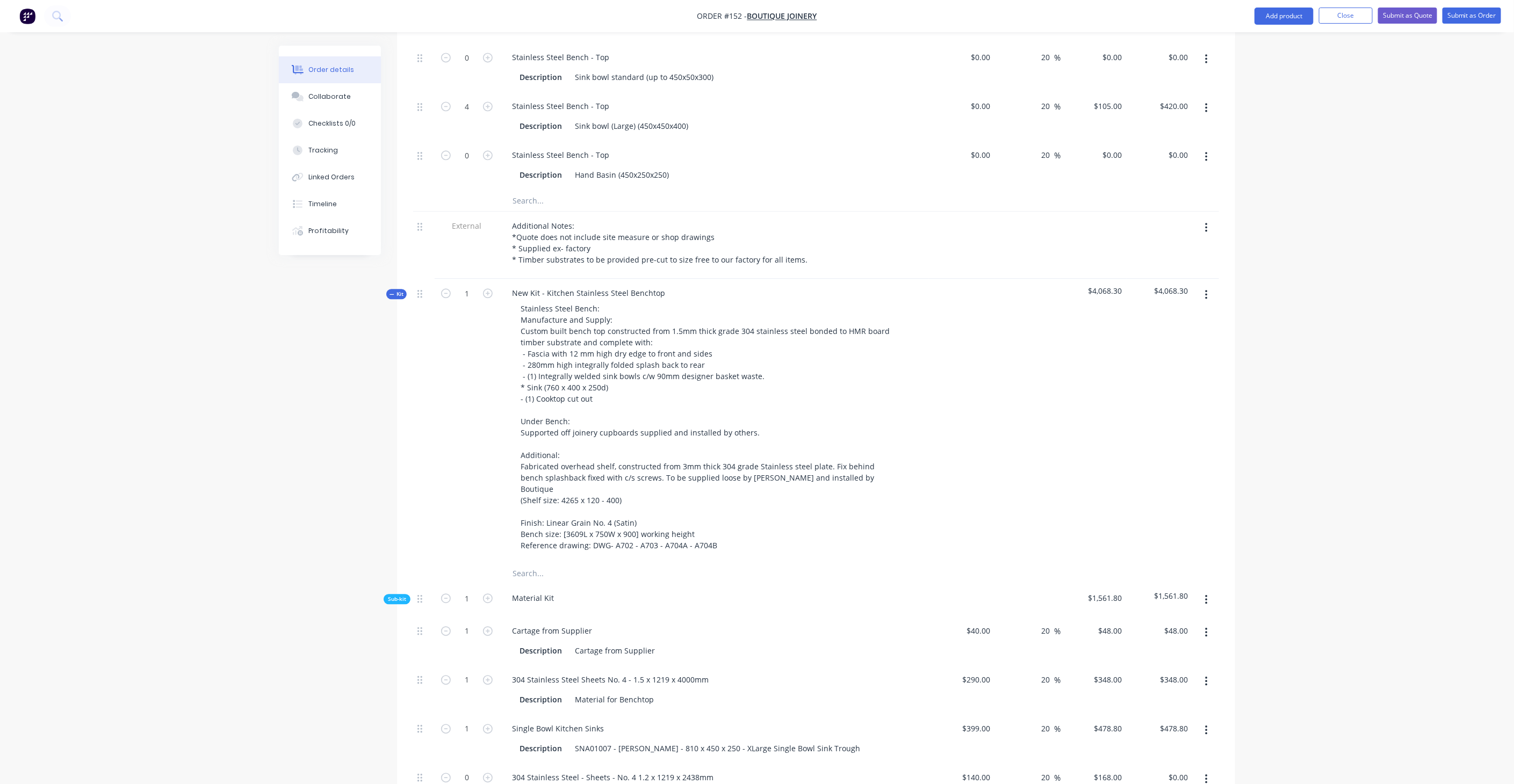
click at [398, 290] on span "Kit" at bounding box center [397, 294] width 14 height 8
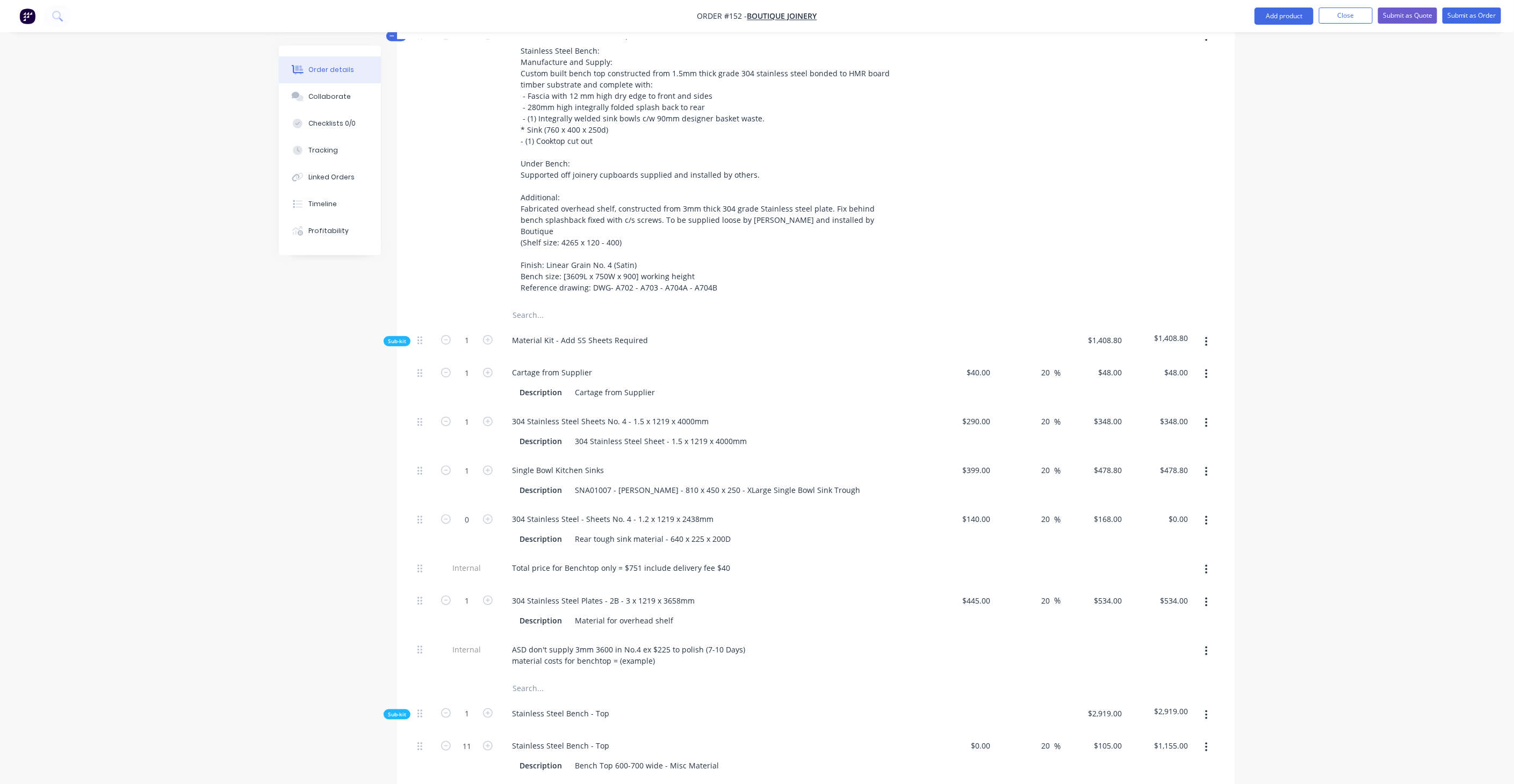
scroll to position [228, 0]
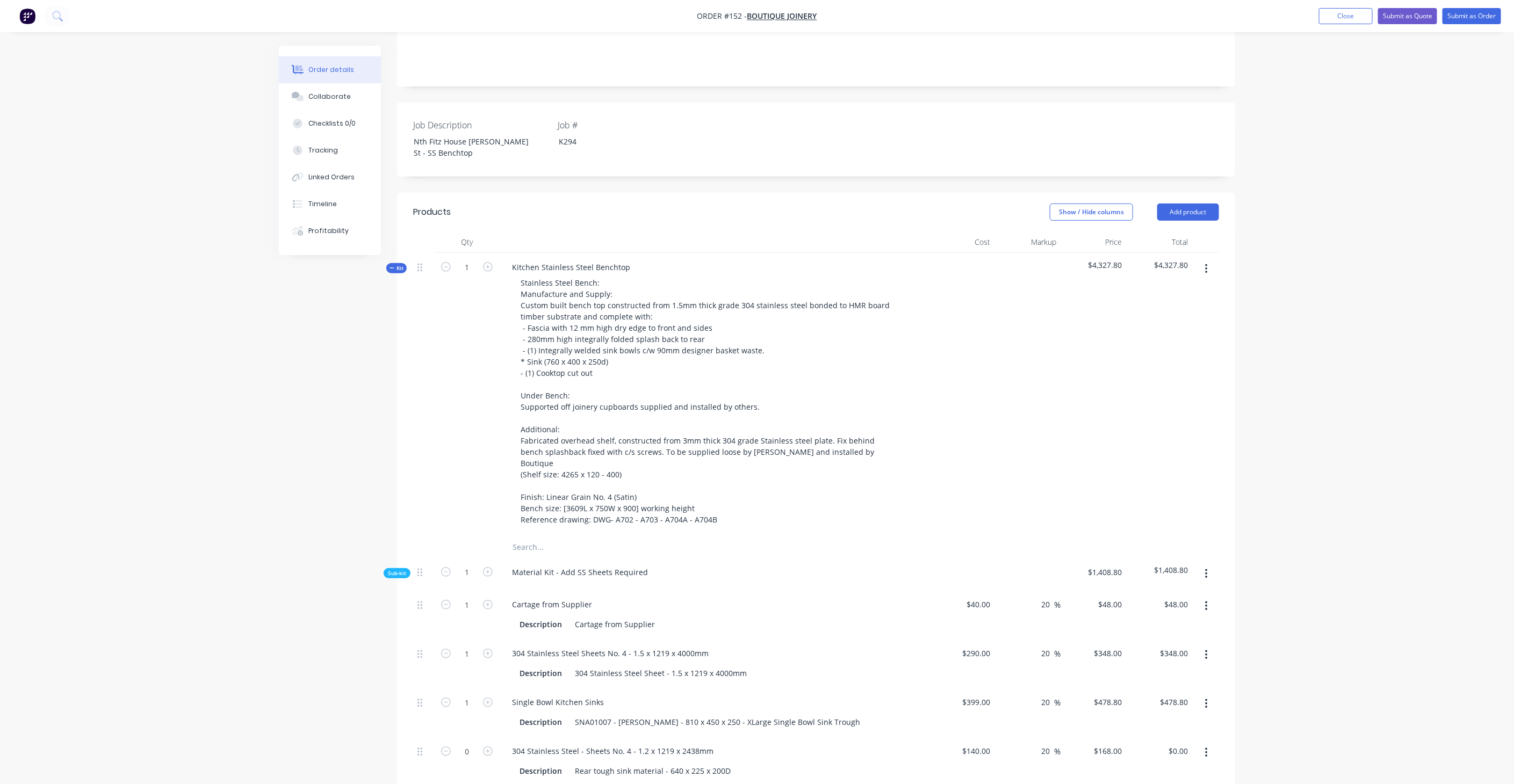
click at [399, 264] on span "Kit" at bounding box center [397, 268] width 14 height 8
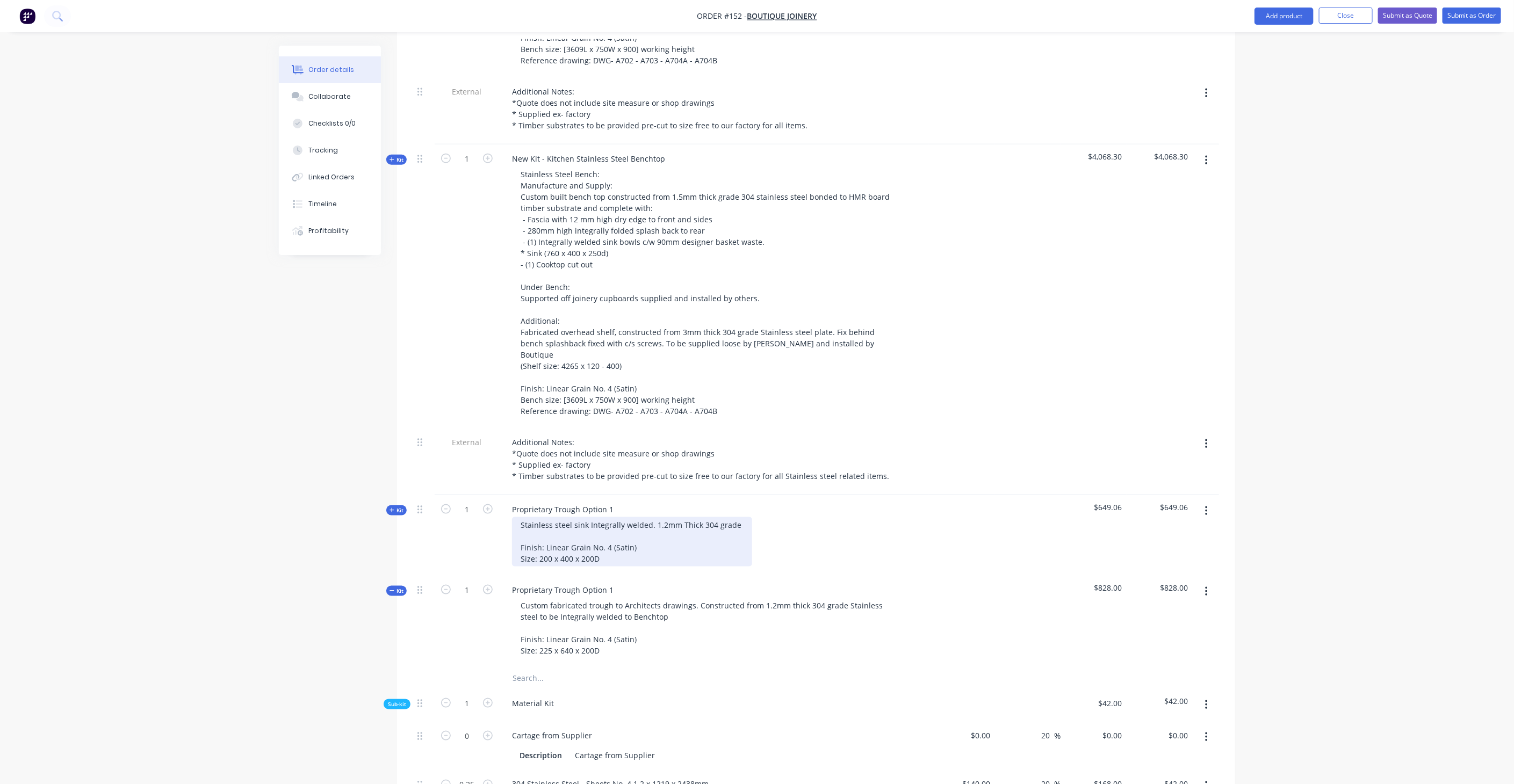
scroll to position [706, 0]
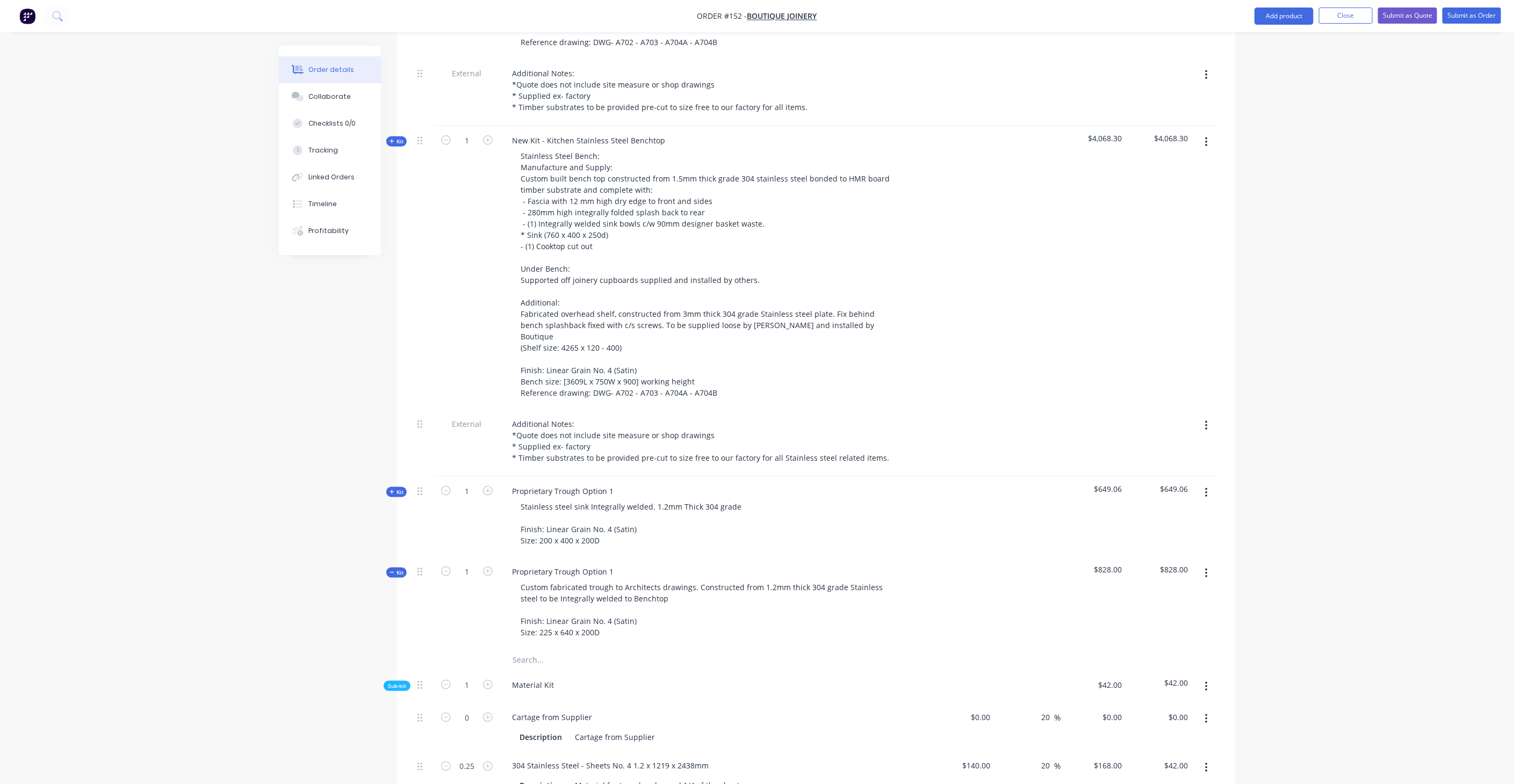
click at [391, 570] on icon "button" at bounding box center [391, 573] width 5 height 5
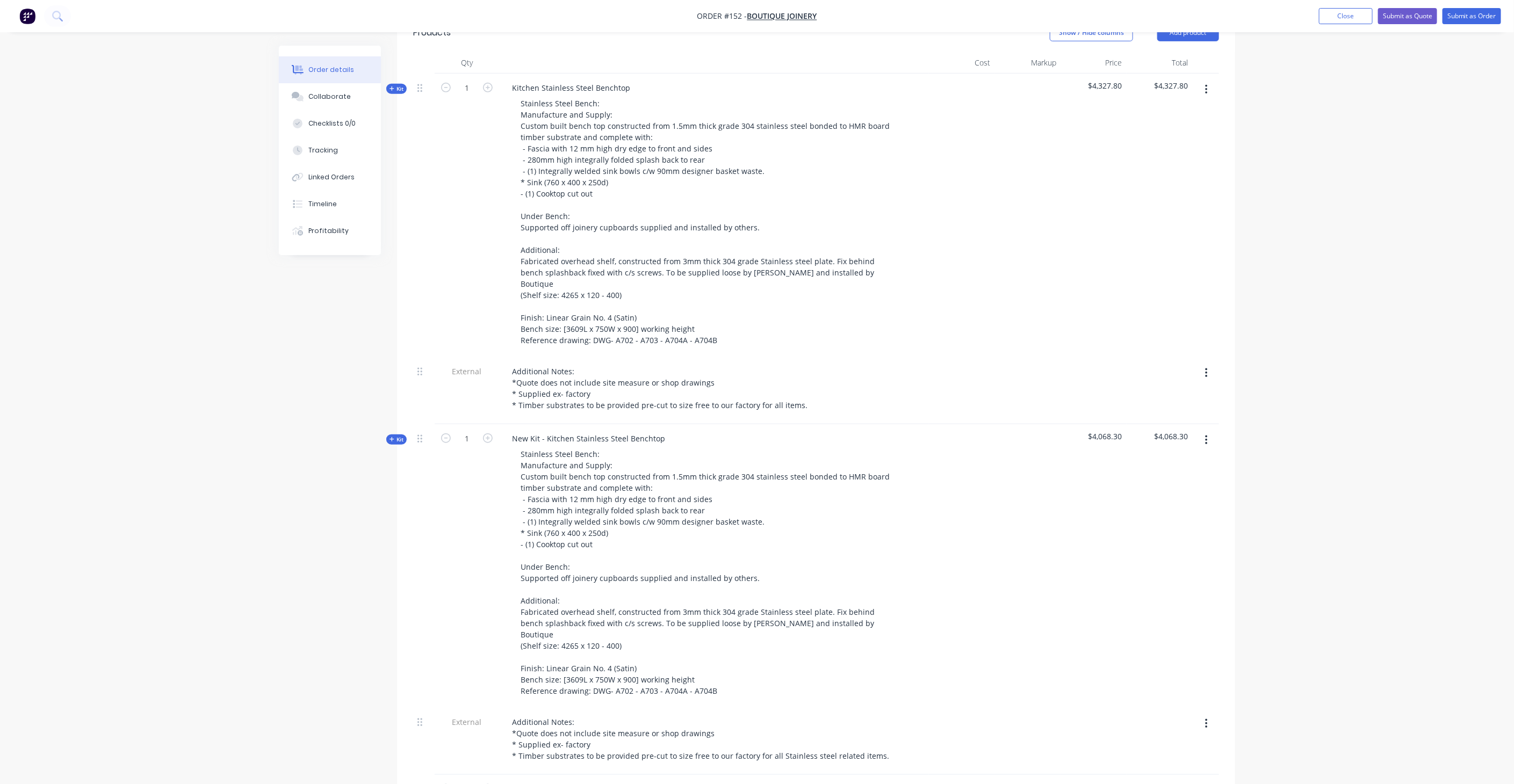
scroll to position [348, 0]
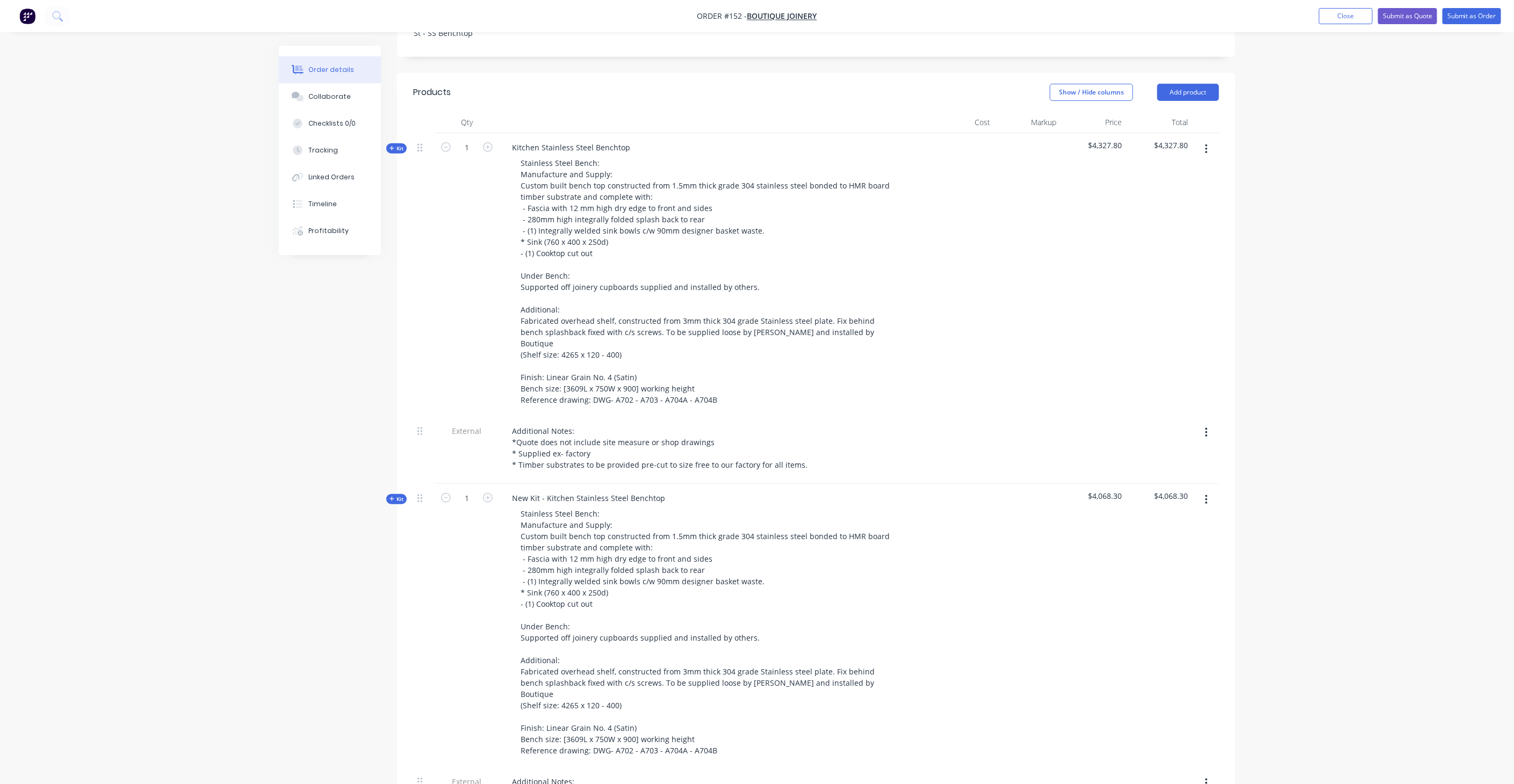
click at [403, 144] on span "Kit" at bounding box center [397, 148] width 14 height 8
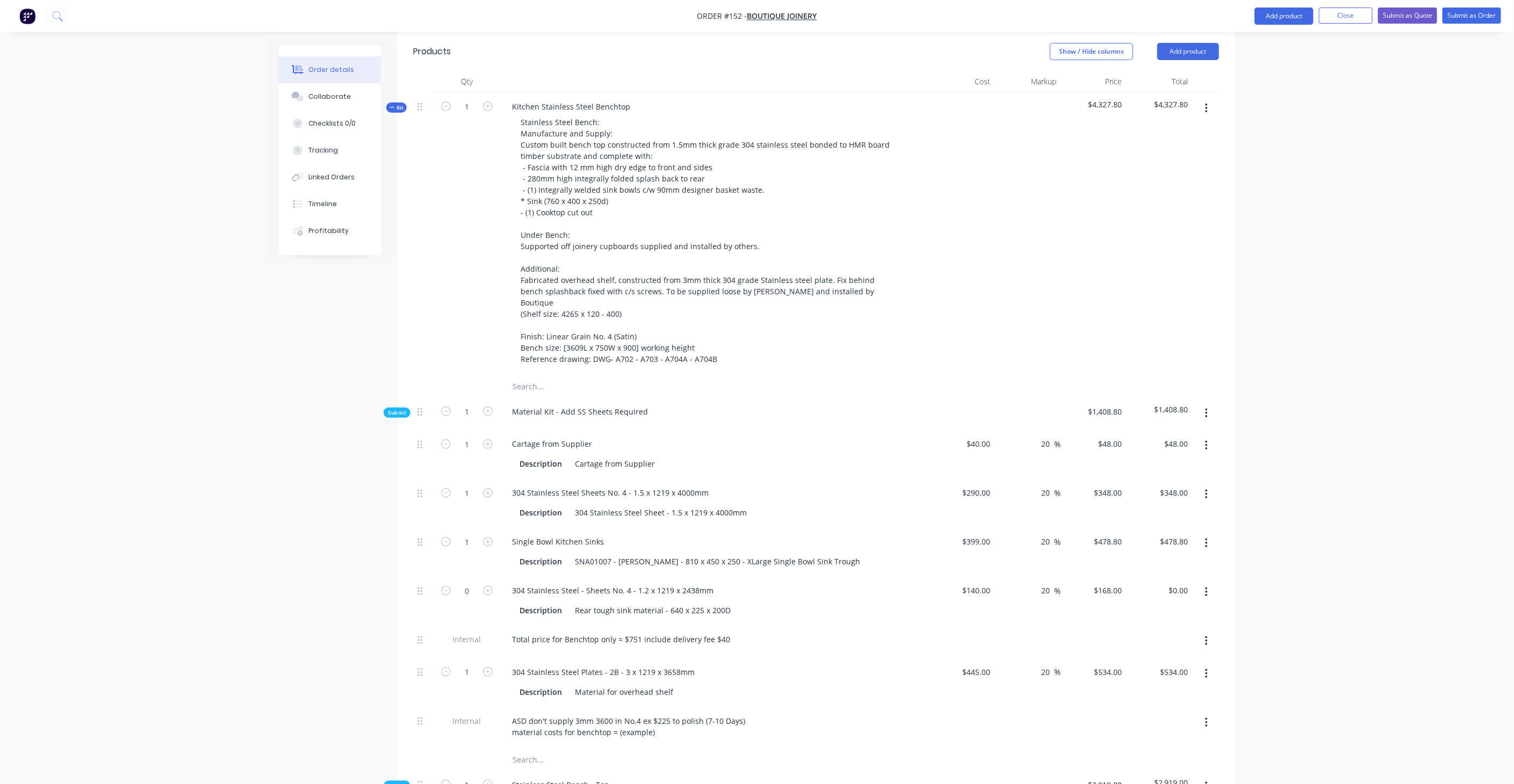
scroll to position [407, 0]
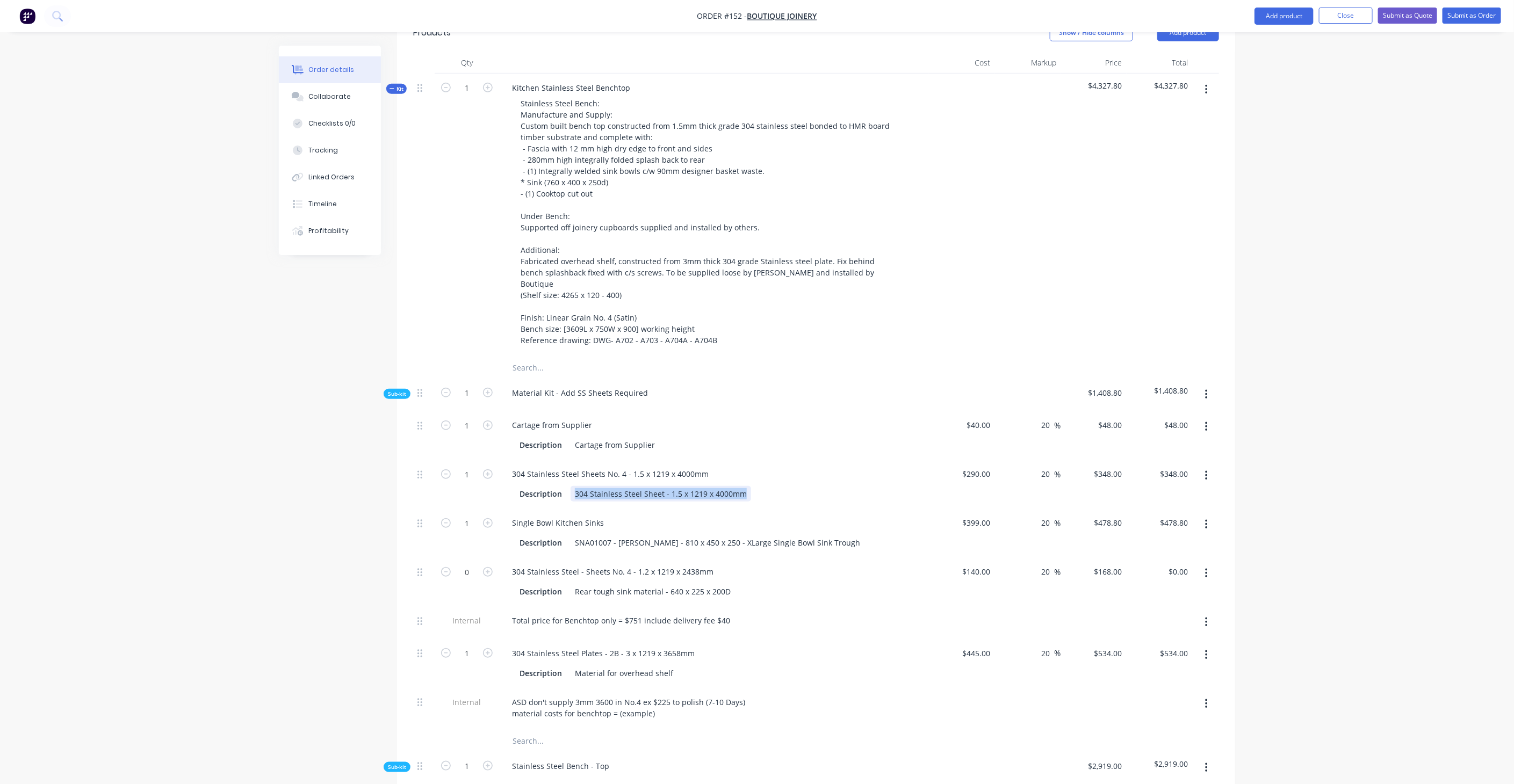
drag, startPoint x: 573, startPoint y: 452, endPoint x: 769, endPoint y: 463, distance: 196.3
click at [772, 462] on div "304 Stainless Steel Sheets No. 4 - 1.5 x 1219 x 4000mm Description 304 Stainles…" at bounding box center [714, 484] width 430 height 49
click at [638, 487] on div "Material for Bench" at bounding box center [608, 494] width 76 height 15
click at [767, 378] on div "Material Kit - Add SS Sheets Required" at bounding box center [714, 395] width 430 height 32
click at [725, 584] on div "Rear tough sink material - 640 x 225 x 200D" at bounding box center [652, 591] width 164 height 15
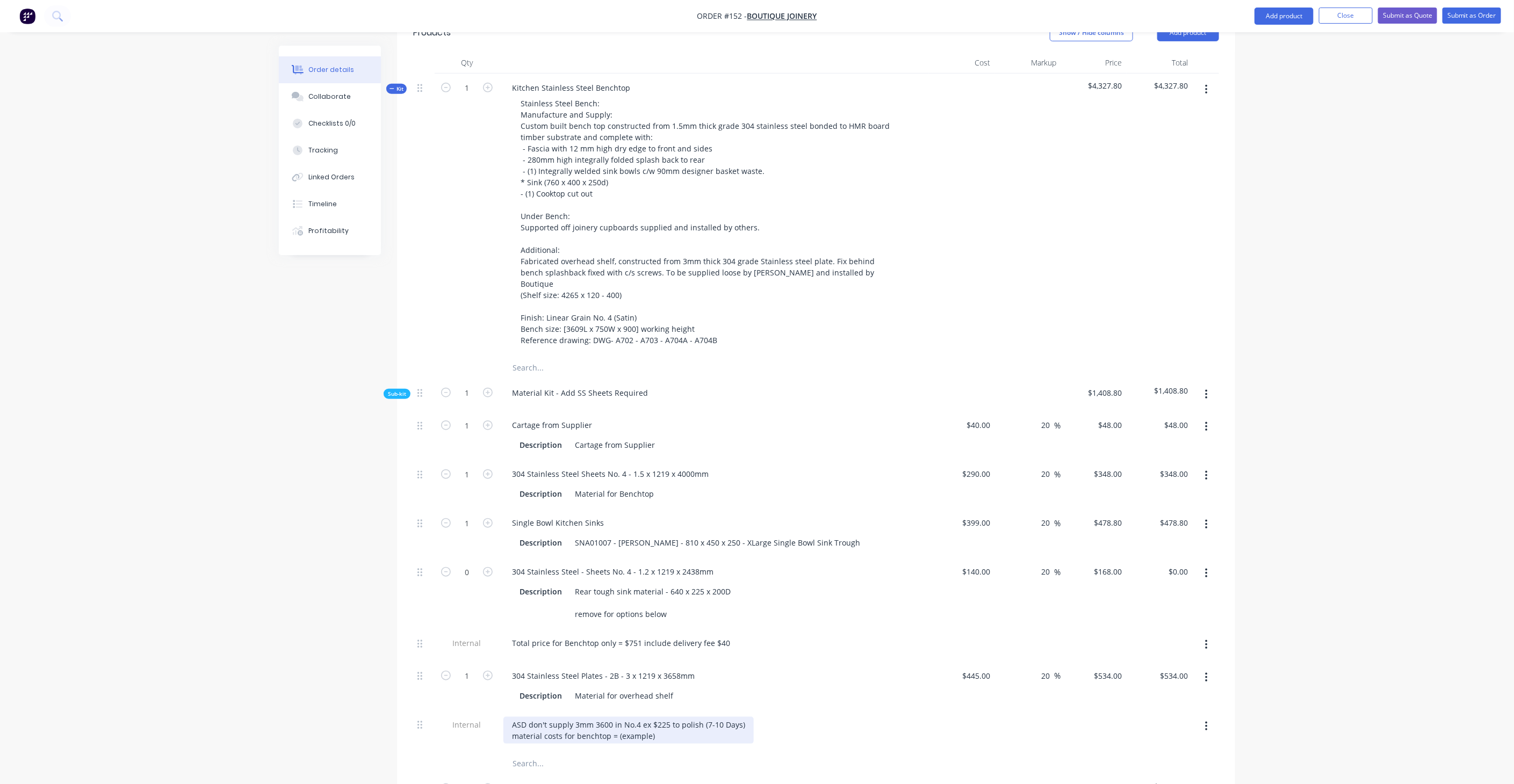
click at [652, 717] on div "ASD don't supply 3mm 3600 in No.4 ex $225 to polish (7-10 Days) material costs …" at bounding box center [629, 731] width 251 height 27
drag, startPoint x: 656, startPoint y: 692, endPoint x: 489, endPoint y: 691, distance: 167.0
click at [489, 711] on div "Internal ASD don't supply 3mm 3600 in No.4 ex $225 to polish (7-10 Days) materi…" at bounding box center [816, 732] width 806 height 42
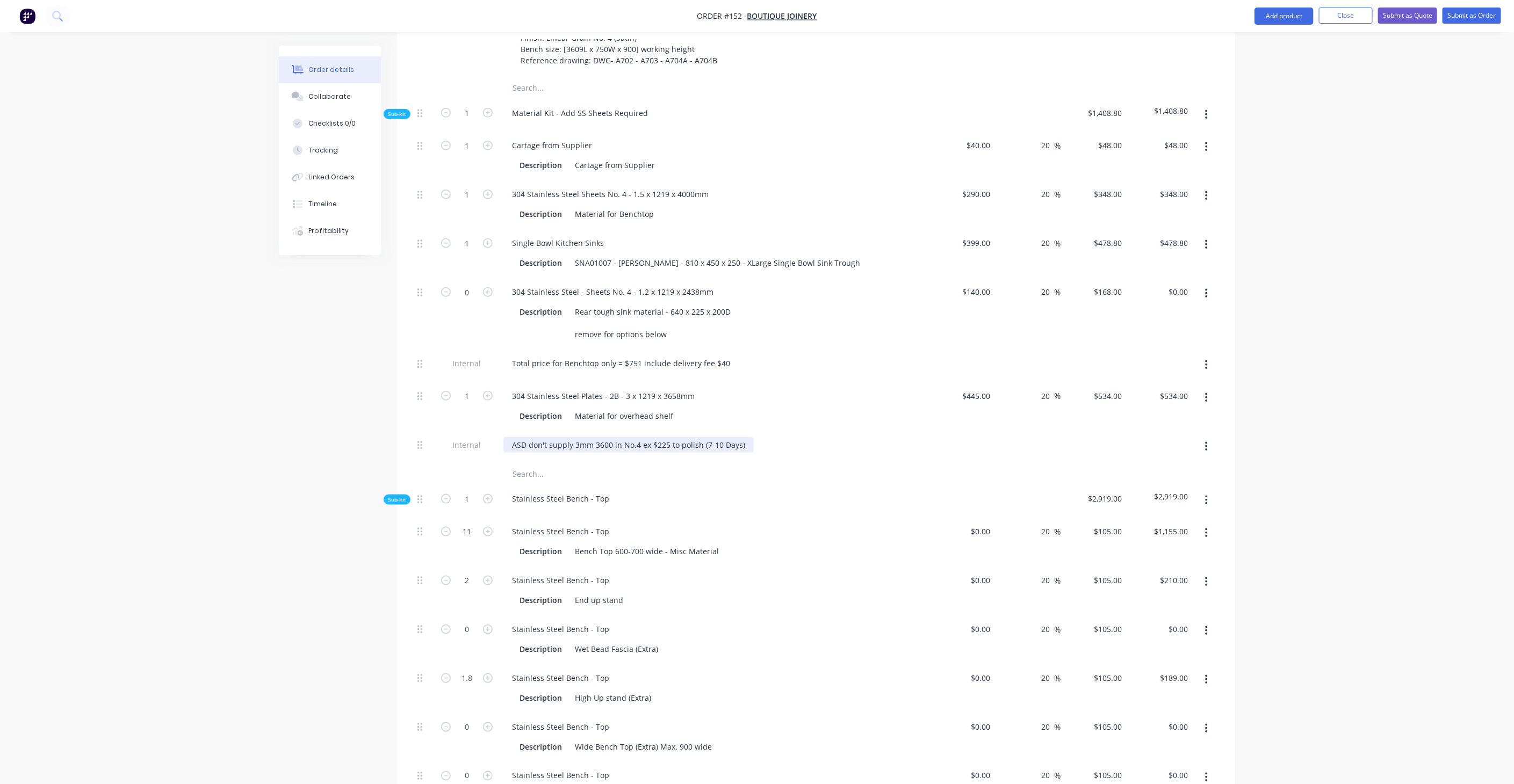
scroll to position [706, 0]
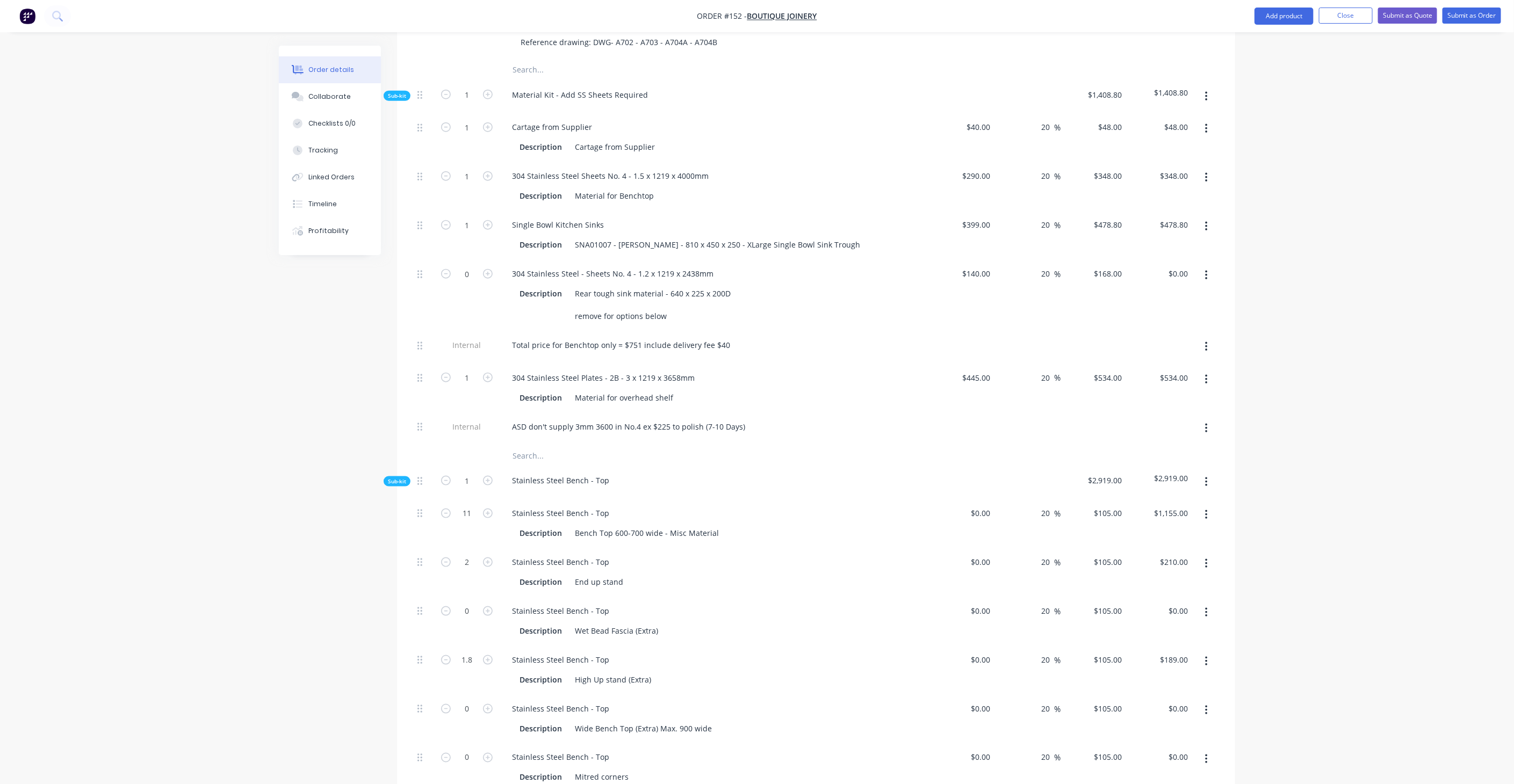
click at [1356, 462] on div "Order details Collaborate Checklists 0/0 Tracking Linked Orders Timeline Profit…" at bounding box center [757, 716] width 1514 height 2845
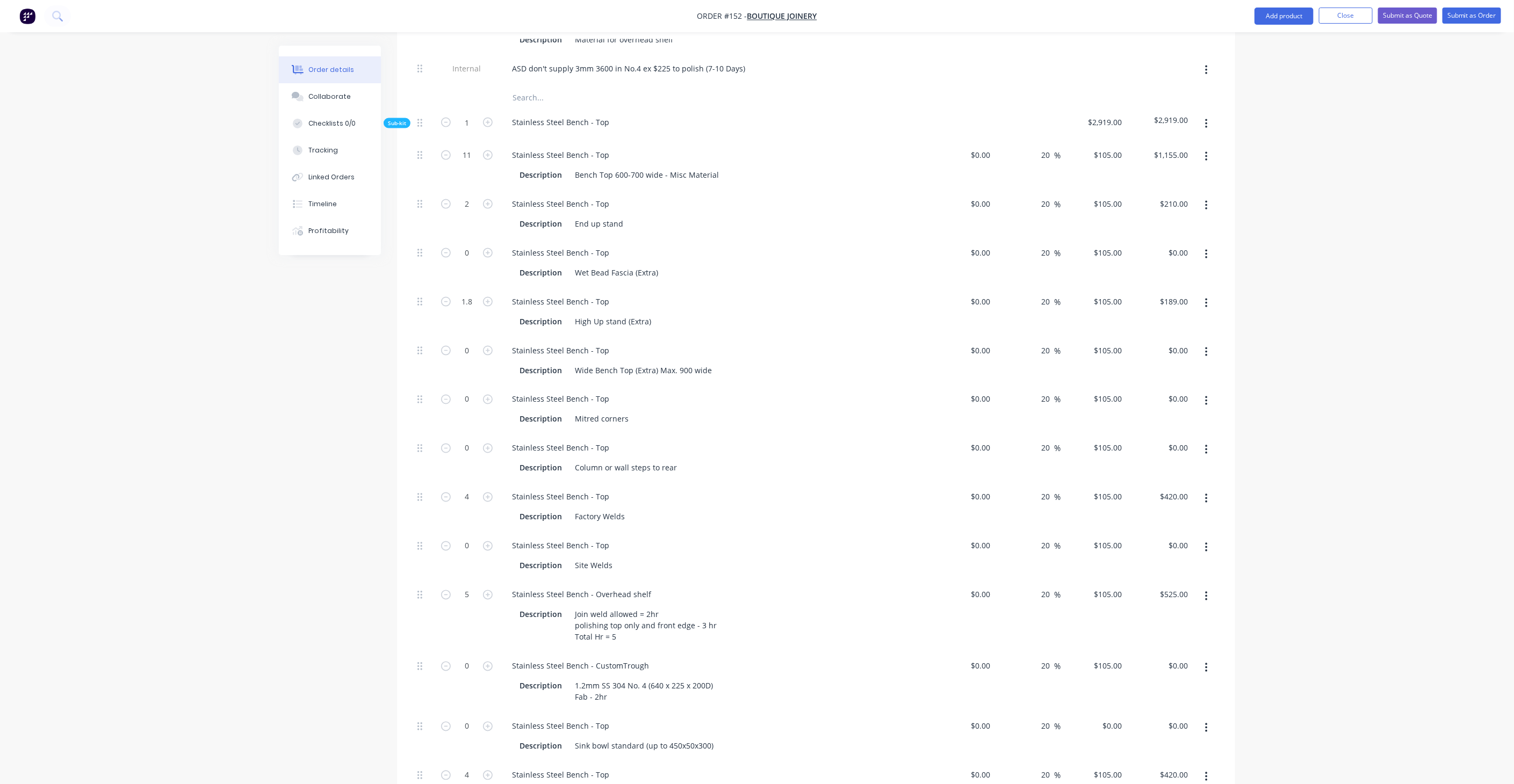
scroll to position [1005, 0]
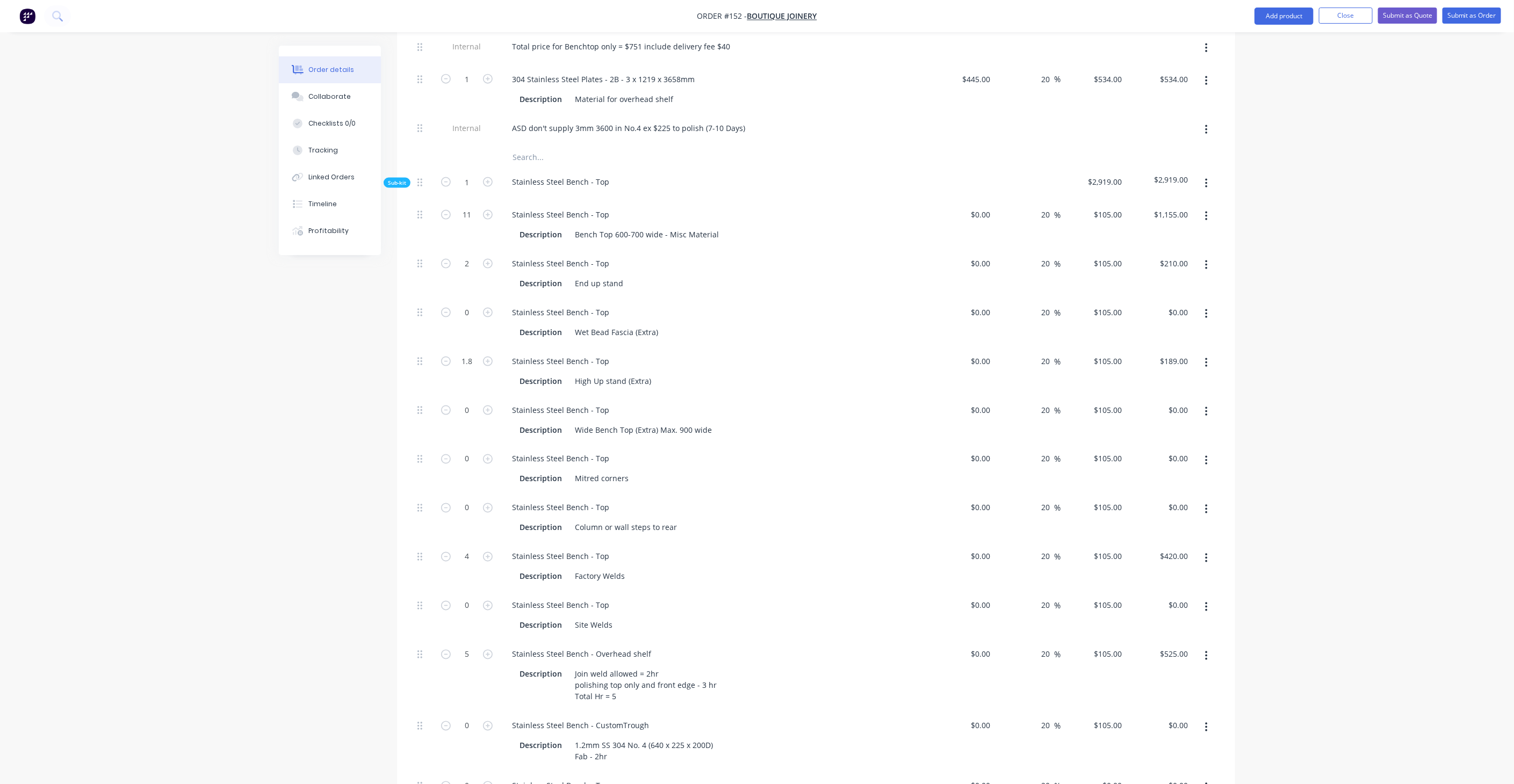
click at [1205, 305] on button "button" at bounding box center [1207, 314] width 25 height 19
click at [1163, 378] on div "Delete" at bounding box center [1168, 385] width 83 height 15
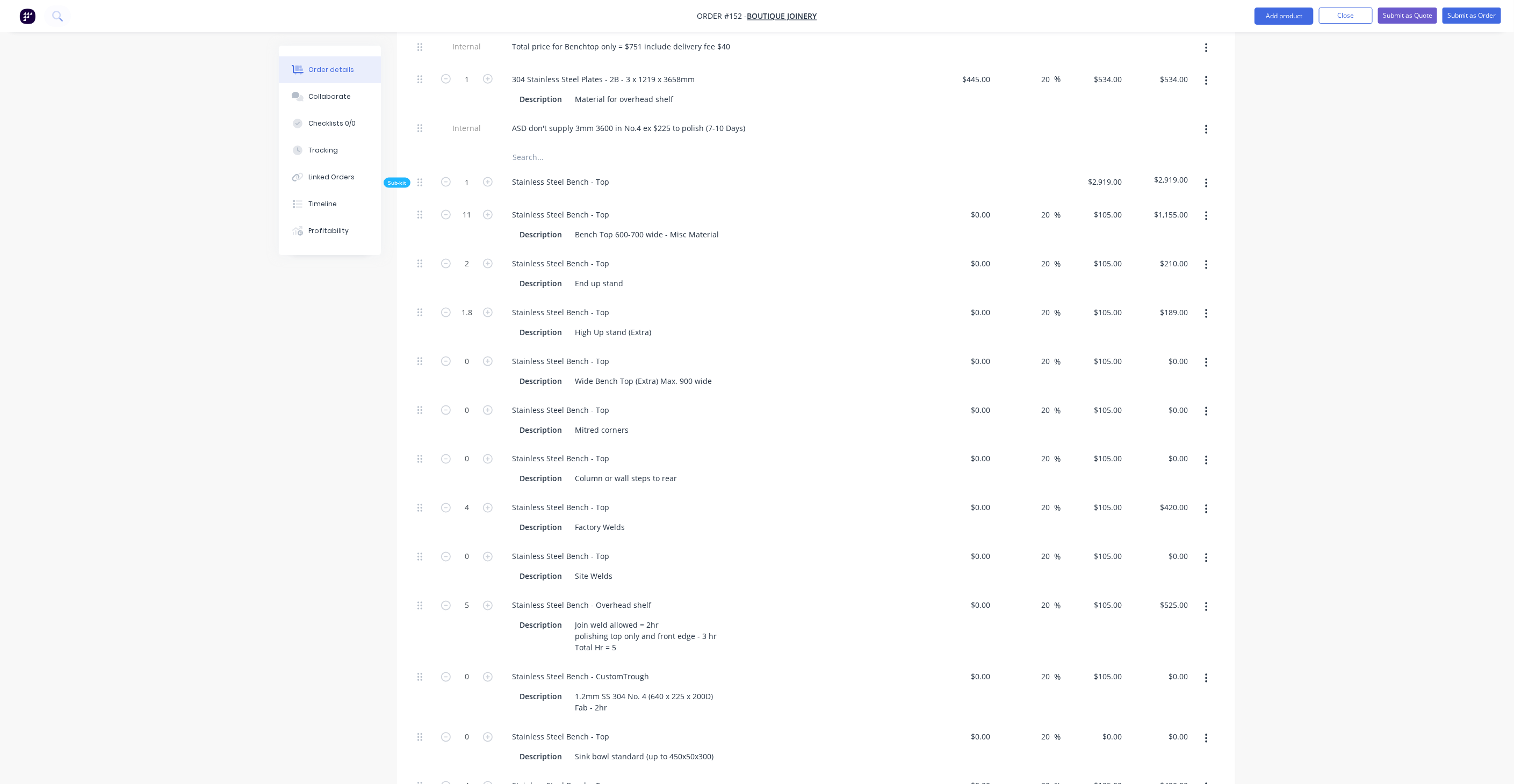
click at [1209, 353] on button "button" at bounding box center [1207, 362] width 25 height 19
click at [1148, 426] on div "Delete" at bounding box center [1168, 433] width 83 height 15
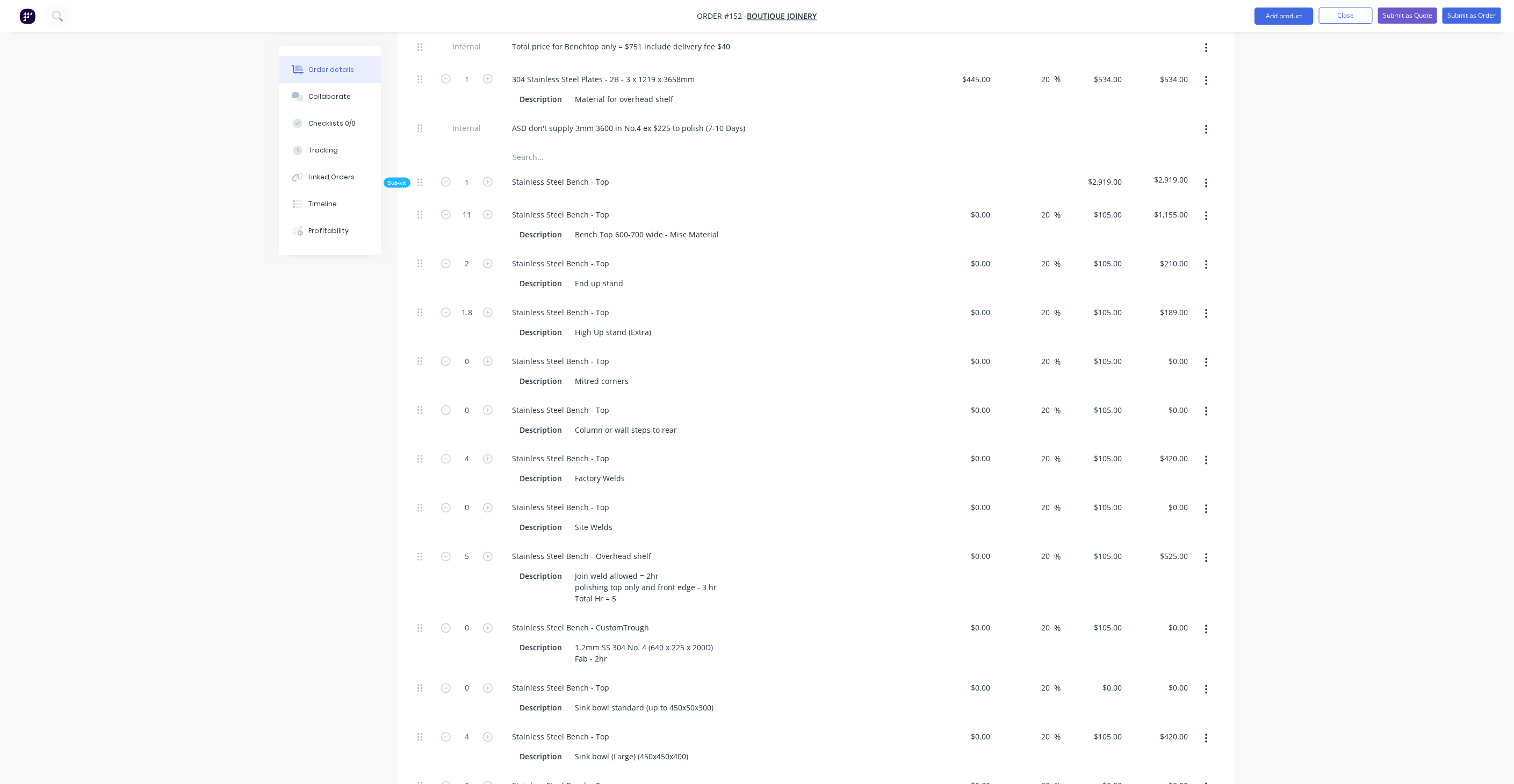
click at [1203, 353] on button "button" at bounding box center [1207, 362] width 25 height 19
click at [1157, 426] on div "Delete" at bounding box center [1168, 433] width 83 height 15
click at [1213, 353] on button "button" at bounding box center [1207, 362] width 25 height 19
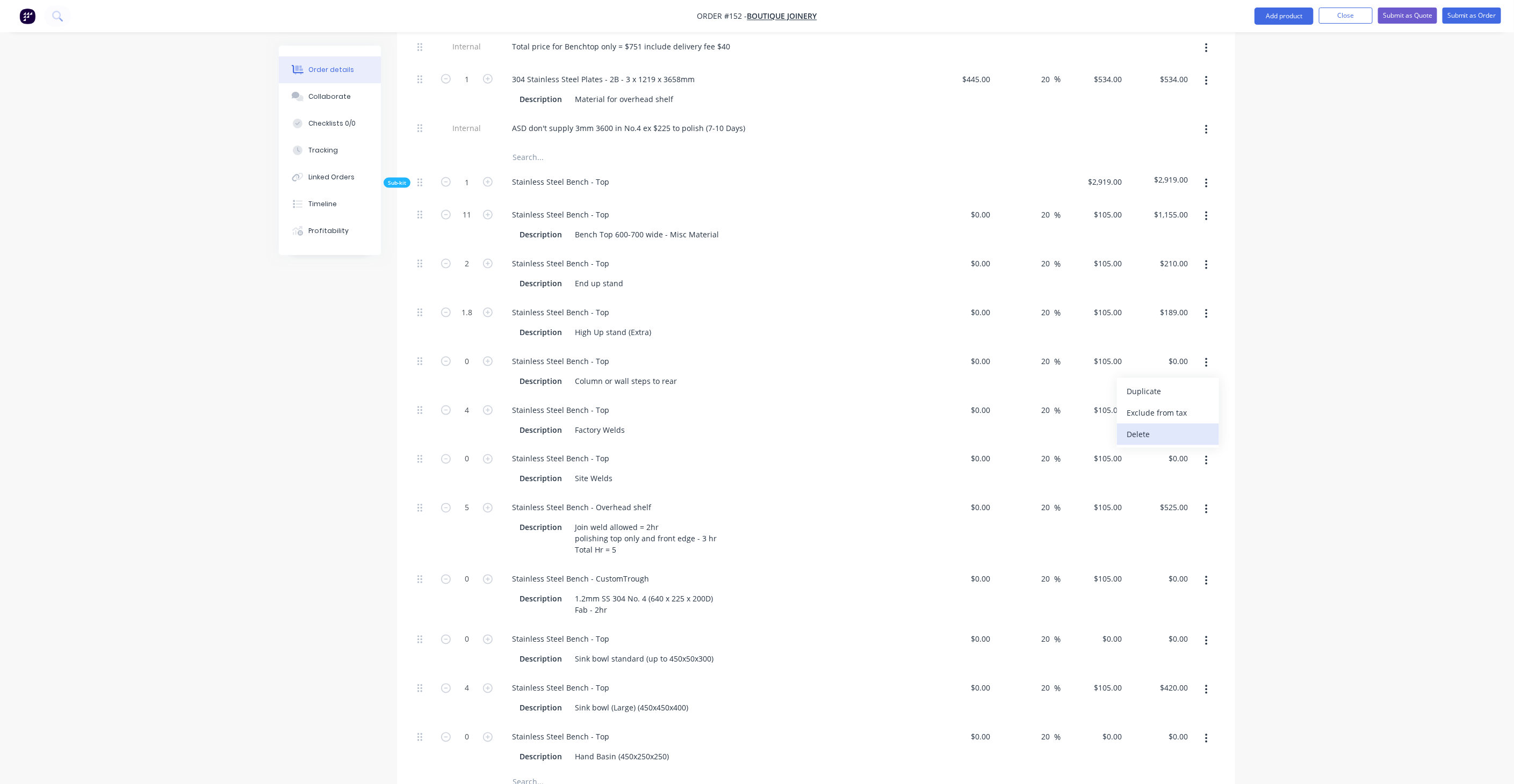
click at [1154, 426] on div "Delete" at bounding box center [1168, 433] width 83 height 15
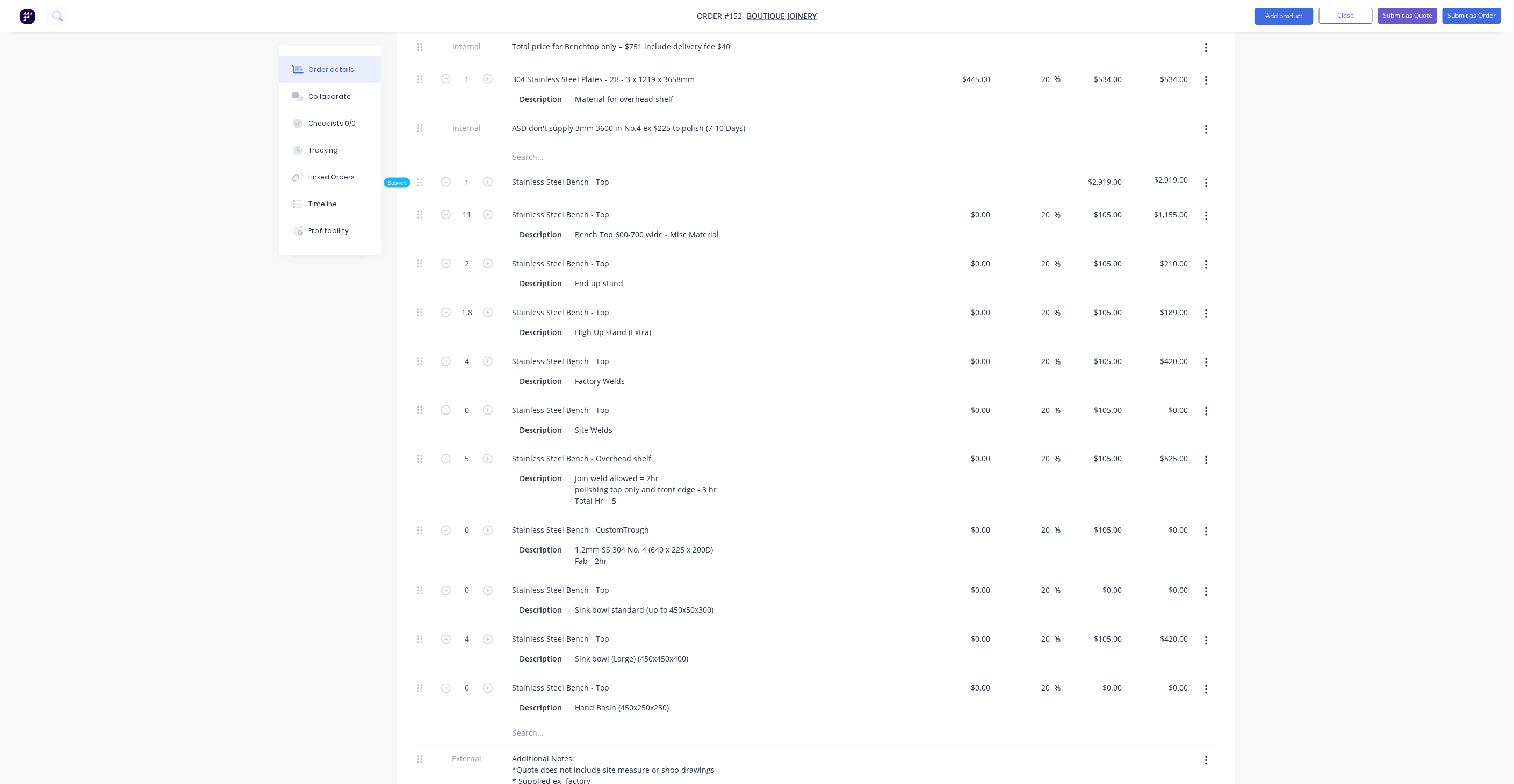
click at [1208, 403] on button "button" at bounding box center [1207, 412] width 25 height 19
click at [1146, 476] on div "Delete" at bounding box center [1168, 483] width 83 height 15
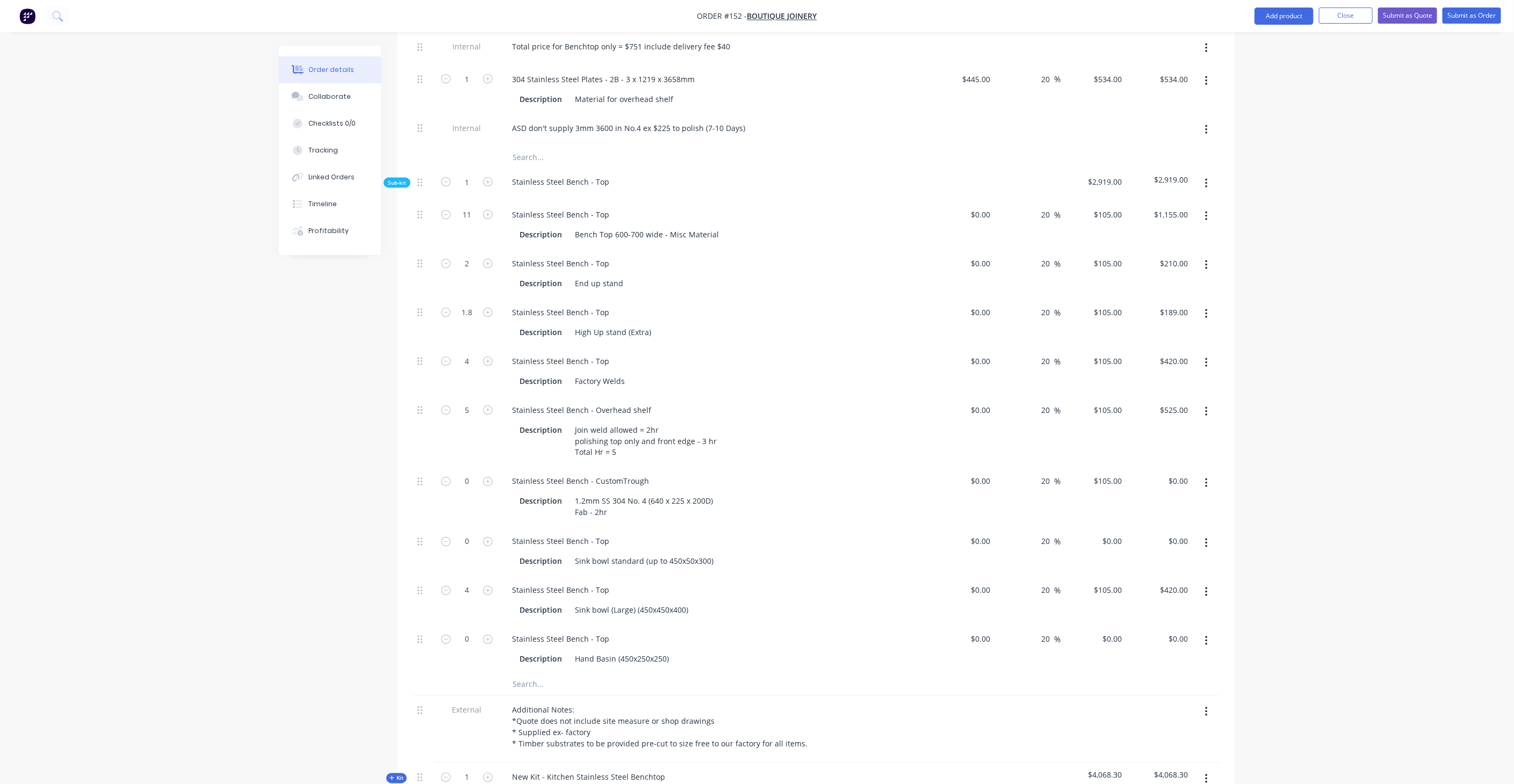
click at [1208, 534] on button "button" at bounding box center [1207, 543] width 25 height 19
click at [1140, 607] on div "Delete" at bounding box center [1168, 615] width 83 height 15
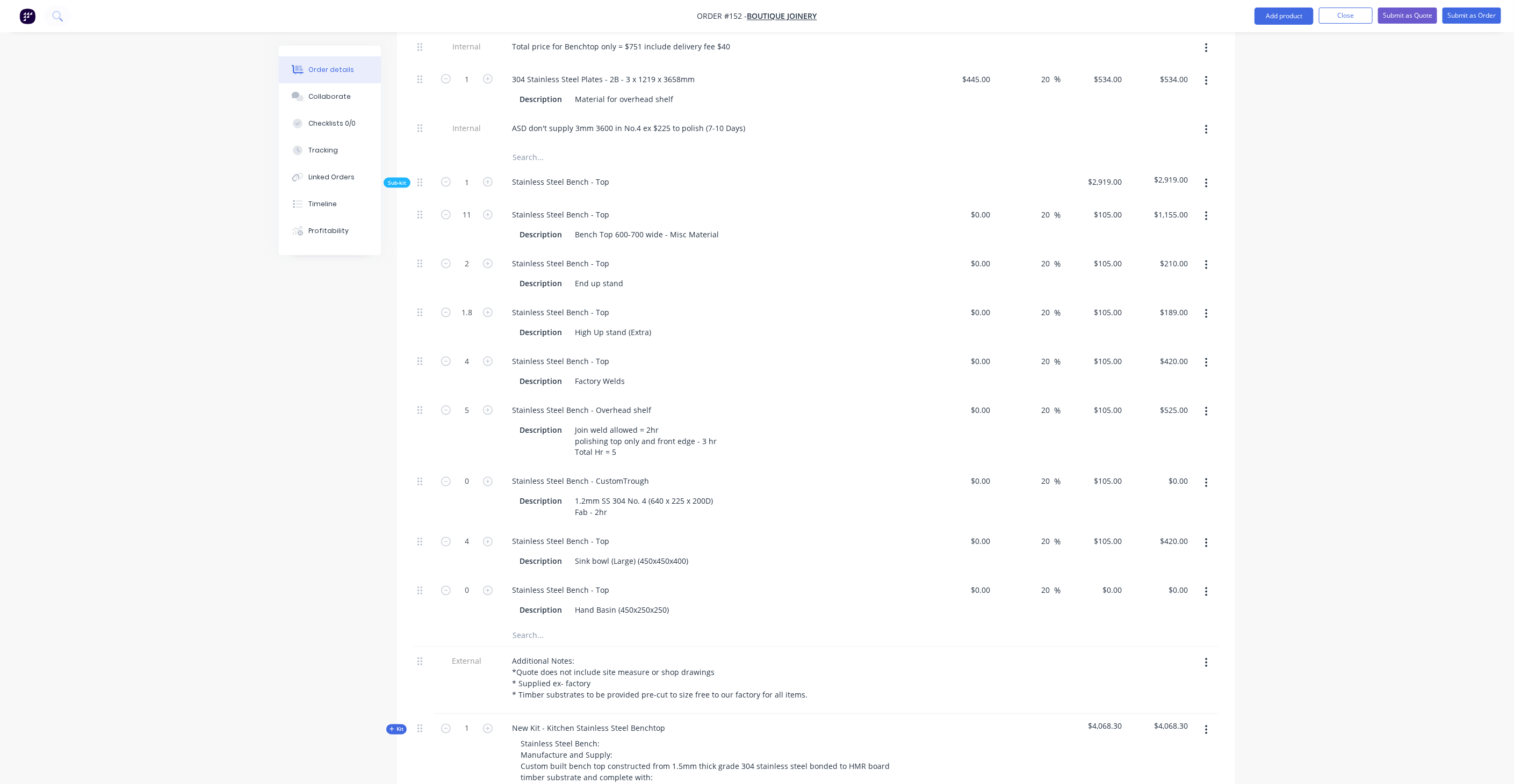
click at [1213, 583] on button "button" at bounding box center [1207, 592] width 25 height 19
click at [1156, 656] on div "Delete" at bounding box center [1168, 663] width 83 height 15
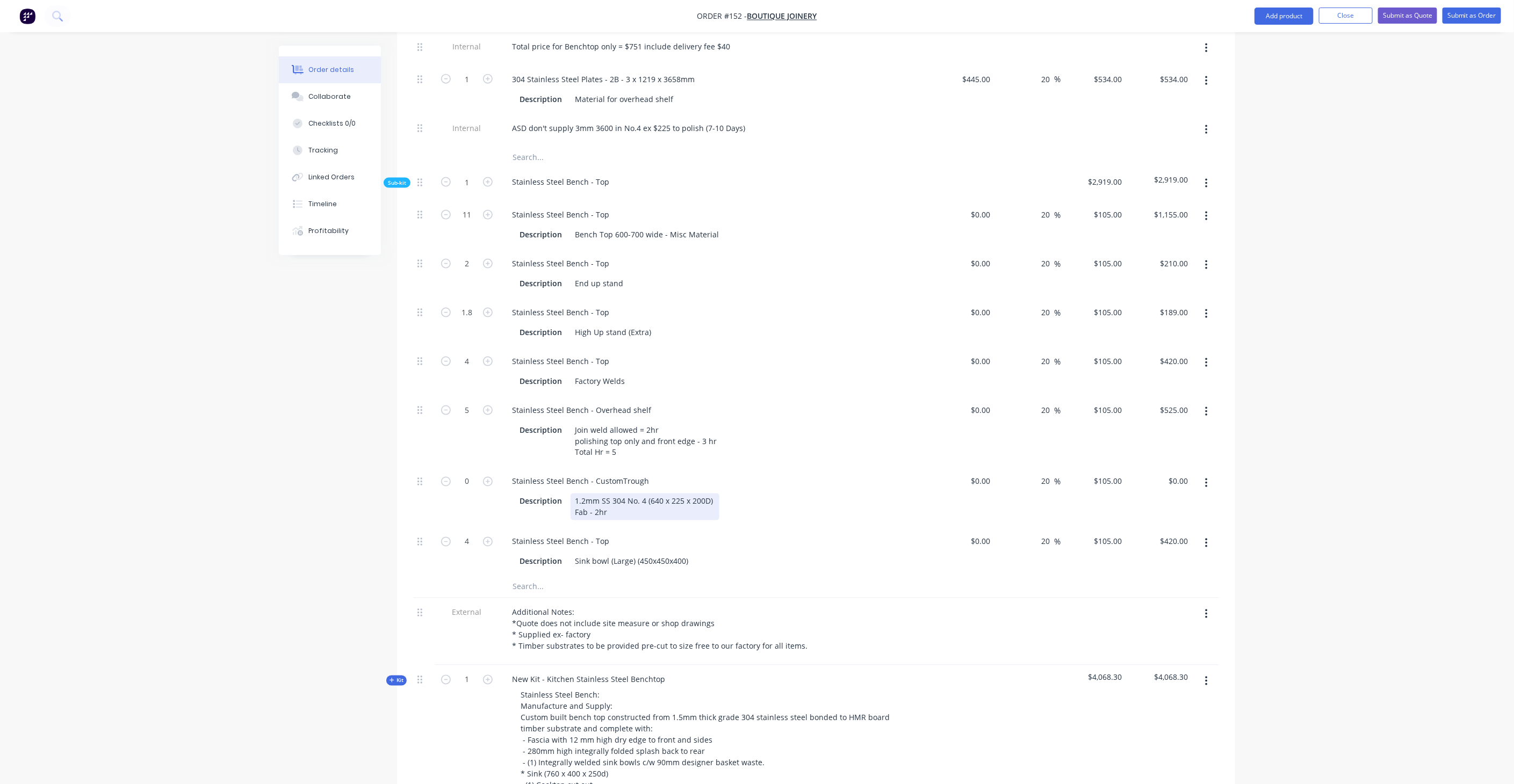
click at [594, 494] on div "1.2mm SS 304 No. 4 (640 x 225 x 200D) Fab - 2hr" at bounding box center [644, 507] width 149 height 27
click at [597, 494] on div "1.2mm SS 304 No. 4 (640 x 225 x 200D) Fab - 2hr" at bounding box center [644, 507] width 149 height 27
click at [207, 496] on div "Order details Collaborate Checklists 0/0 Tracking Linked Orders Timeline Profit…" at bounding box center [757, 246] width 1514 height 2502
click at [598, 494] on div "1.2mm SS 304 No. 4 (640 x 225 x 200D) Fab - 4hr" at bounding box center [644, 507] width 149 height 27
click at [269, 473] on div "Order details Collaborate Checklists 0/0 Tracking Linked Orders Timeline Profit…" at bounding box center [756, 269] width 978 height 2457
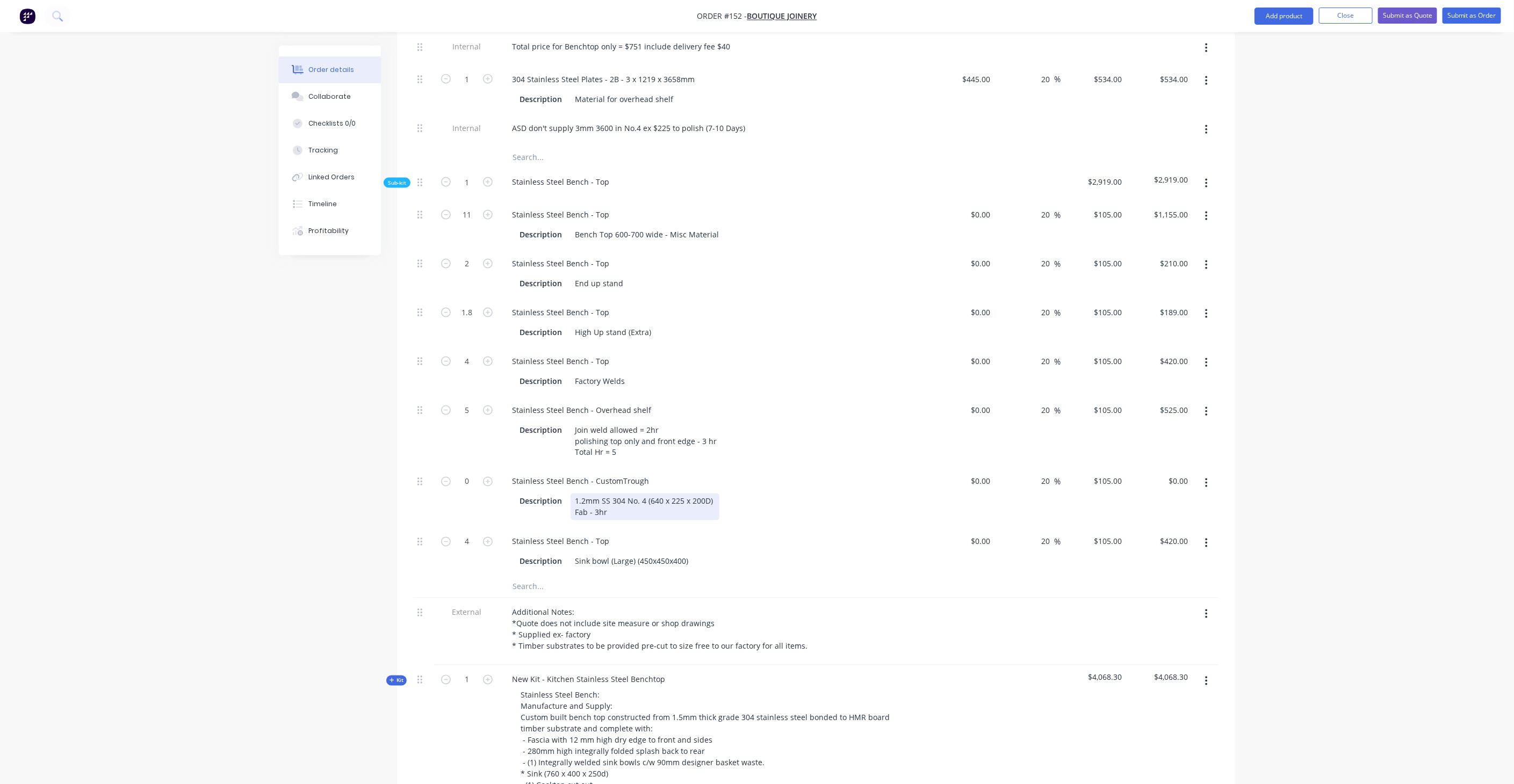
click at [597, 494] on div "1.2mm SS 304 No. 4 (640 x 225 x 200D) Fab - 3hr" at bounding box center [644, 507] width 149 height 27
click at [260, 433] on div "Order details Collaborate Checklists 0/0 Tracking Linked Orders Timeline Profit…" at bounding box center [757, 246] width 1514 height 2502
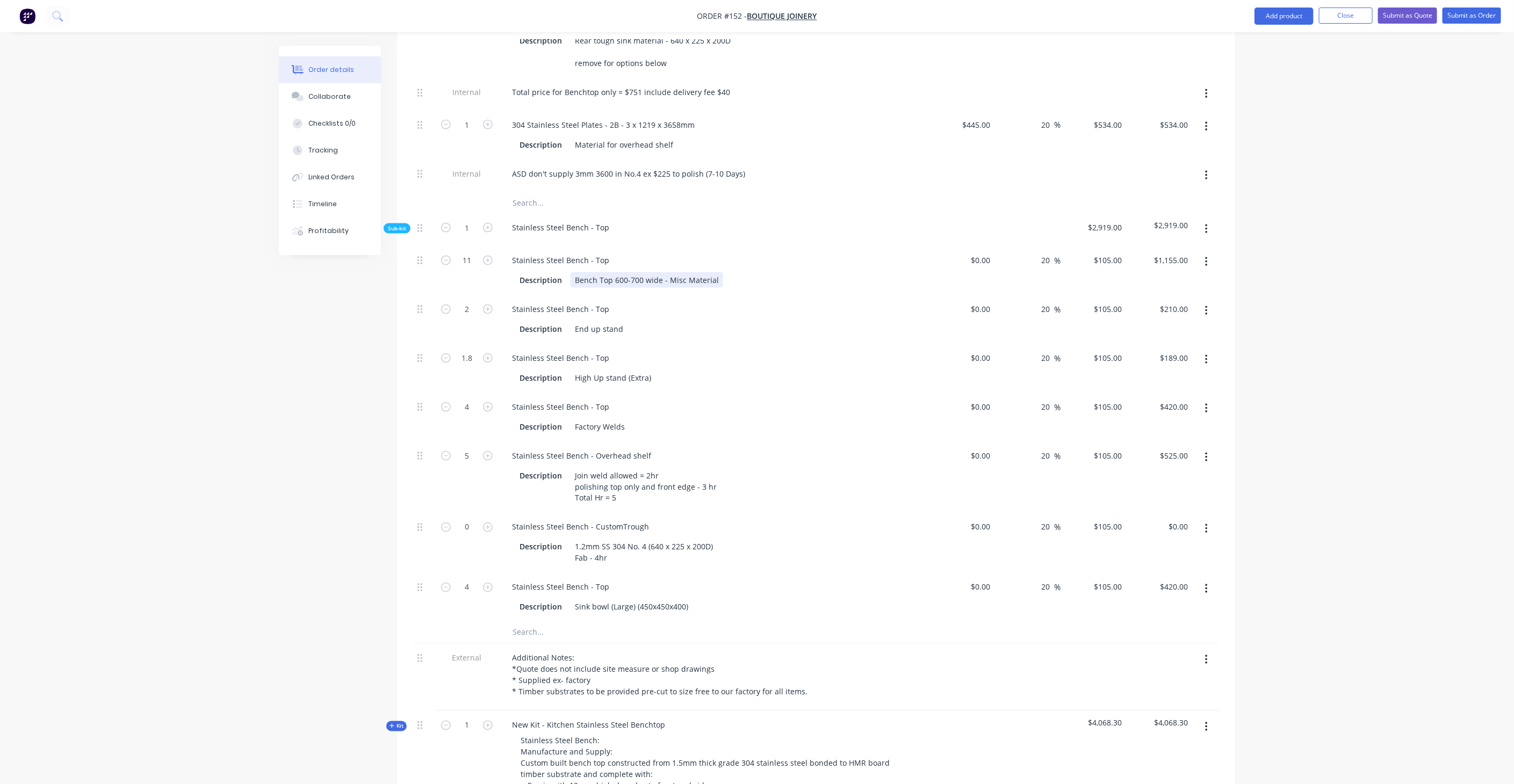
scroll to position [885, 0]
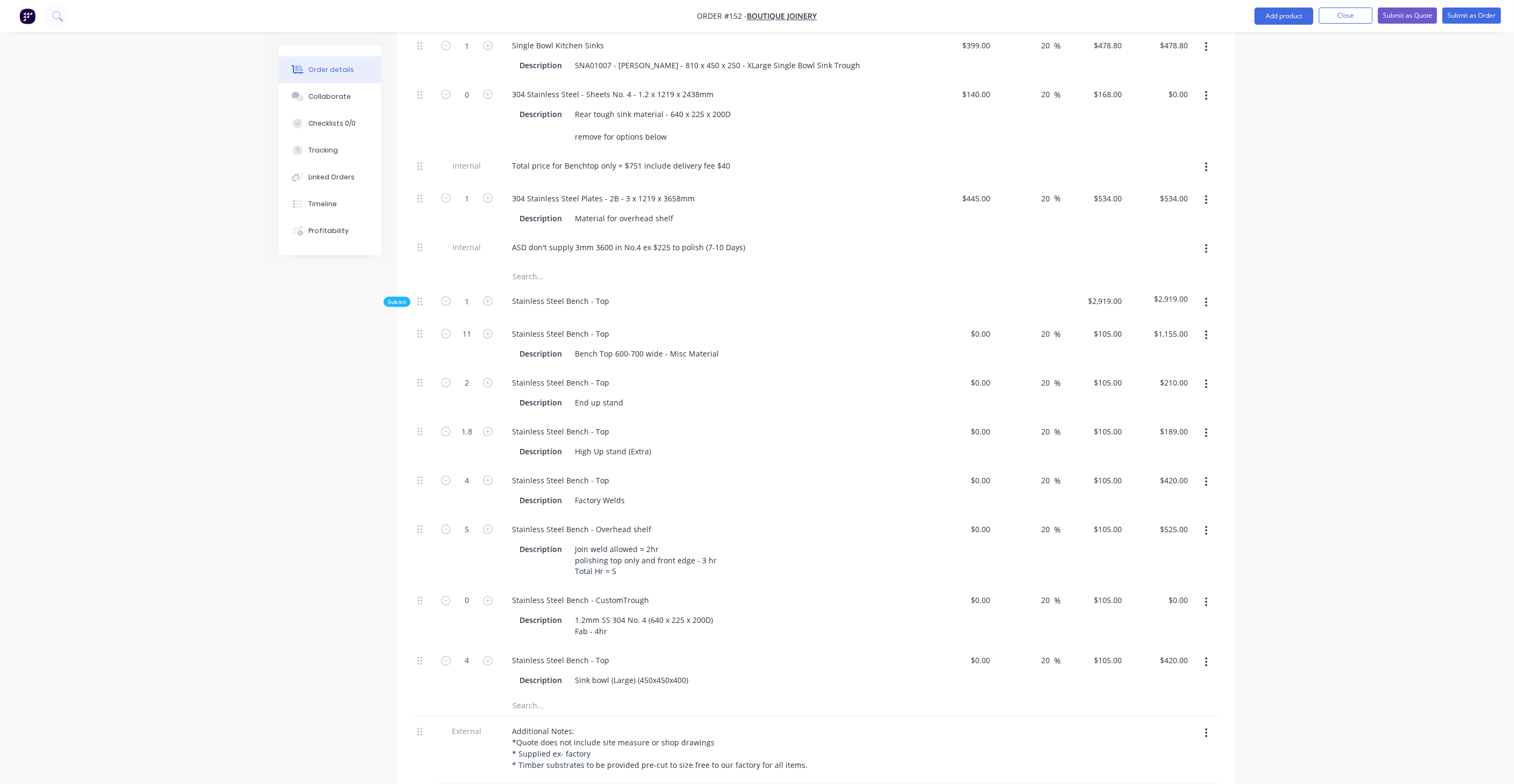
click at [397, 298] on span "Sub-kit" at bounding box center [397, 302] width 18 height 8
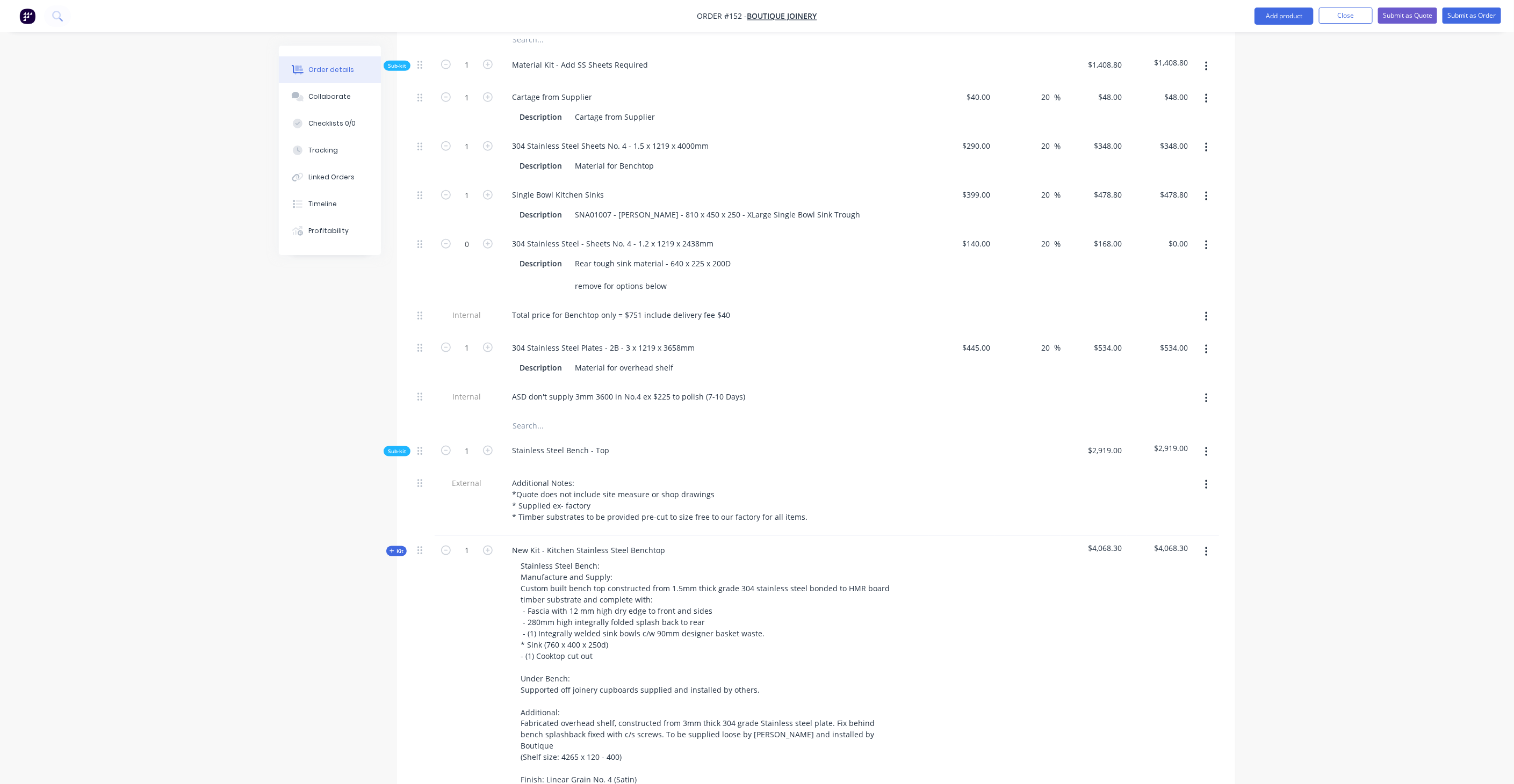
scroll to position [646, 0]
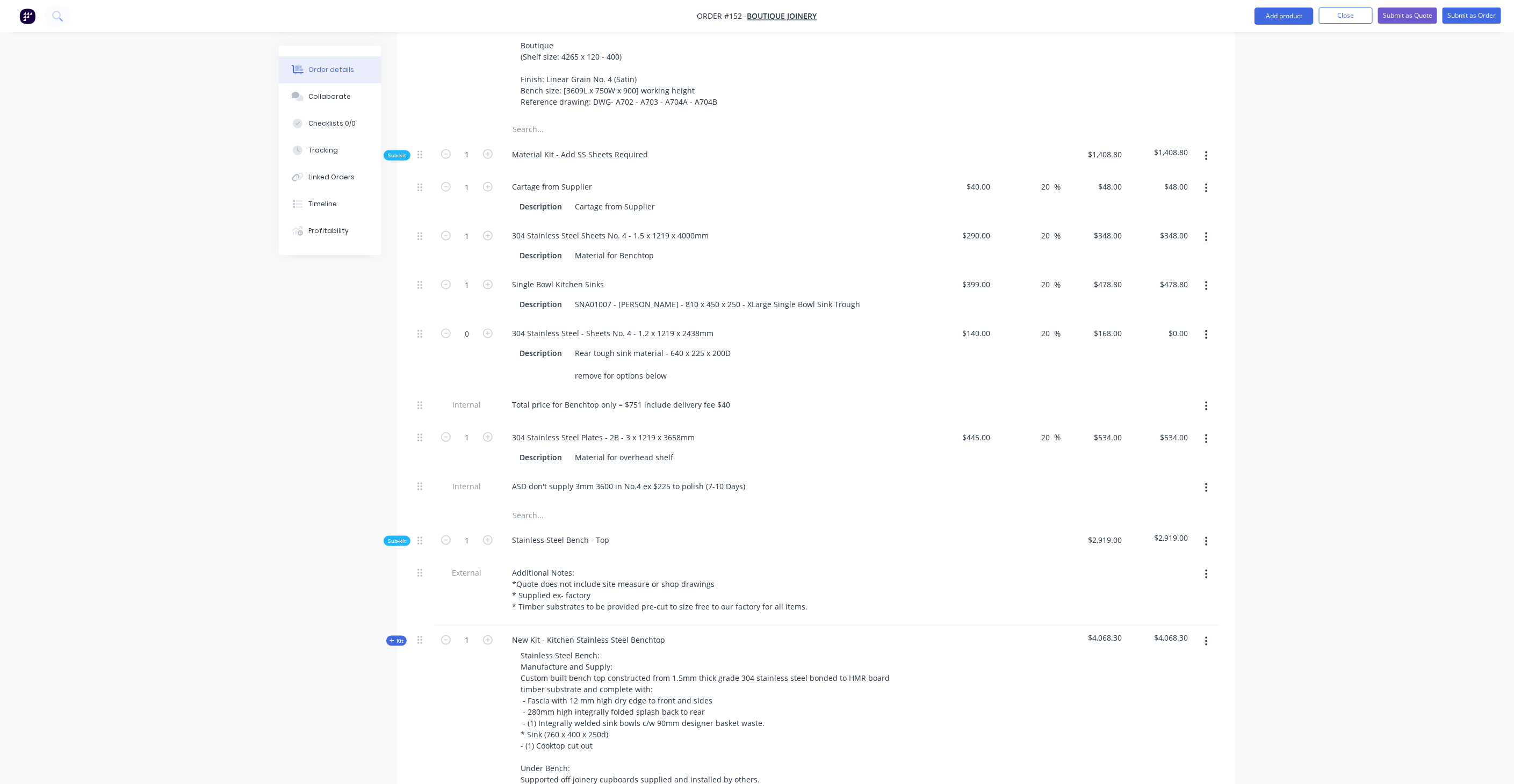
click at [396, 151] on span "Sub-kit" at bounding box center [397, 155] width 18 height 8
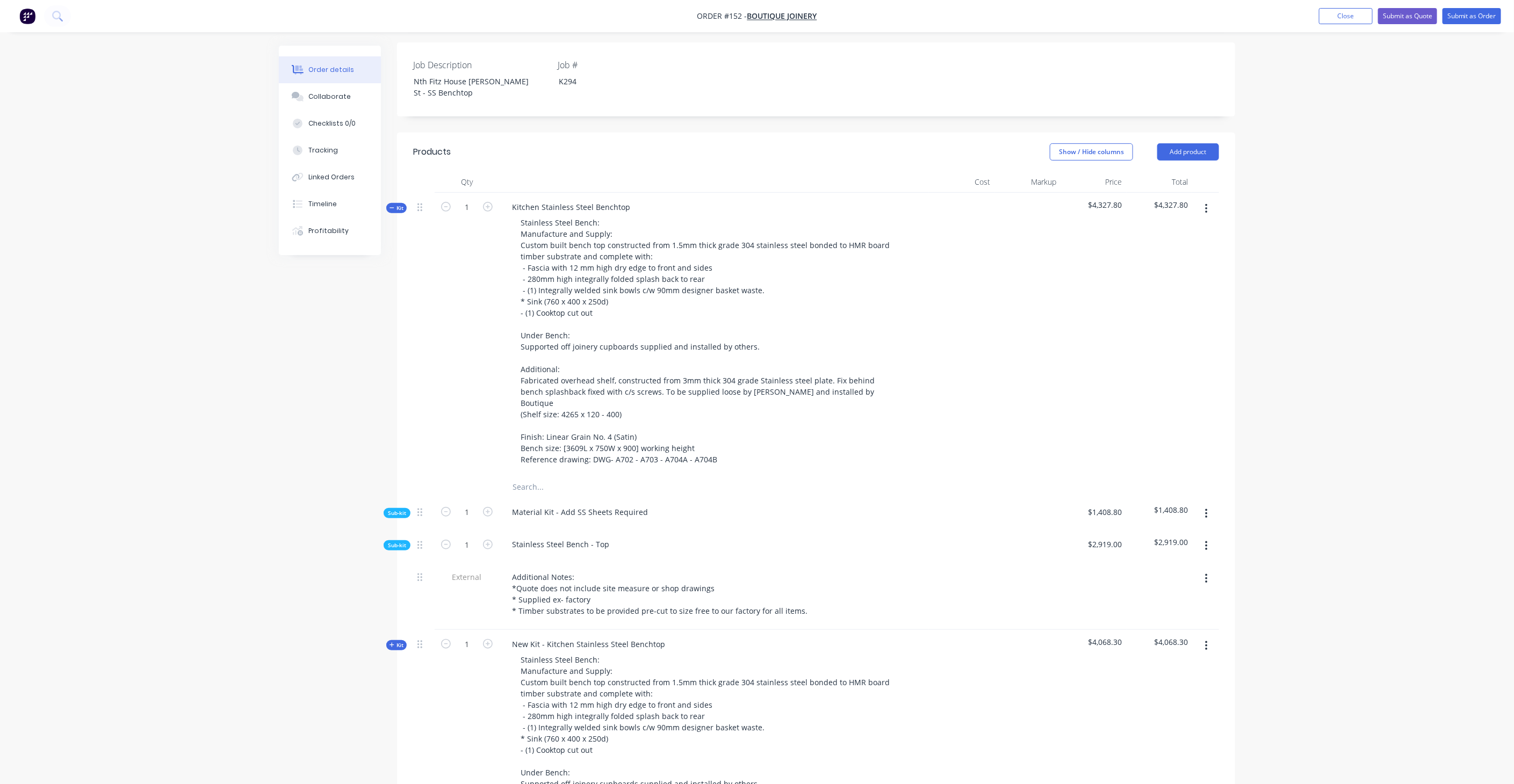
scroll to position [169, 0]
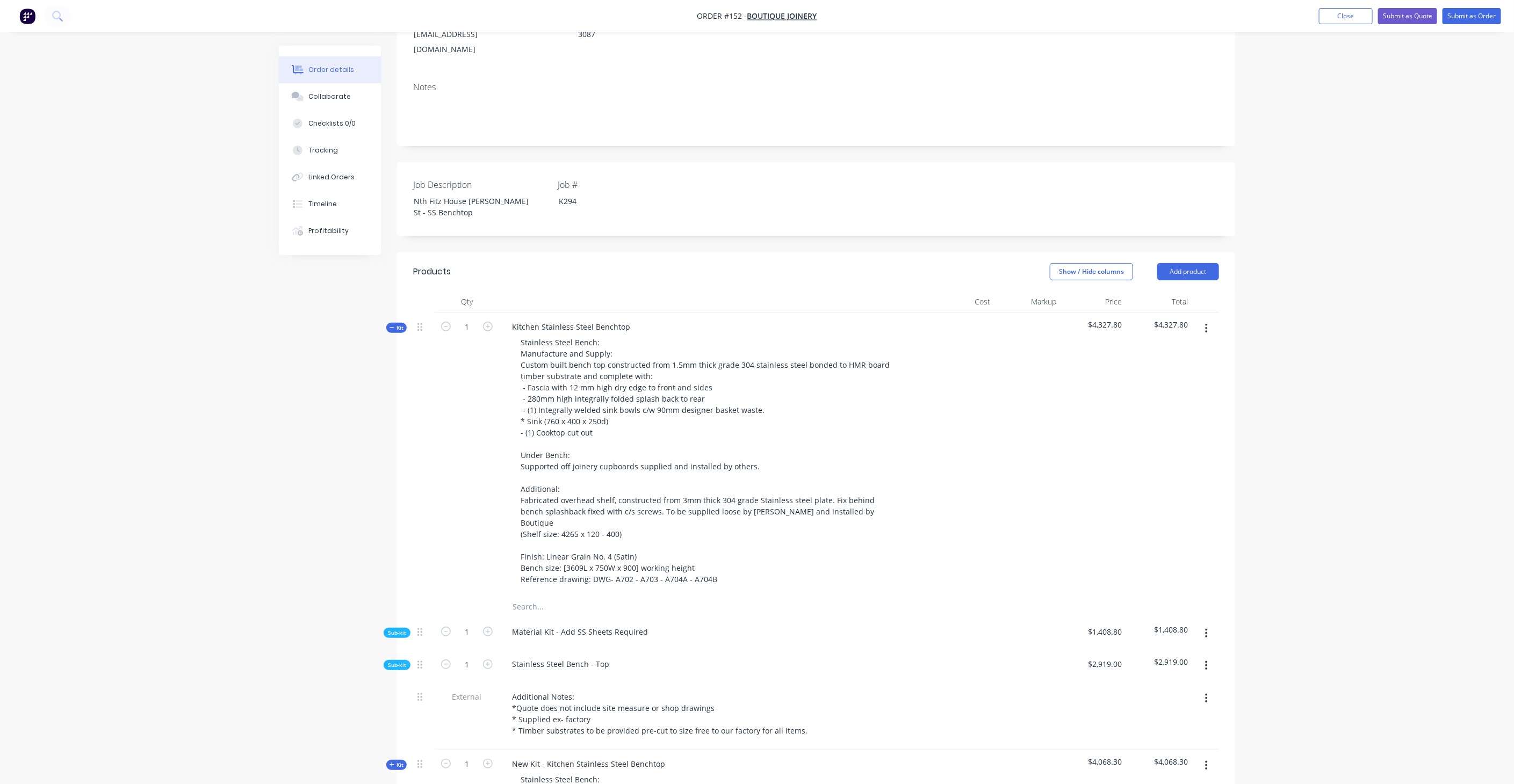
click at [397, 324] on span "Kit" at bounding box center [397, 327] width 14 height 8
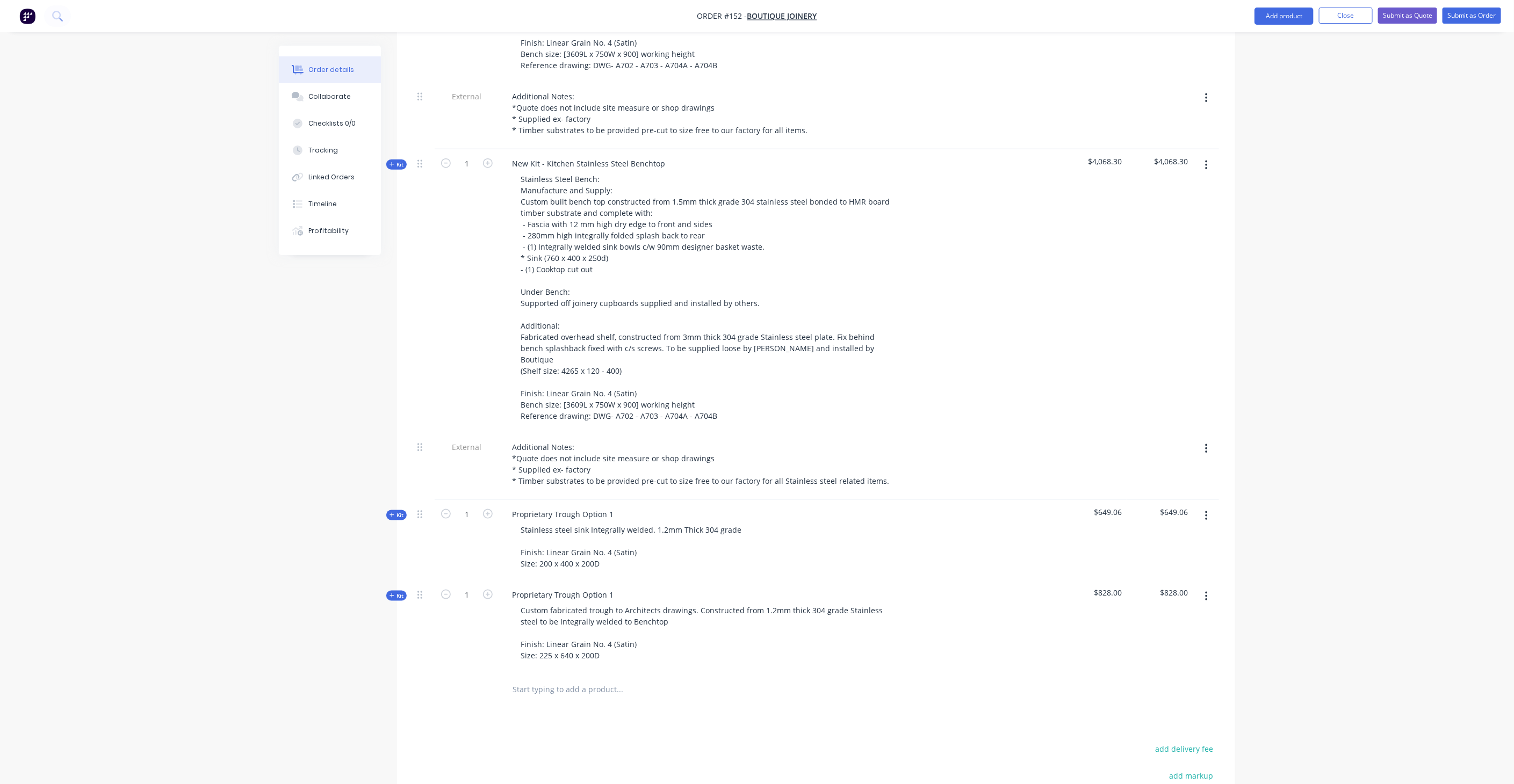
scroll to position [766, 0]
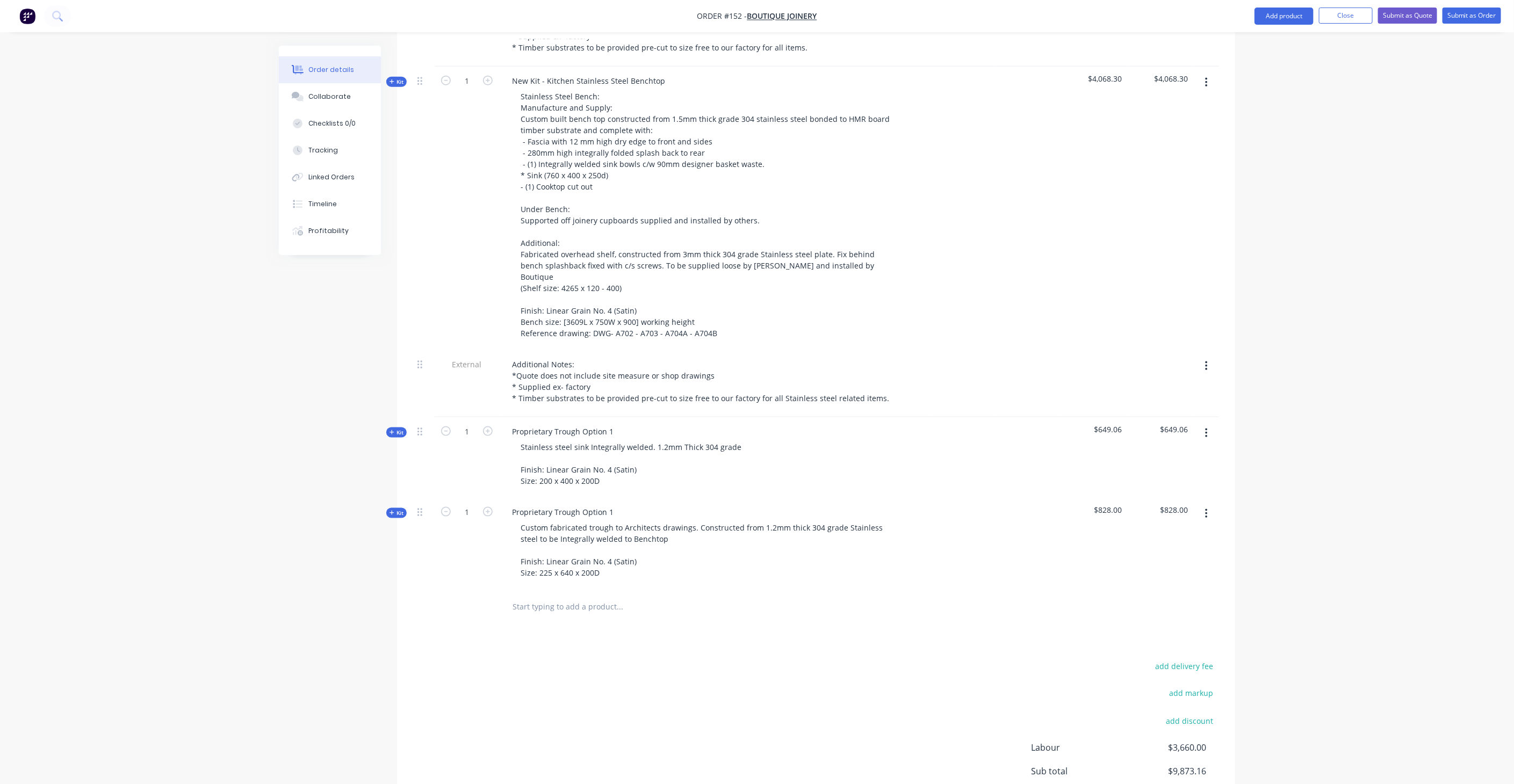
click at [402, 429] on span "Kit" at bounding box center [397, 433] width 14 height 8
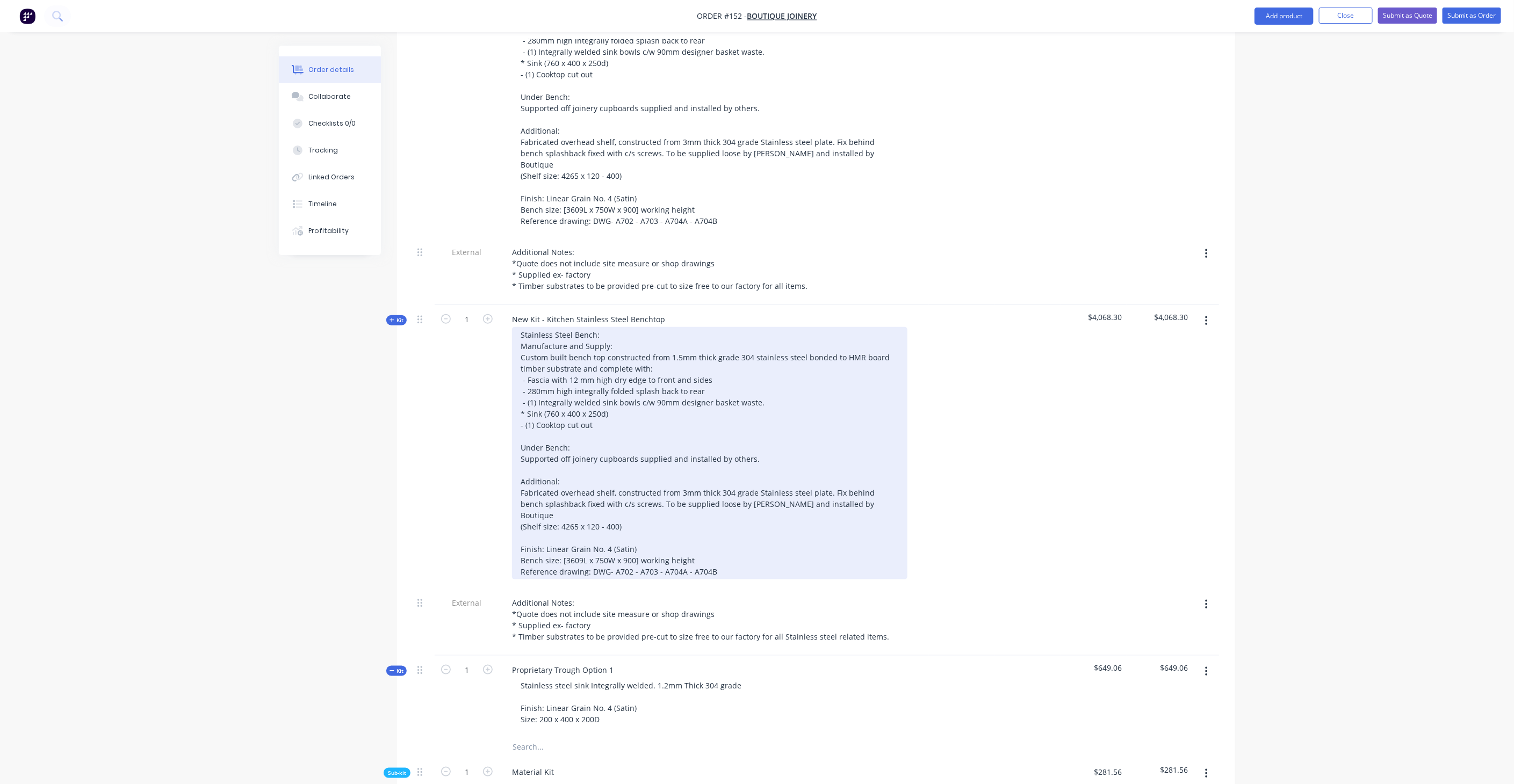
scroll to position [348, 0]
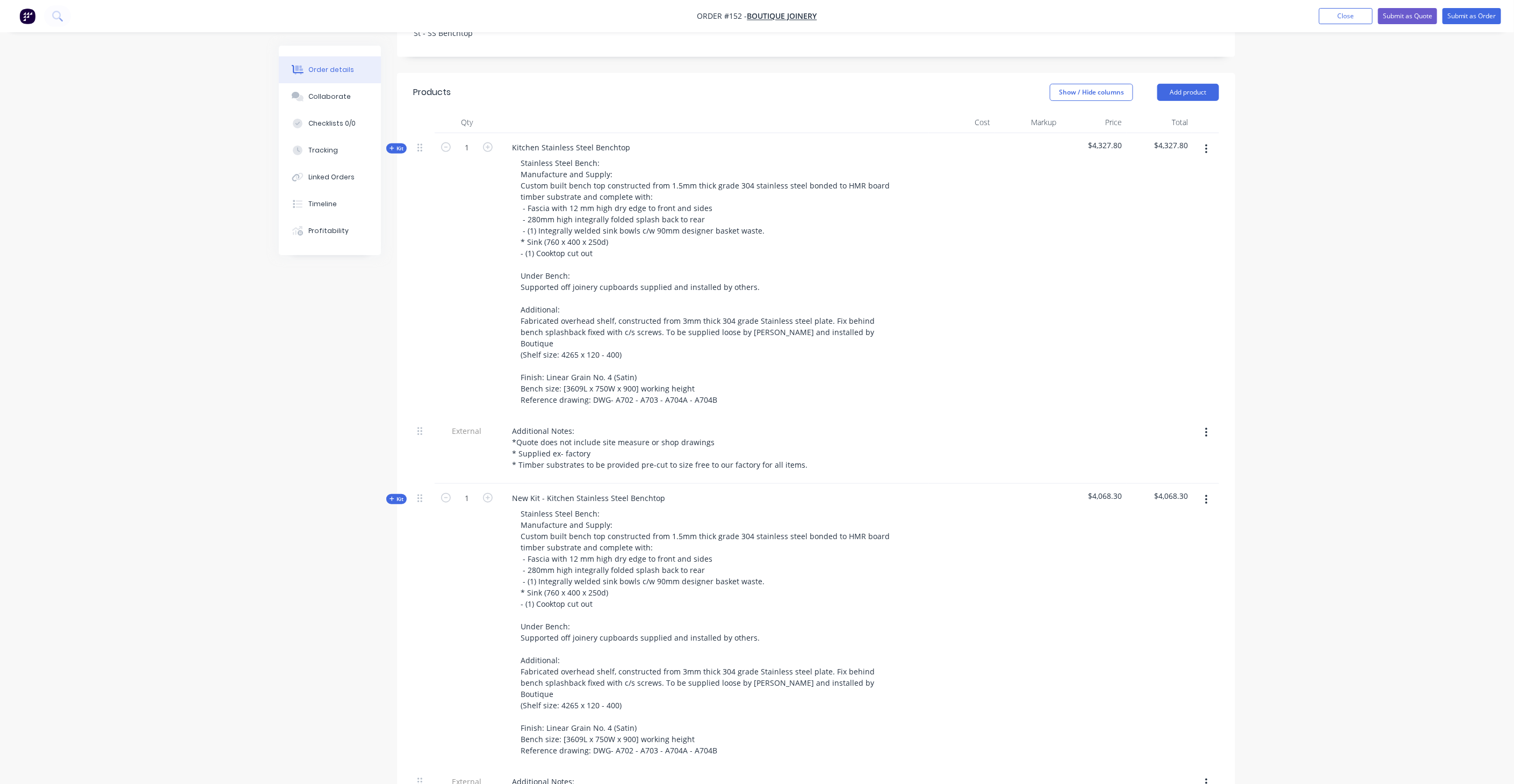
click at [399, 144] on span "Kit" at bounding box center [397, 148] width 14 height 8
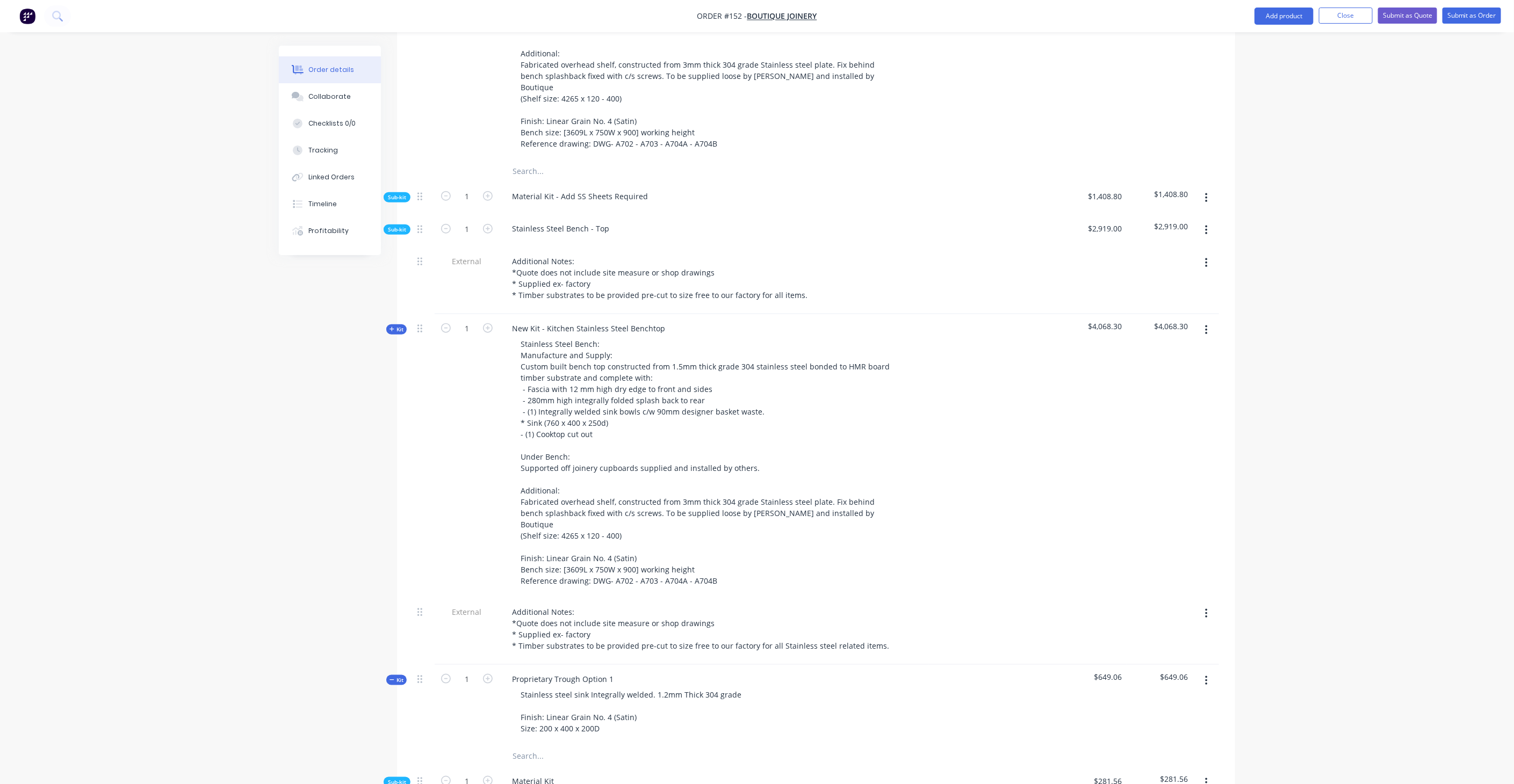
scroll to position [468, 0]
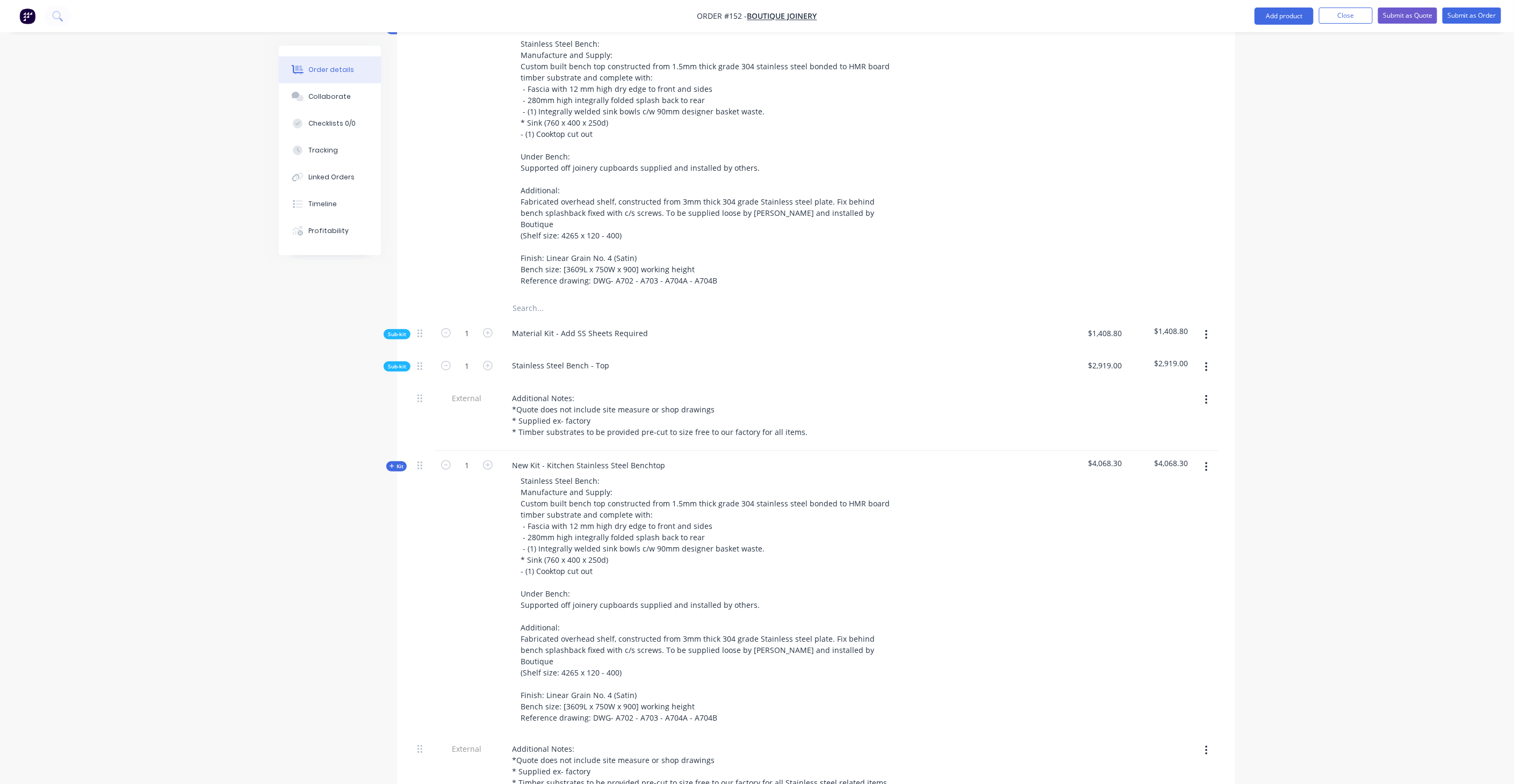
click at [400, 331] on span "Sub-kit" at bounding box center [397, 334] width 18 height 8
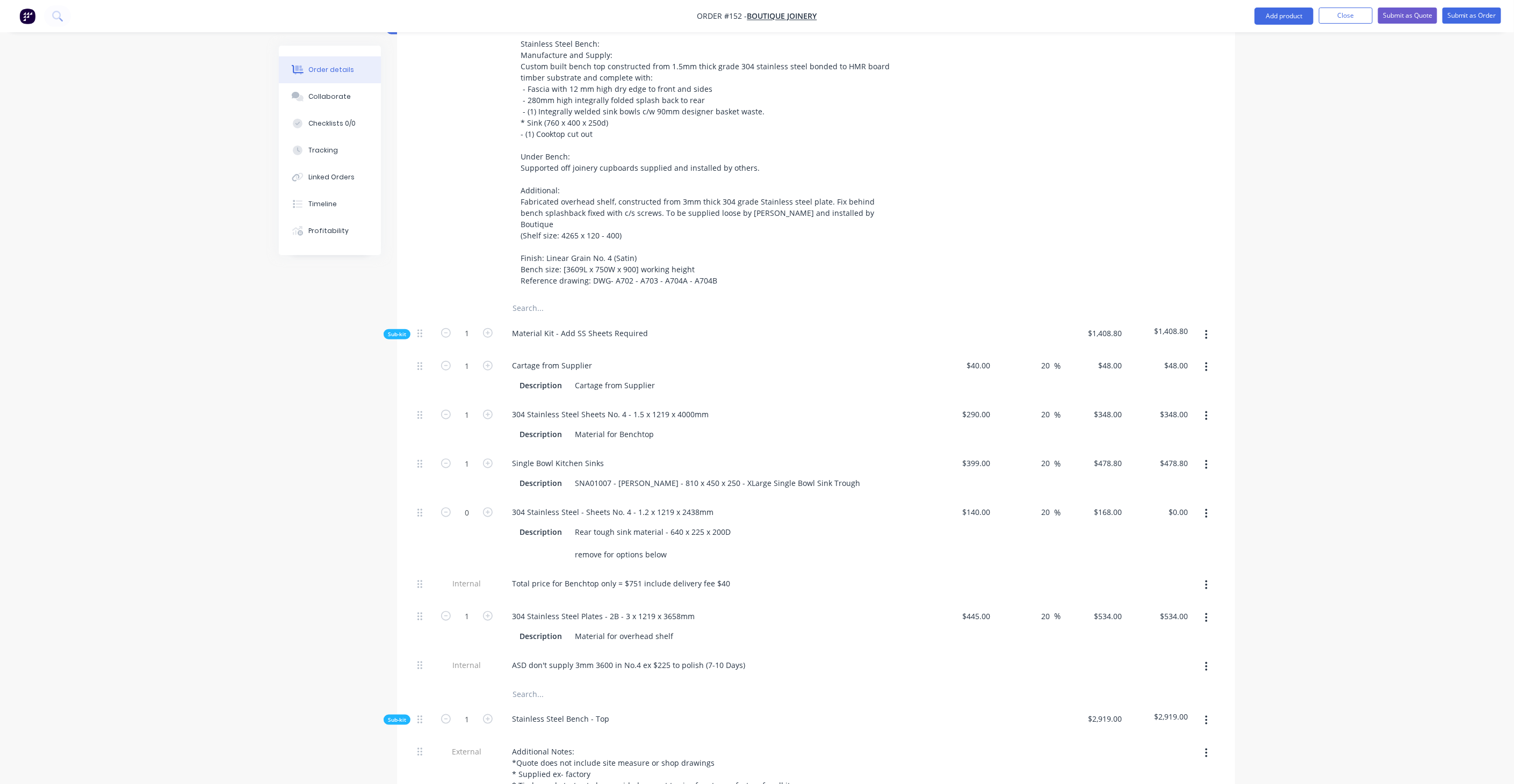
click at [404, 331] on span "Sub-kit" at bounding box center [397, 334] width 18 height 8
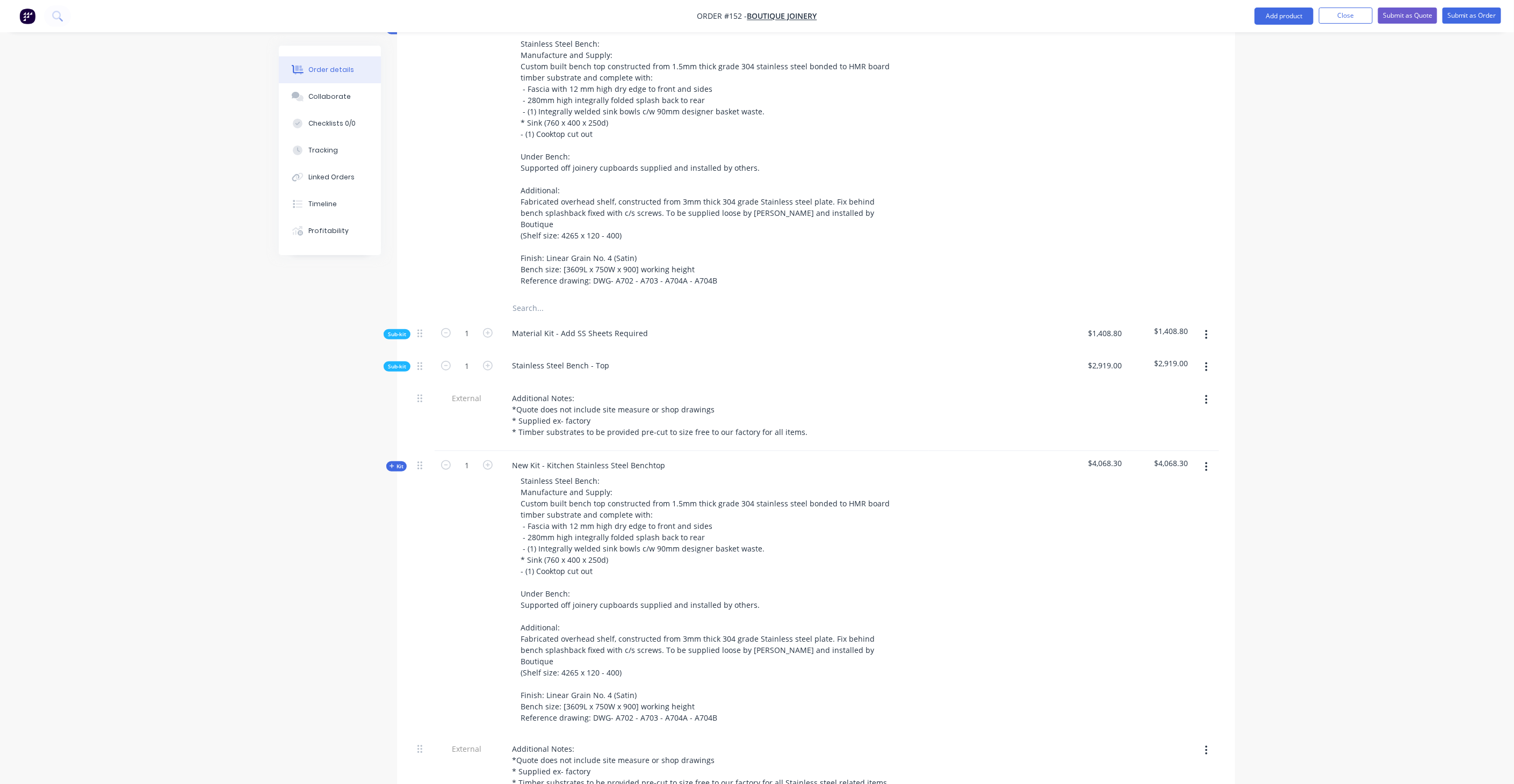
click at [398, 462] on span "Kit" at bounding box center [397, 466] width 14 height 8
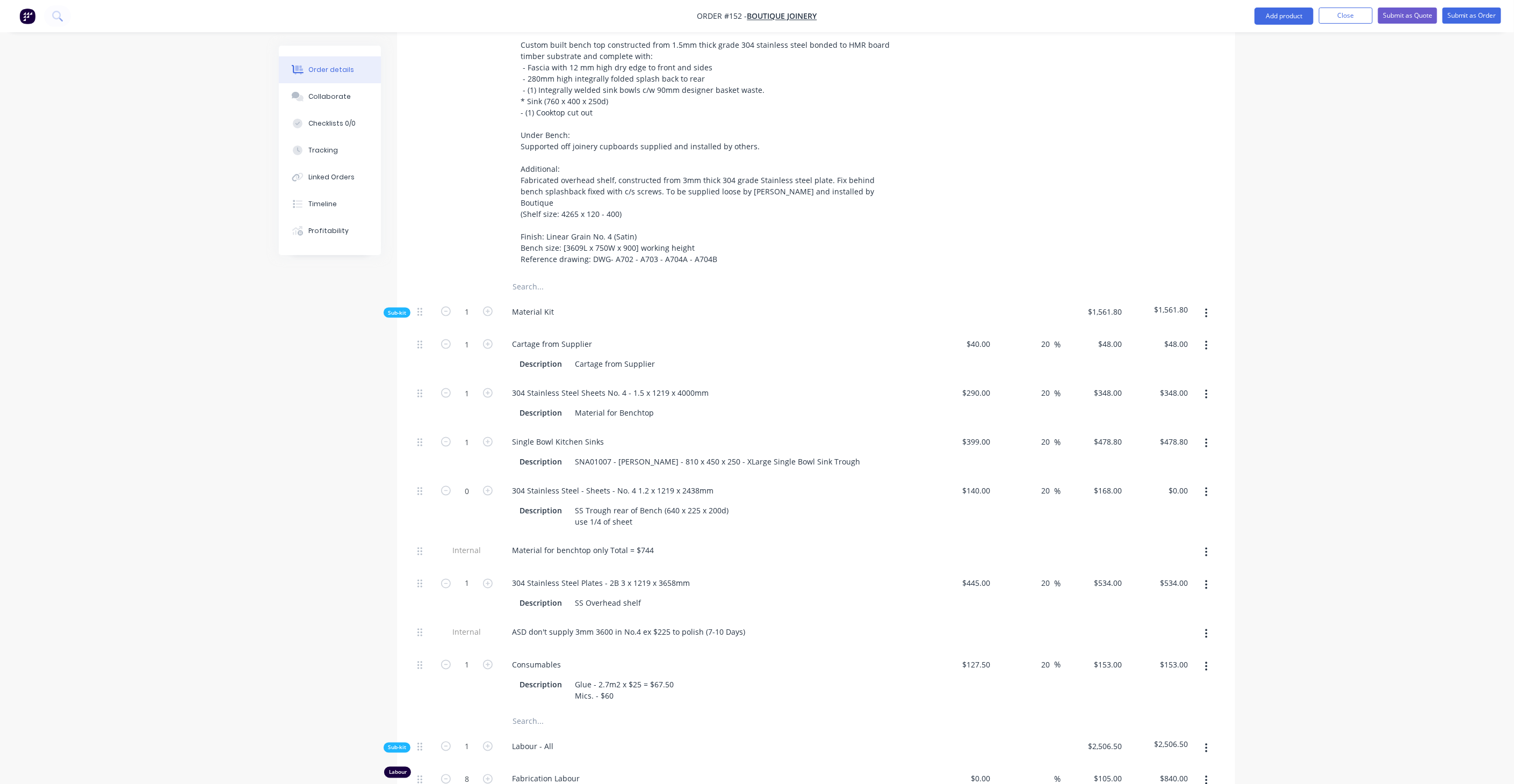
scroll to position [945, 0]
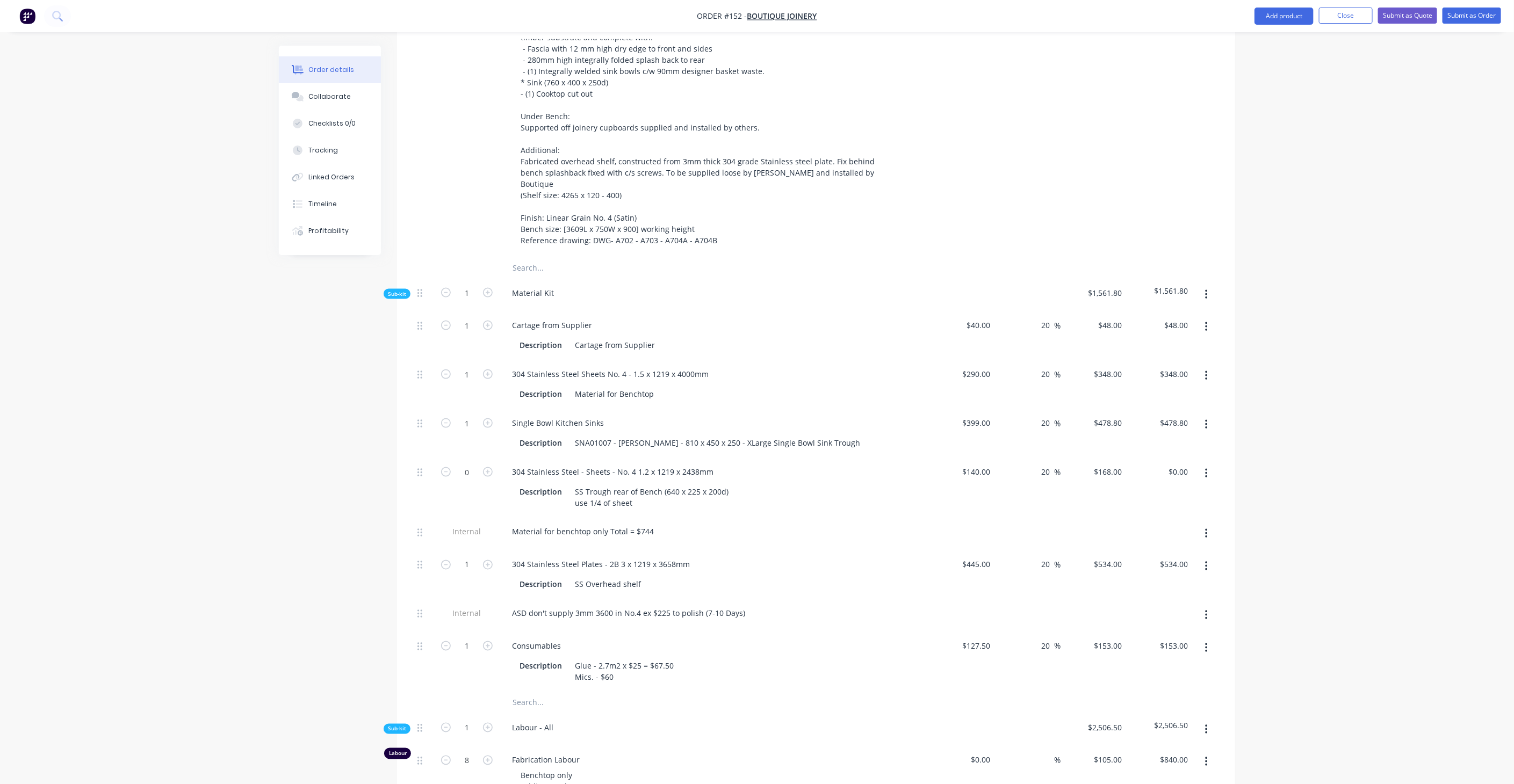
click at [398, 290] on span "Sub-kit" at bounding box center [397, 294] width 18 height 8
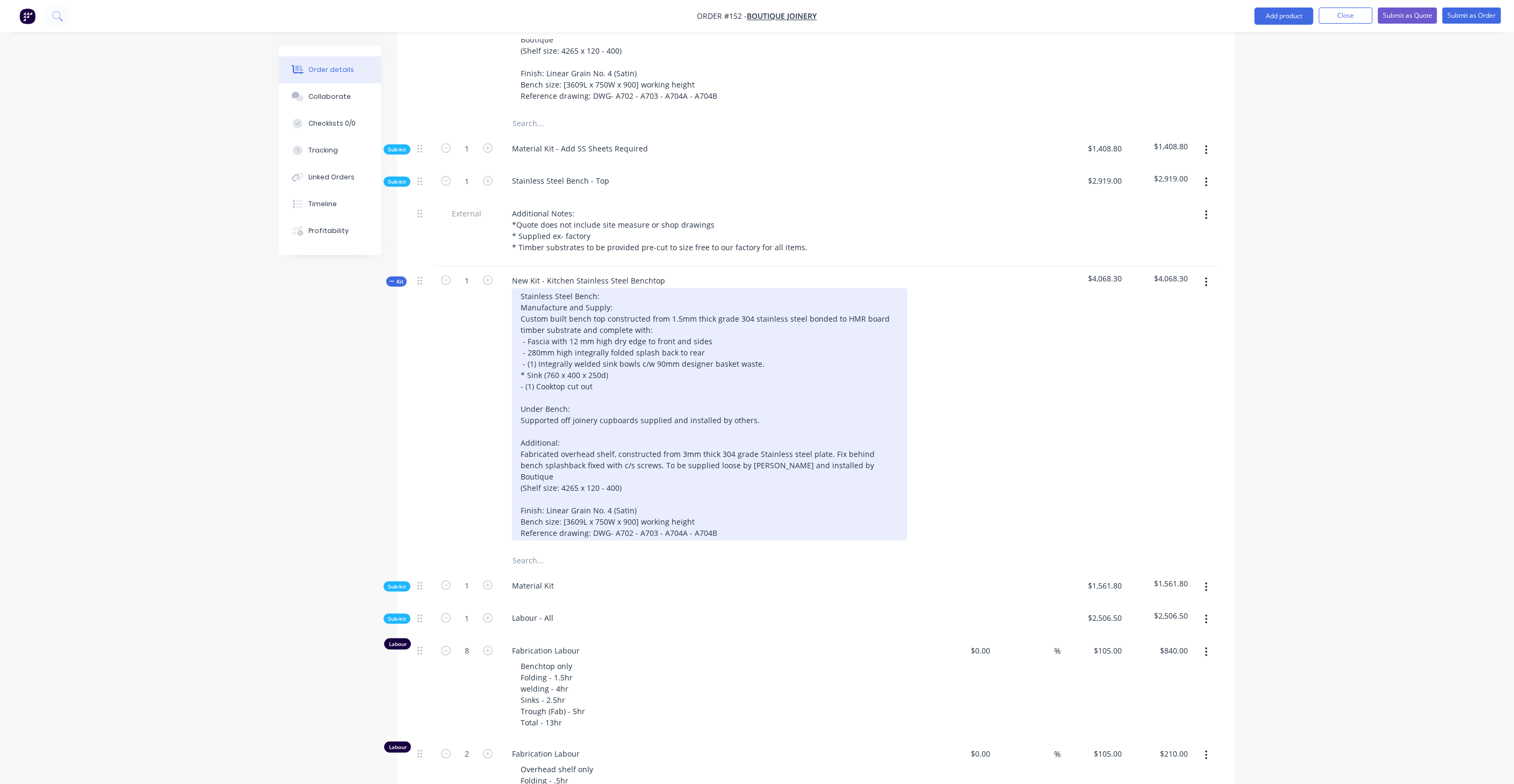
scroll to position [646, 0]
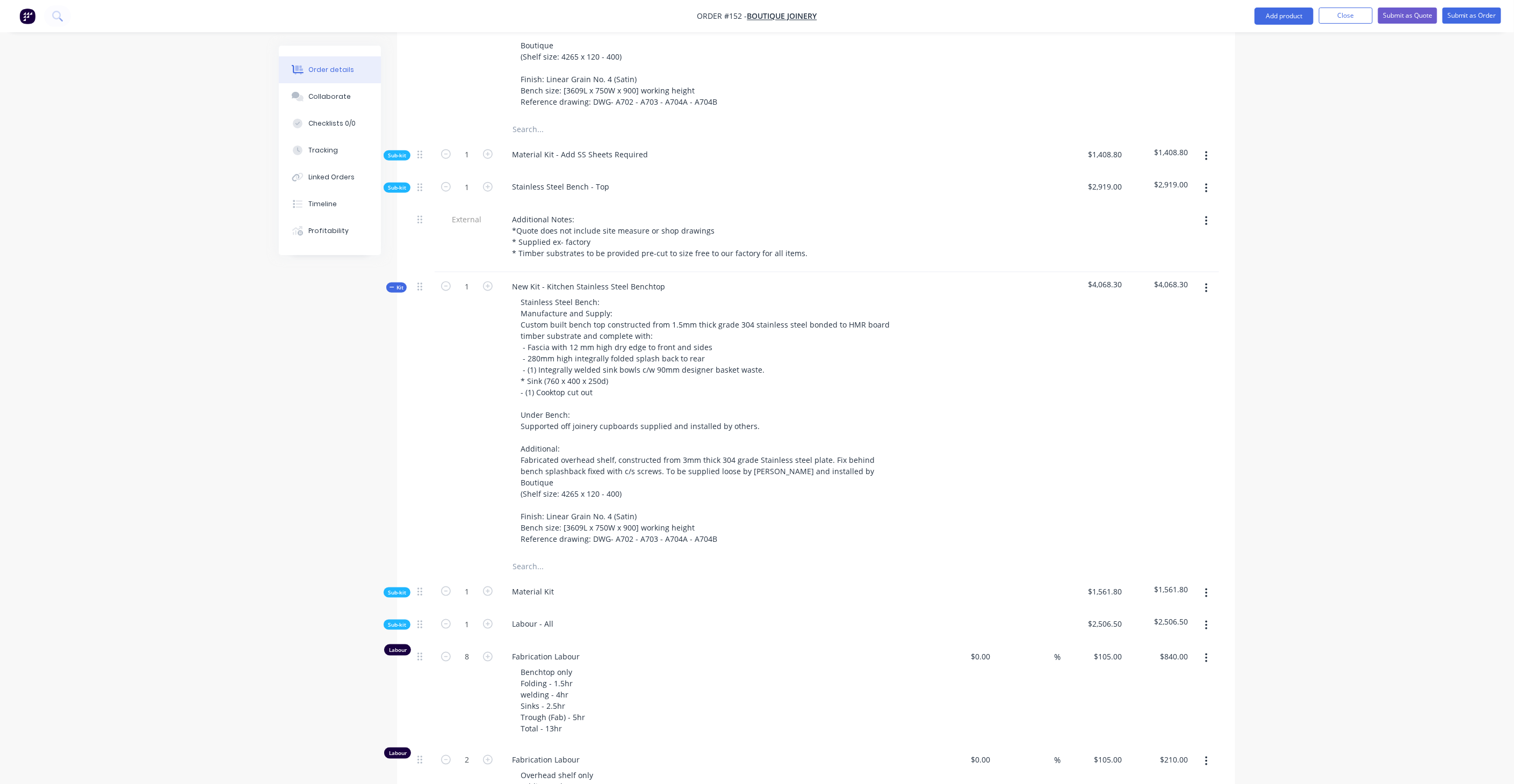
click at [395, 284] on span "Kit" at bounding box center [397, 287] width 14 height 8
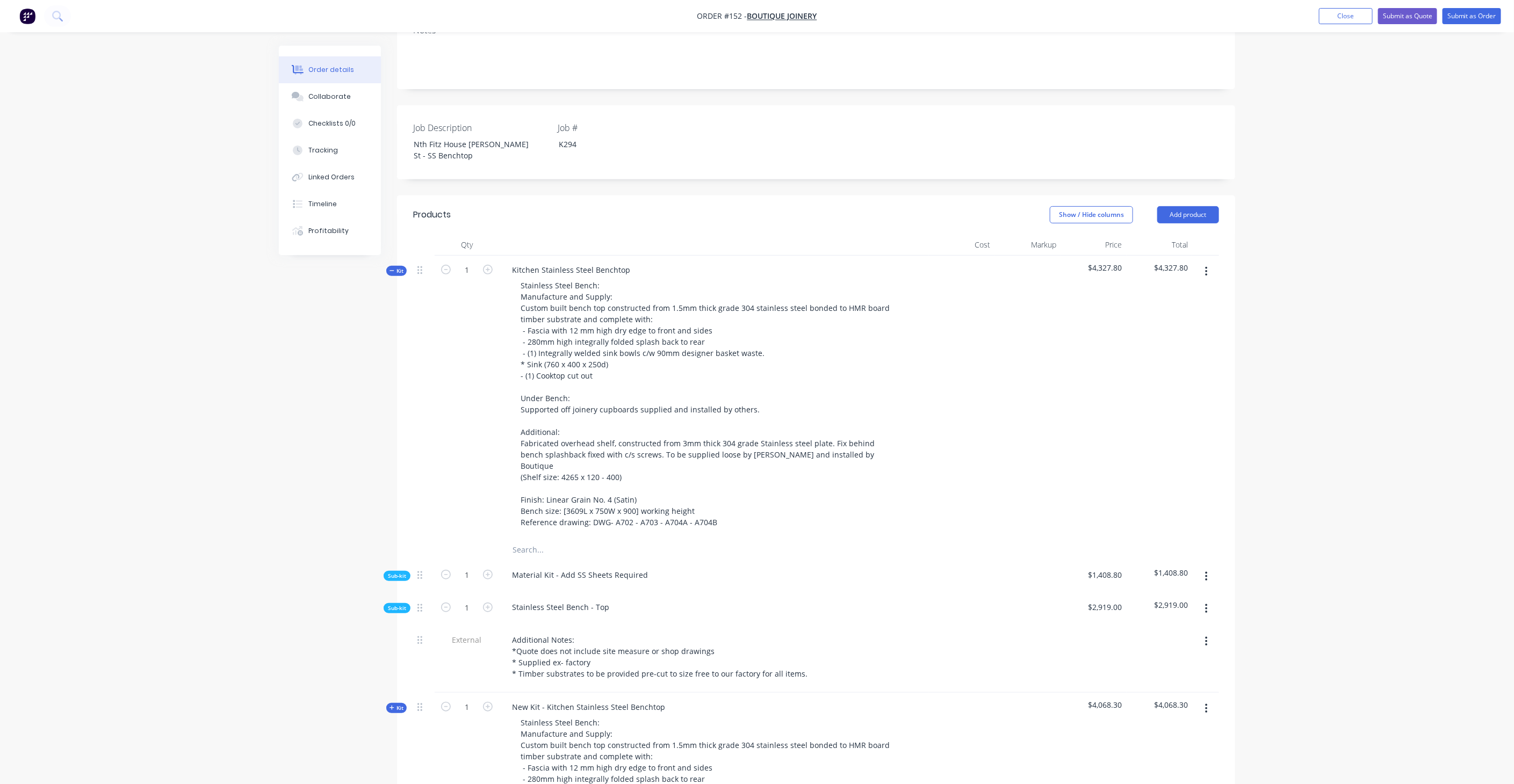
scroll to position [169, 0]
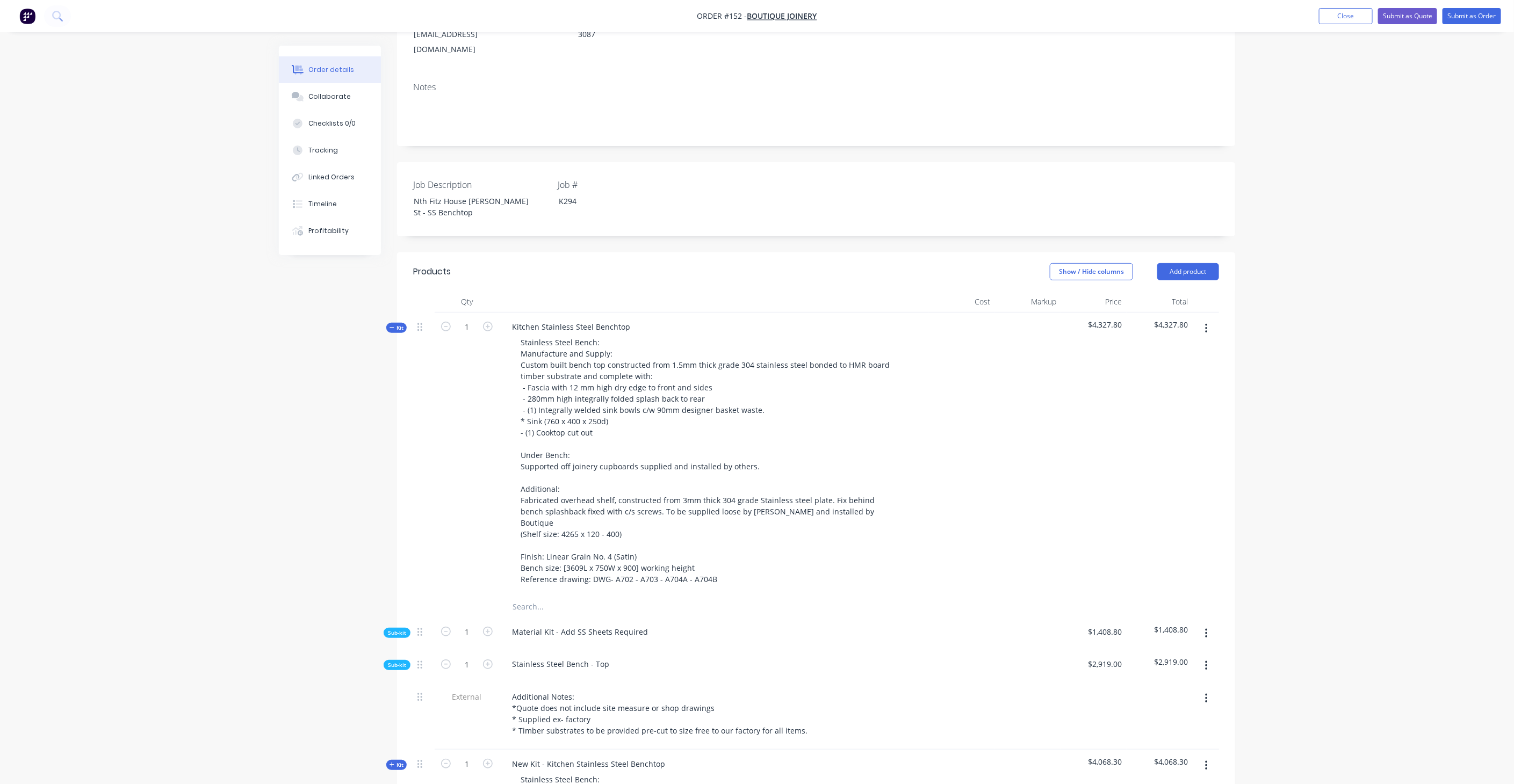
click at [395, 324] on span "Kit" at bounding box center [397, 327] width 14 height 8
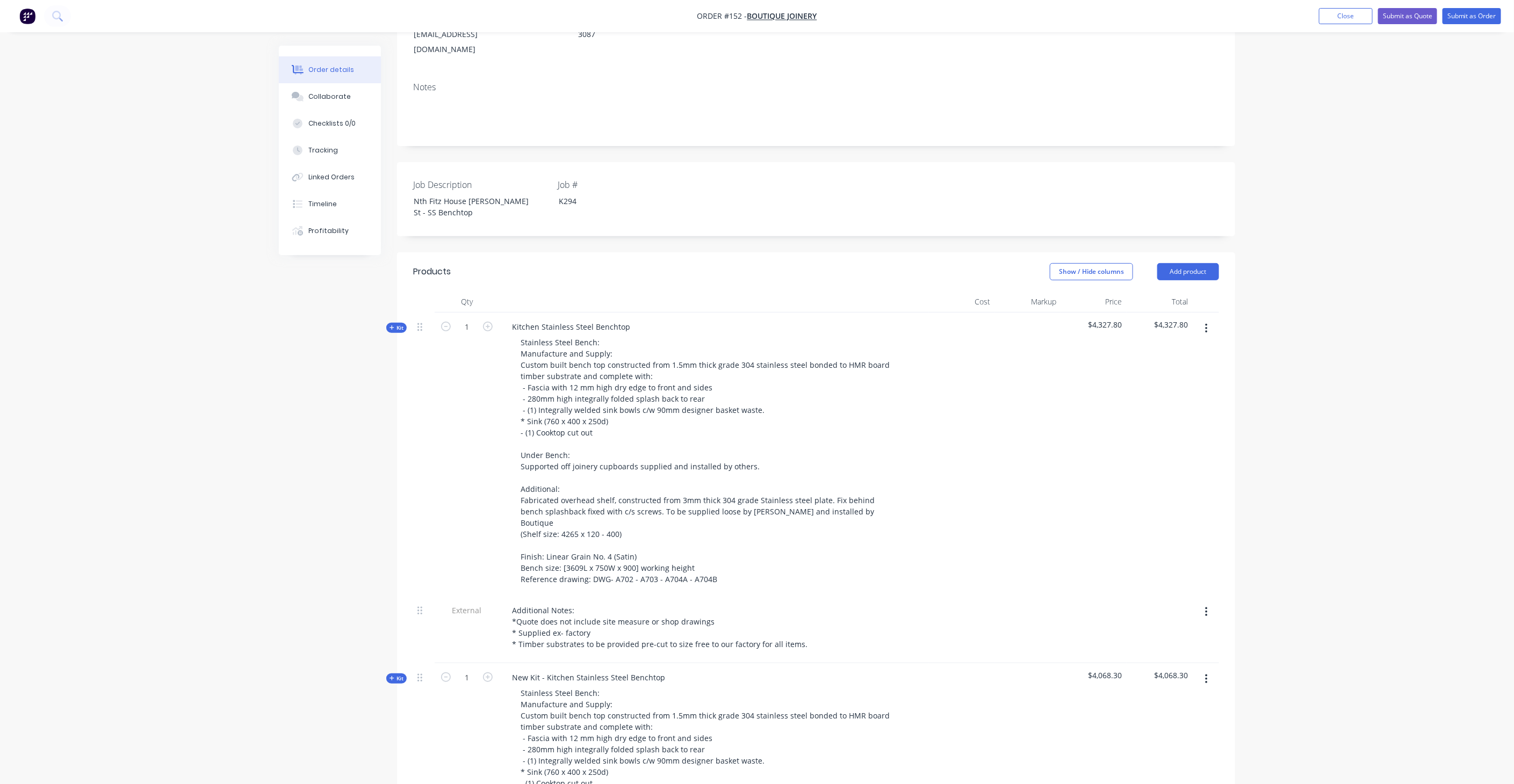
click at [401, 324] on span "Kit" at bounding box center [397, 327] width 14 height 8
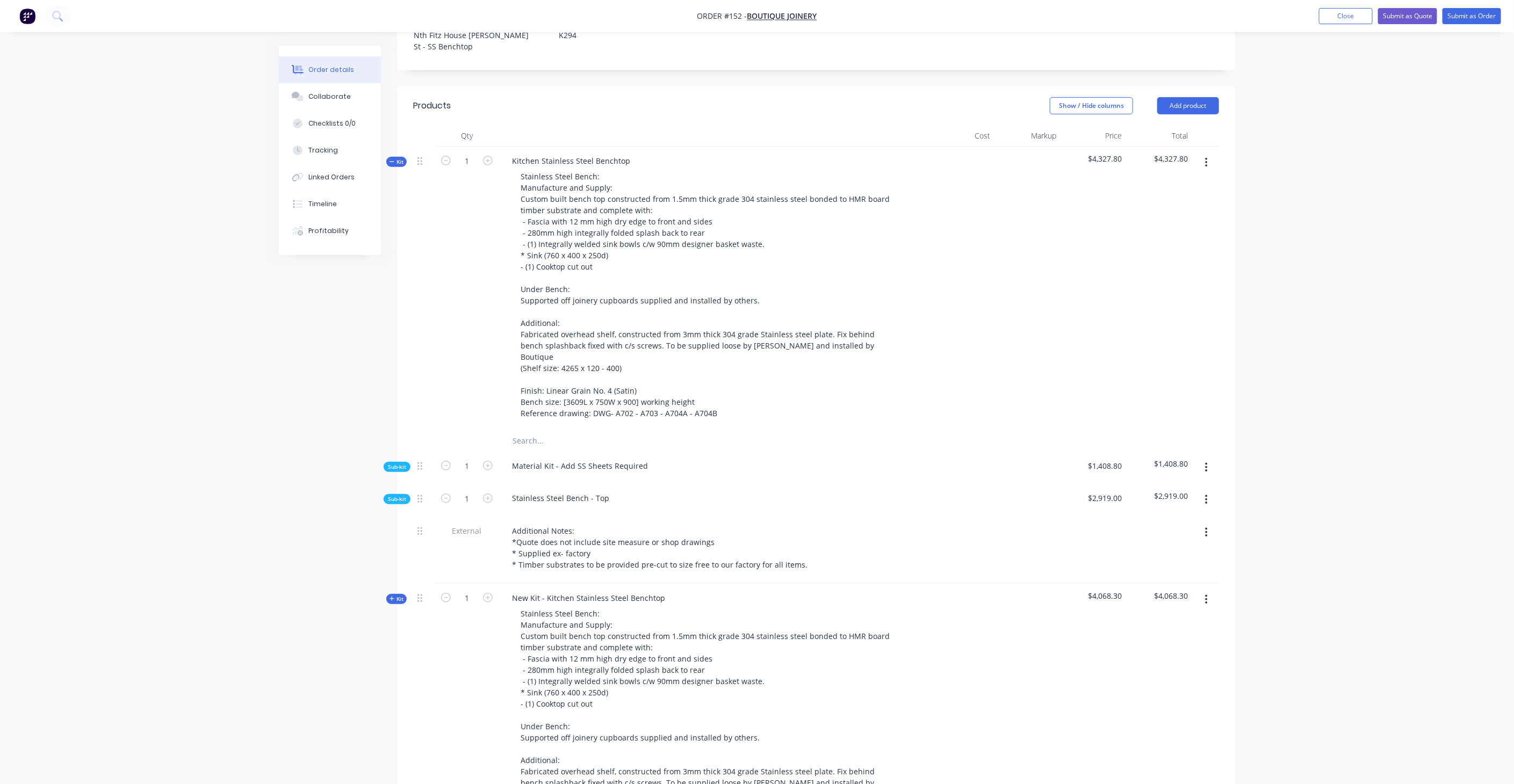
scroll to position [348, 0]
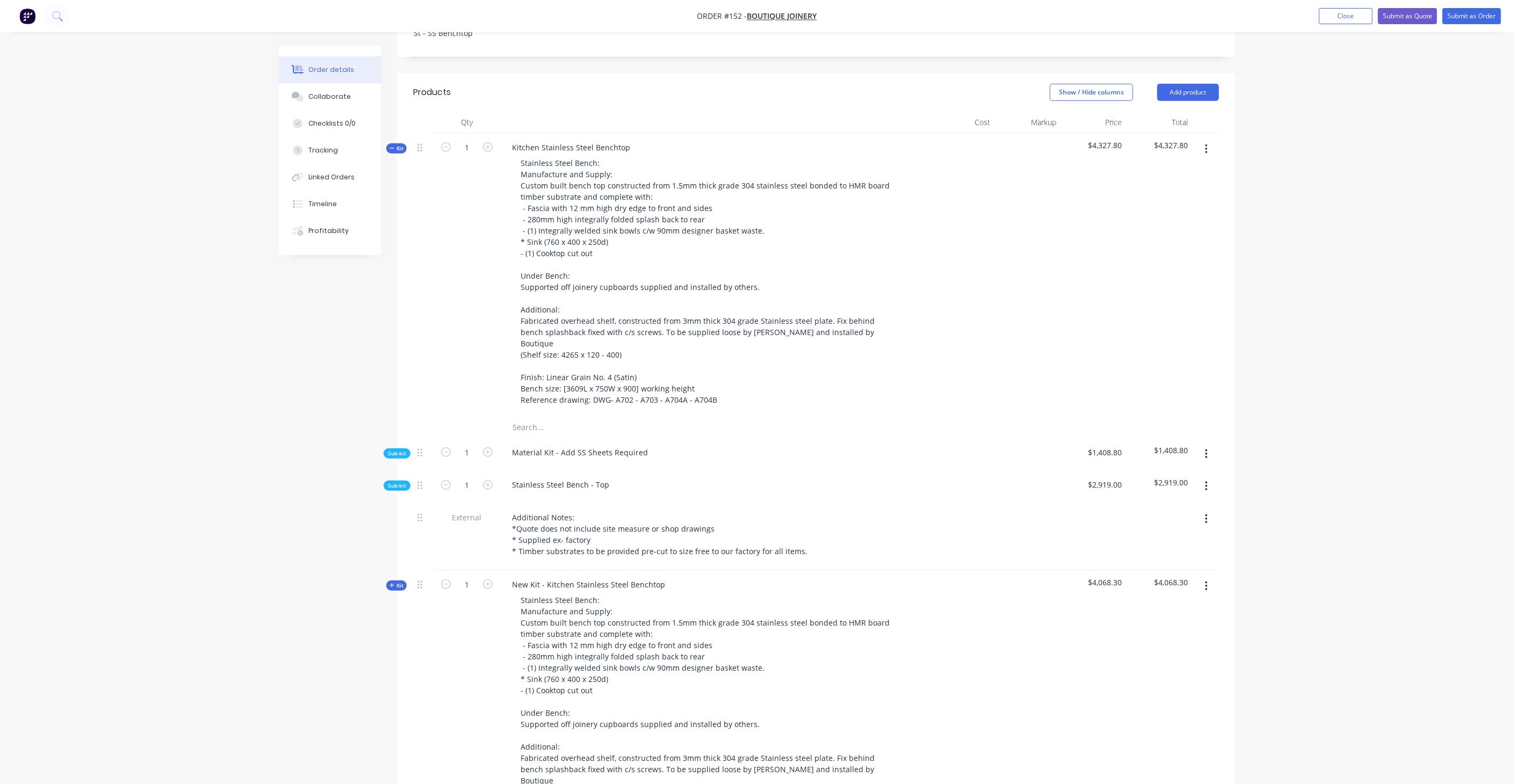
click at [396, 482] on span "Sub-kit" at bounding box center [397, 486] width 18 height 8
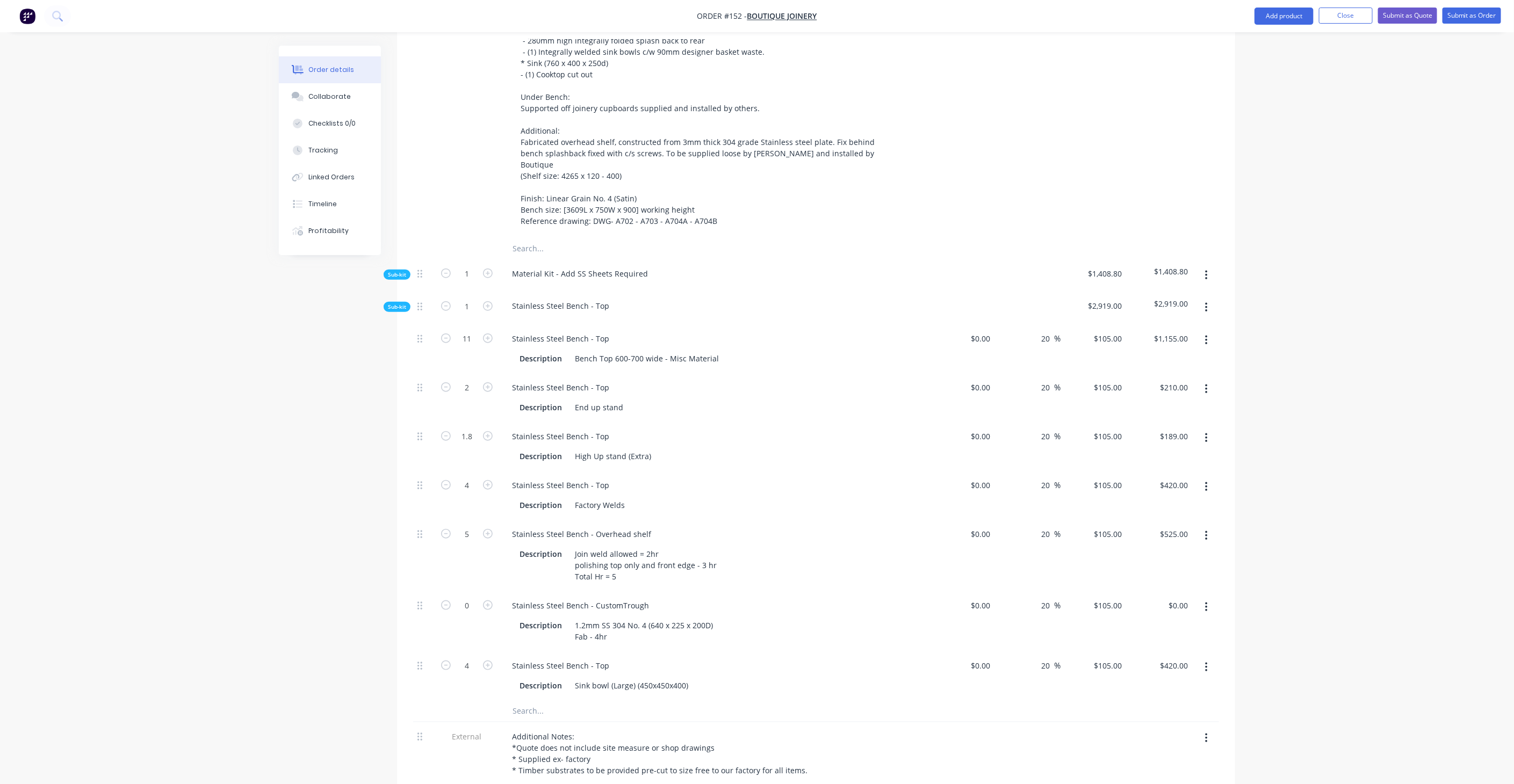
scroll to position [587, 0]
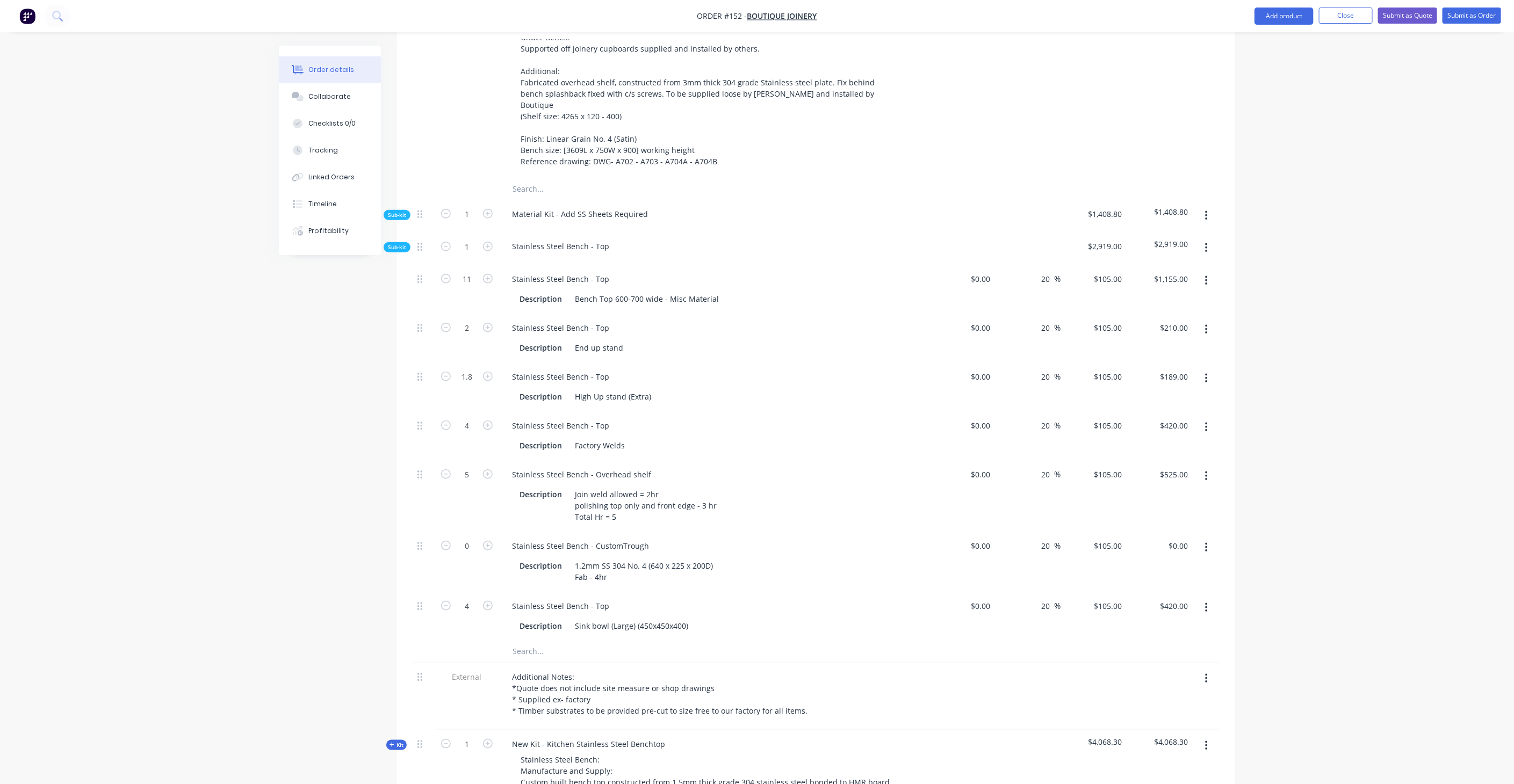
click at [1208, 242] on icon "button" at bounding box center [1206, 248] width 3 height 12
click at [1190, 269] on div "Add product to kit" at bounding box center [1168, 276] width 83 height 15
click at [1175, 312] on div "Product catalogue" at bounding box center [1168, 319] width 83 height 15
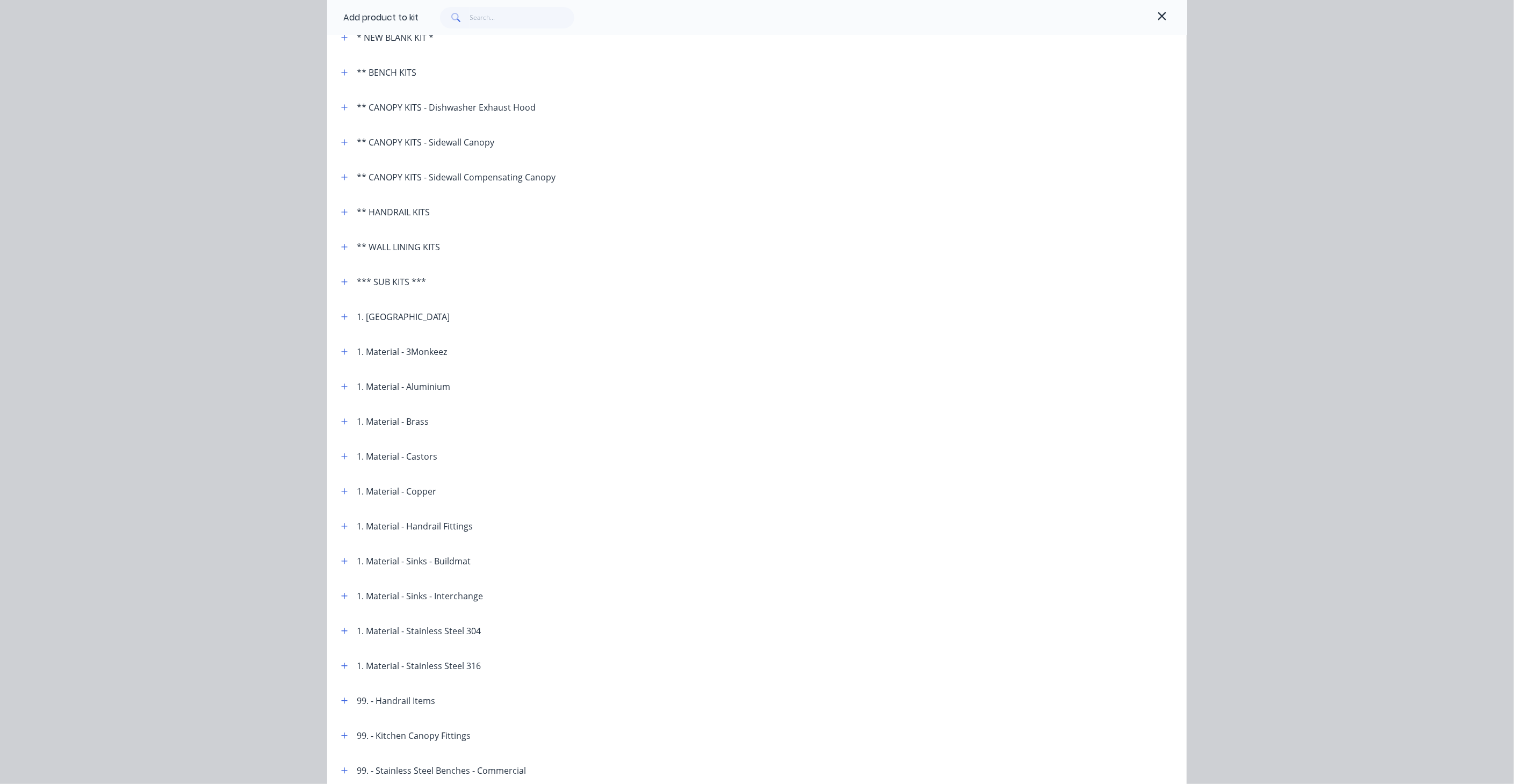
scroll to position [239, 0]
click at [1162, 14] on icon "button" at bounding box center [1162, 16] width 10 height 13
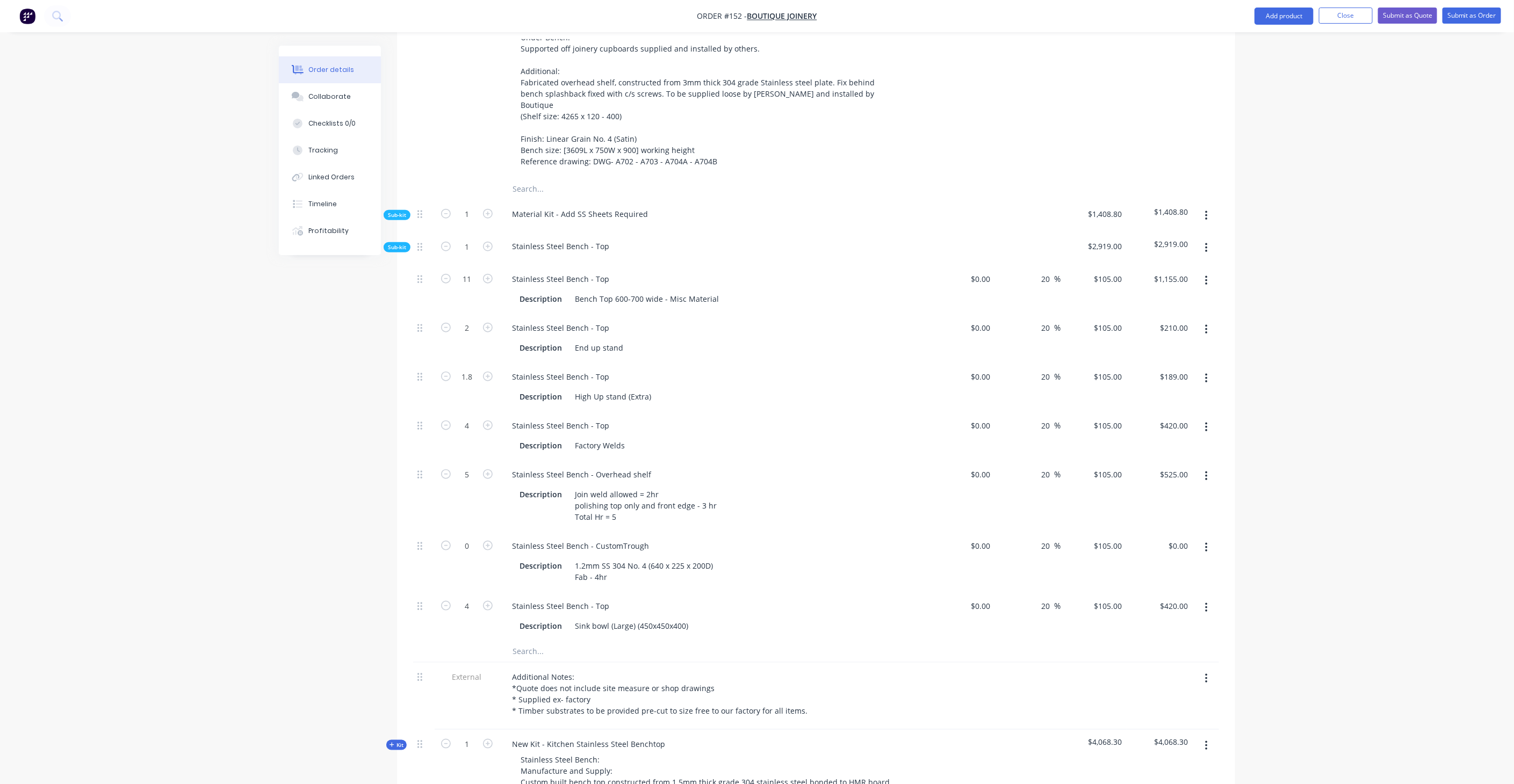
click at [1210, 239] on button "button" at bounding box center [1207, 248] width 25 height 19
click at [1347, 233] on div "Order details Collaborate Checklists 0/0 Tracking Linked Orders Timeline Profit…" at bounding box center [757, 779] width 1514 height 2733
click at [1206, 243] on icon "button" at bounding box center [1206, 248] width 2 height 10
click at [1195, 269] on div "Add product to kit" at bounding box center [1168, 276] width 83 height 15
click at [1172, 419] on div "Notes (Internal)" at bounding box center [1168, 426] width 83 height 15
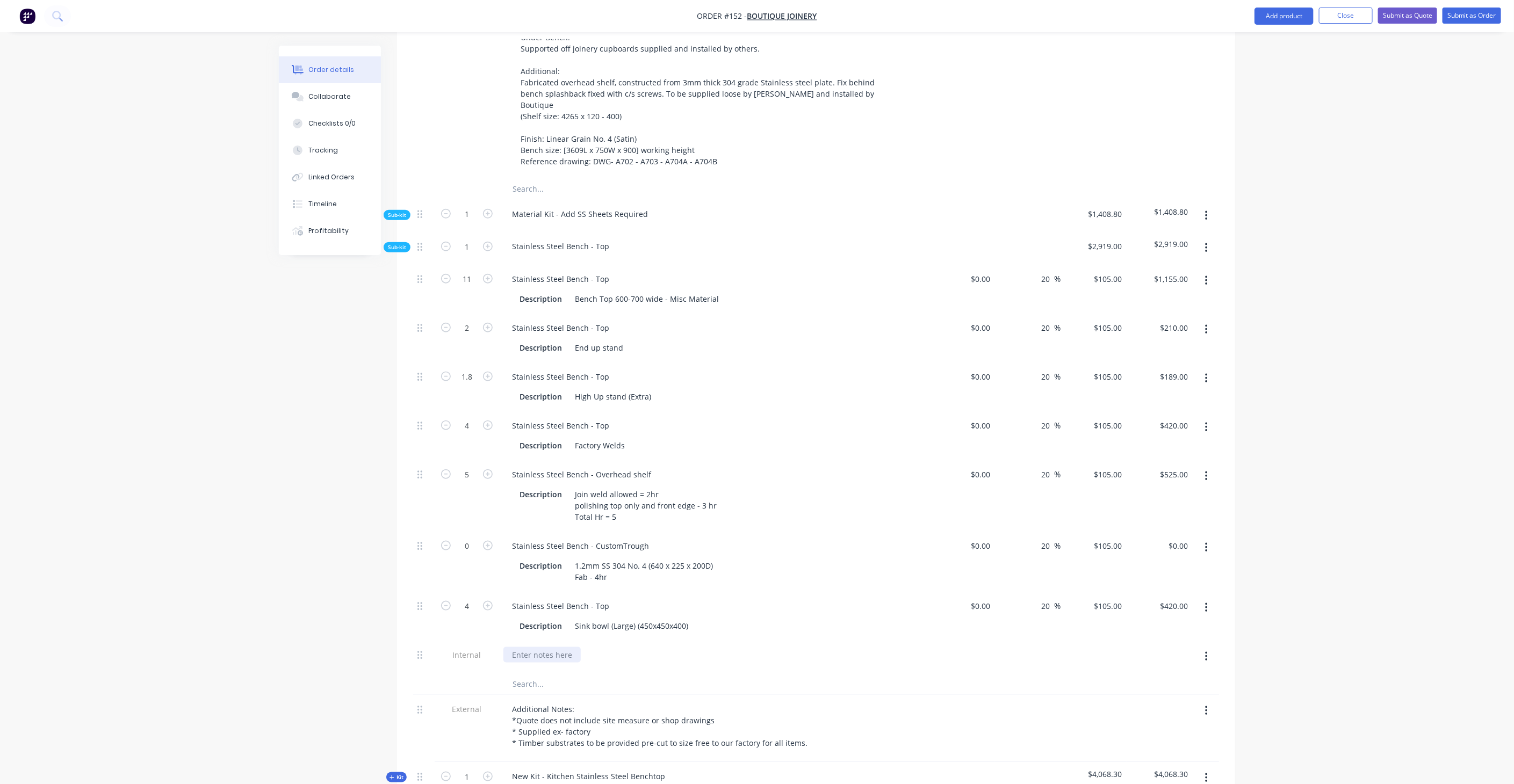
click at [551, 647] on div at bounding box center [543, 654] width 78 height 15
click at [825, 594] on div "Stainless Steel Bench - Top Description Sink bowl (Large) (450x450x400)" at bounding box center [714, 616] width 430 height 49
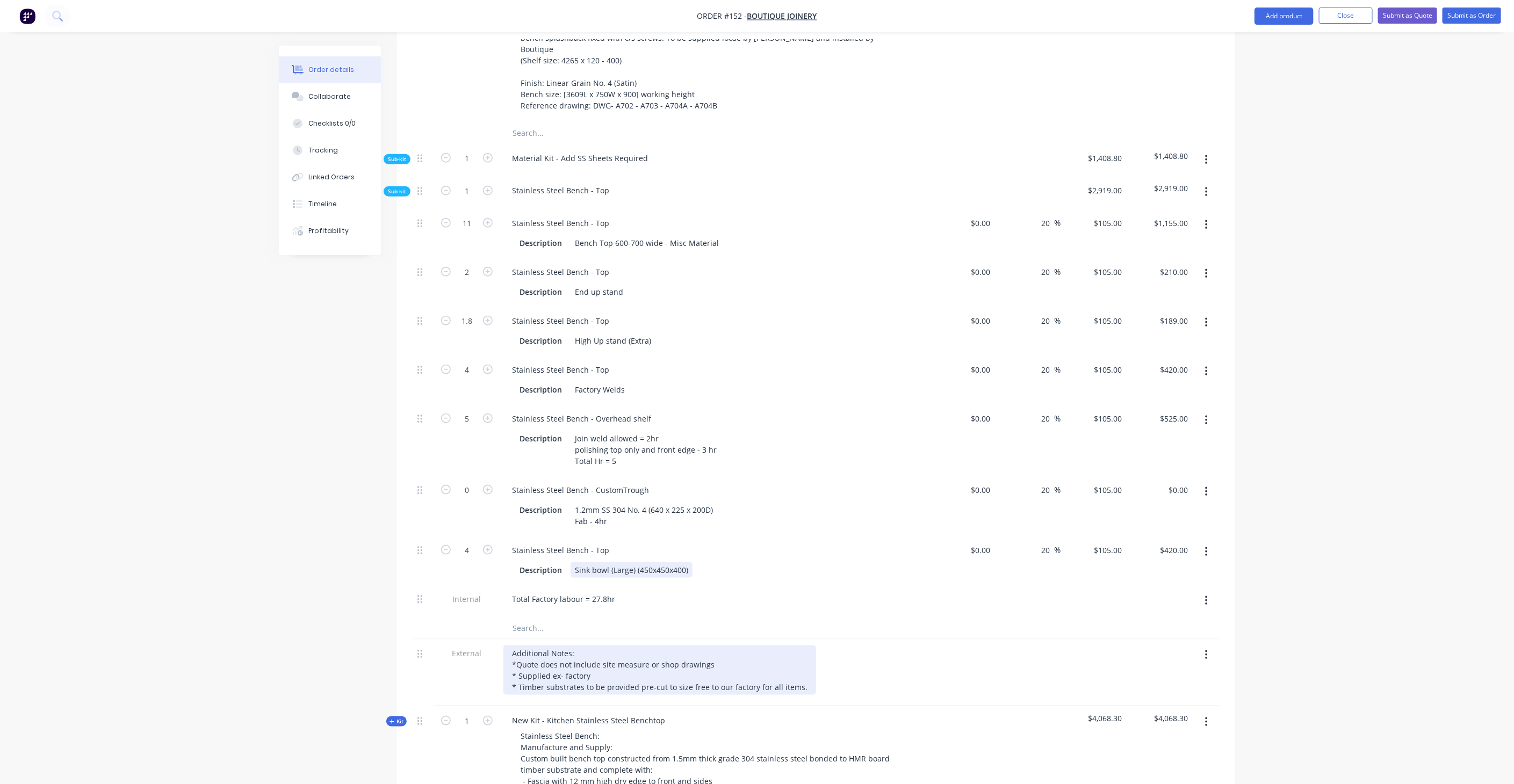
scroll to position [706, 0]
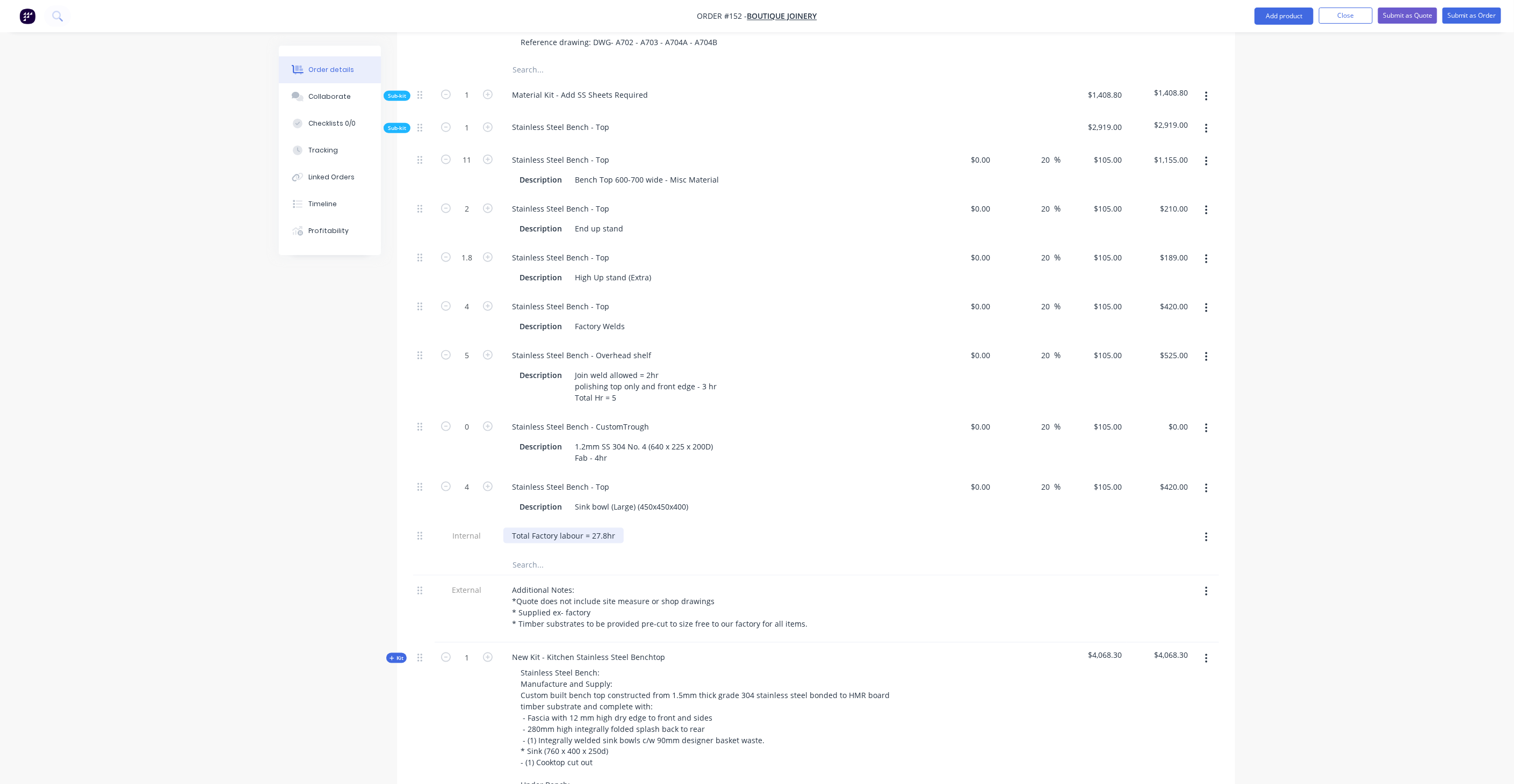
click at [591, 528] on div "Total Factory labour = 27.8hr" at bounding box center [564, 535] width 121 height 15
drag, startPoint x: 614, startPoint y: 494, endPoint x: 490, endPoint y: 491, distance: 124.0
click at [490, 522] on div "Internal Total Factory labour = 27.8hr" at bounding box center [816, 538] width 806 height 32
click at [655, 528] on div "Total Factory labour = 27.8hr" at bounding box center [714, 535] width 421 height 15
click at [728, 528] on div "Total Factory labor = 27.8hr" at bounding box center [714, 535] width 421 height 15
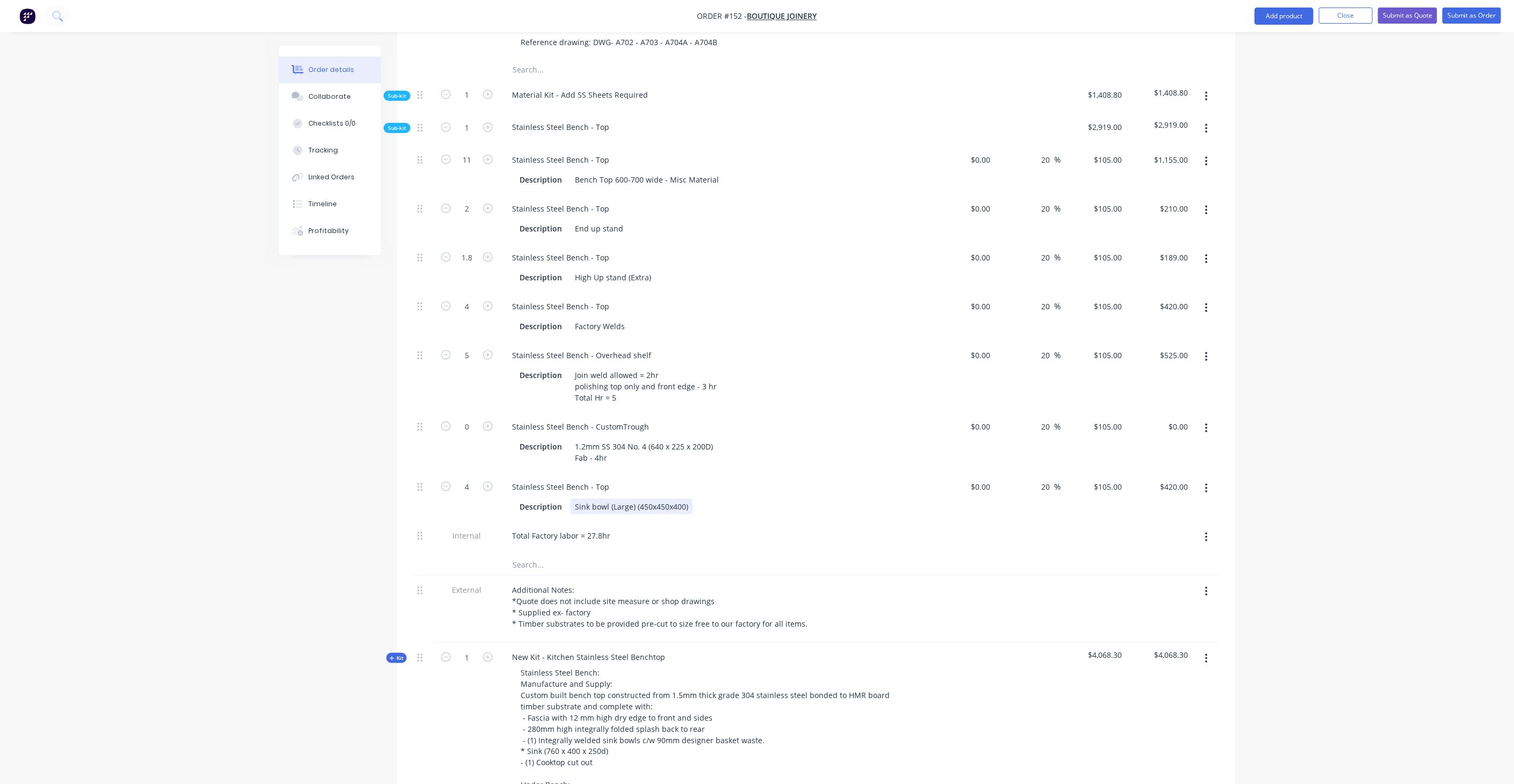
click at [575, 474] on div "Stainless Steel Bench - Top Description Sink bowl (Large) (450x450x400)" at bounding box center [714, 497] width 430 height 49
click at [596, 528] on div "Total Factory labor = 27.8hr" at bounding box center [561, 535] width 115 height 15
drag, startPoint x: 610, startPoint y: 490, endPoint x: 376, endPoint y: 485, distance: 234.1
click at [376, 485] on div "Created by [PERSON_NAME] Created [DATE] Required [DATE] Assigned to JA Status D…" at bounding box center [756, 699] width 956 height 2720
click at [682, 522] on div "Total Factory labor = 27.8hr" at bounding box center [714, 538] width 430 height 32
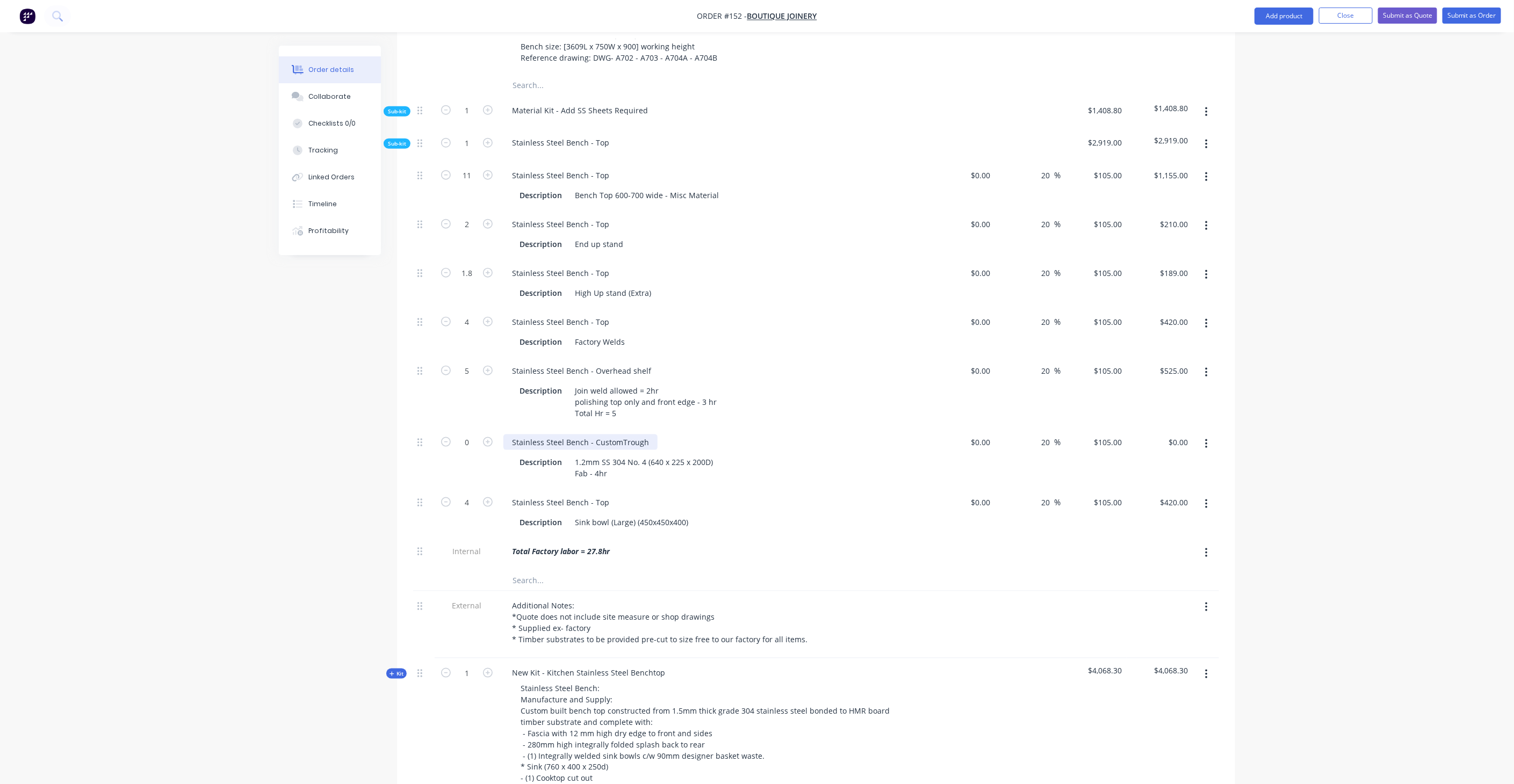
scroll to position [646, 0]
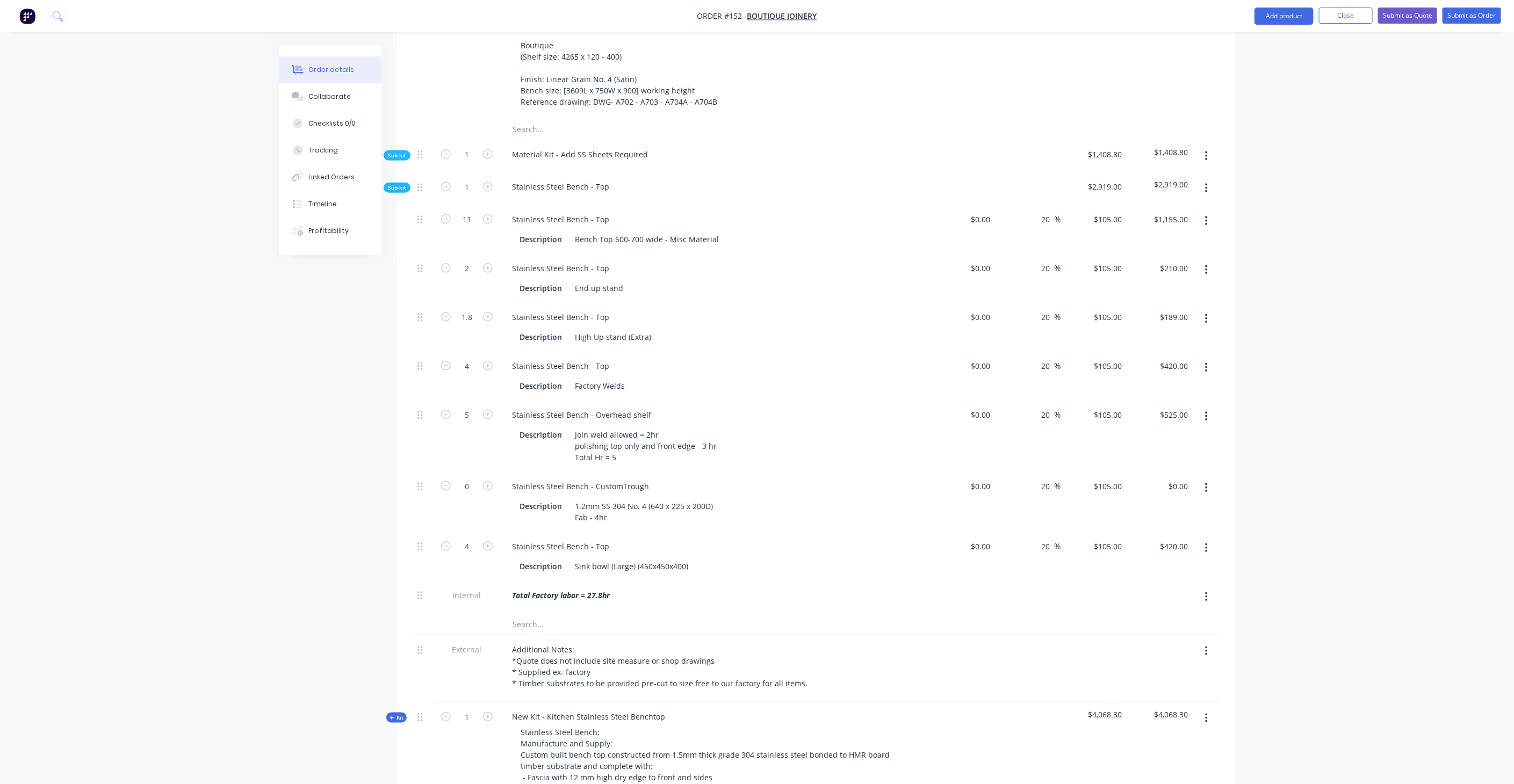
click at [392, 184] on span "Sub-kit" at bounding box center [397, 187] width 18 height 8
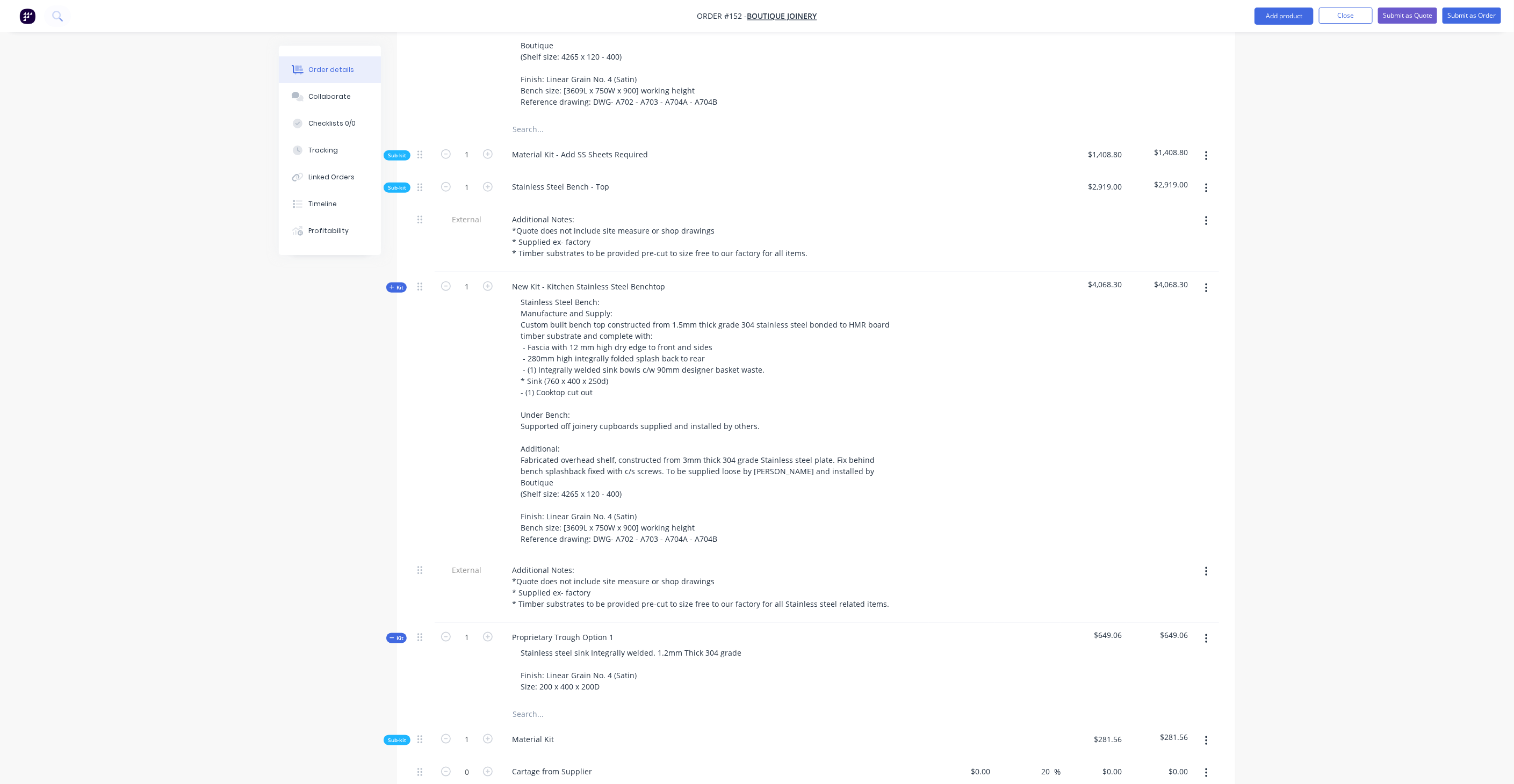
click at [395, 184] on span "Sub-kit" at bounding box center [397, 187] width 18 height 8
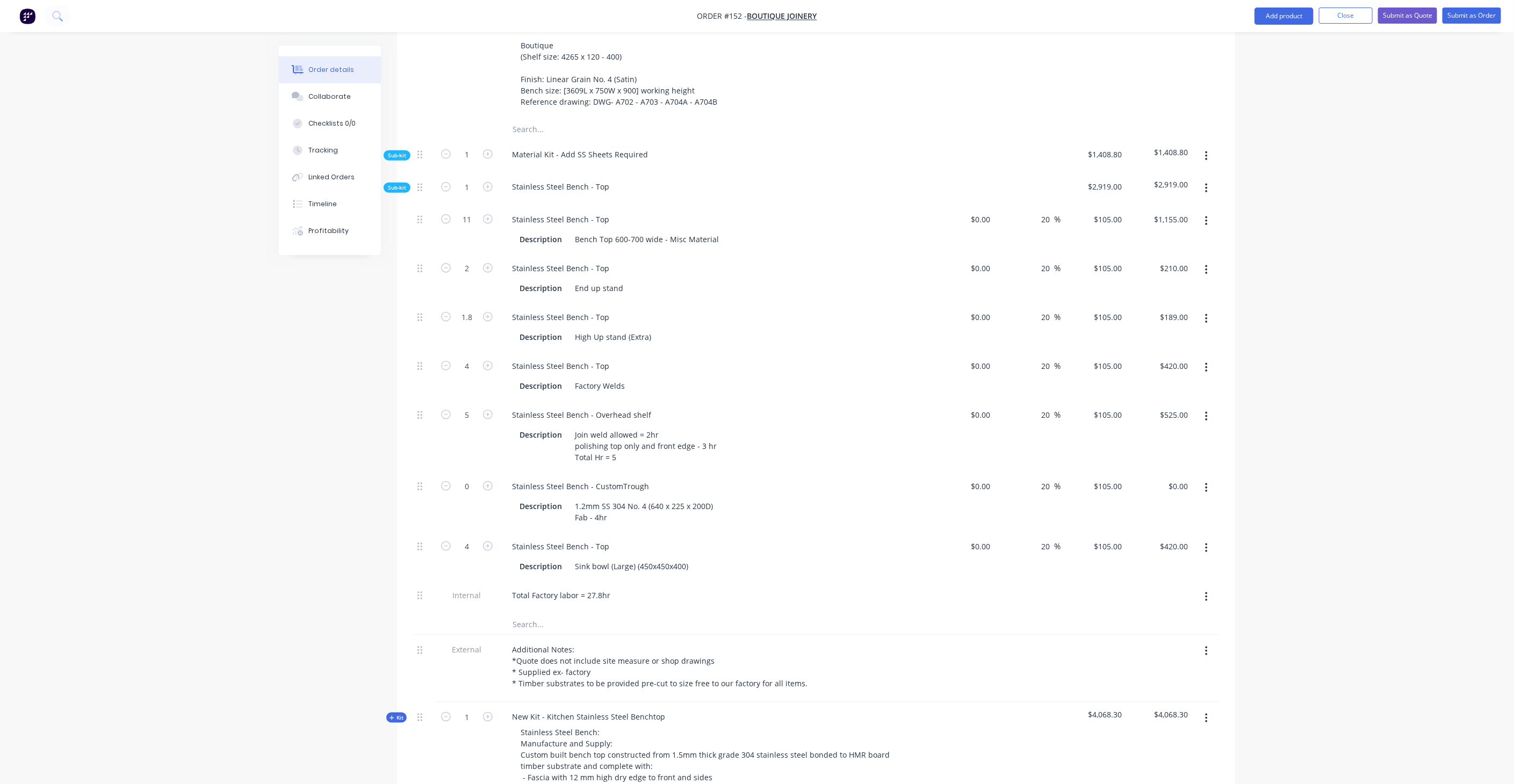
click at [397, 184] on span "Sub-kit" at bounding box center [397, 187] width 18 height 8
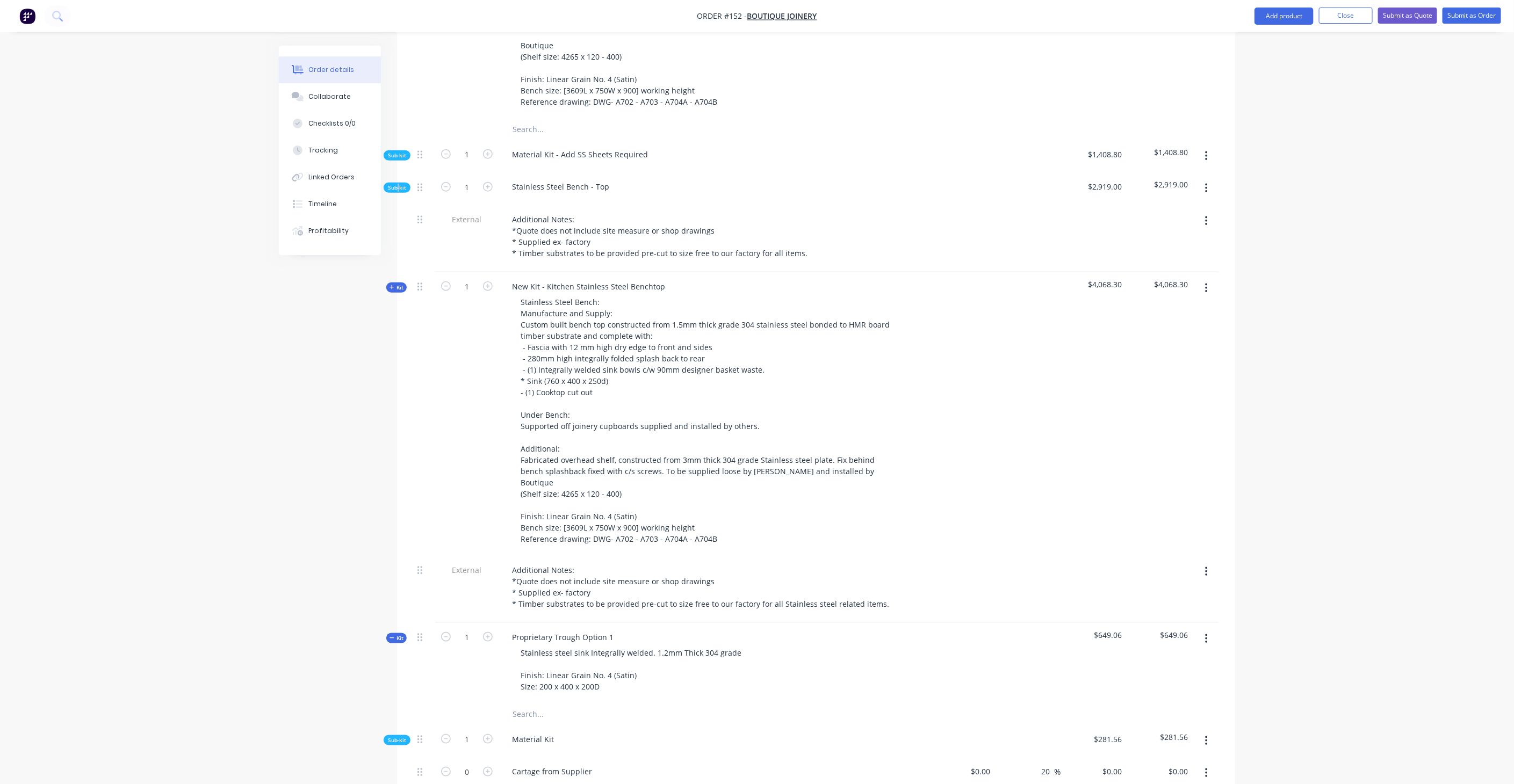
click at [397, 184] on span "Sub-kit" at bounding box center [397, 187] width 18 height 8
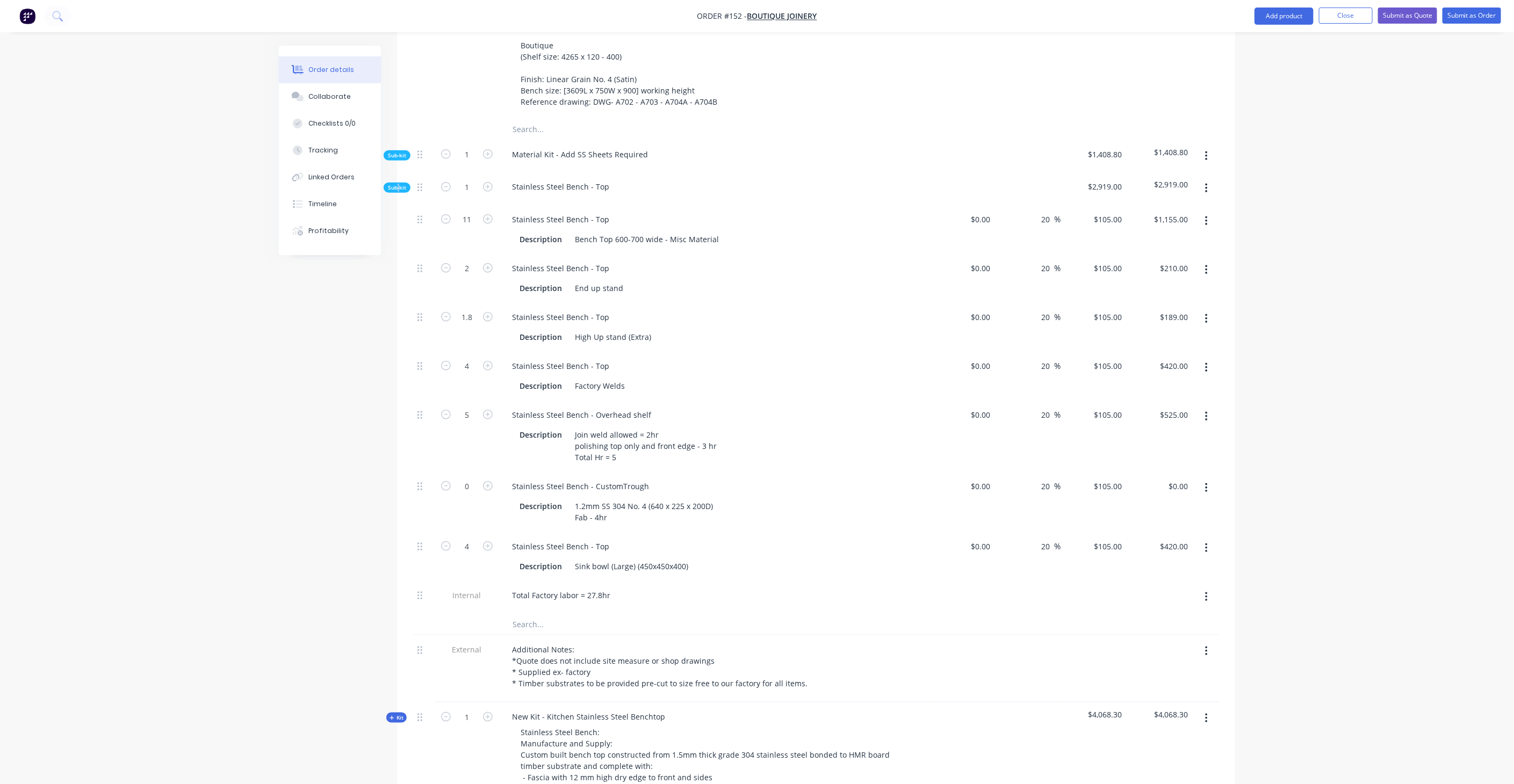
click at [397, 184] on span "Sub-kit" at bounding box center [397, 187] width 18 height 8
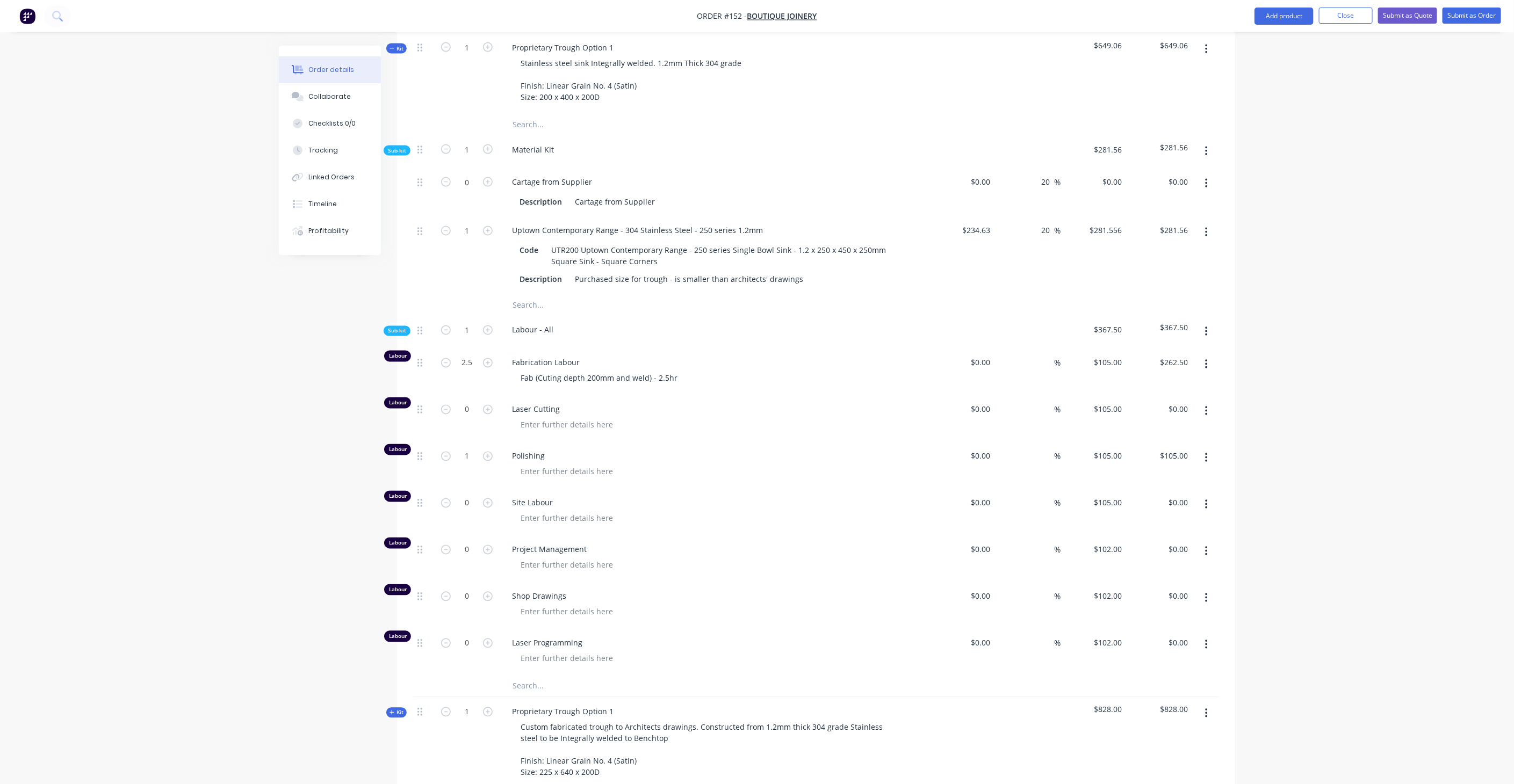
scroll to position [1244, 0]
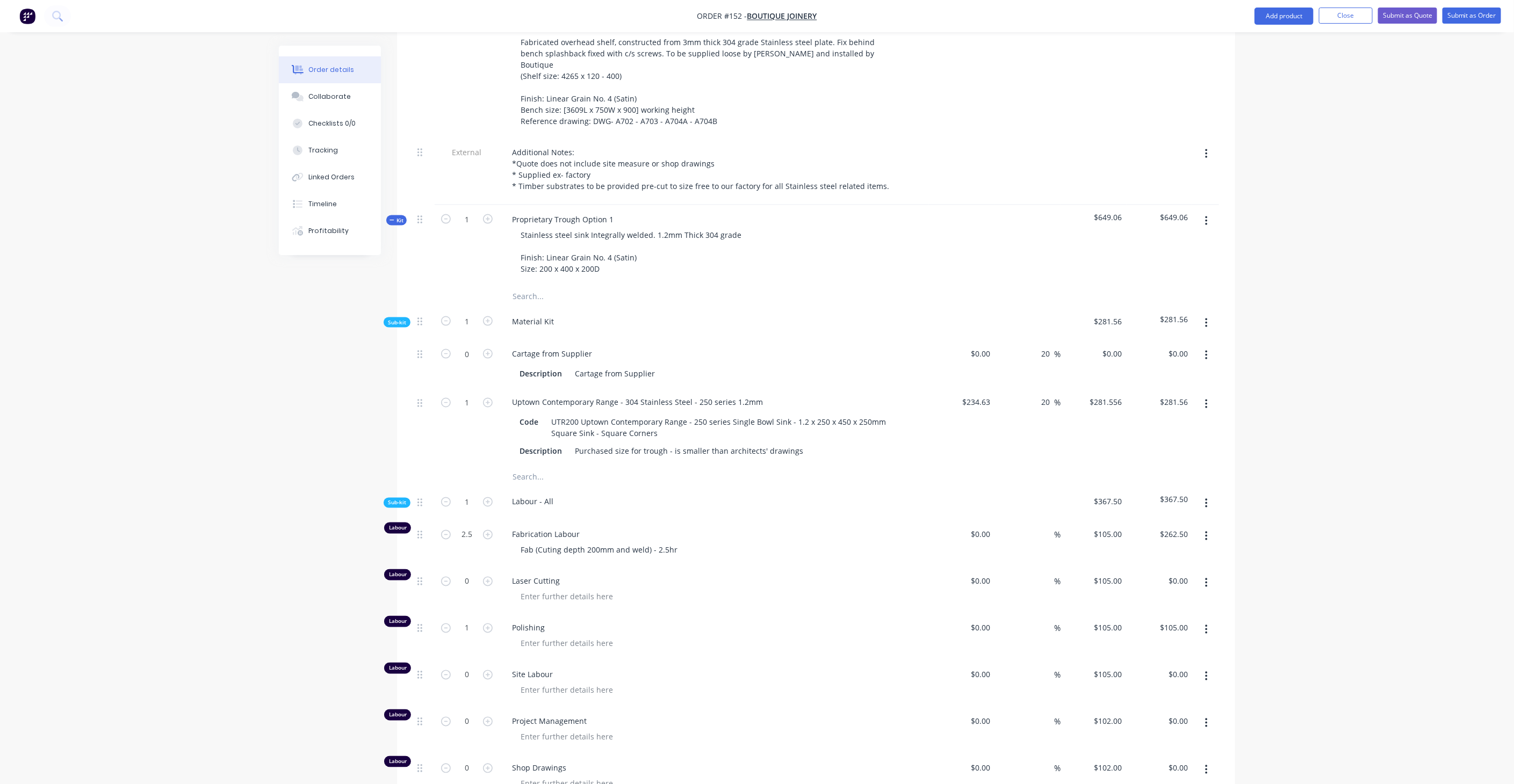
click at [394, 217] on icon "button" at bounding box center [391, 220] width 5 height 5
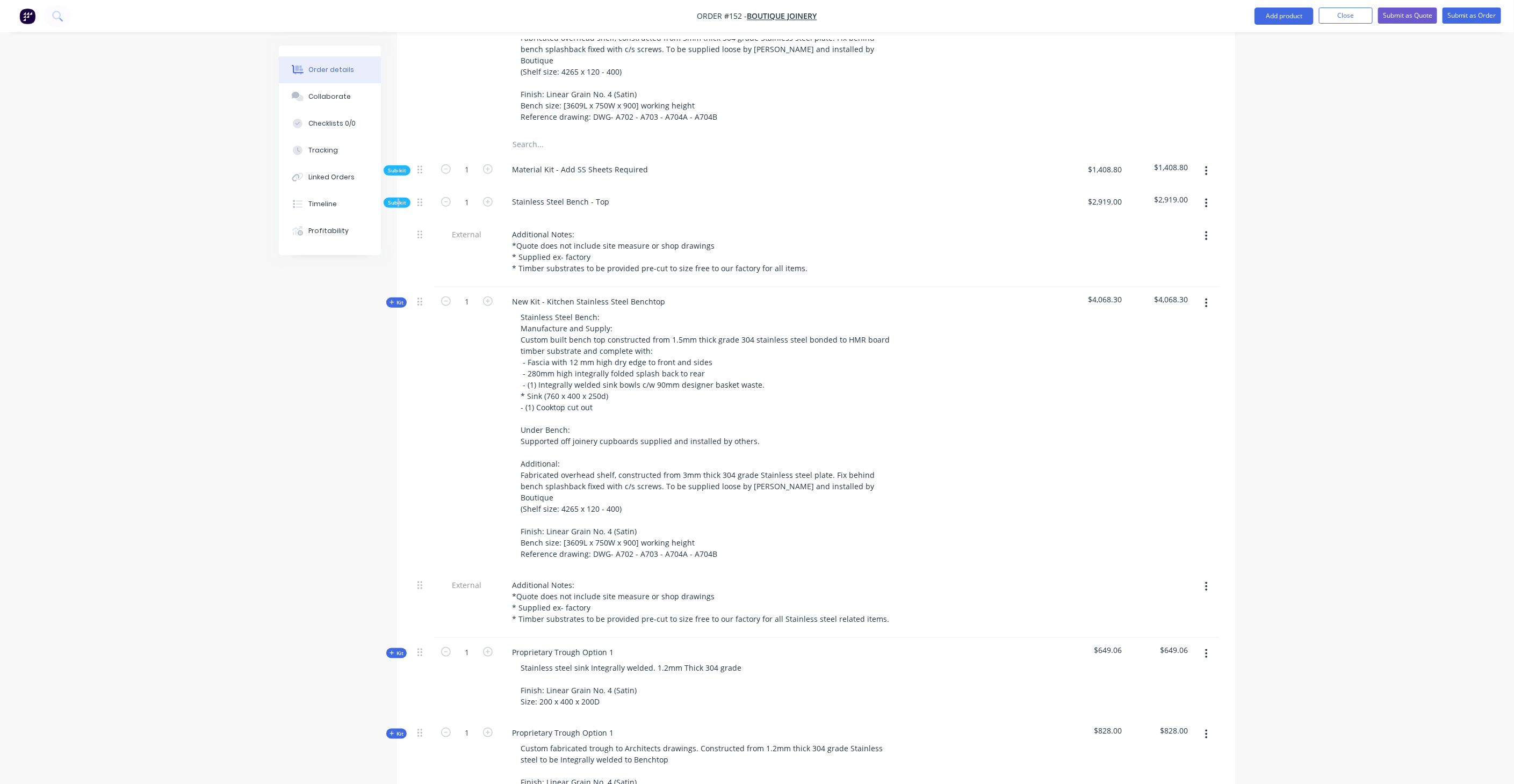
scroll to position [613, 0]
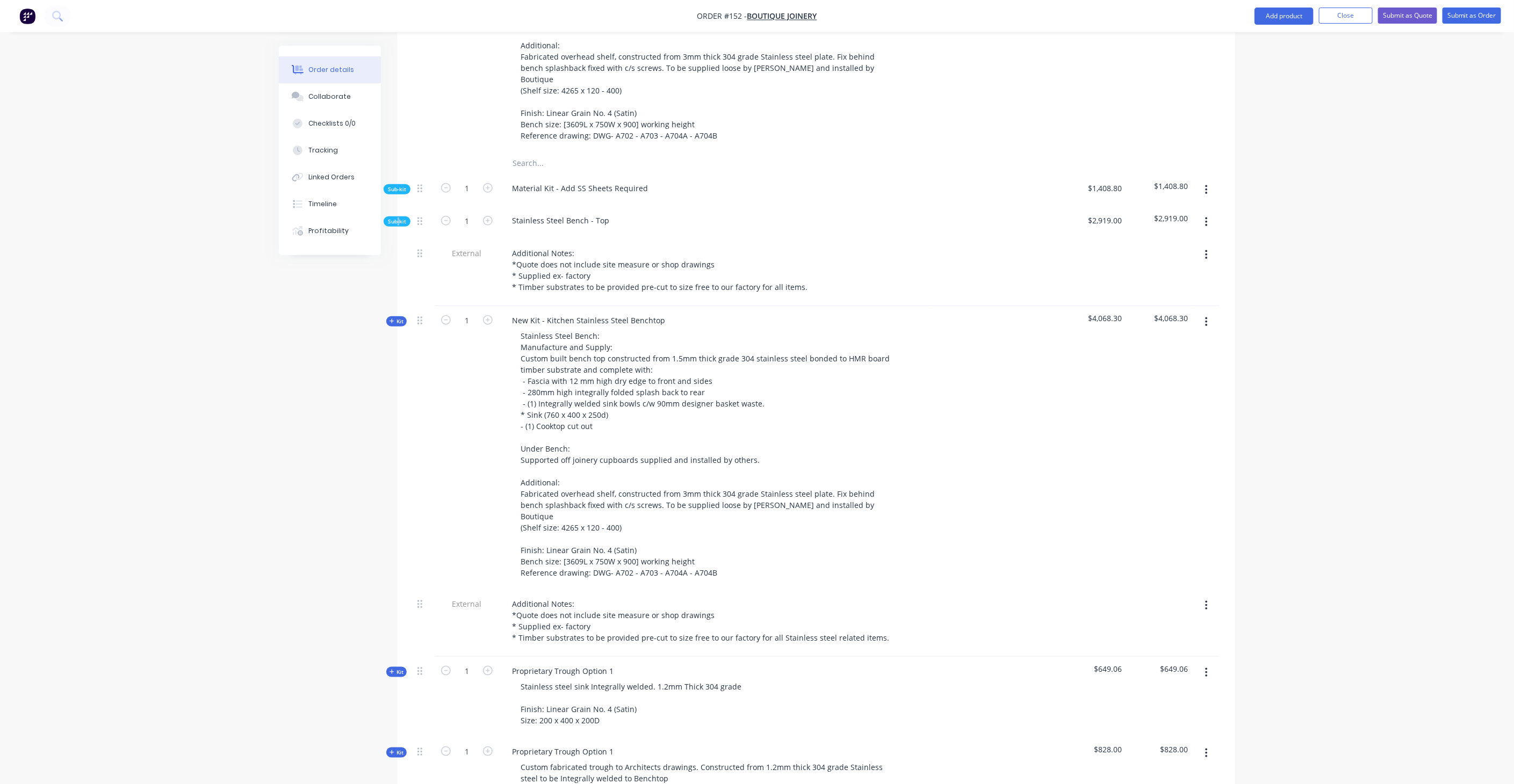
click at [394, 319] on icon "button" at bounding box center [391, 322] width 5 height 5
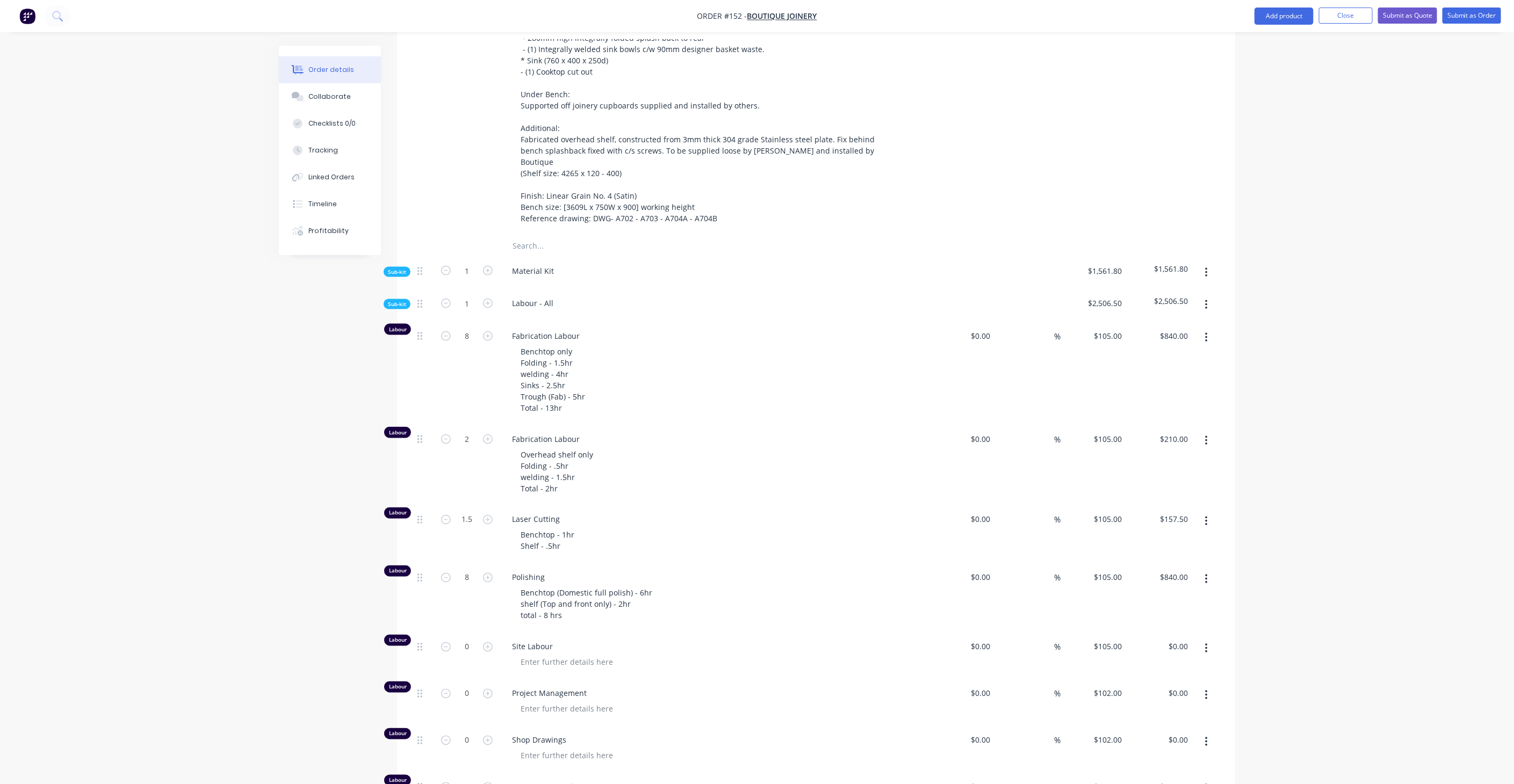
scroll to position [911, 0]
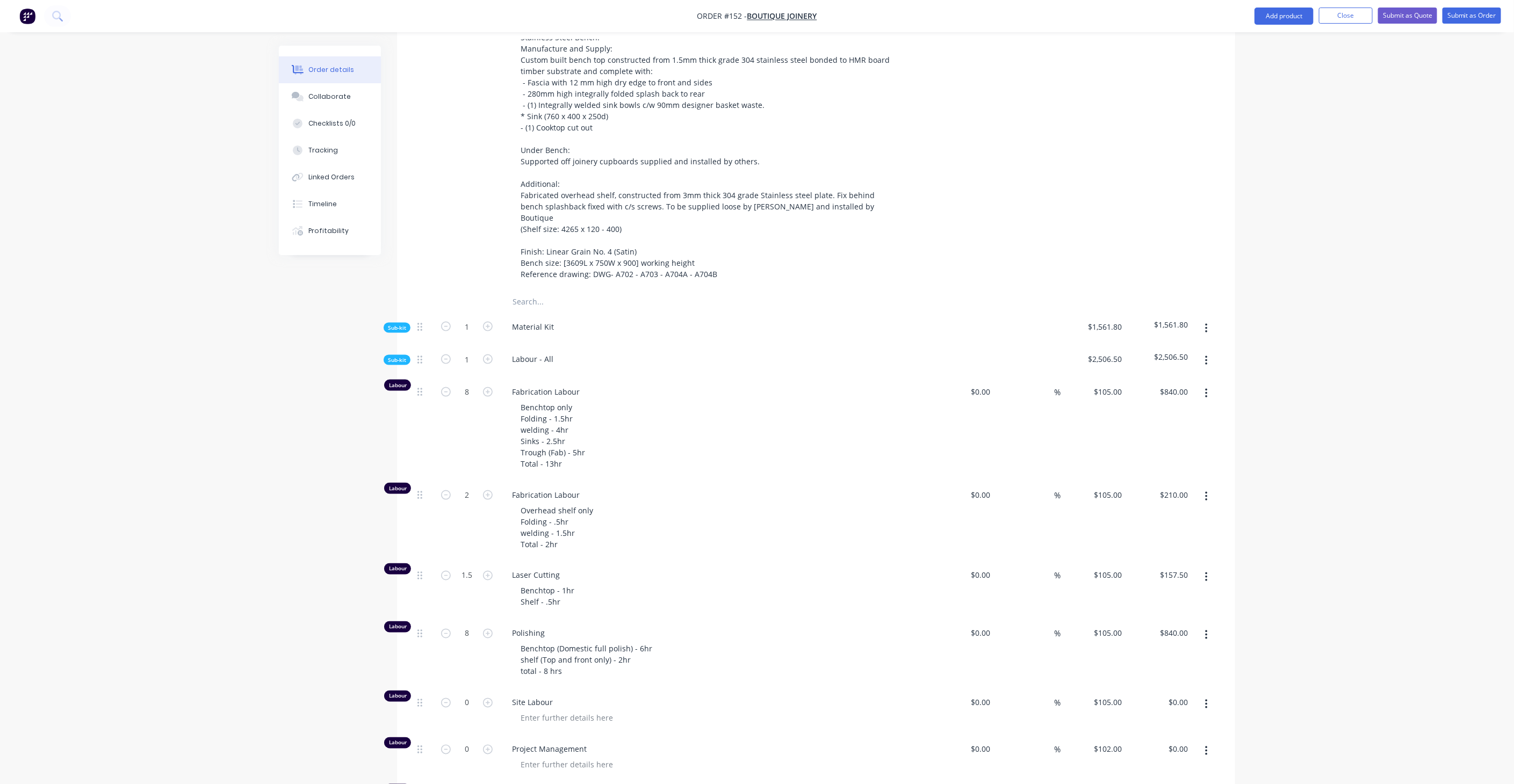
click at [1213, 351] on button "button" at bounding box center [1207, 360] width 25 height 19
click at [1191, 381] on div "Add product to kit" at bounding box center [1168, 388] width 83 height 15
click at [1164, 532] on div "Notes (Internal)" at bounding box center [1168, 539] width 83 height 15
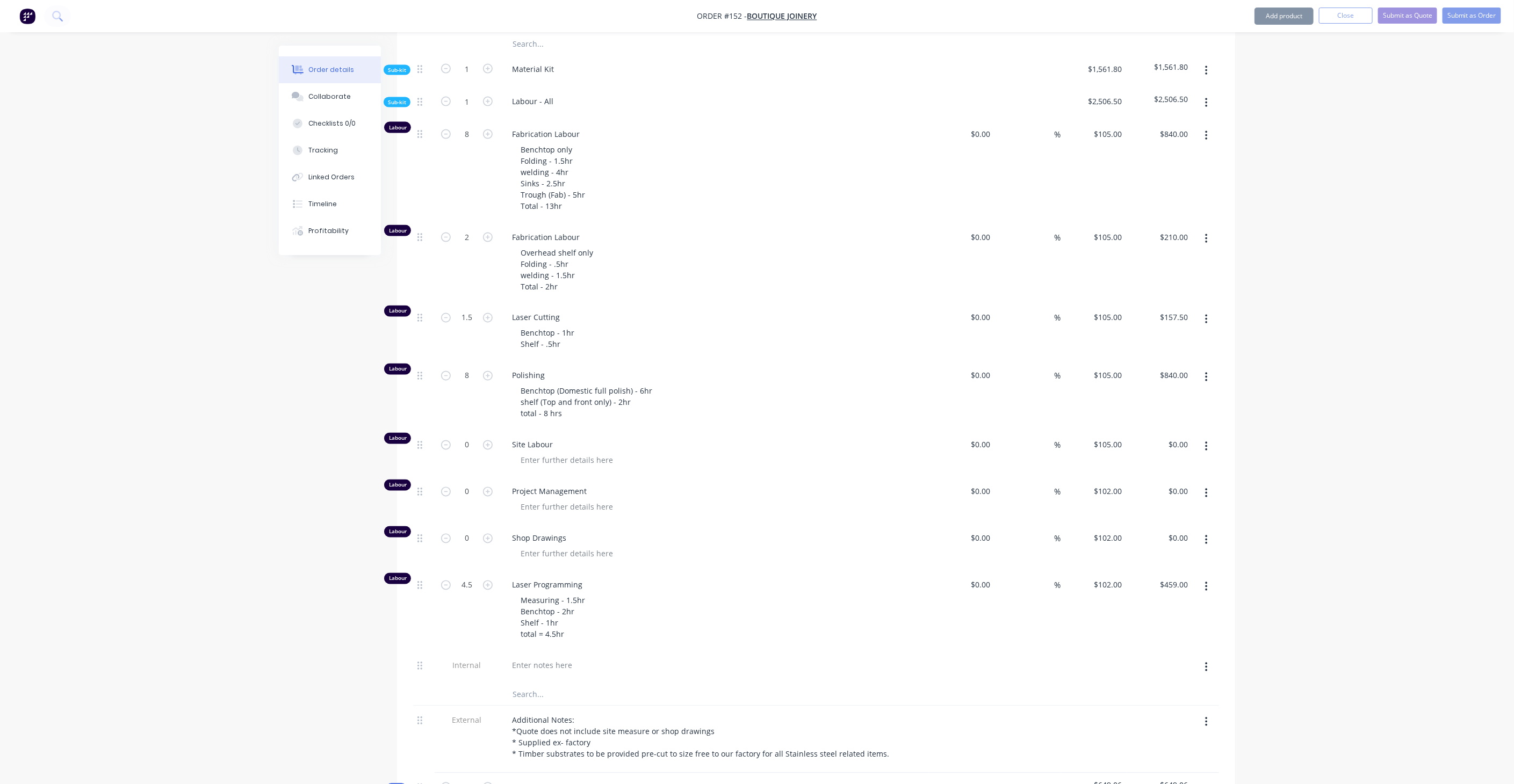
scroll to position [1269, 0]
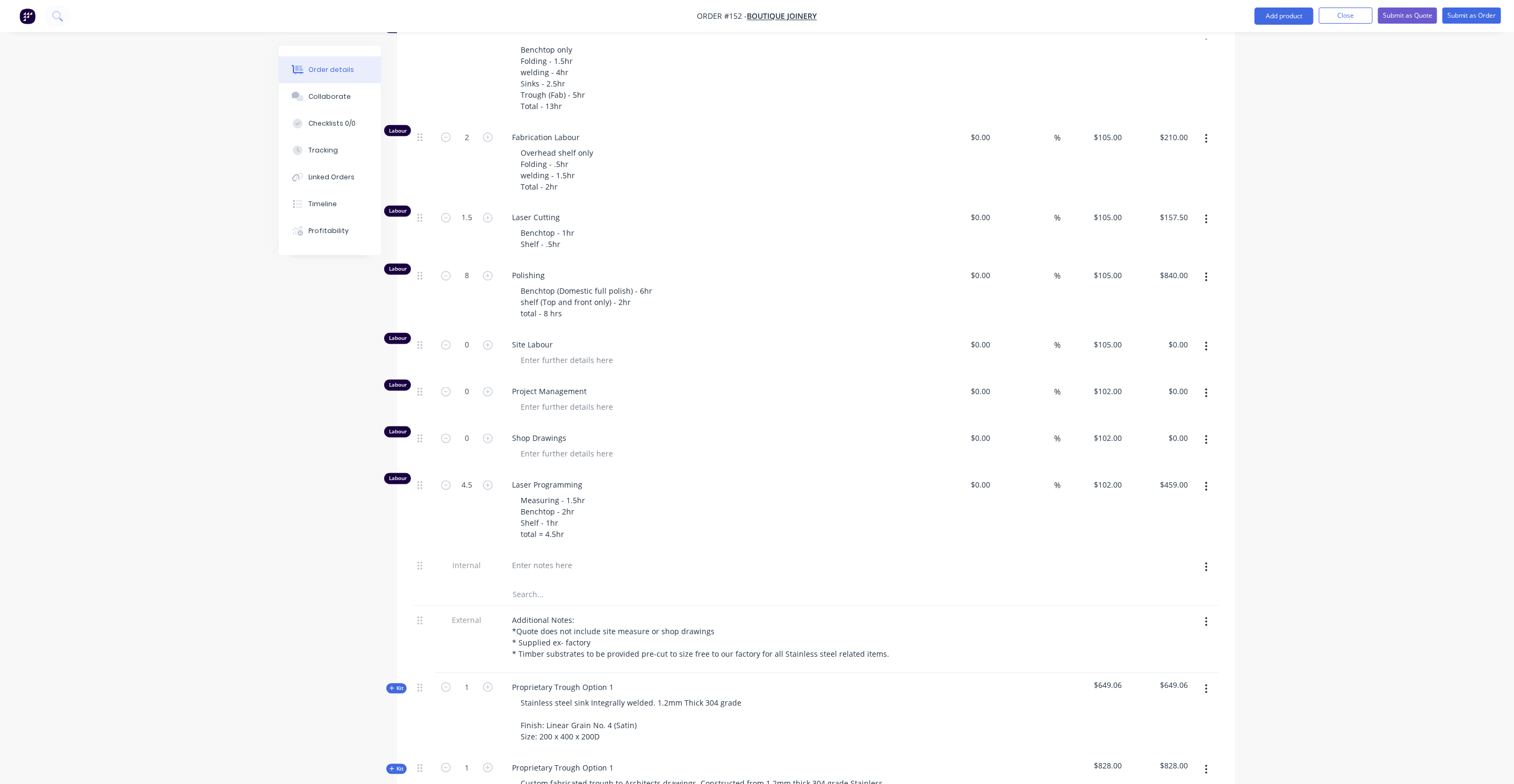
click at [566, 552] on div at bounding box center [714, 568] width 430 height 32
click at [564, 558] on div at bounding box center [543, 565] width 78 height 15
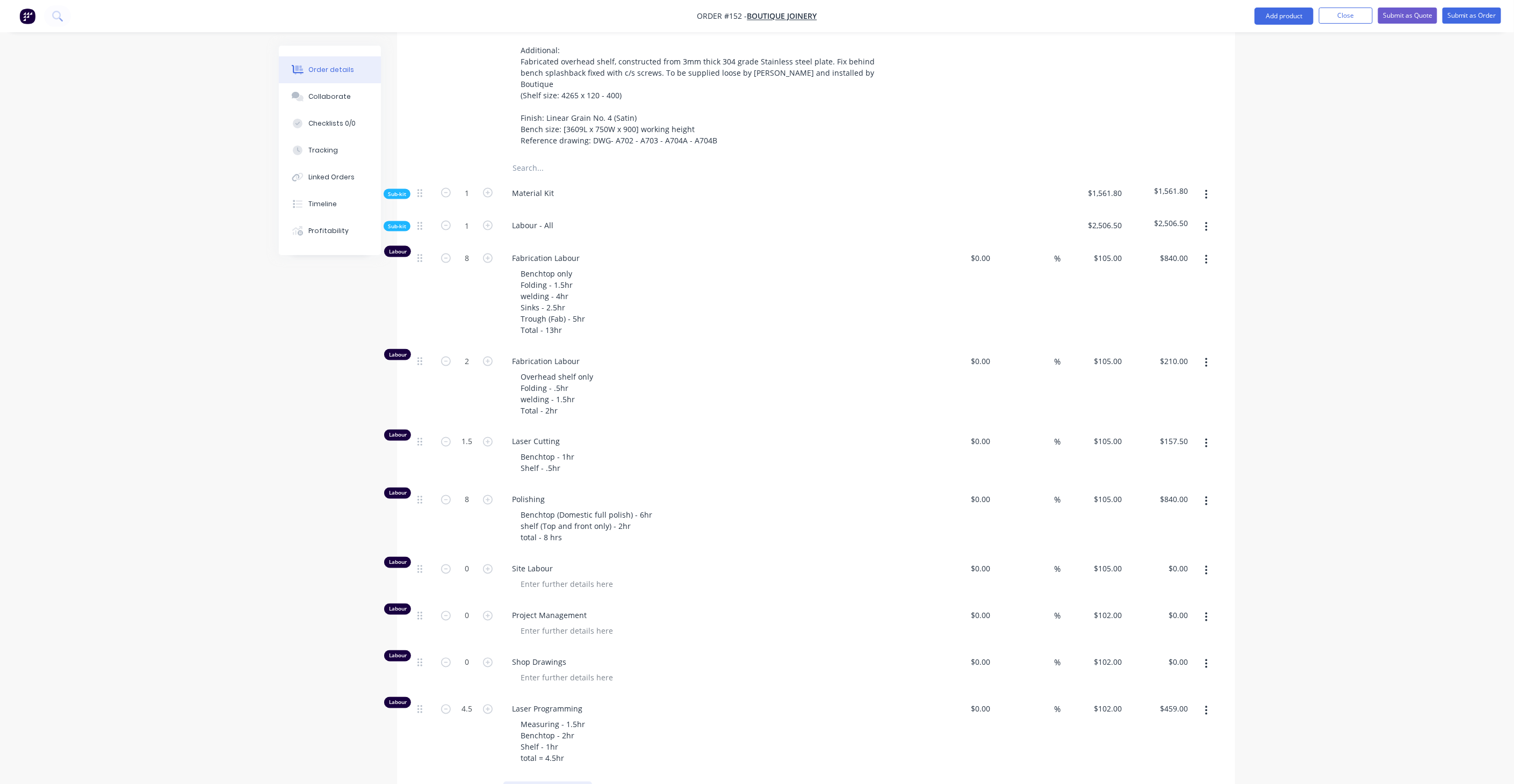
scroll to position [1030, 0]
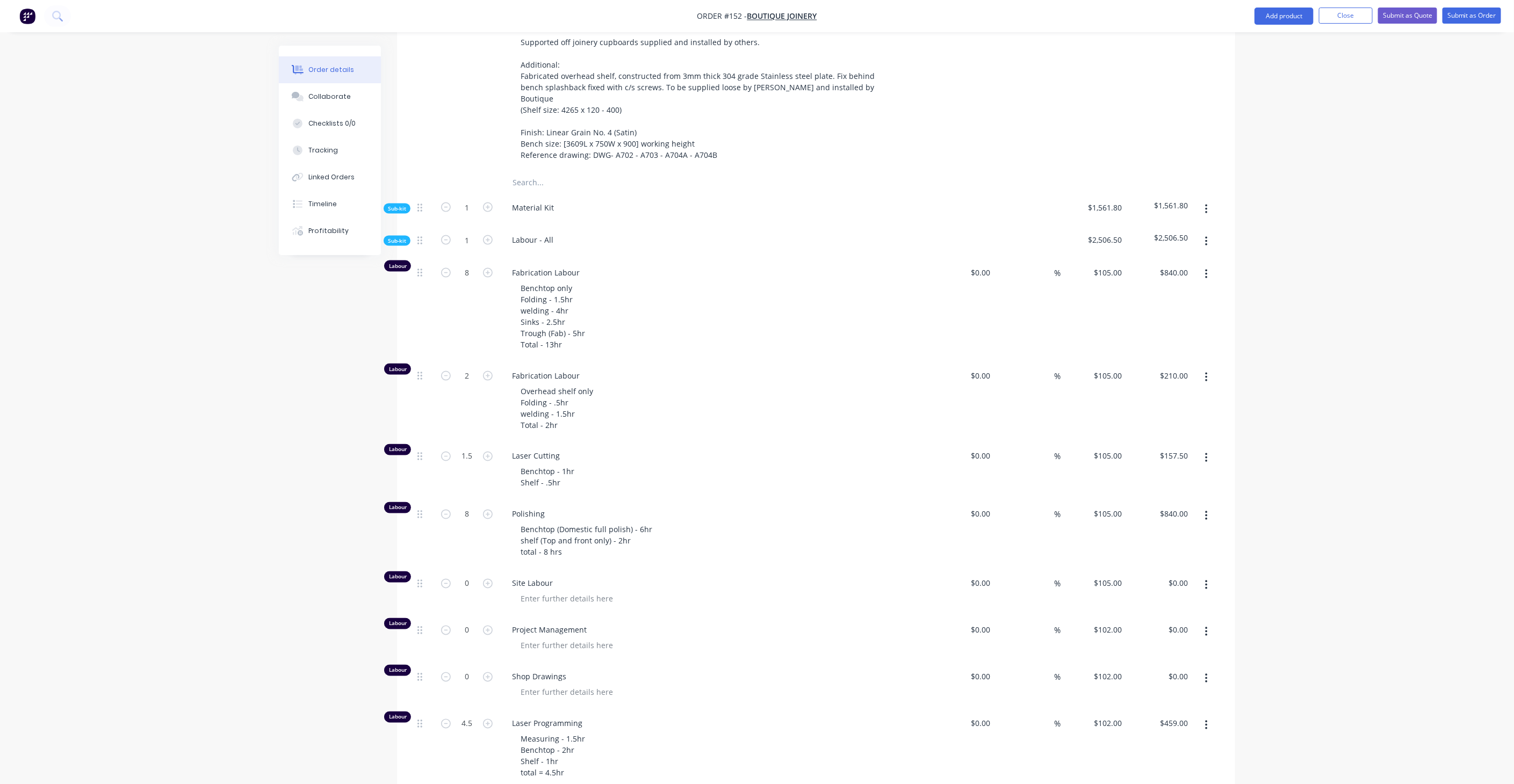
click at [698, 685] on div at bounding box center [718, 692] width 413 height 15
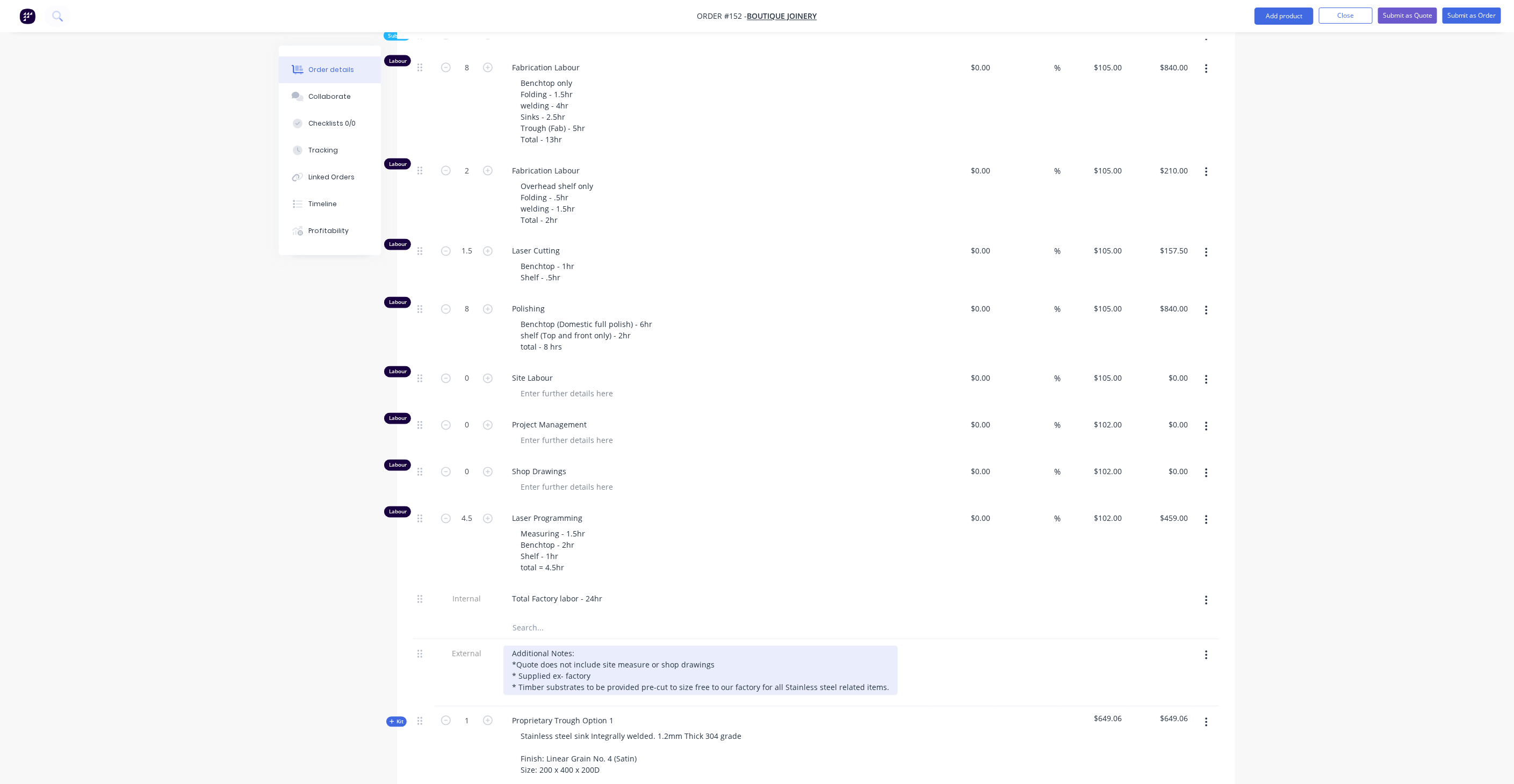
scroll to position [1269, 0]
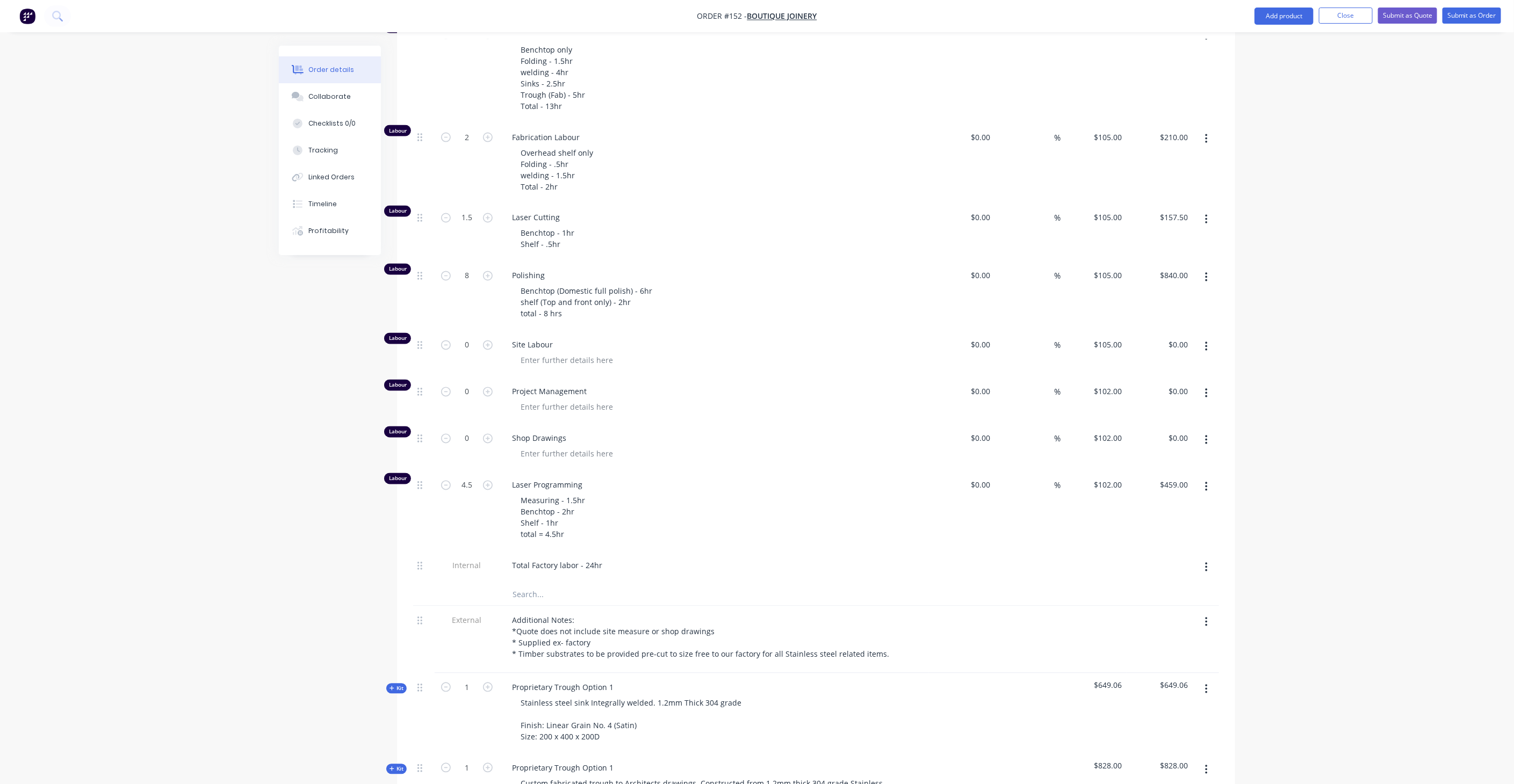
click at [569, 552] on div "Total Factory labor - 24hr" at bounding box center [714, 568] width 430 height 32
click at [585, 558] on div "Total Factory labor - 24hr" at bounding box center [557, 565] width 107 height 15
drag, startPoint x: 601, startPoint y: 508, endPoint x: 321, endPoint y: 474, distance: 282.1
click at [692, 493] on div "Measuring - 1.5hr Benchtop - 2hr Shelf - 1hr total = 4.5hr" at bounding box center [718, 517] width 413 height 50
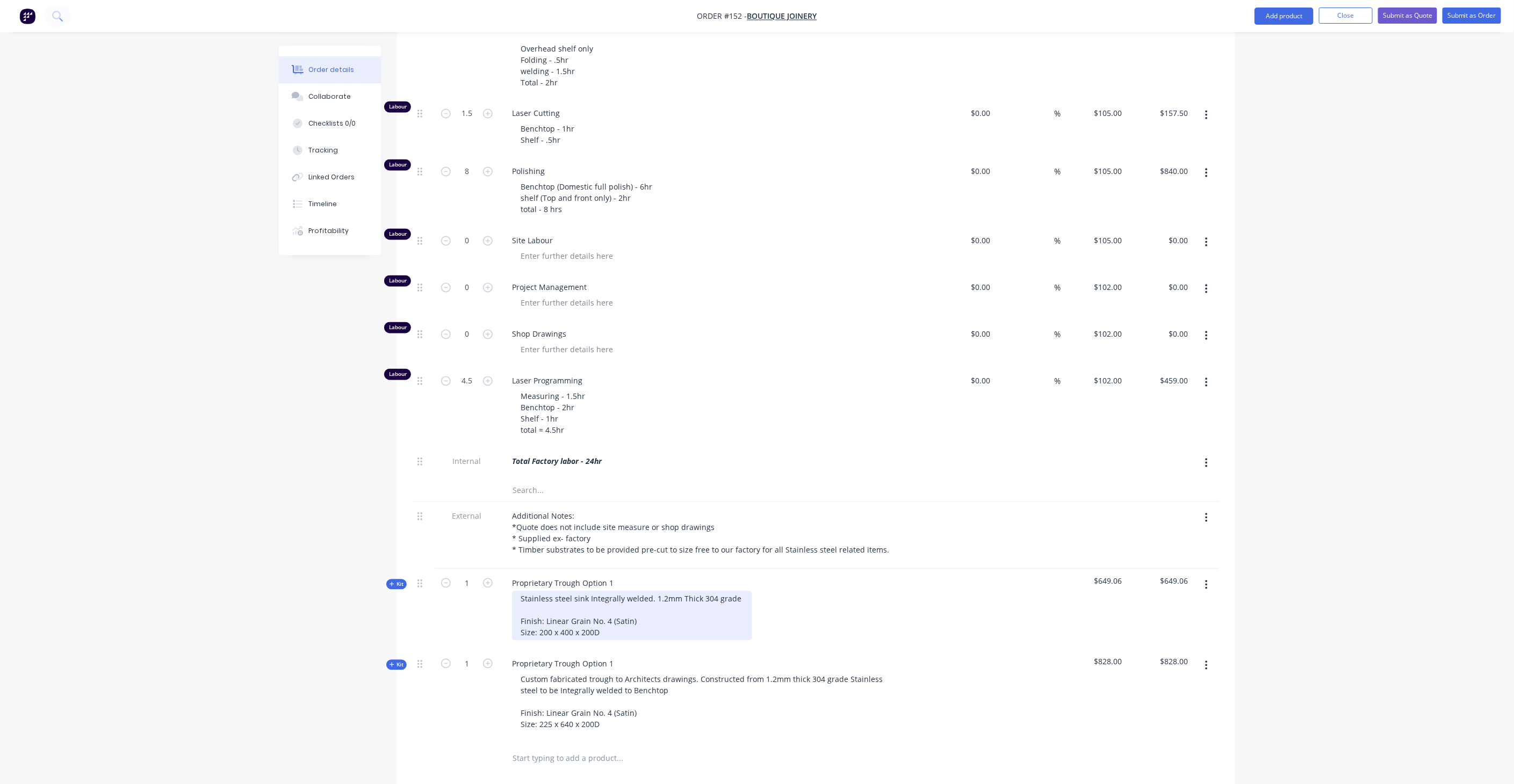
scroll to position [1448, 0]
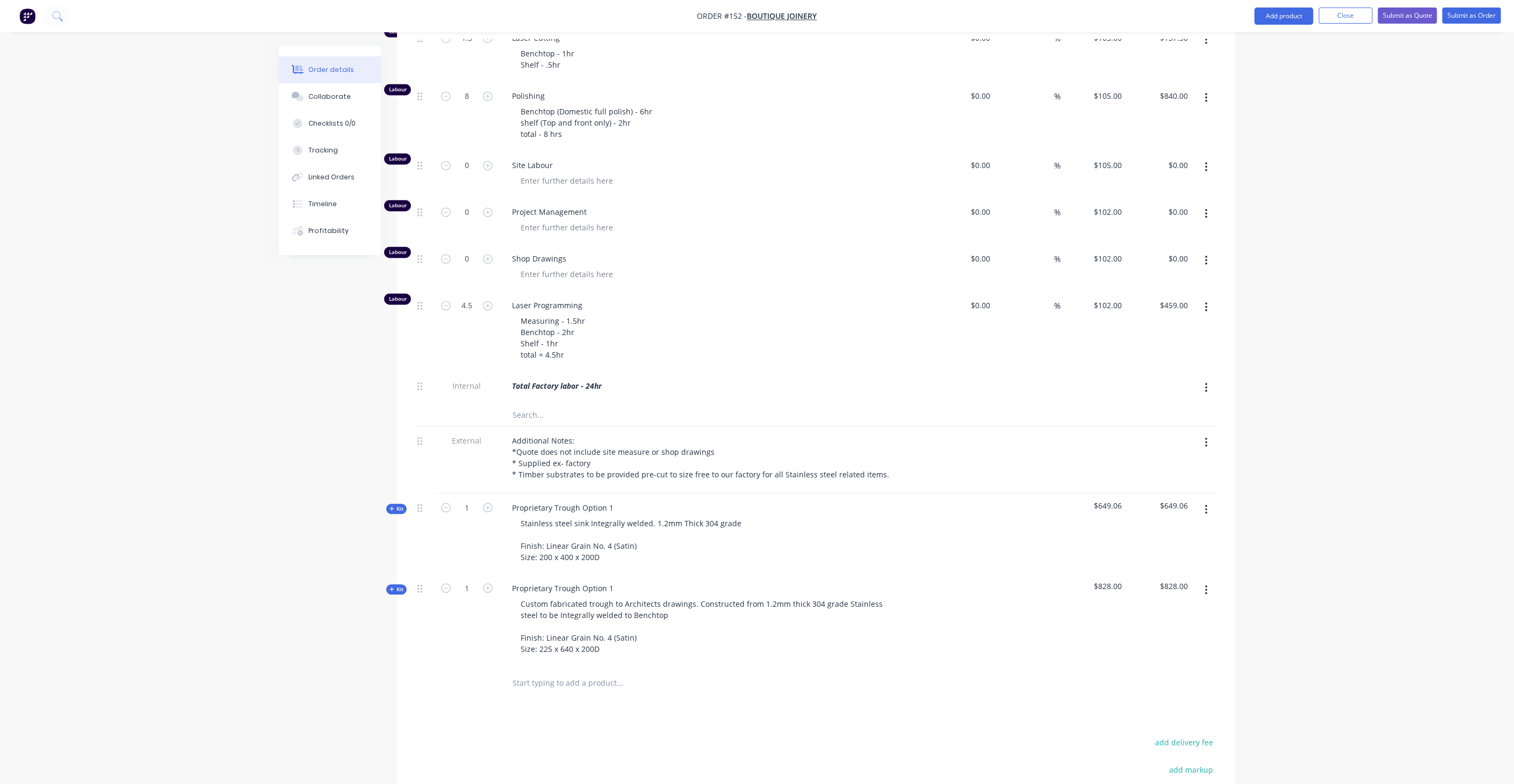
click at [395, 506] on span "Kit" at bounding box center [397, 509] width 14 height 8
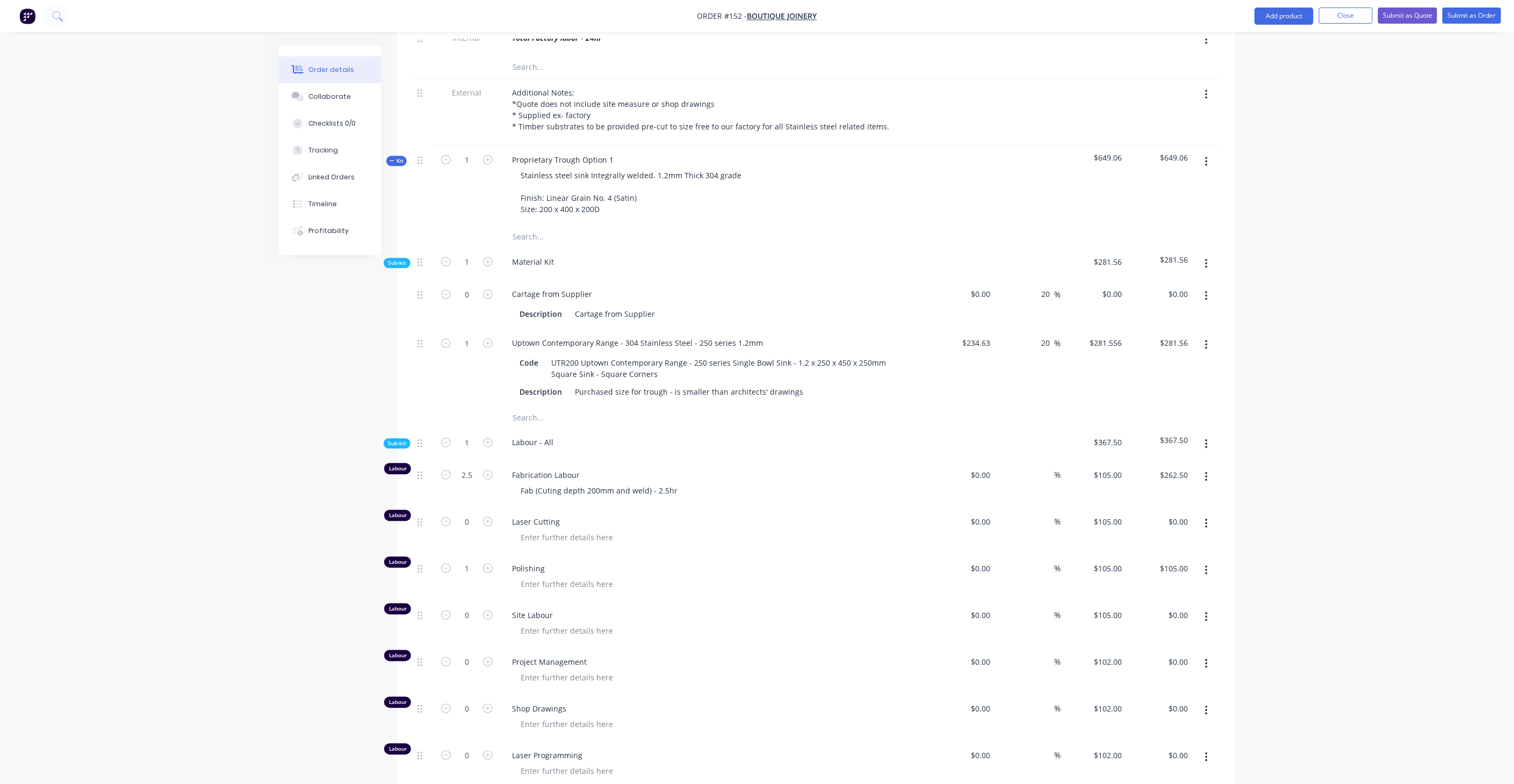
scroll to position [1866, 0]
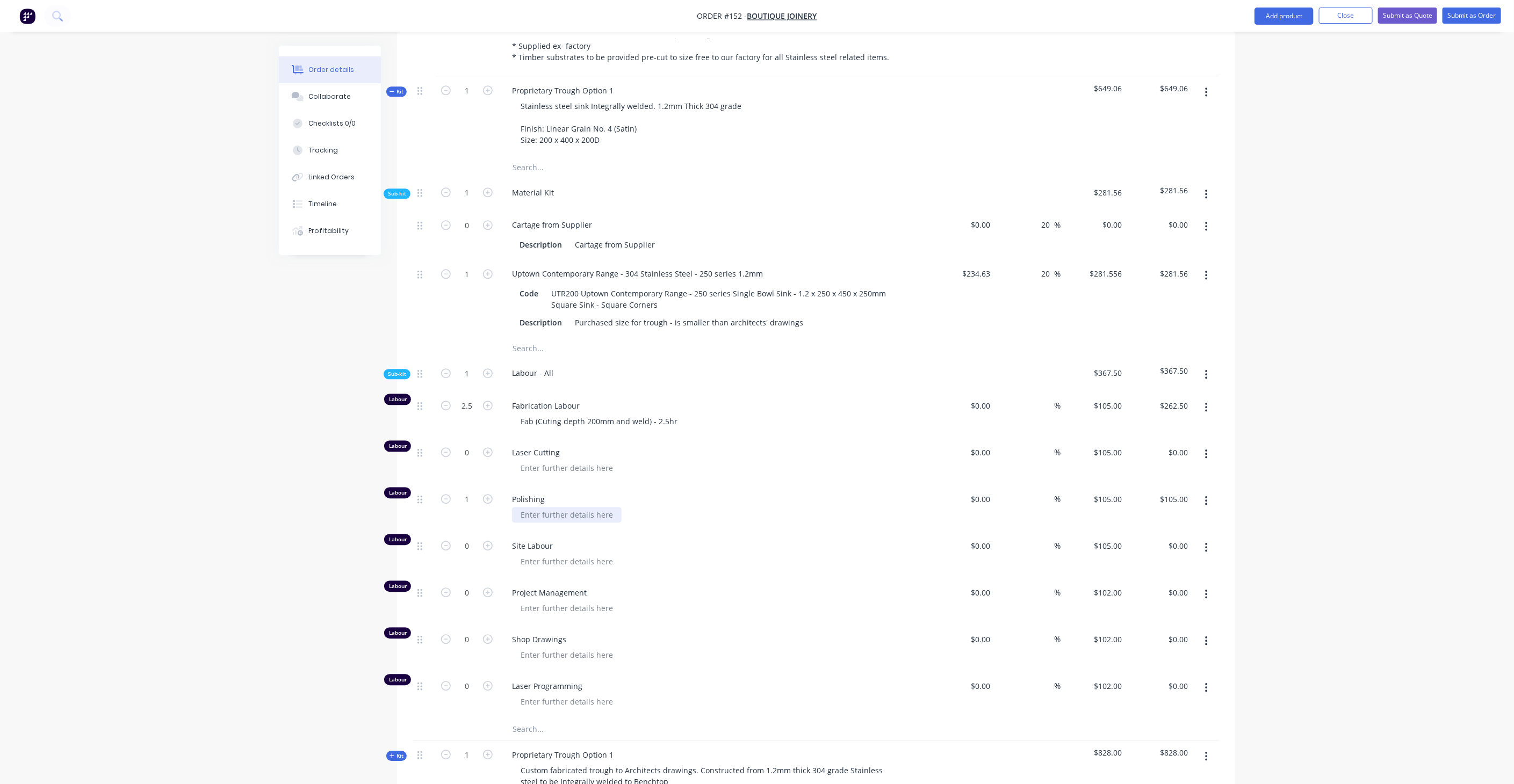
click at [561, 507] on div at bounding box center [567, 515] width 110 height 15
click at [715, 554] on div at bounding box center [718, 561] width 413 height 15
click at [579, 507] on div "Polishing internal bowl" at bounding box center [561, 515] width 100 height 15
click at [599, 507] on div "Polishing internal bowl" at bounding box center [561, 515] width 100 height 15
click at [796, 485] on div "Polishing Polishing internal bowl - 1 hr" at bounding box center [714, 508] width 430 height 47
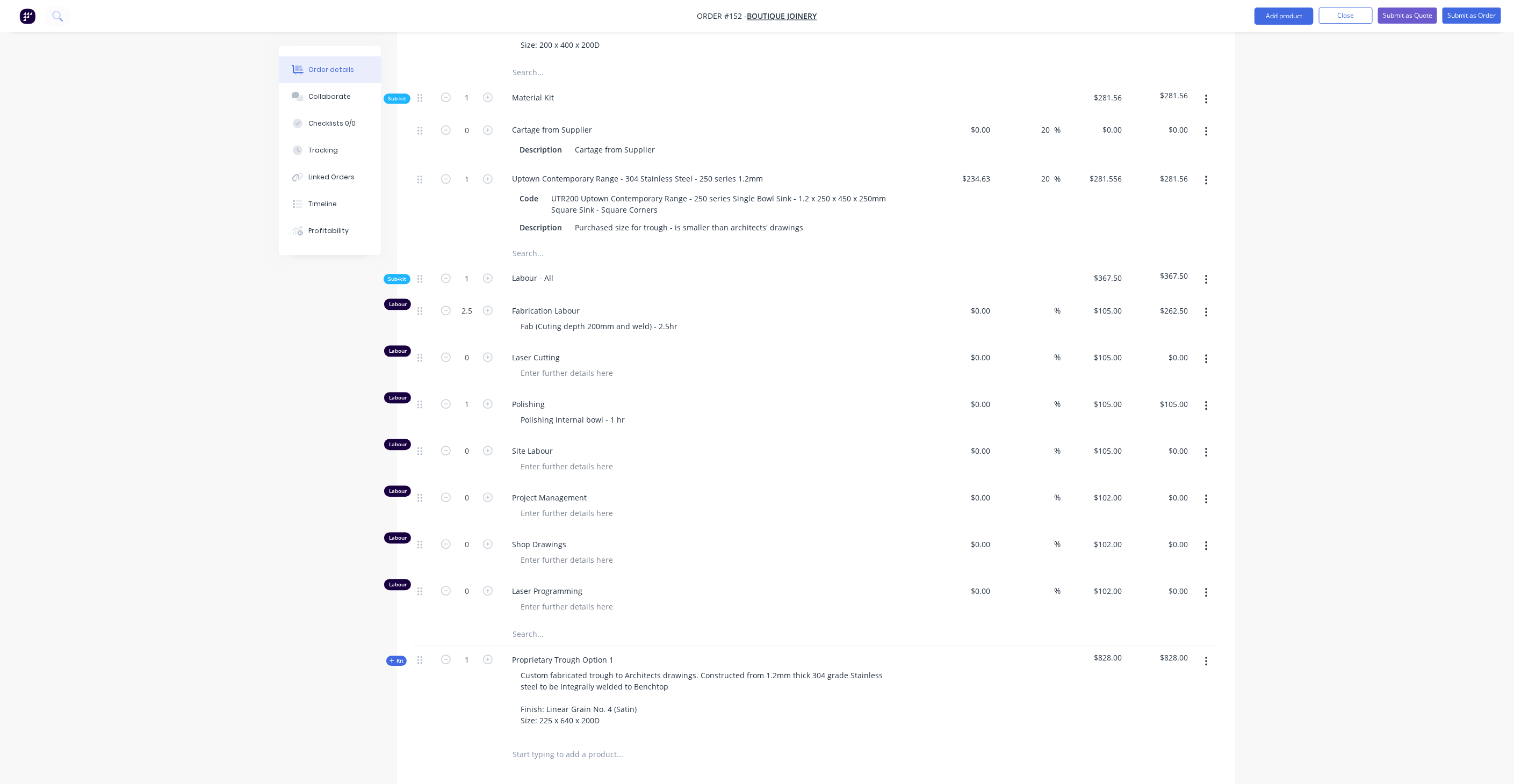
scroll to position [1985, 0]
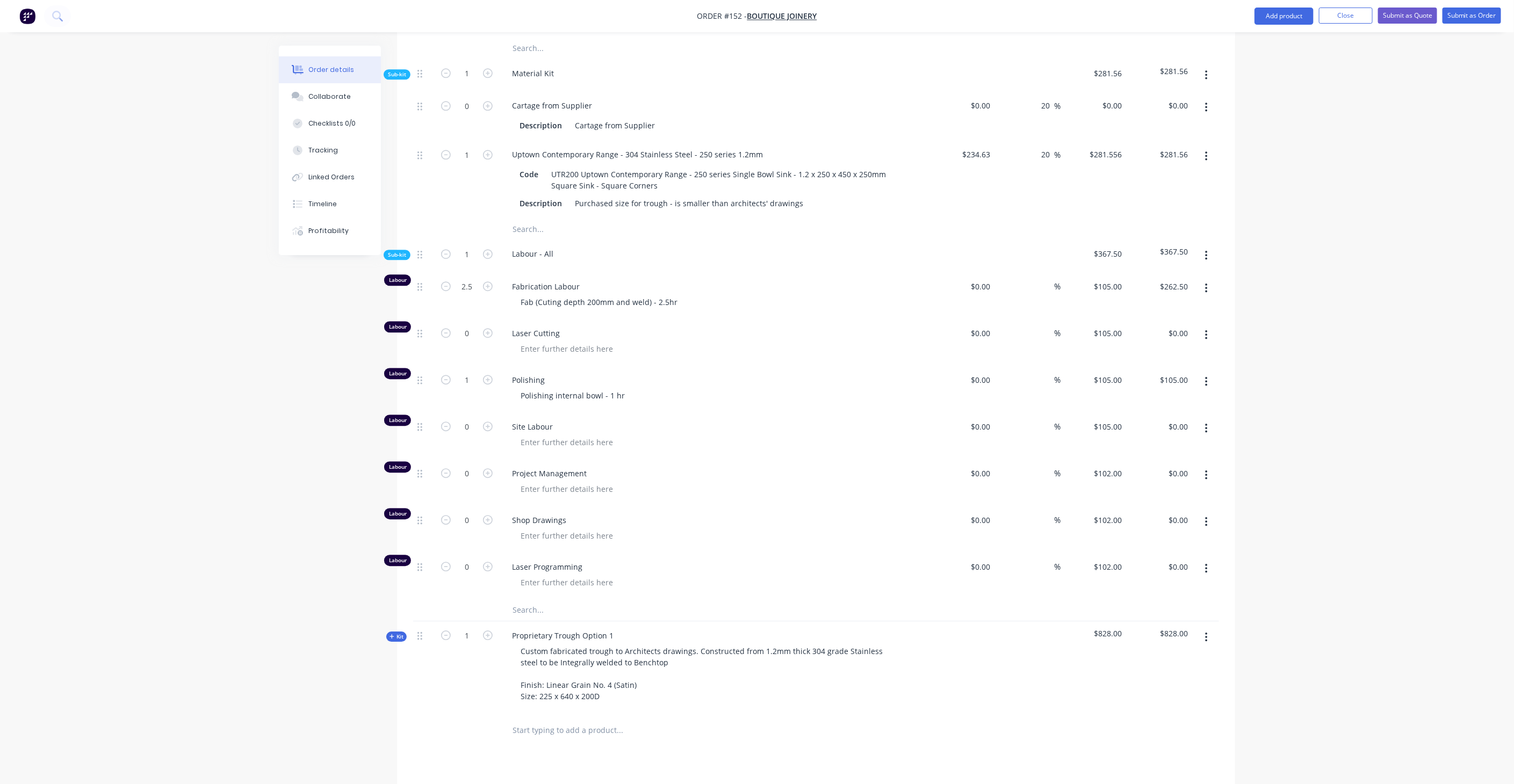
click at [399, 633] on span "Kit" at bounding box center [397, 636] width 14 height 8
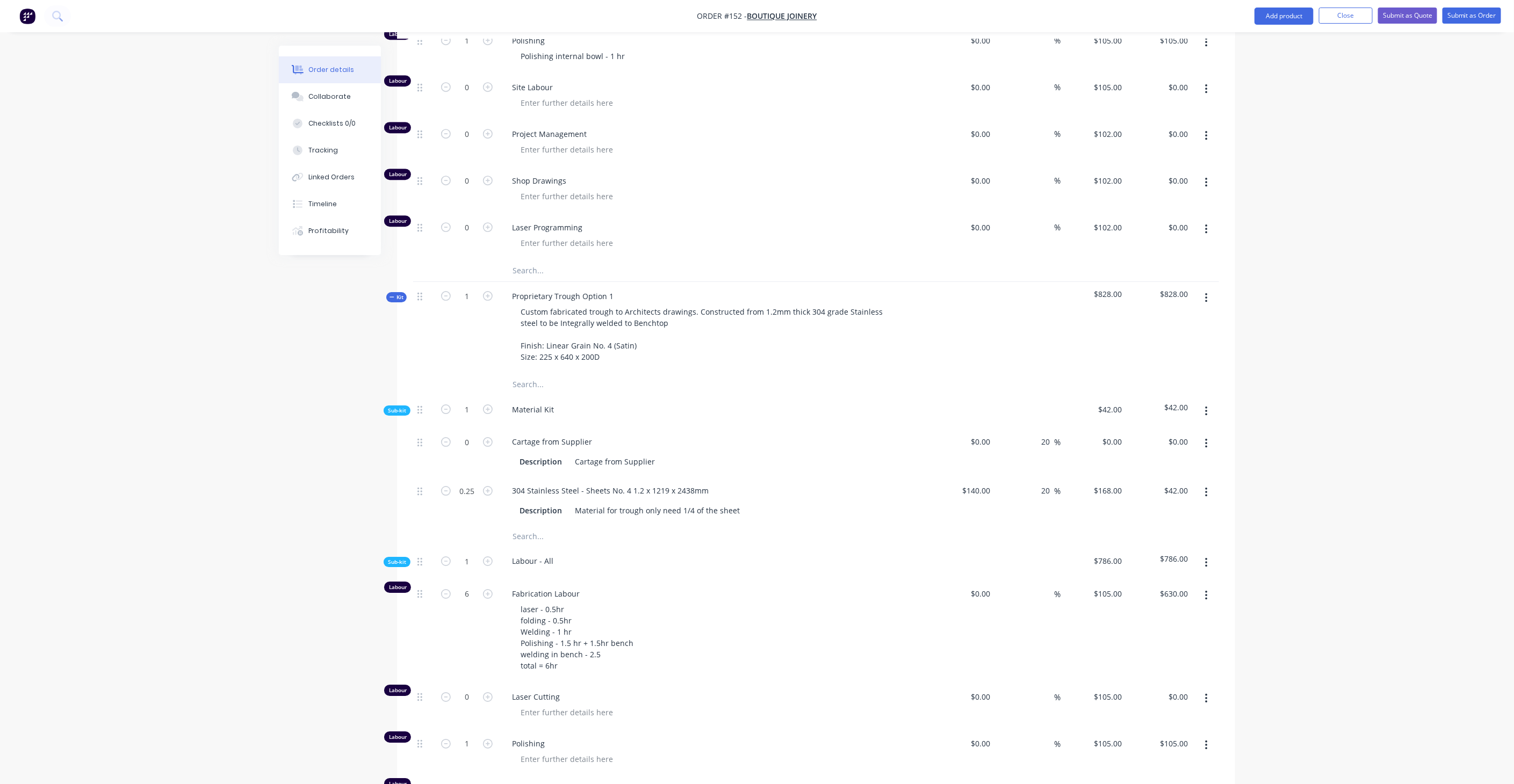
scroll to position [2343, 0]
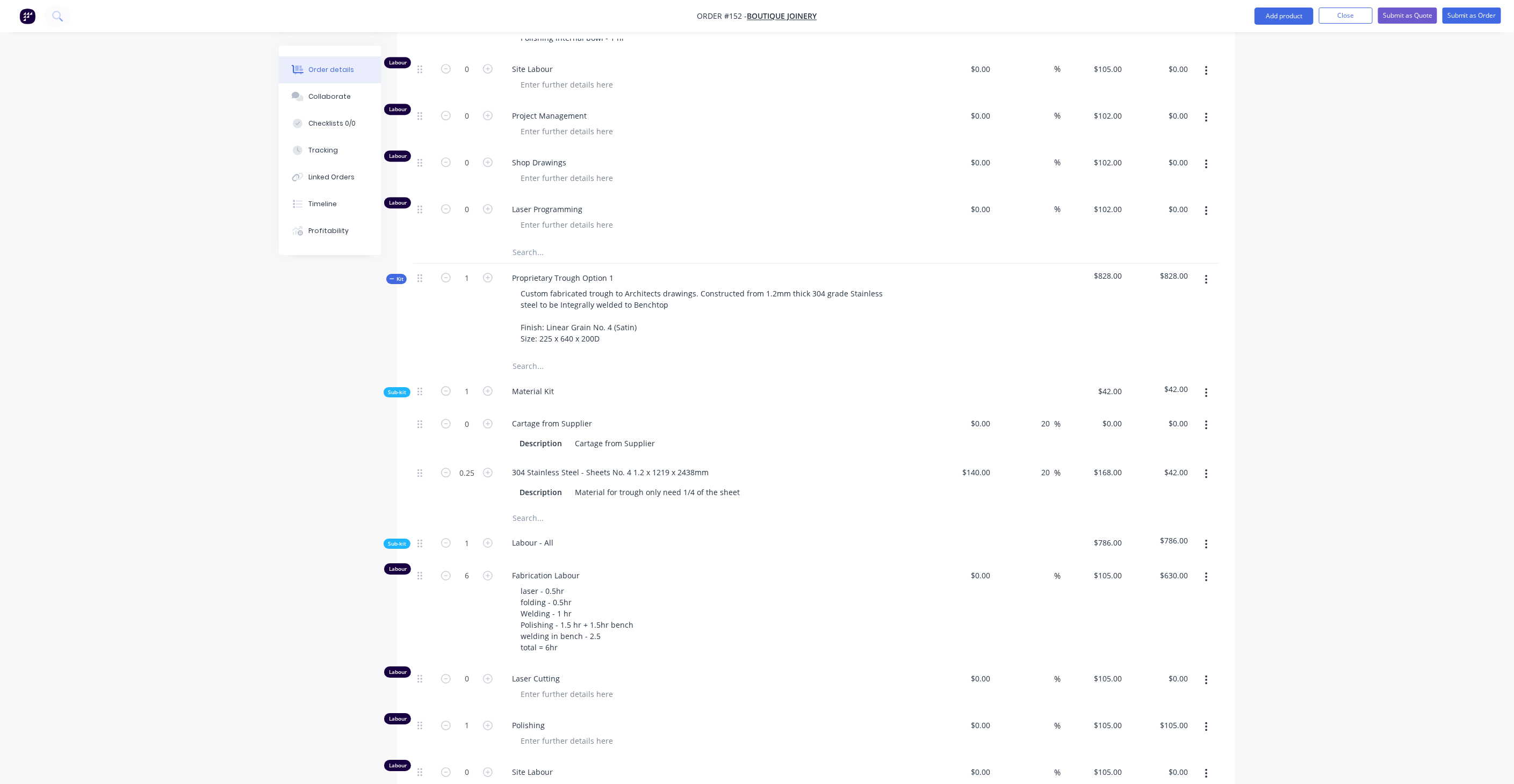
click at [393, 276] on icon "button" at bounding box center [391, 278] width 5 height 5
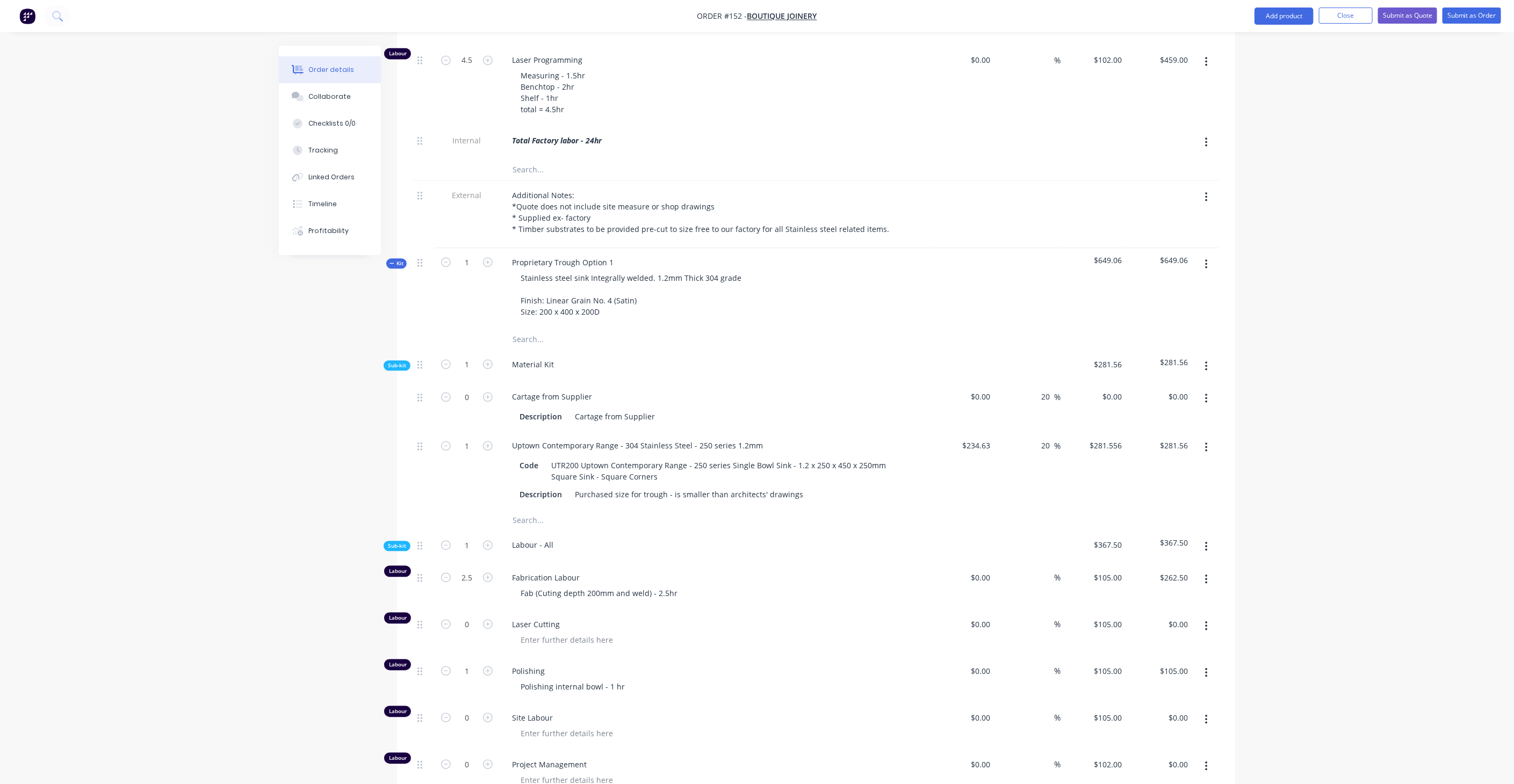
scroll to position [1566, 0]
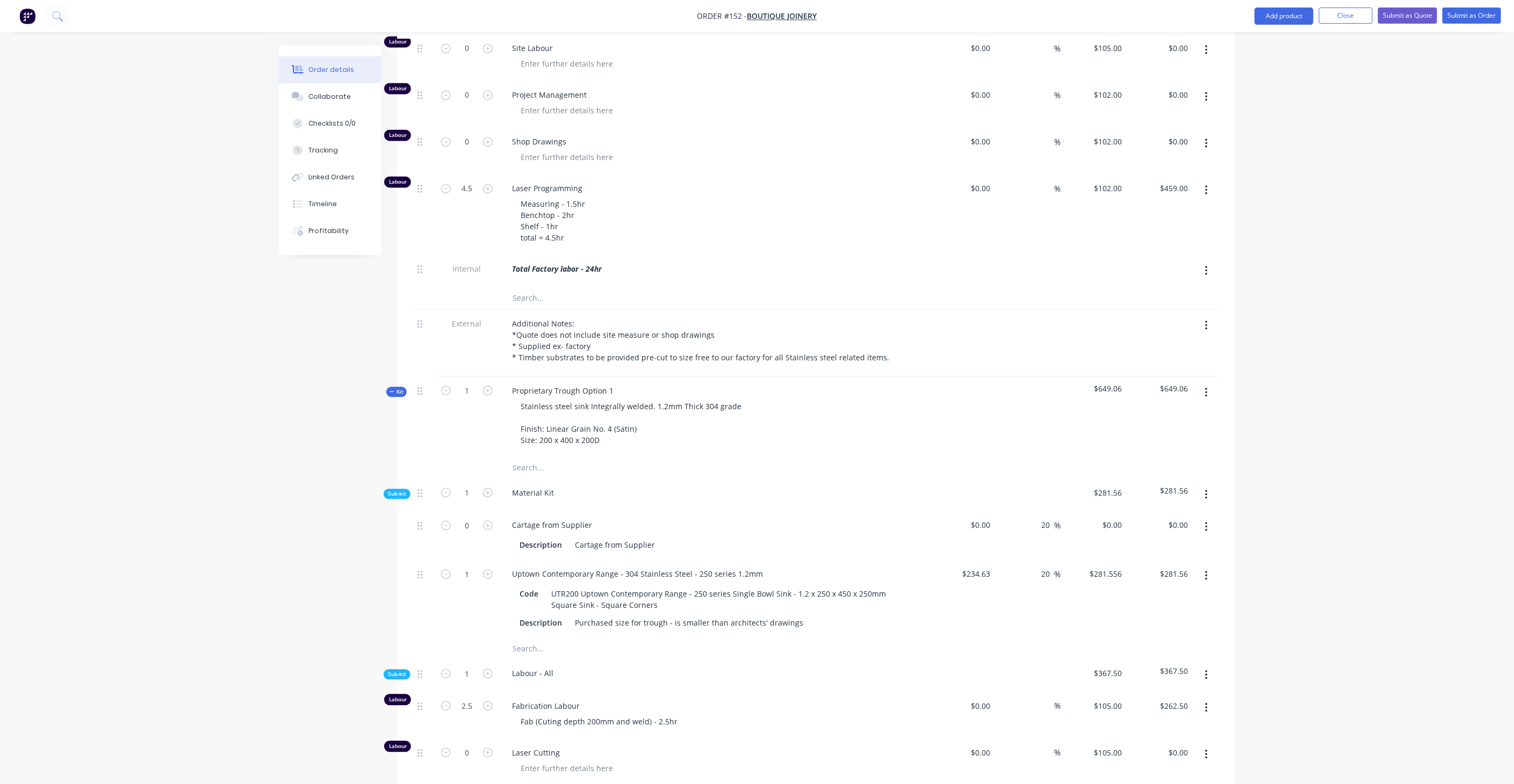
click at [400, 387] on span "Kit" at bounding box center [397, 391] width 14 height 8
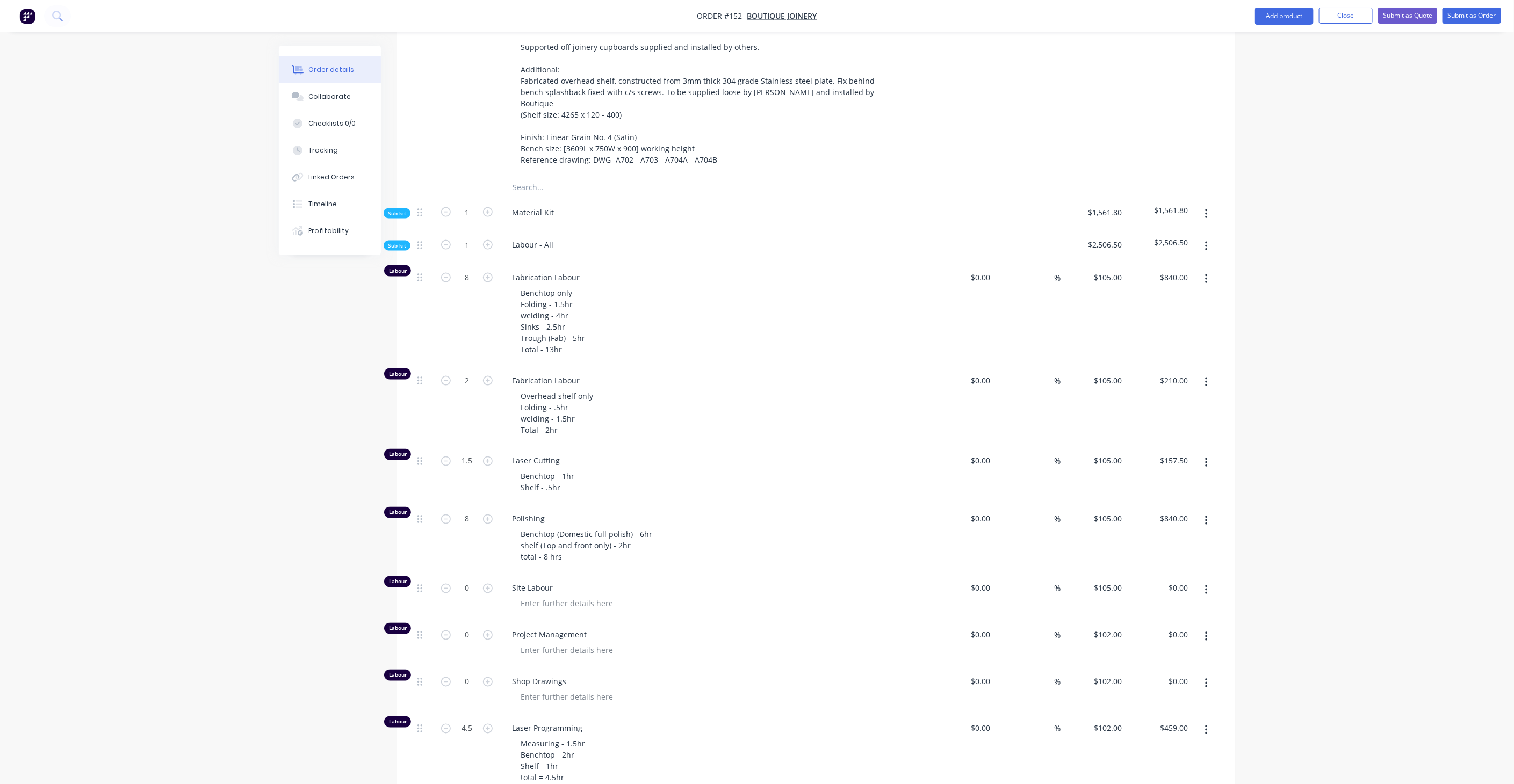
scroll to position [969, 0]
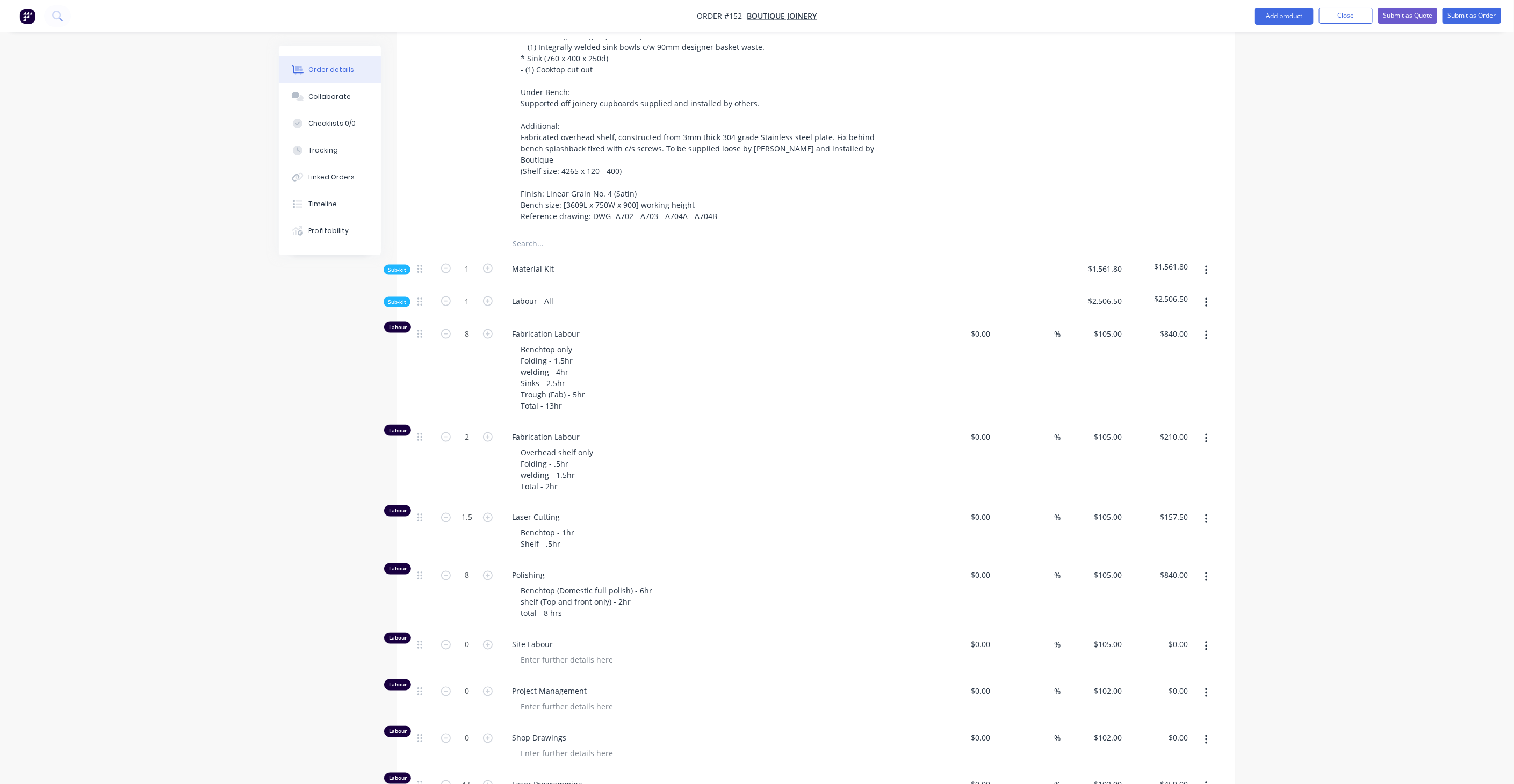
click at [406, 298] on span "Sub-kit" at bounding box center [397, 302] width 18 height 8
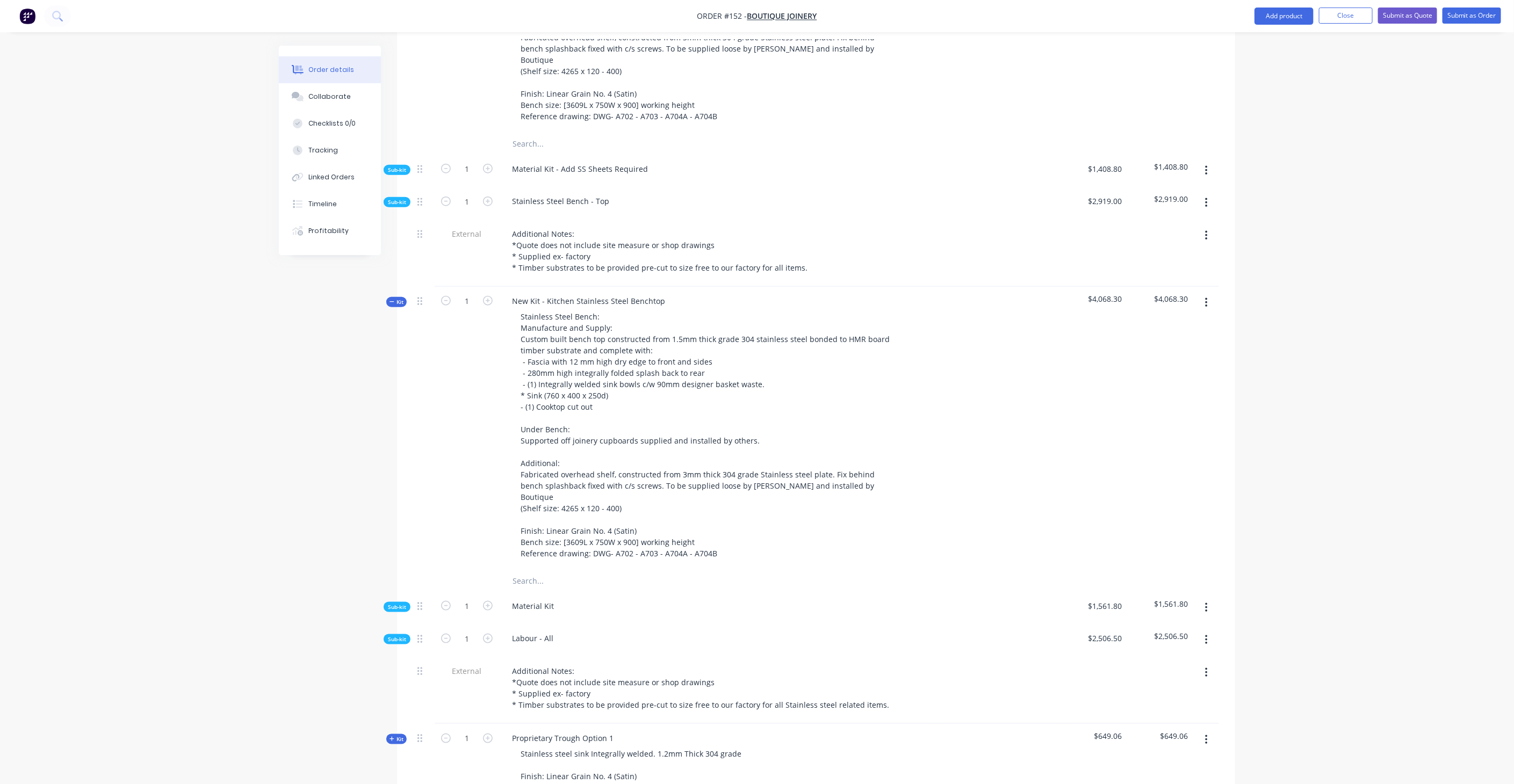
scroll to position [552, 0]
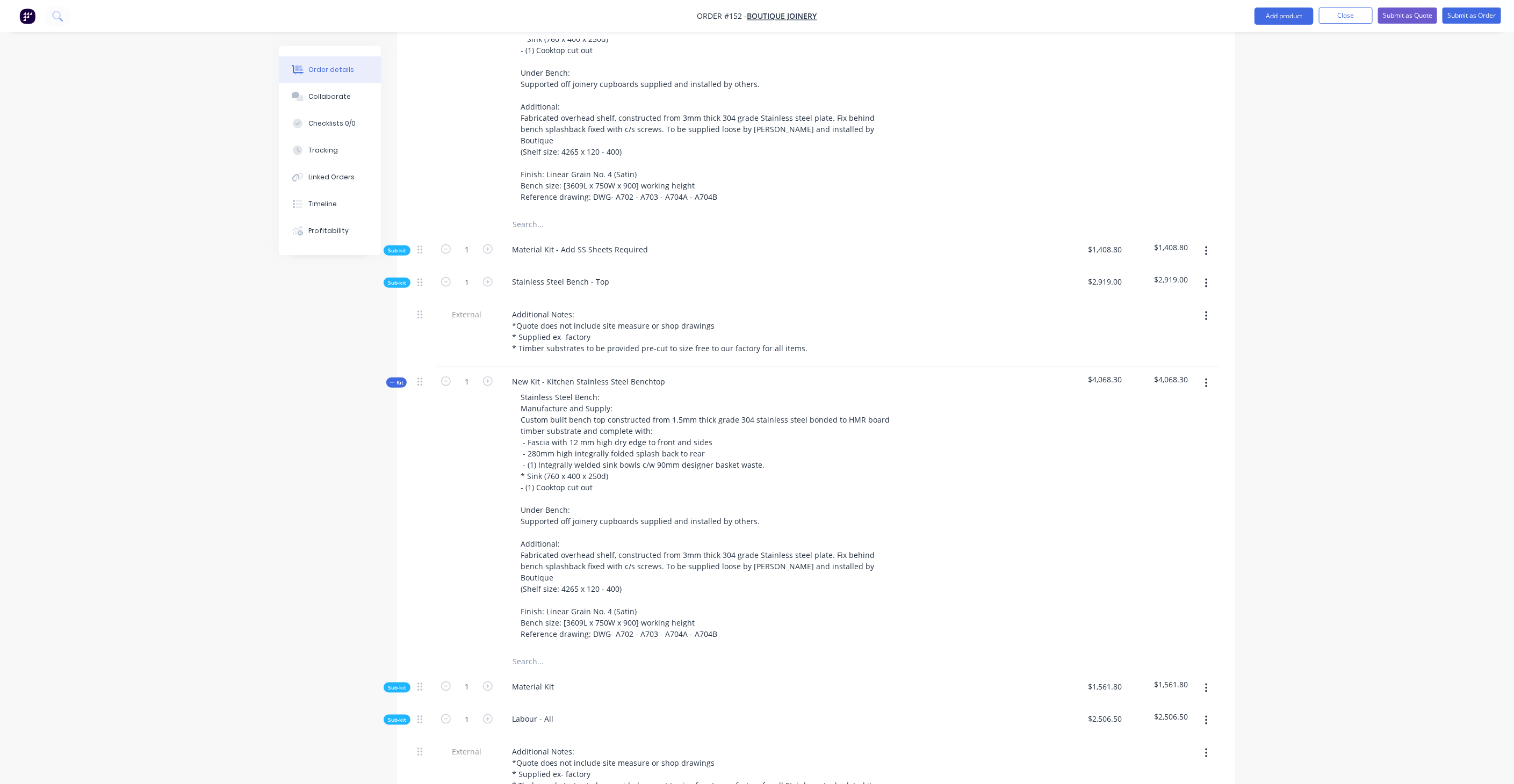
click at [404, 378] on button "Kit" at bounding box center [397, 382] width 21 height 10
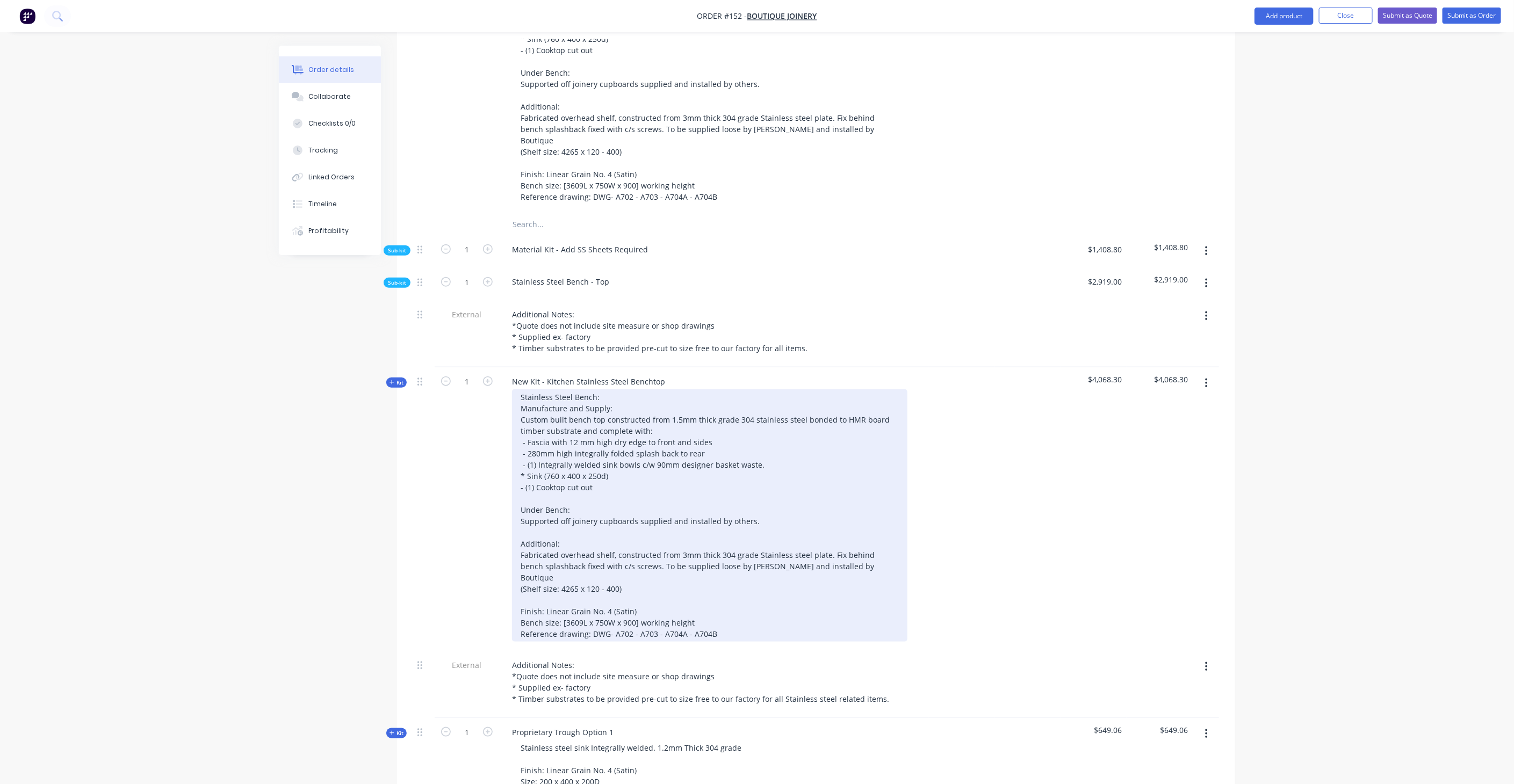
scroll to position [253, 0]
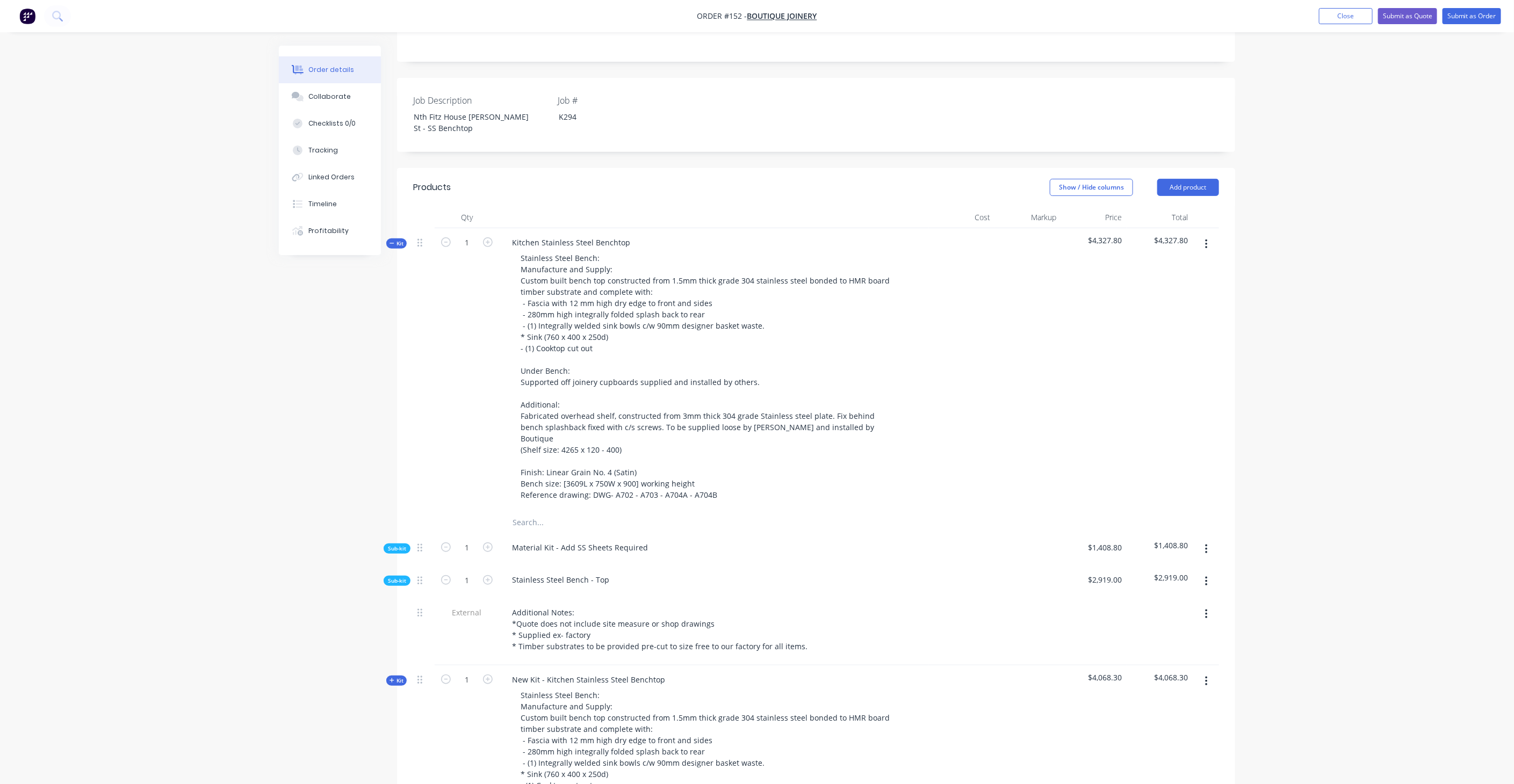
click at [394, 242] on icon "button" at bounding box center [391, 242] width 5 height 1
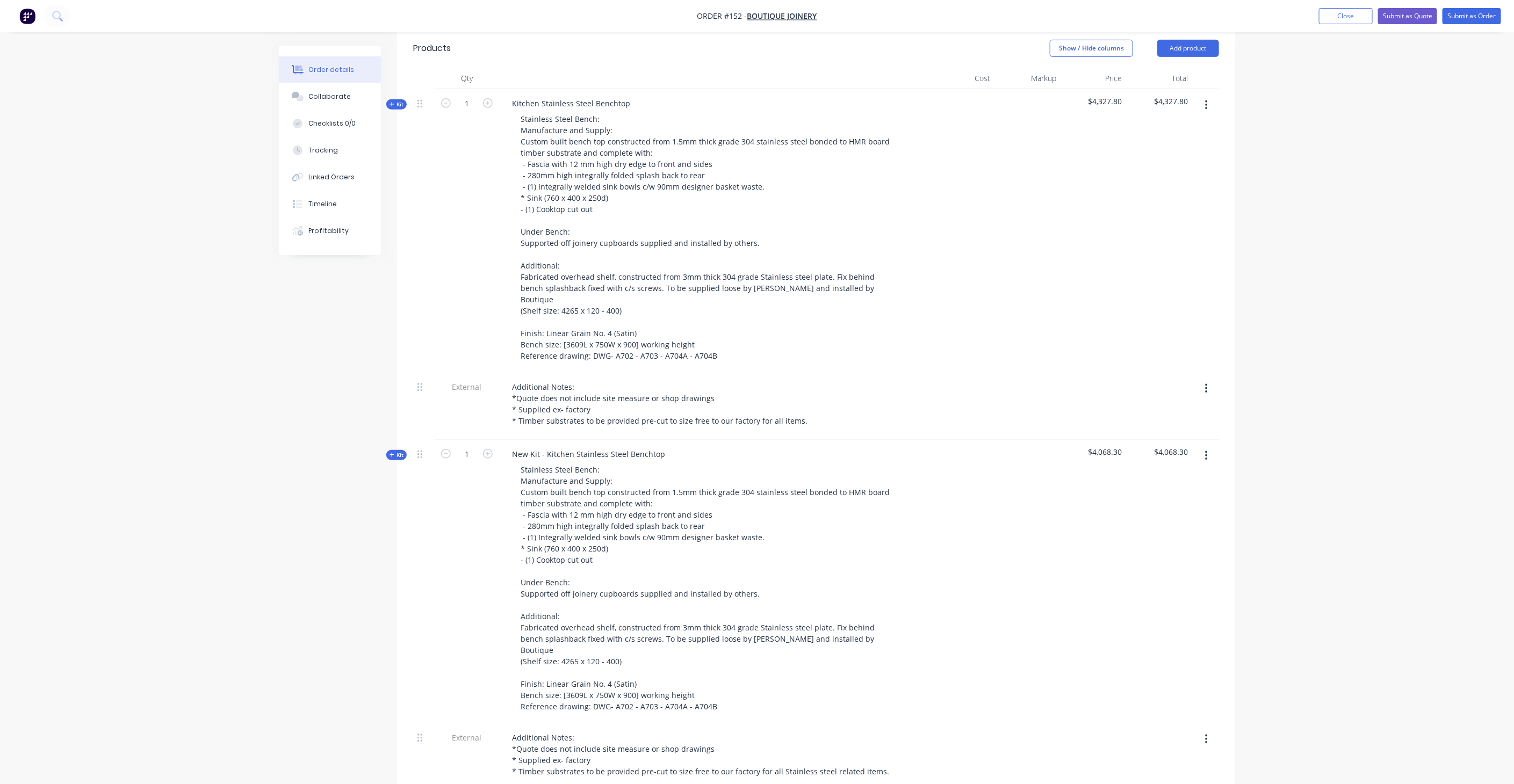
scroll to position [288, 0]
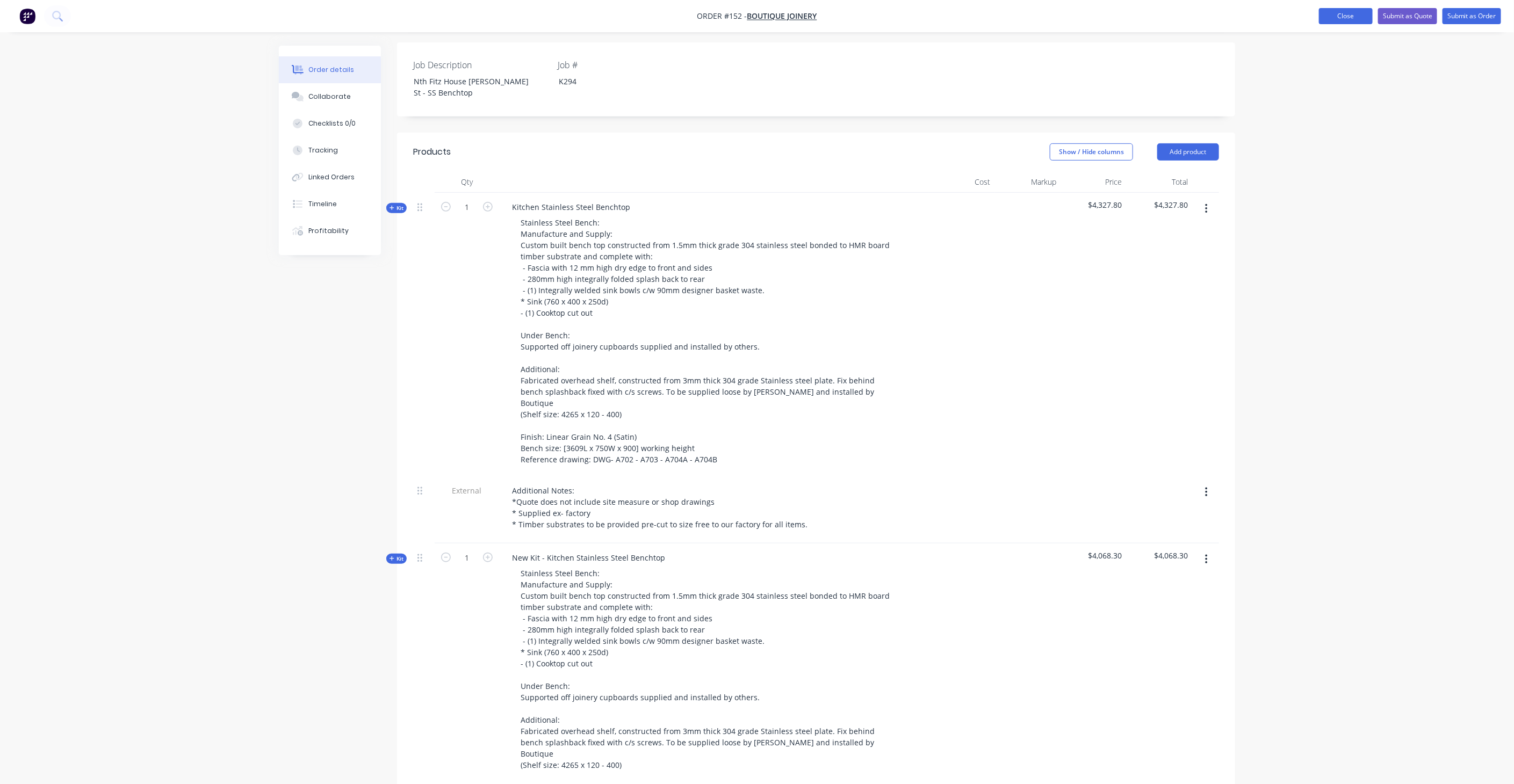
click at [1347, 14] on button "Close" at bounding box center [1346, 16] width 54 height 16
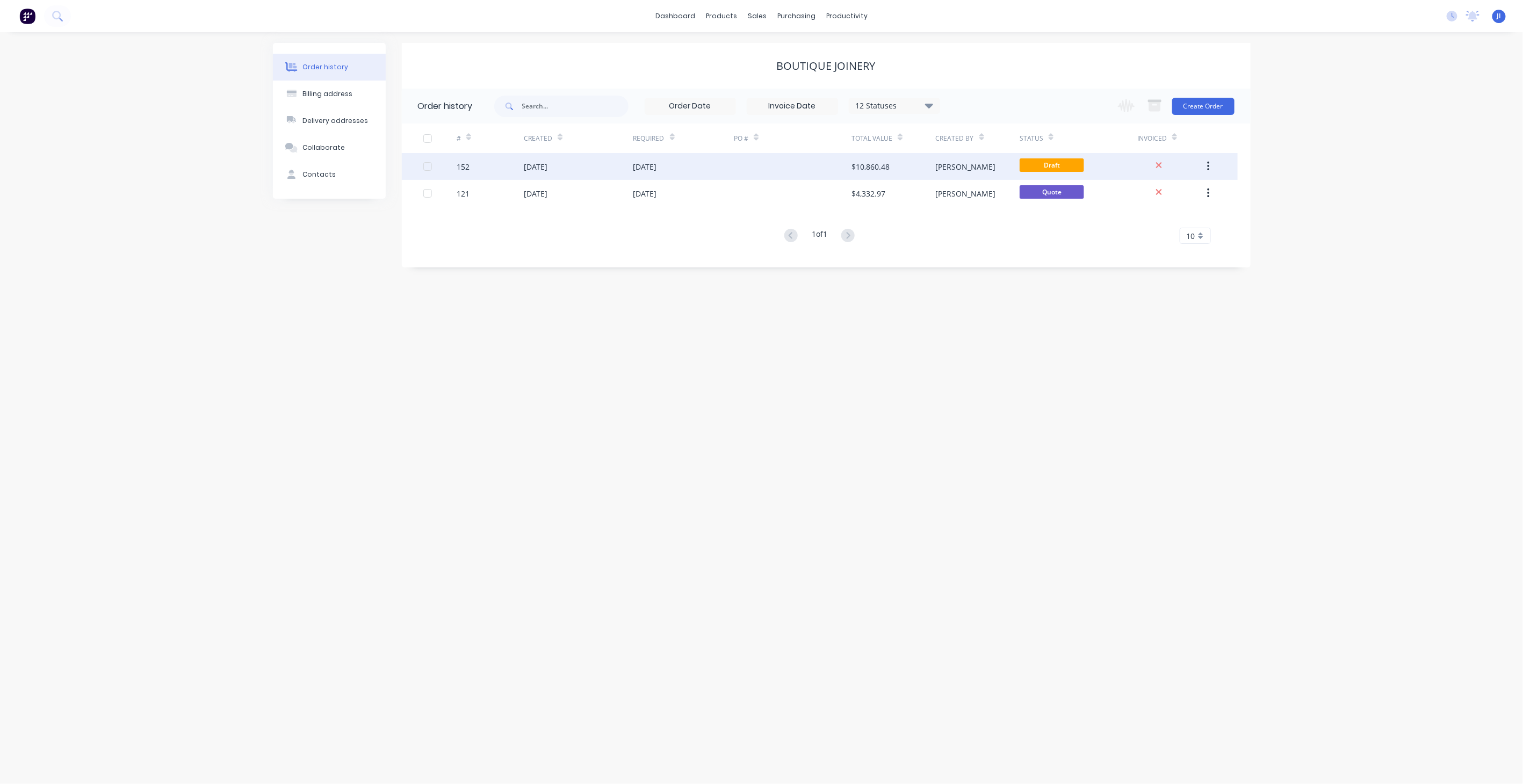
click at [736, 167] on div at bounding box center [792, 167] width 118 height 27
